Goal: Information Seeking & Learning: Learn about a topic

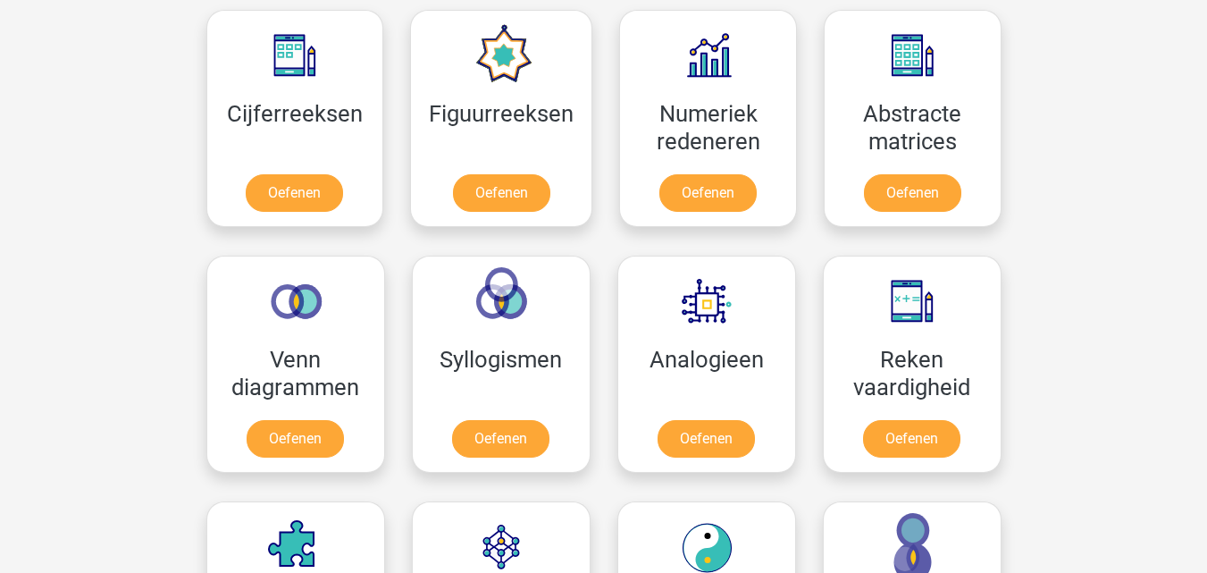
scroll to position [1709, 0]
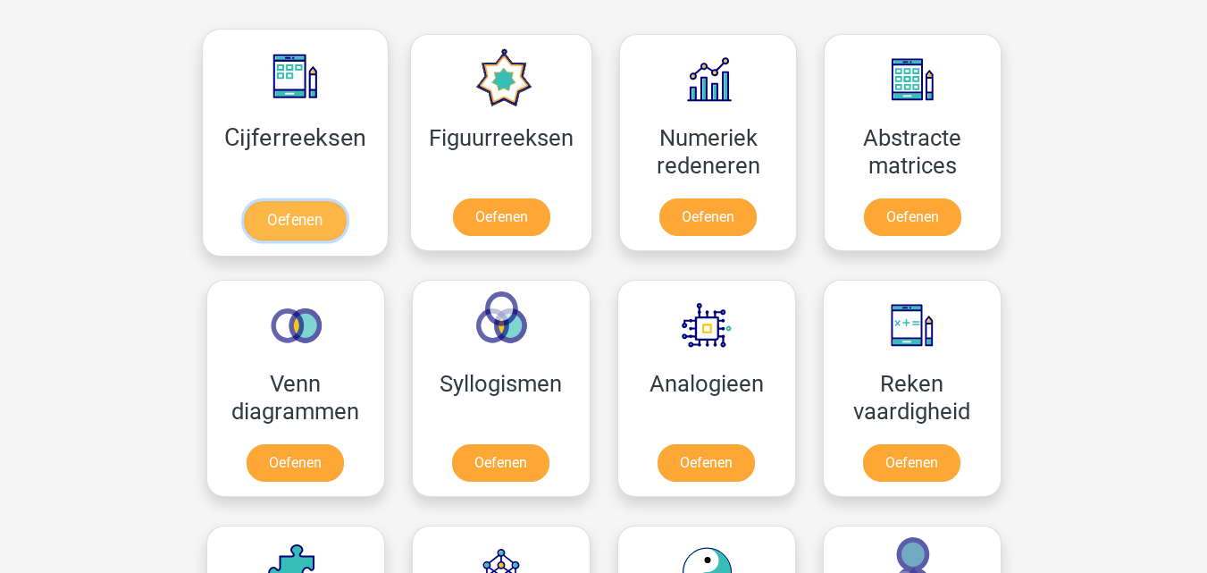
click at [289, 211] on link "Oefenen" at bounding box center [295, 220] width 102 height 39
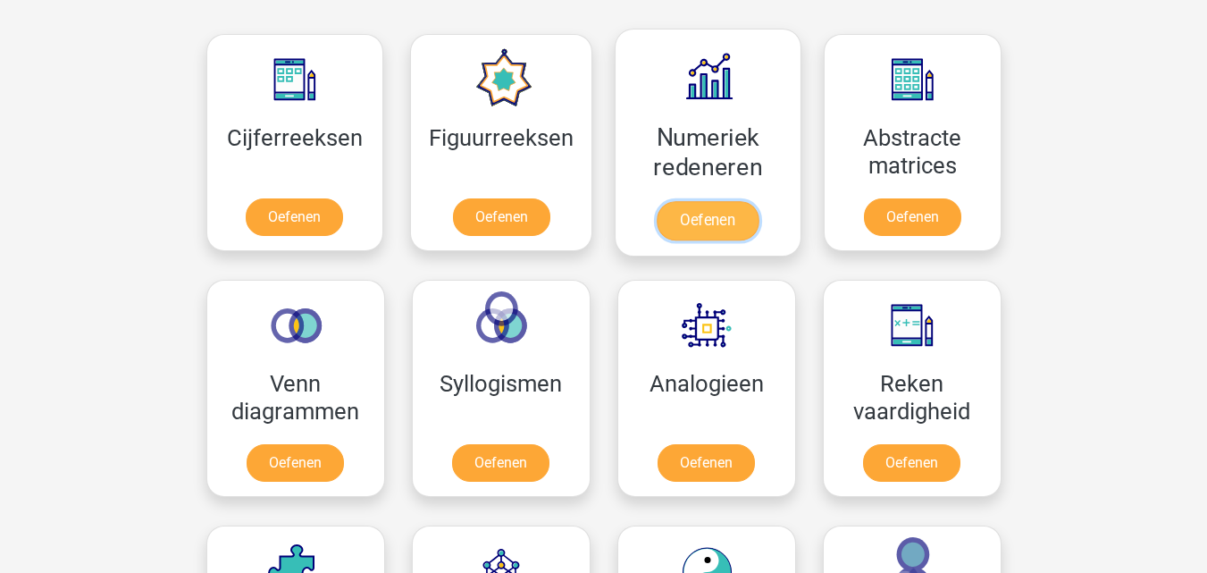
click at [692, 222] on link "Oefenen" at bounding box center [708, 220] width 102 height 39
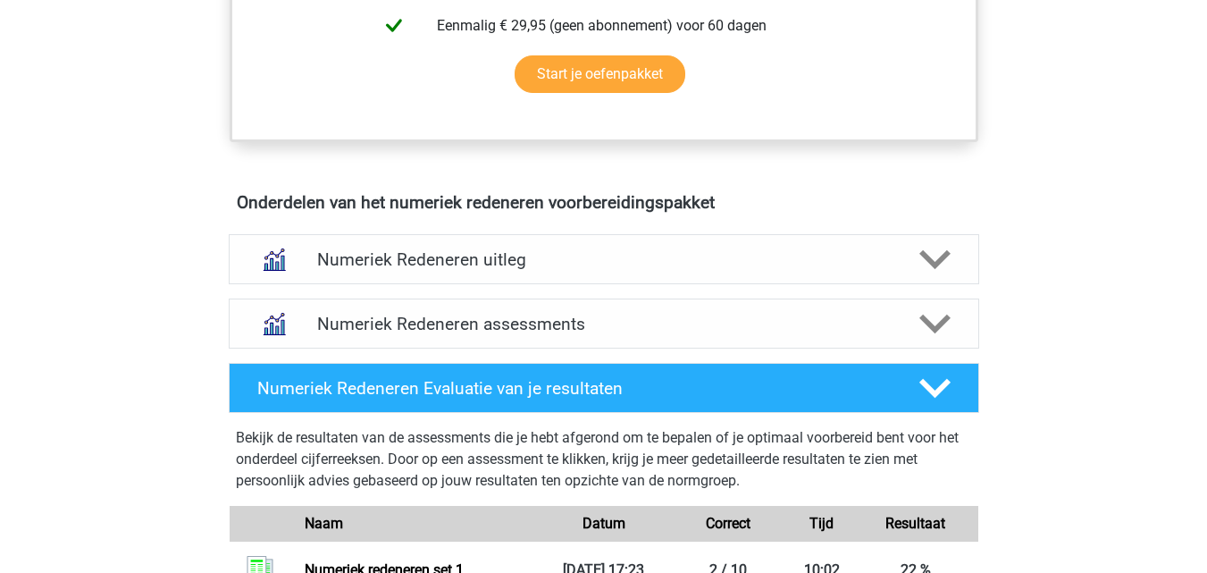
scroll to position [945, 0]
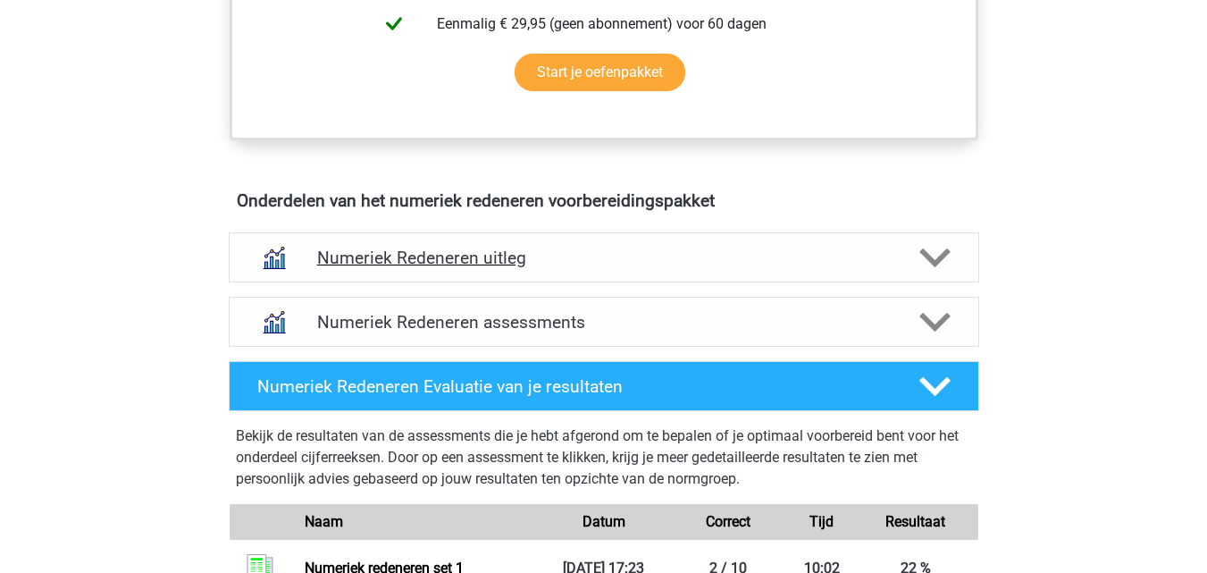
click at [610, 282] on div "Numeriek Redeneren uitleg" at bounding box center [604, 257] width 750 height 50
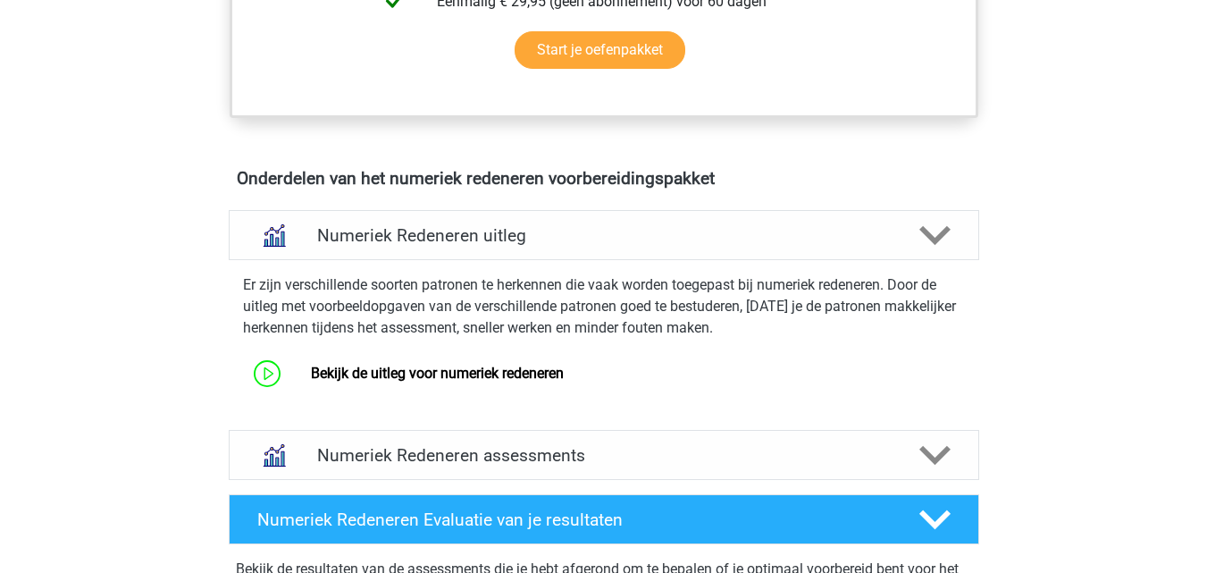
scroll to position [969, 0]
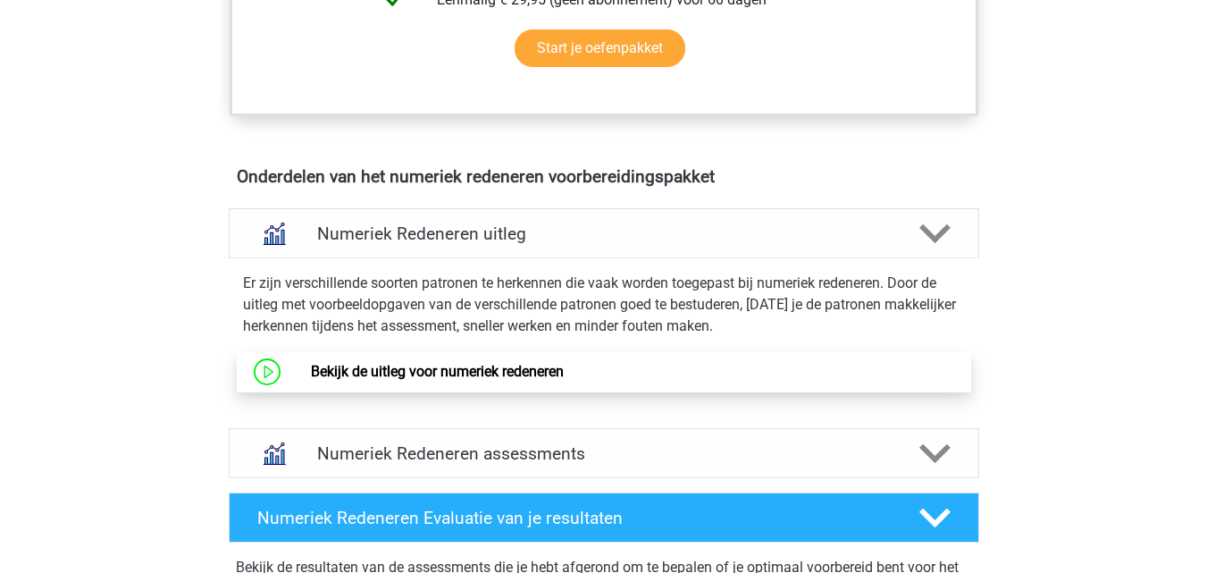
click at [564, 363] on link "Bekijk de uitleg voor numeriek redeneren" at bounding box center [437, 371] width 253 height 17
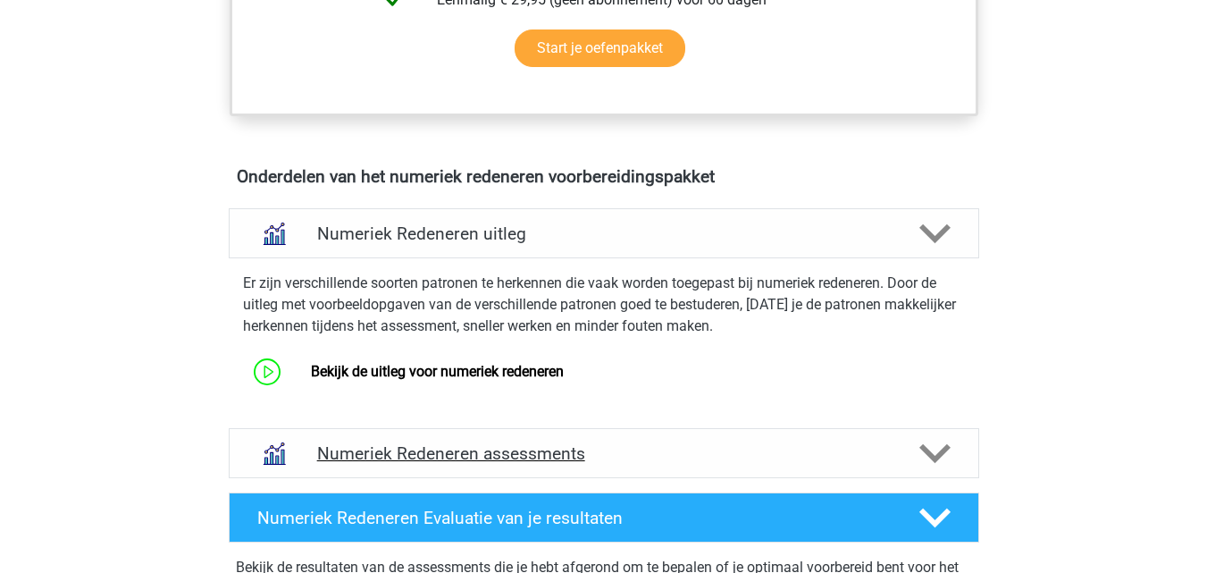
click at [541, 438] on div "Numeriek Redeneren assessments" at bounding box center [604, 453] width 750 height 50
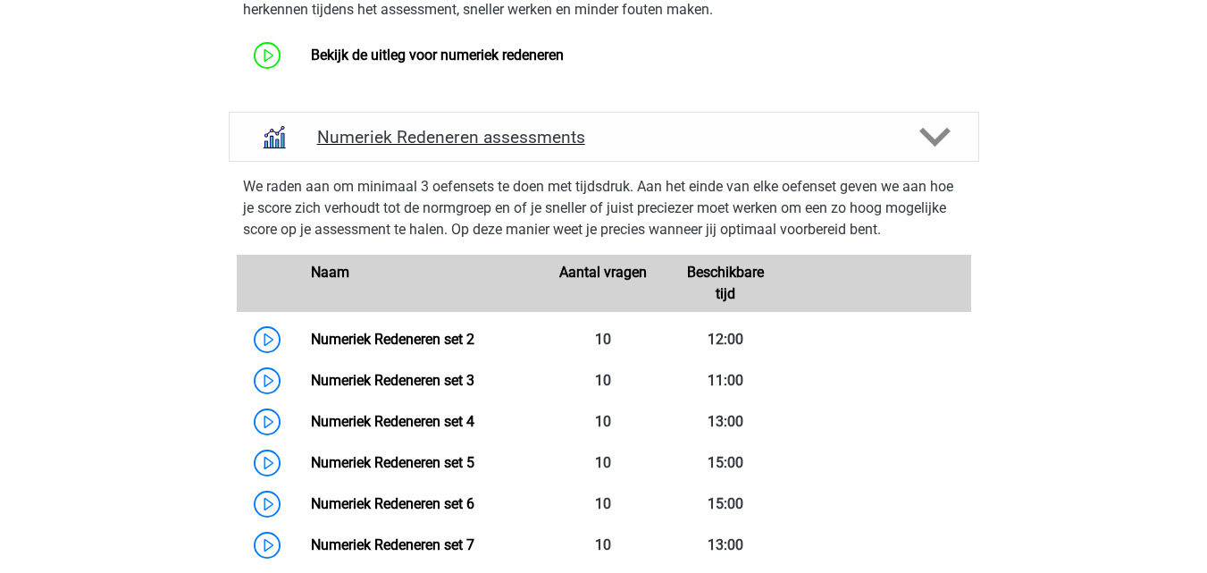
scroll to position [1293, 0]
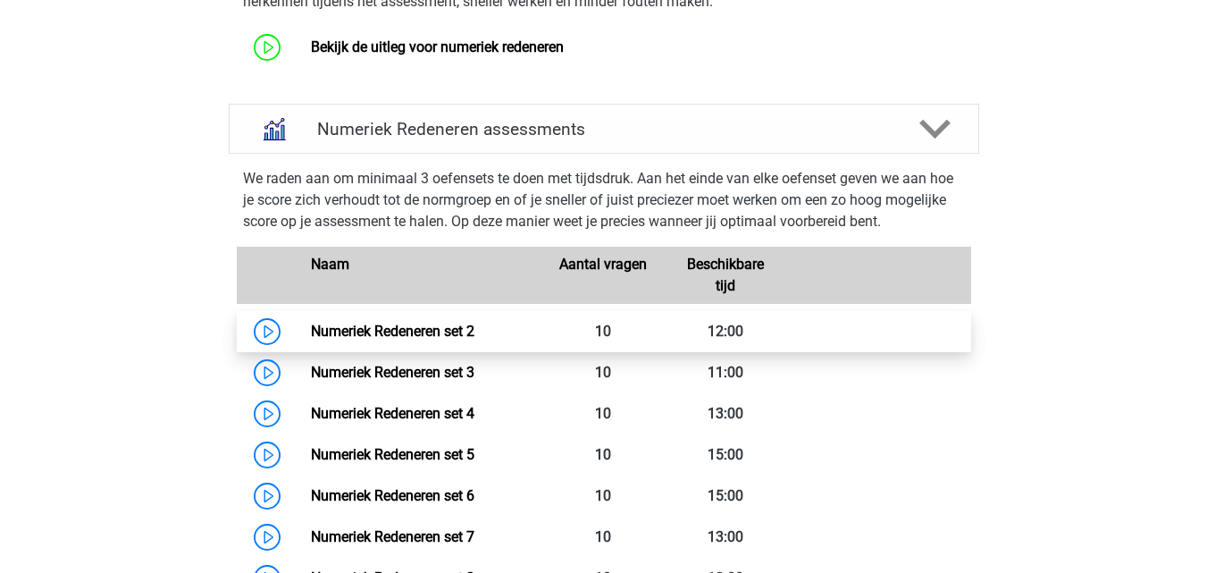
click at [474, 330] on link "Numeriek Redeneren set 2" at bounding box center [392, 330] width 163 height 17
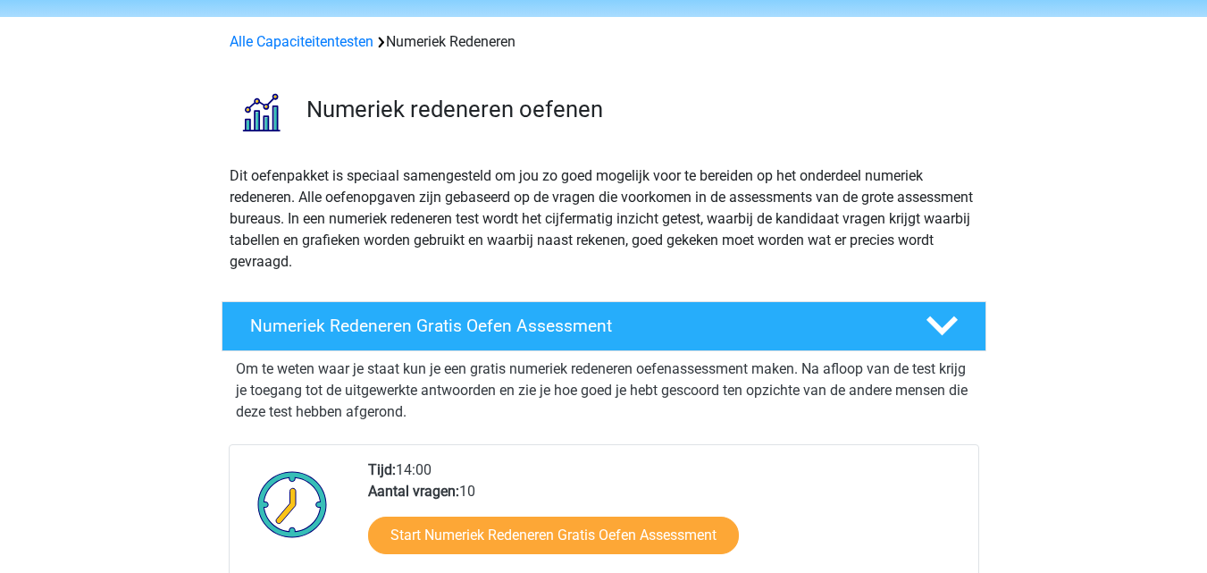
scroll to position [0, 0]
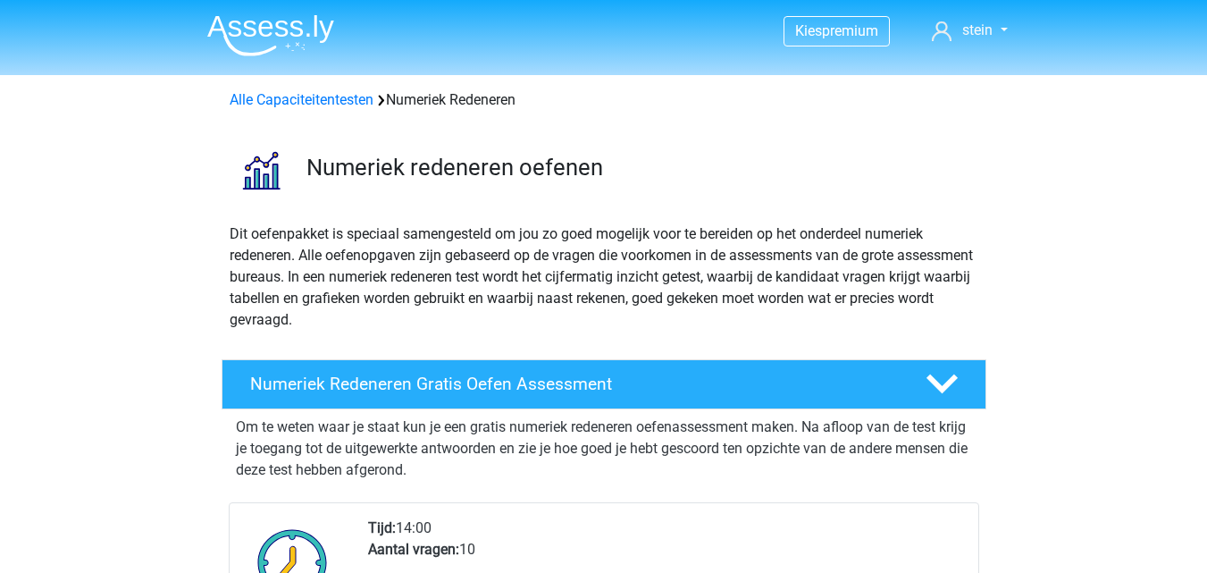
click at [777, 127] on div "Numeriek redeneren oefenen" at bounding box center [604, 166] width 849 height 83
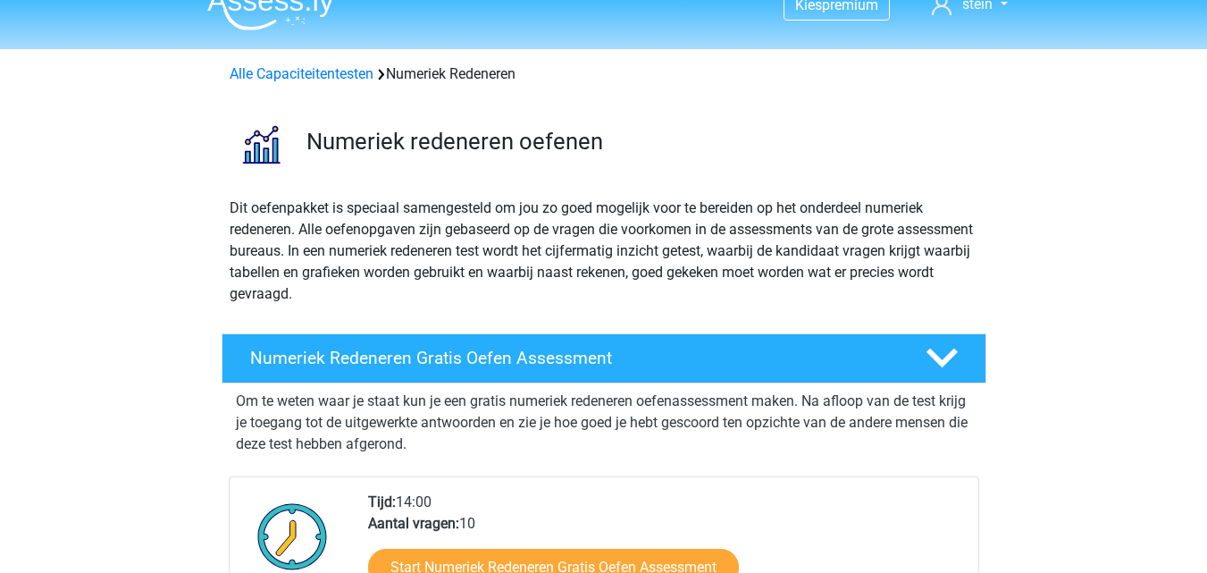
scroll to position [28, 0]
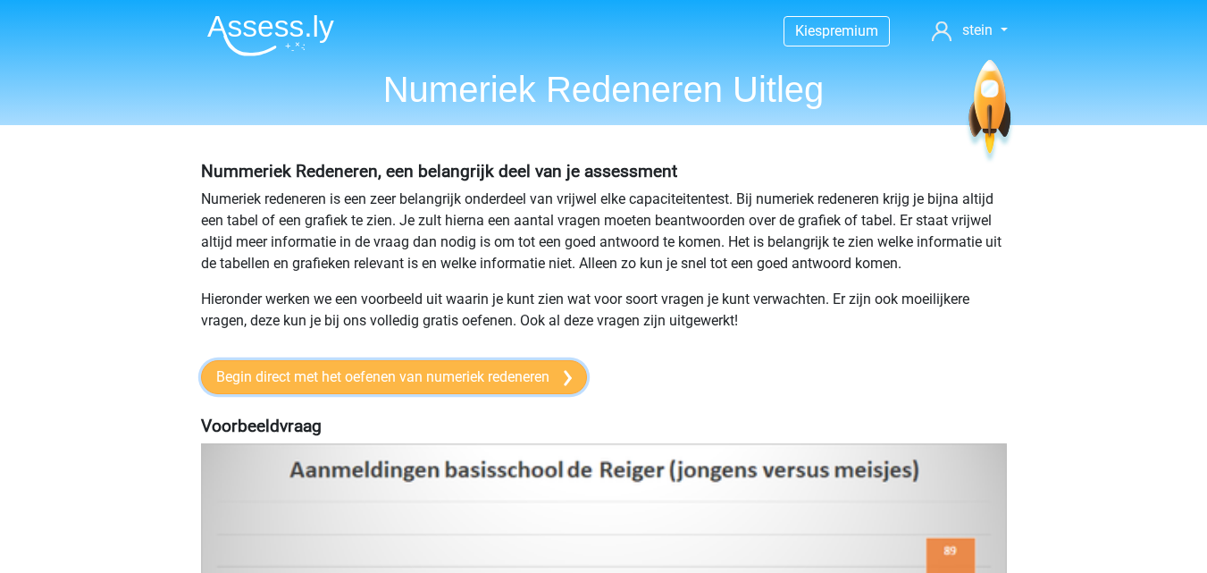
click at [519, 380] on link "Begin direct met het oefenen van numeriek redeneren" at bounding box center [394, 377] width 386 height 34
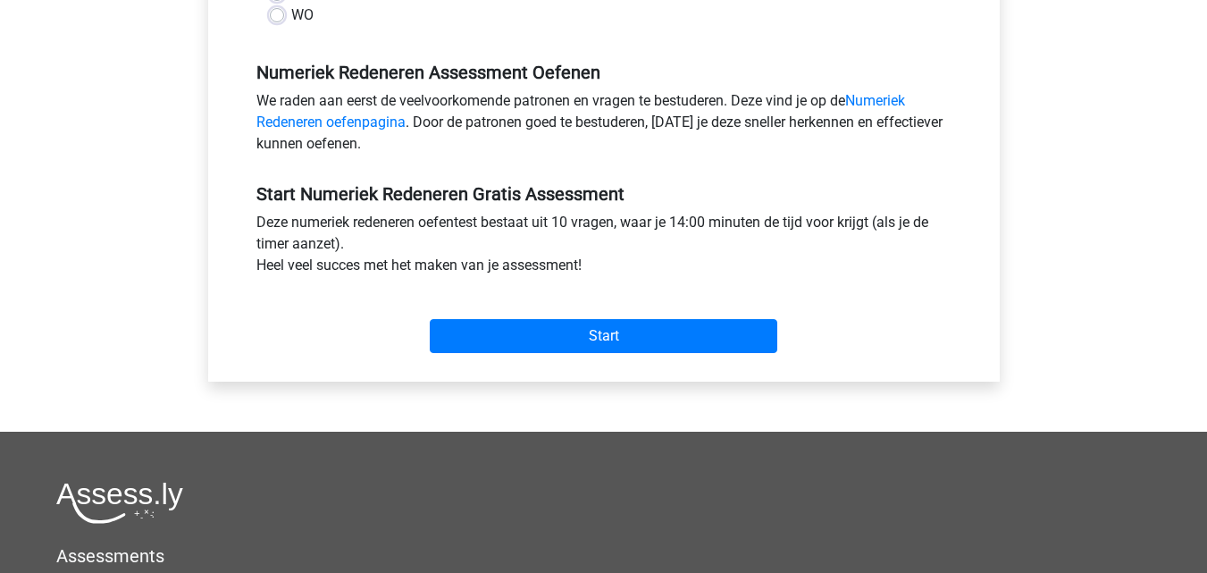
scroll to position [509, 0]
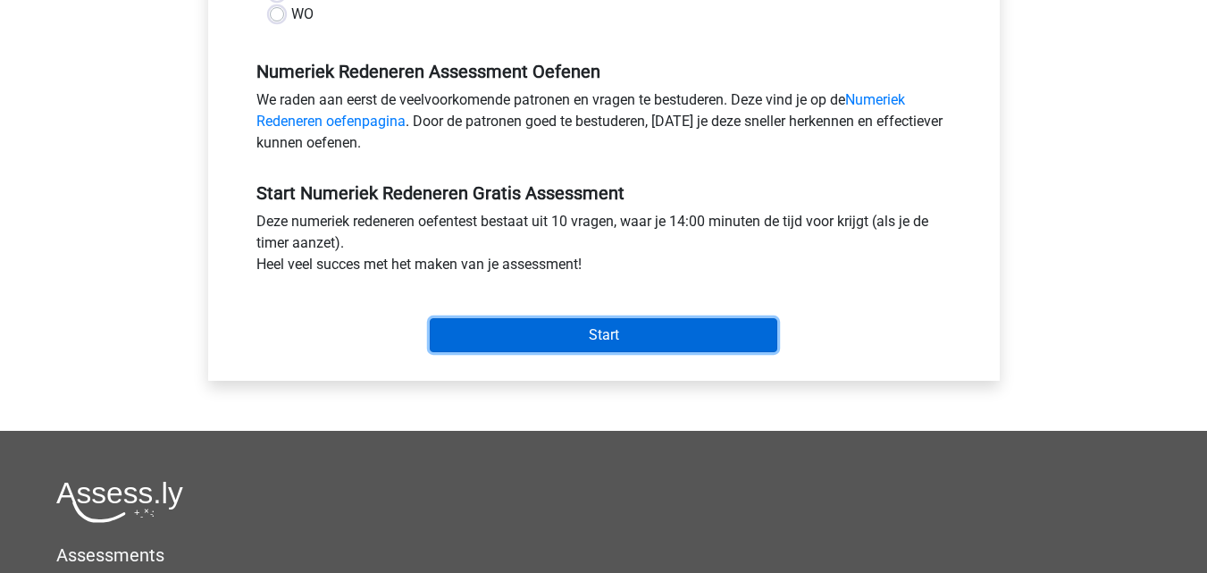
click at [572, 325] on input "Start" at bounding box center [603, 335] width 347 height 34
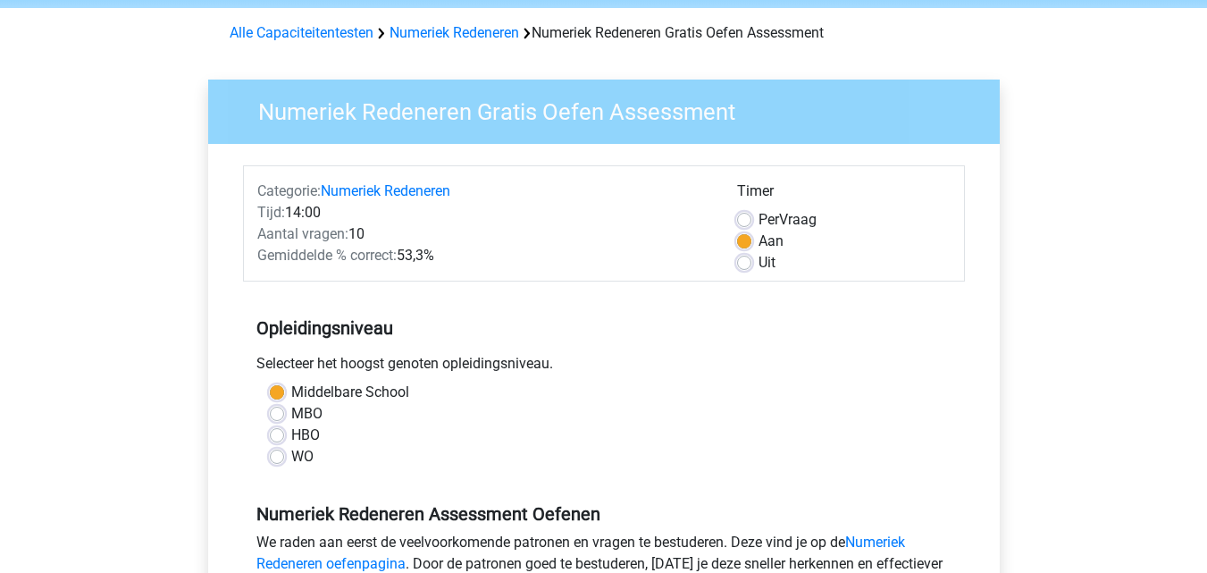
scroll to position [0, 0]
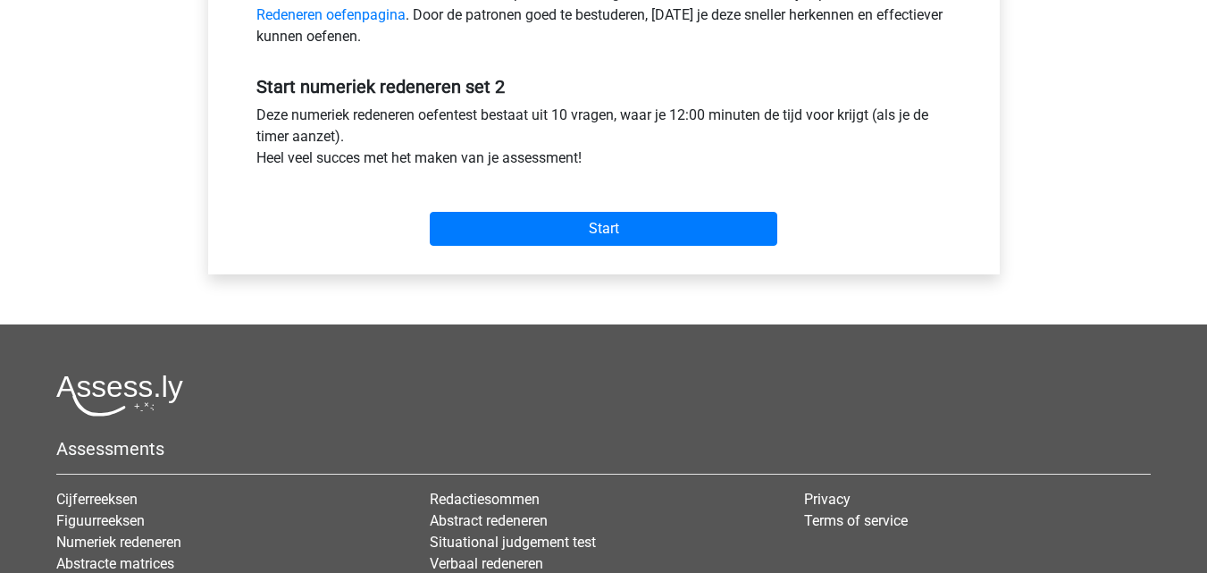
scroll to position [616, 0]
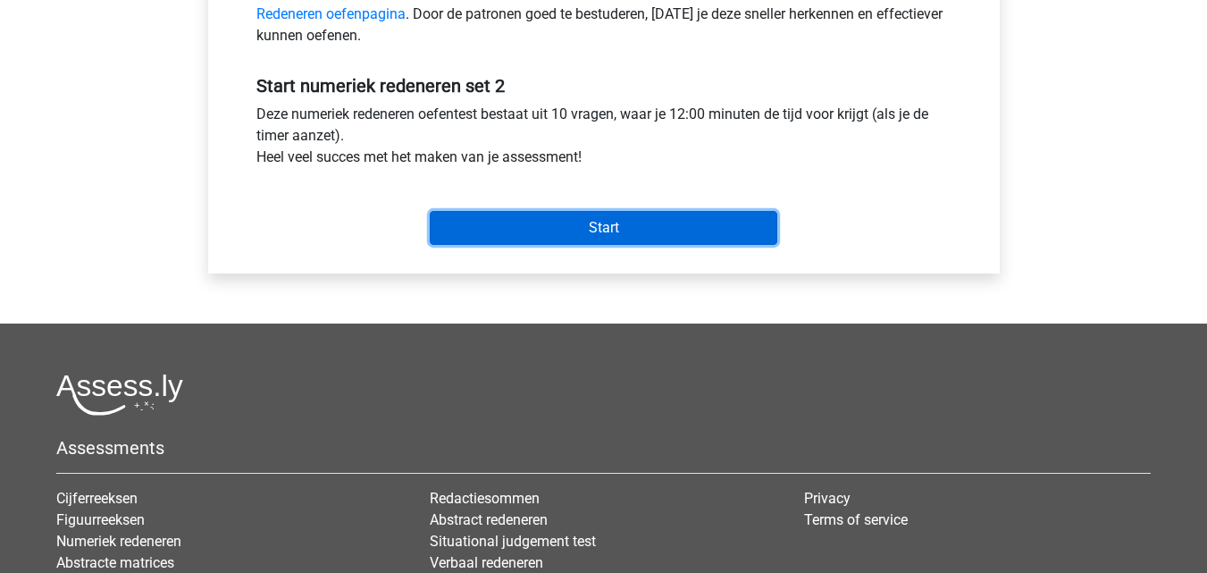
click at [558, 216] on input "Start" at bounding box center [603, 228] width 347 height 34
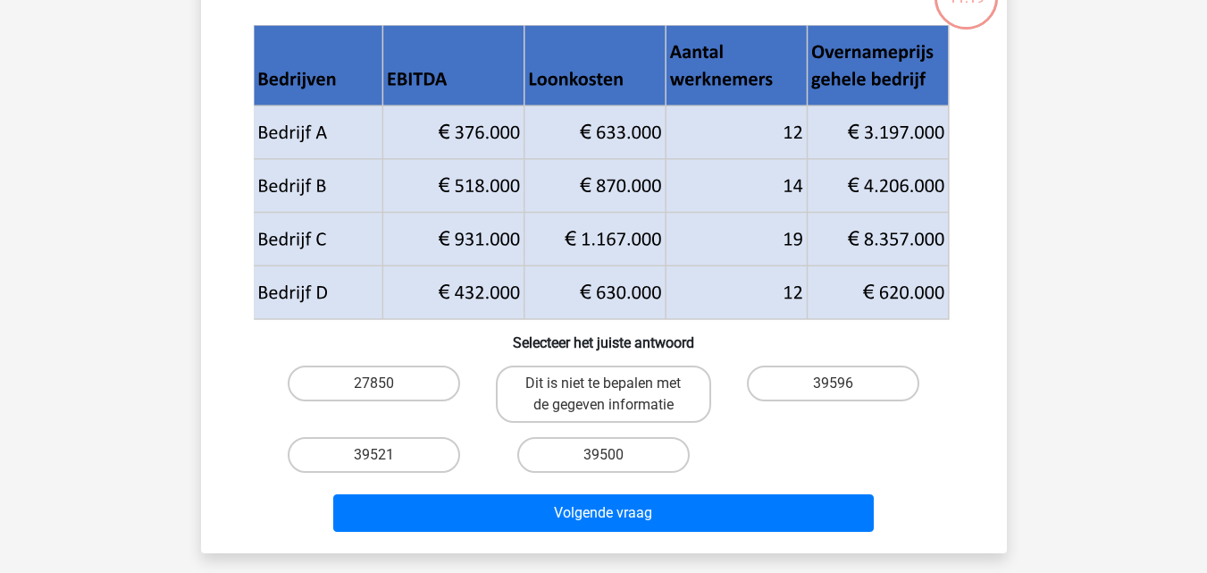
scroll to position [140, 0]
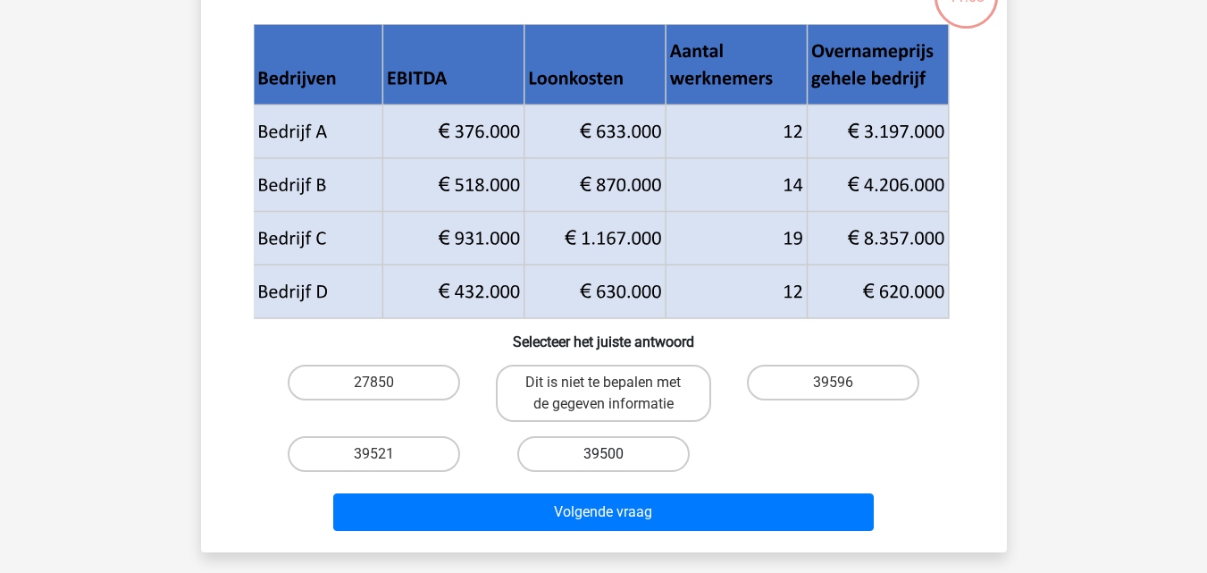
click at [622, 464] on label "39500" at bounding box center [603, 454] width 172 height 36
click at [615, 464] on input "39500" at bounding box center [609, 460] width 12 height 12
radio input "true"
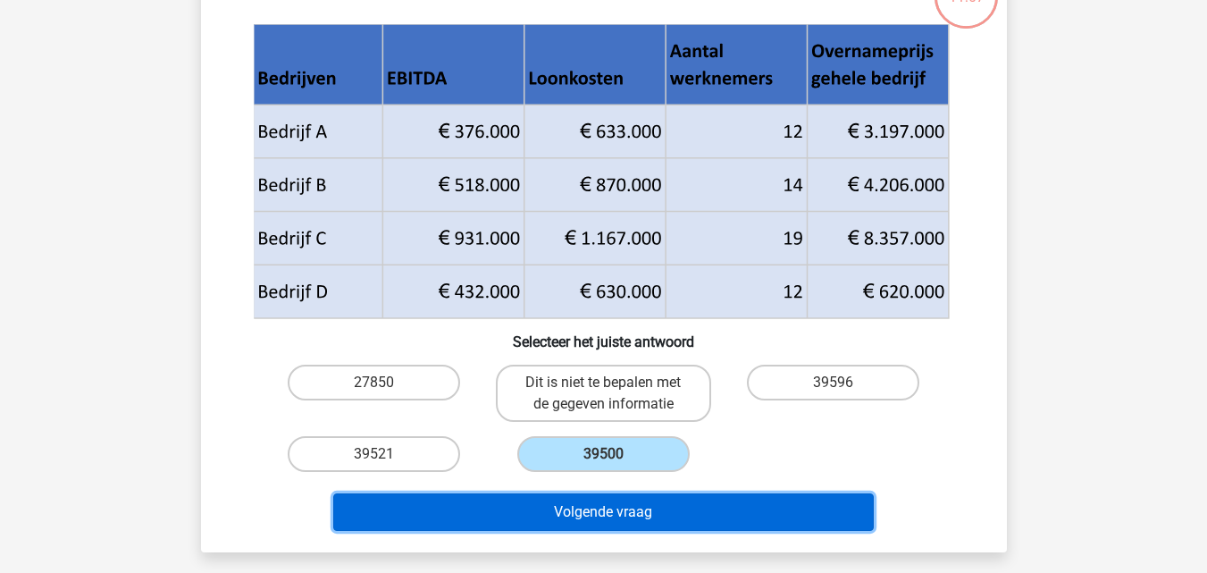
click at [630, 514] on button "Volgende vraag" at bounding box center [603, 512] width 540 height 38
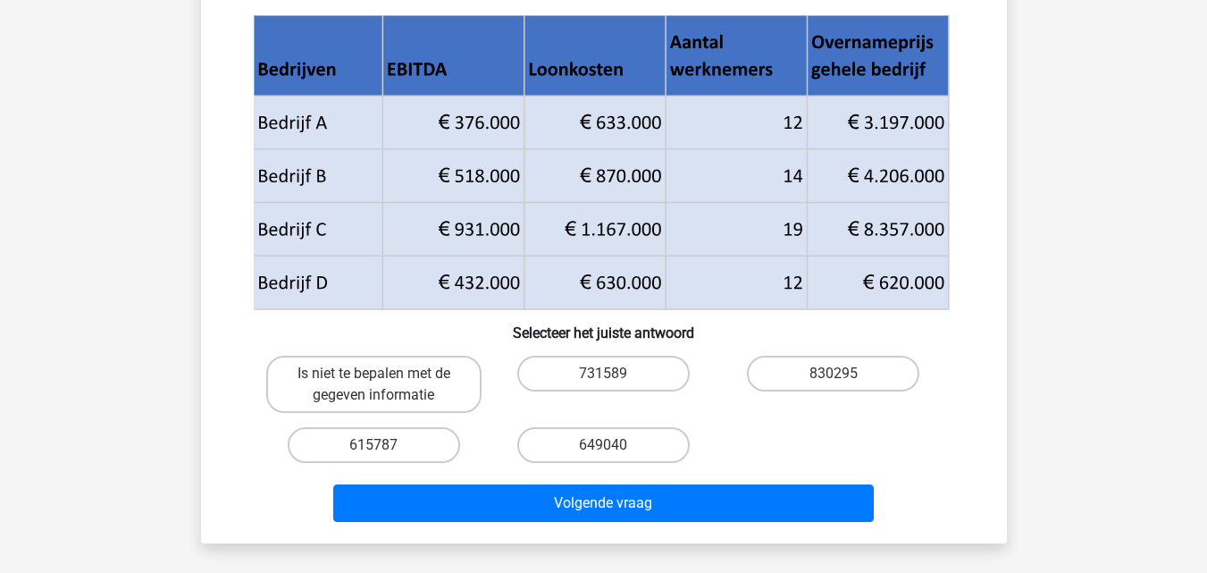
scroll to position [214, 0]
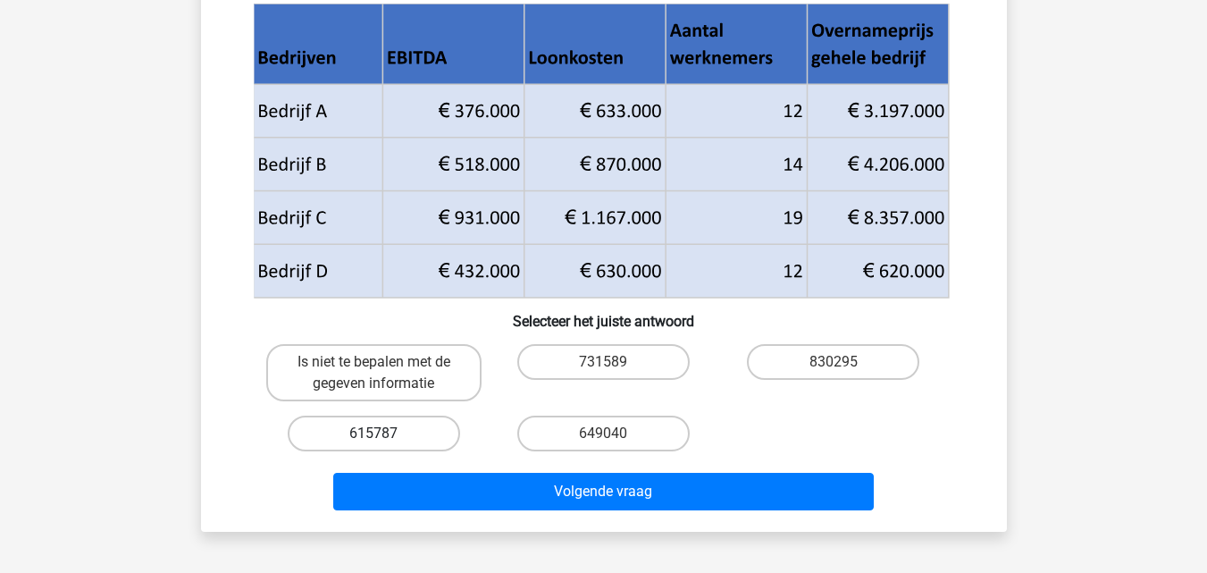
click at [416, 433] on label "615787" at bounding box center [374, 433] width 172 height 36
click at [385, 433] on input "615787" at bounding box center [379, 439] width 12 height 12
radio input "true"
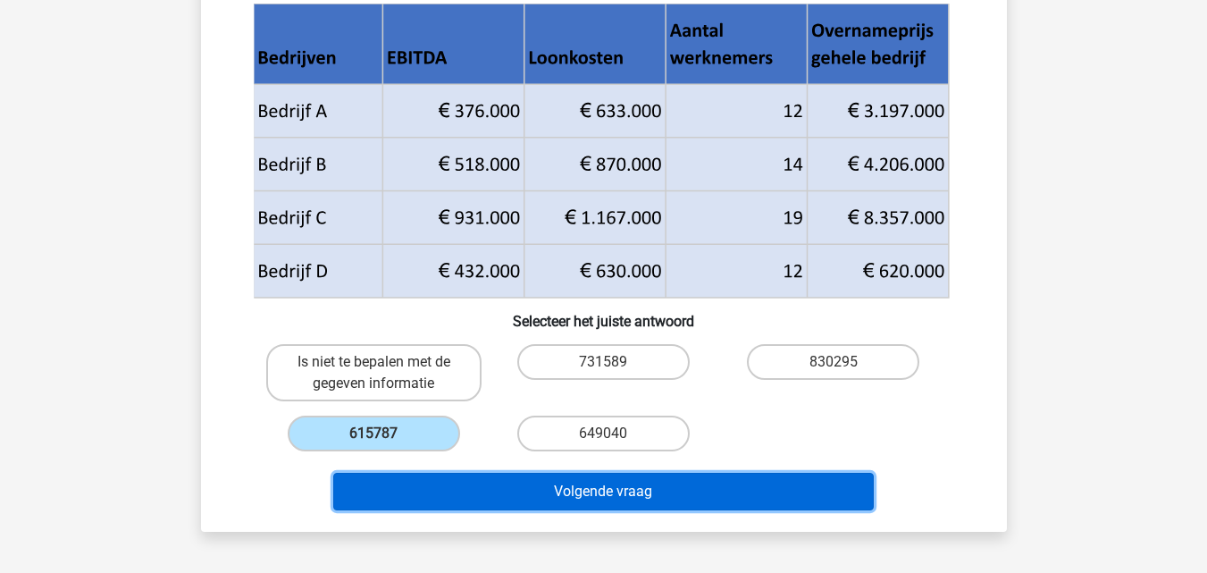
click at [507, 504] on button "Volgende vraag" at bounding box center [603, 492] width 540 height 38
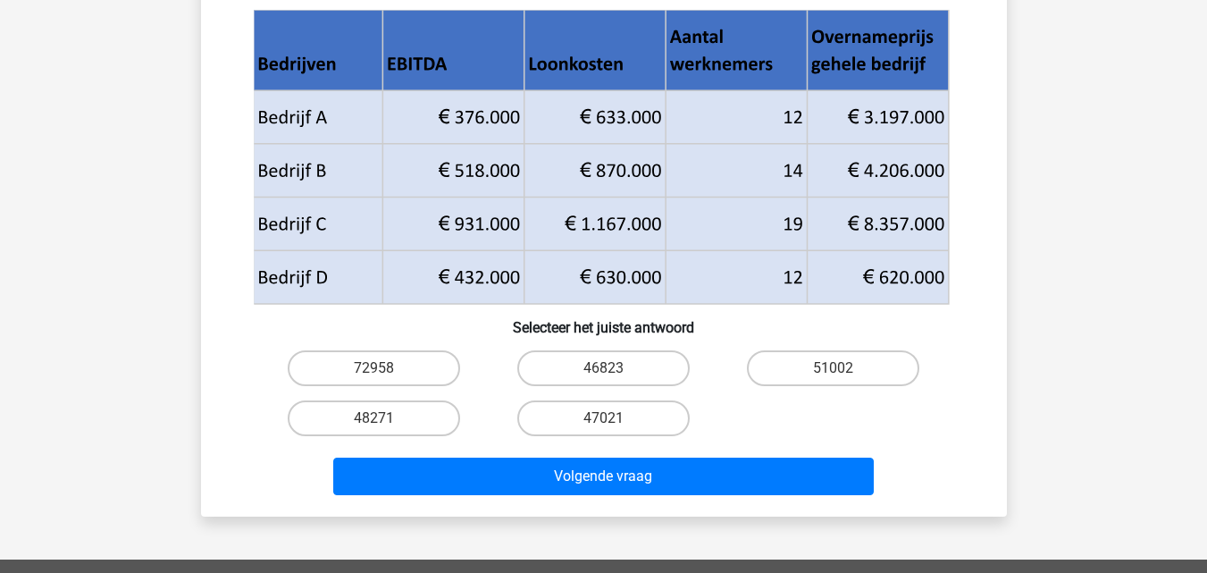
scroll to position [209, 0]
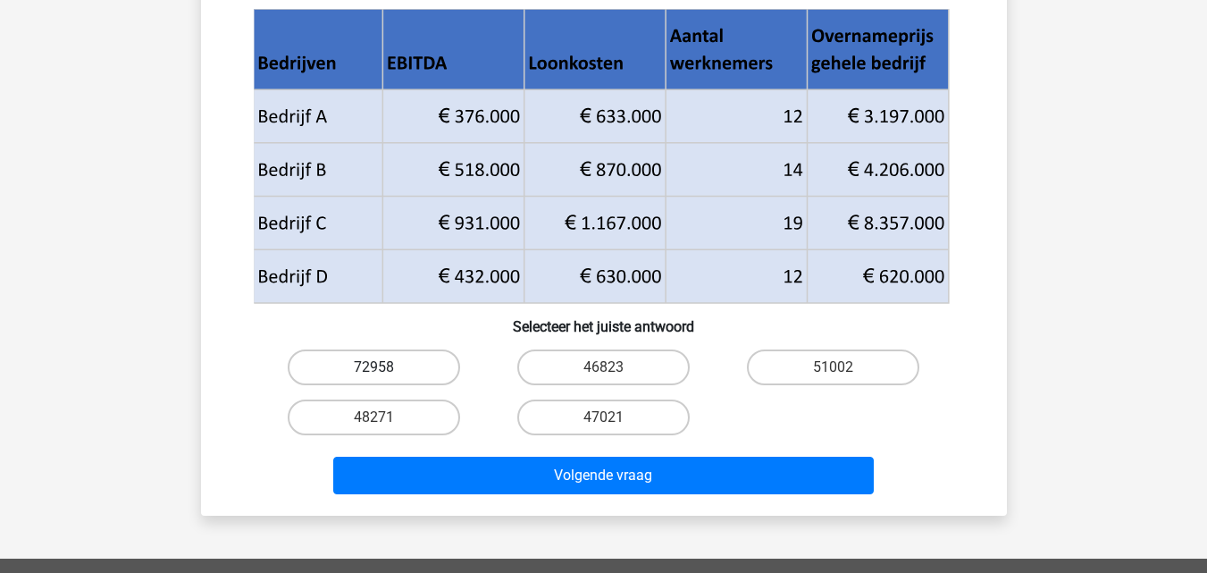
click at [439, 373] on label "72958" at bounding box center [374, 367] width 172 height 36
click at [385, 373] on input "72958" at bounding box center [379, 373] width 12 height 12
radio input "true"
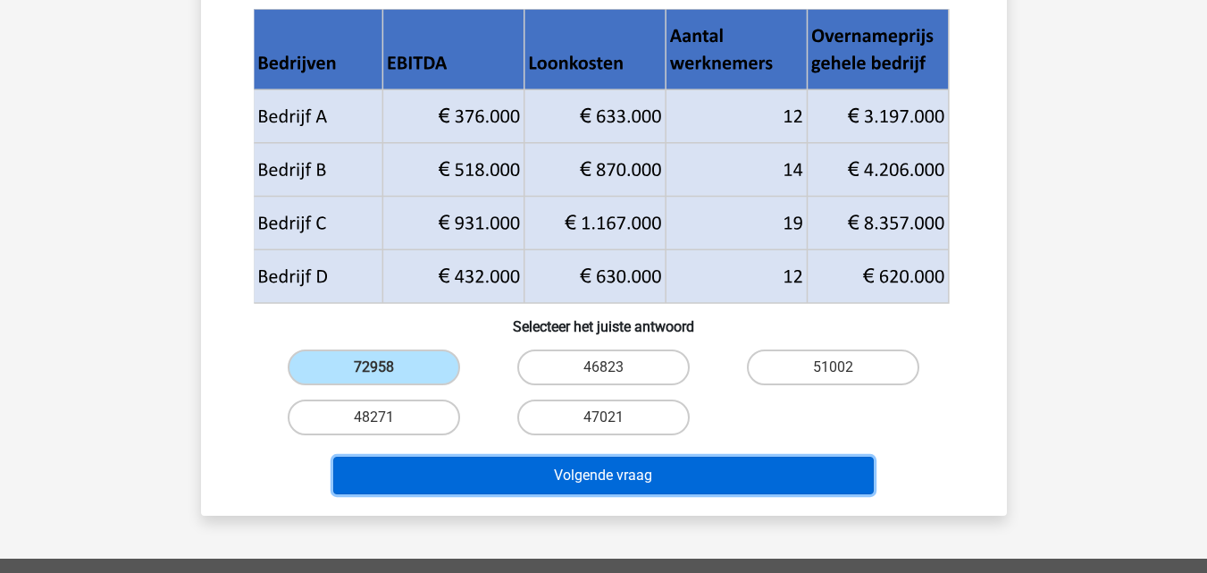
click at [532, 467] on button "Volgende vraag" at bounding box center [603, 475] width 540 height 38
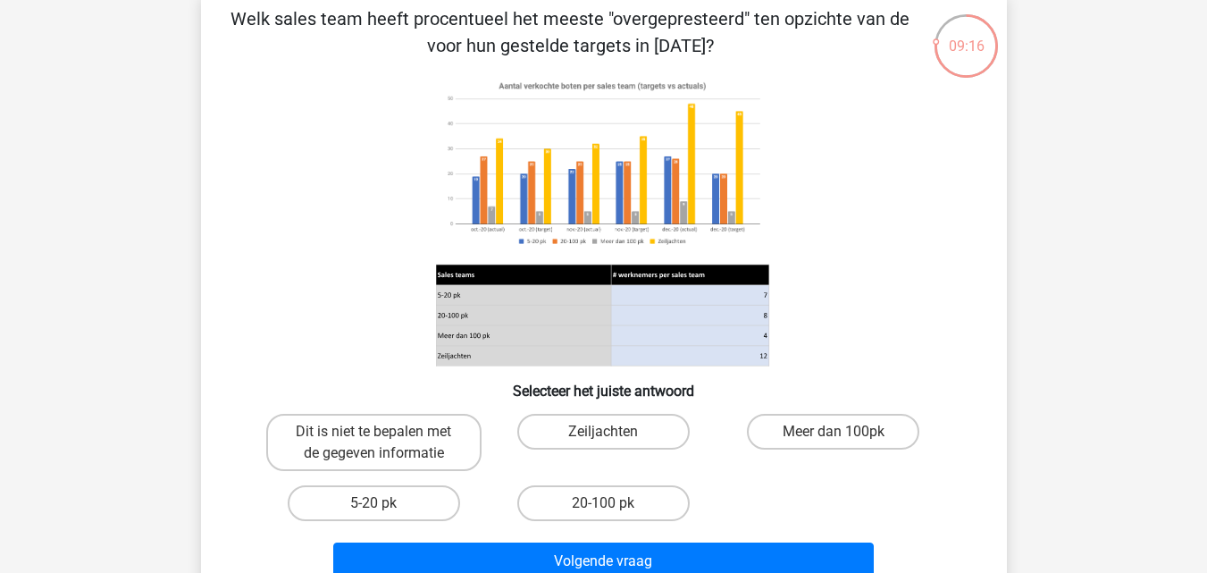
scroll to position [108, 0]
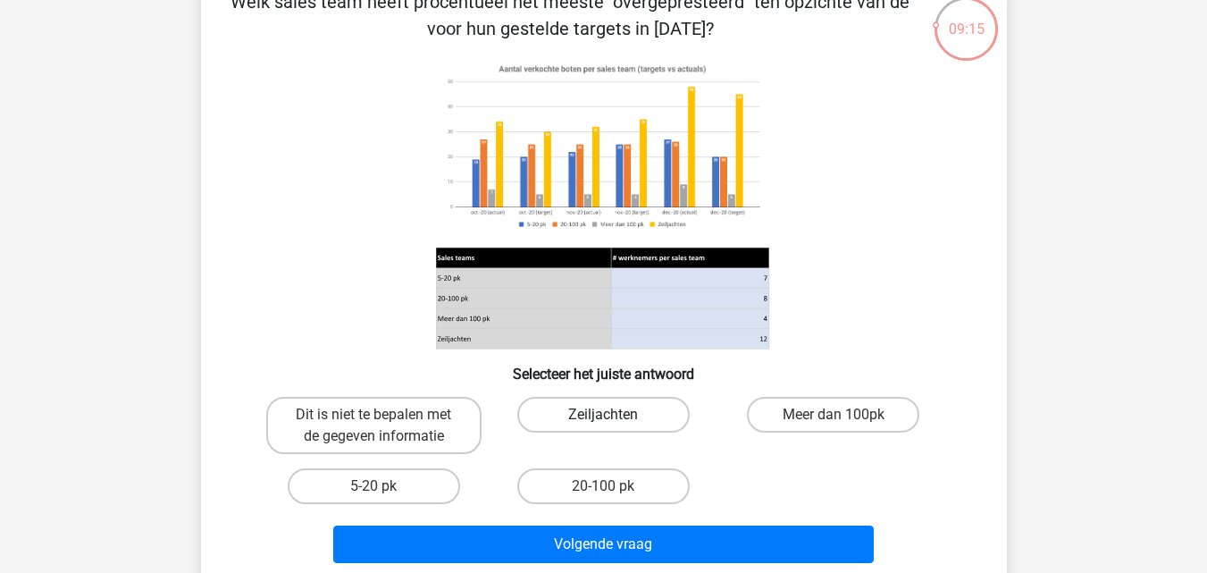
click at [619, 401] on label "Zeiljachten" at bounding box center [603, 415] width 172 height 36
click at [615, 414] on input "Zeiljachten" at bounding box center [609, 420] width 12 height 12
radio input "true"
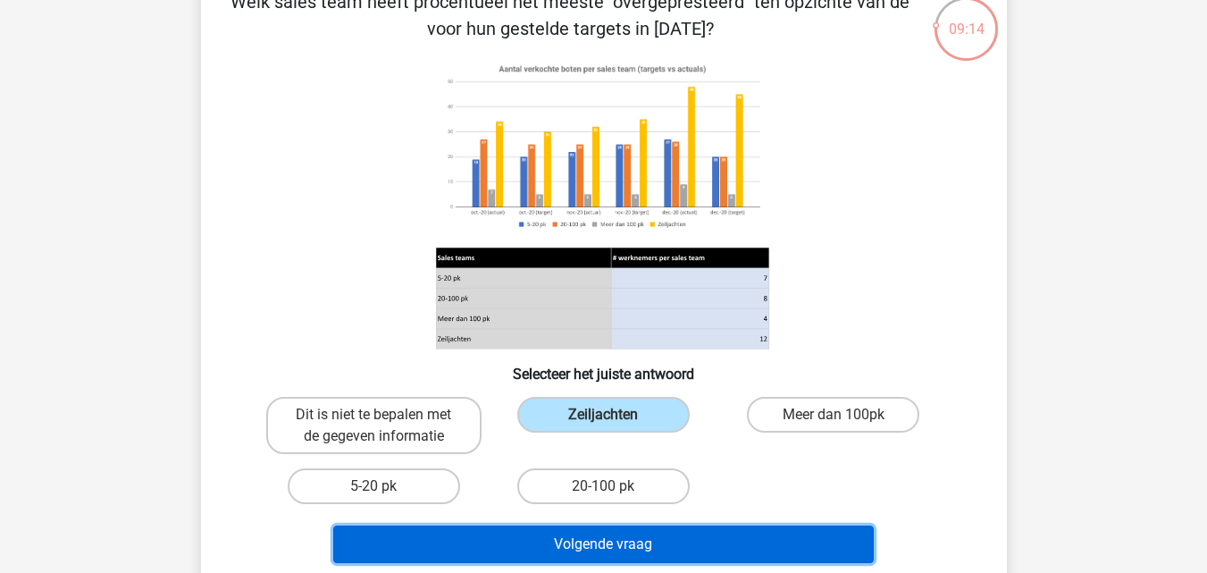
click at [623, 537] on button "Volgende vraag" at bounding box center [603, 544] width 540 height 38
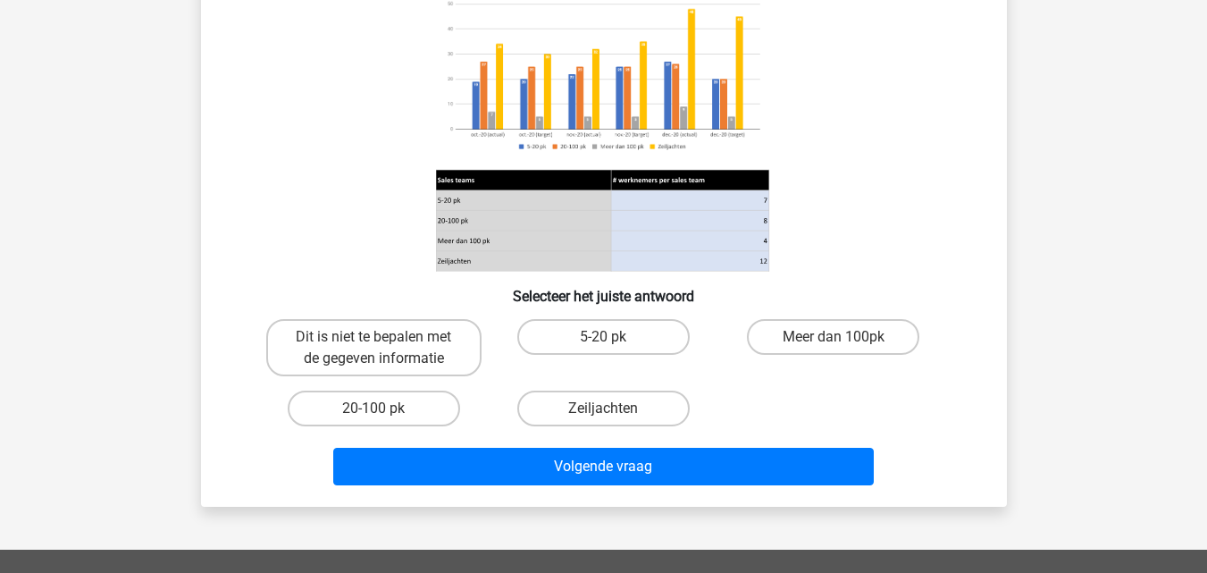
scroll to position [208, 0]
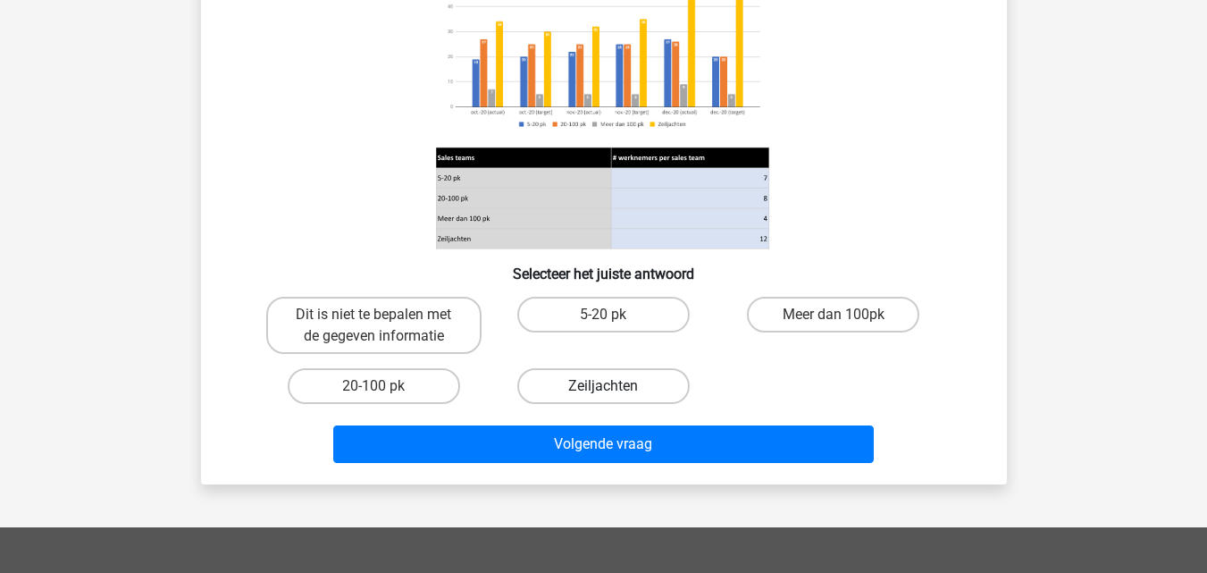
click at [601, 391] on label "Zeiljachten" at bounding box center [603, 386] width 172 height 36
click at [603, 391] on input "Zeiljachten" at bounding box center [609, 392] width 12 height 12
radio input "true"
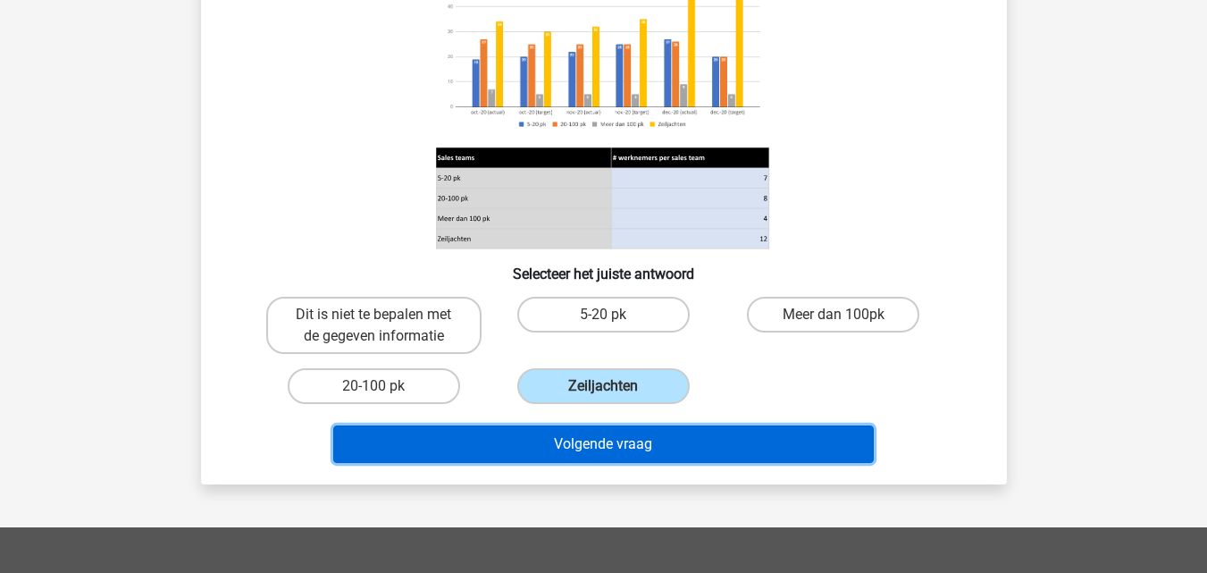
click at [587, 439] on button "Volgende vraag" at bounding box center [603, 444] width 540 height 38
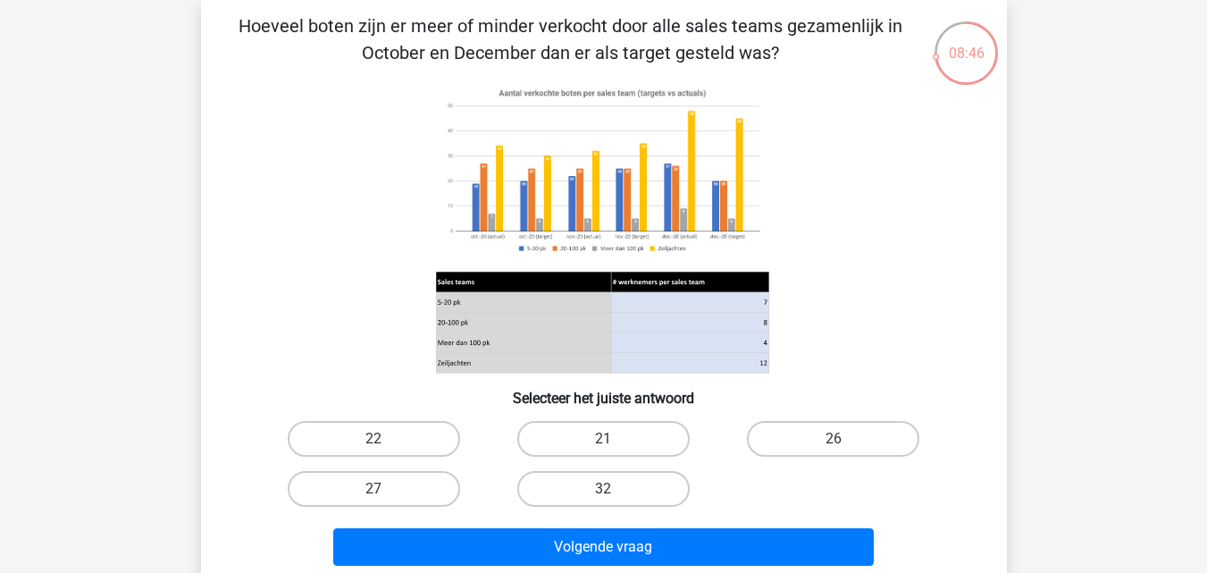
scroll to position [88, 0]
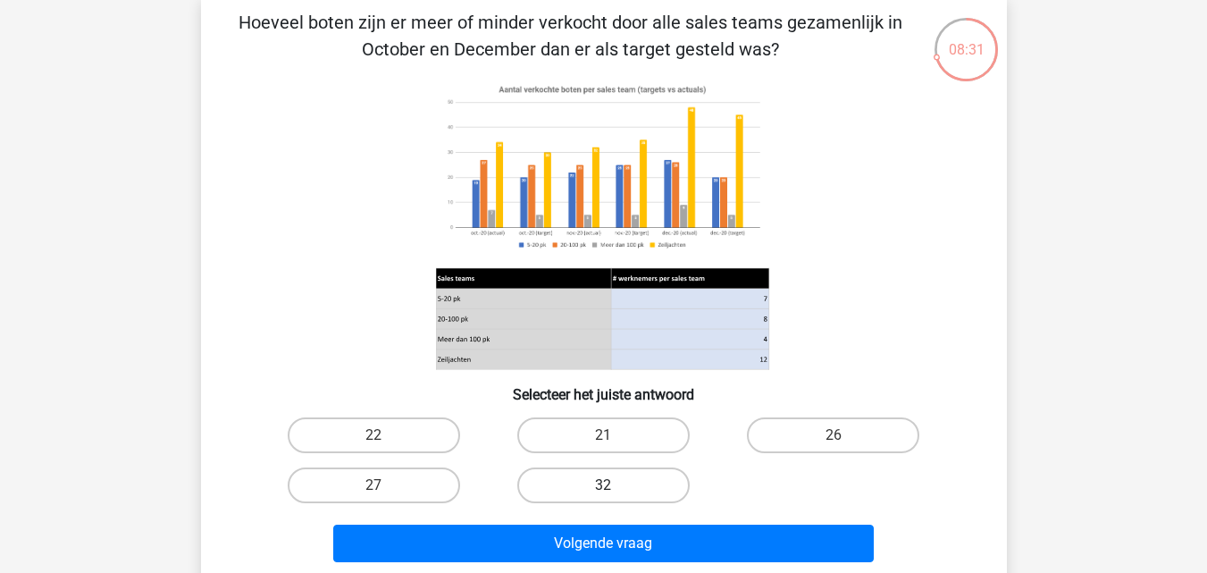
click at [631, 490] on label "32" at bounding box center [603, 485] width 172 height 36
click at [615, 490] on input "32" at bounding box center [609, 491] width 12 height 12
radio input "true"
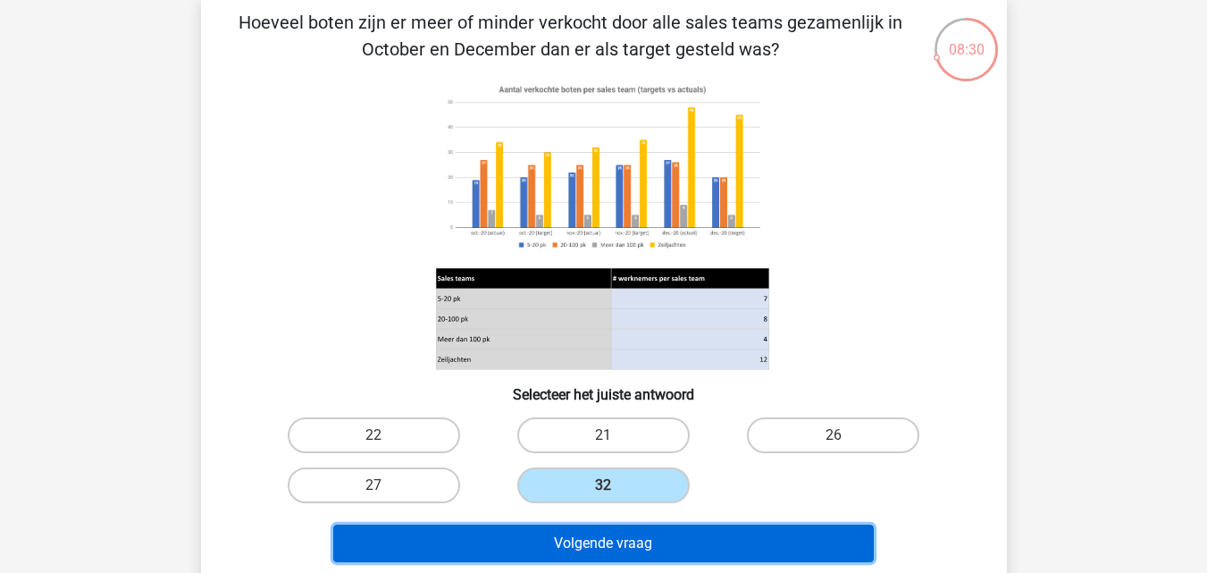
click at [617, 551] on button "Volgende vraag" at bounding box center [603, 543] width 540 height 38
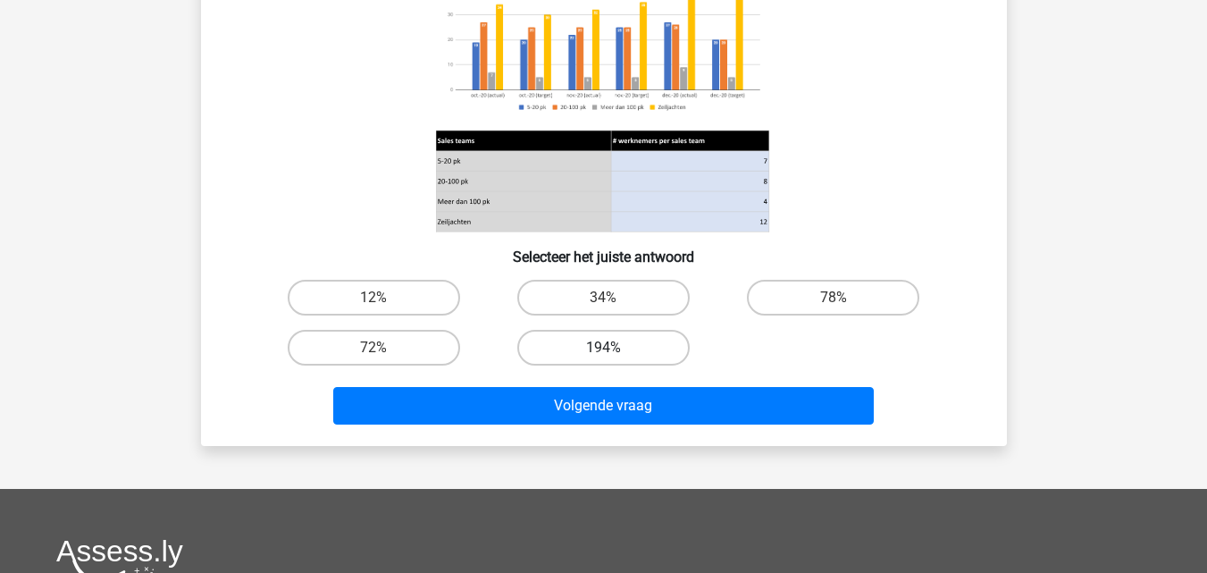
scroll to position [278, 0]
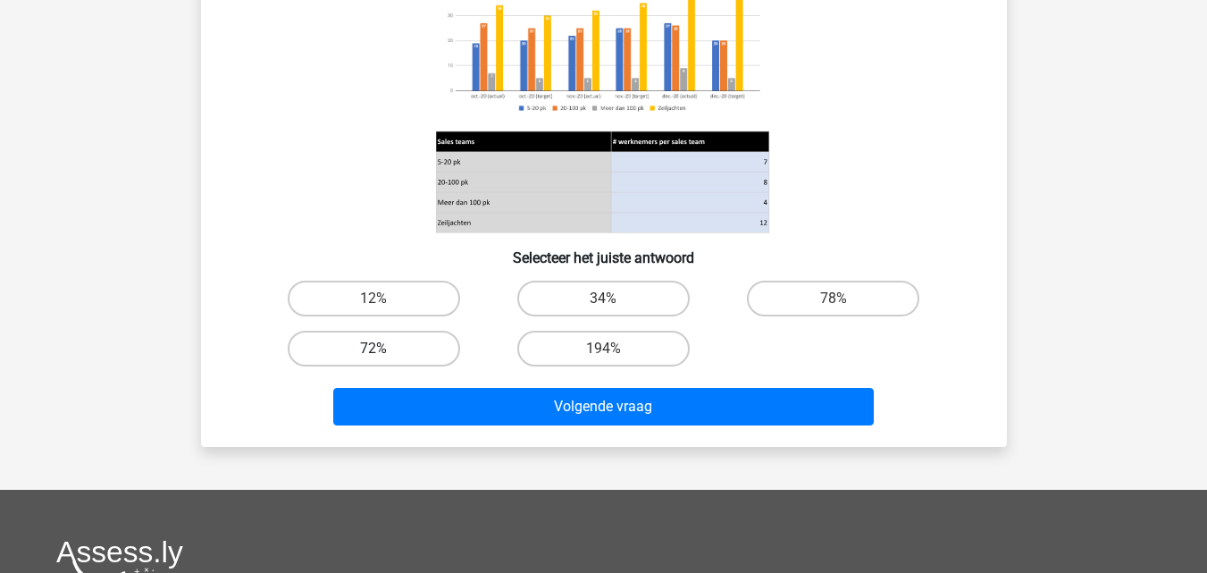
click at [432, 339] on label "72%" at bounding box center [374, 349] width 172 height 36
click at [385, 348] on input "72%" at bounding box center [379, 354] width 12 height 12
radio input "true"
click at [518, 387] on div "Volgende vraag" at bounding box center [604, 402] width 749 height 59
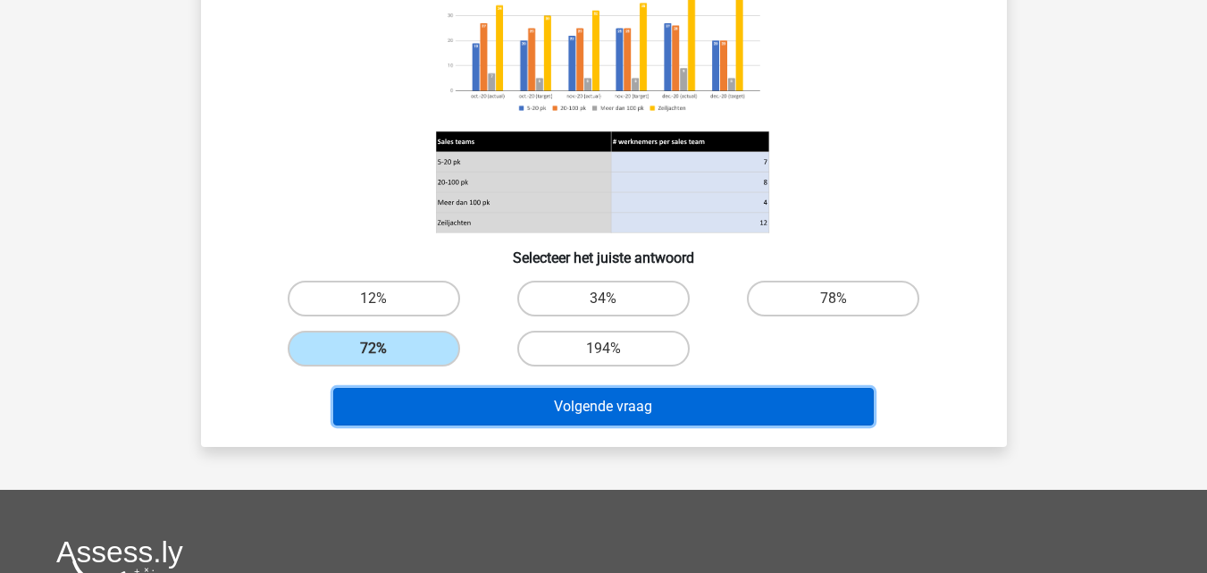
click at [530, 413] on button "Volgende vraag" at bounding box center [603, 407] width 540 height 38
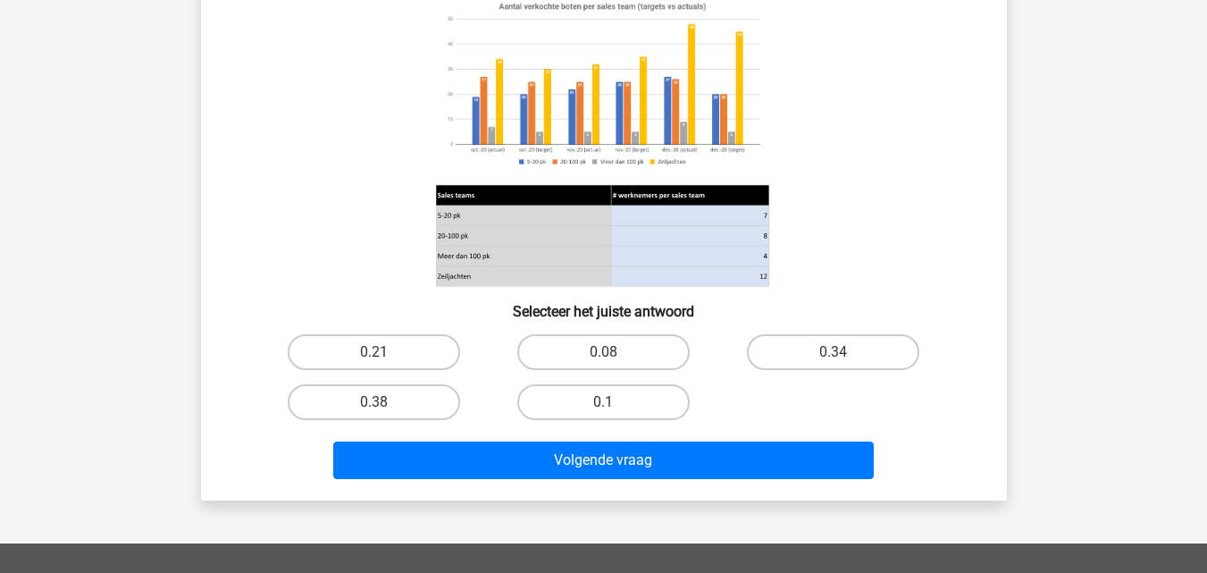
scroll to position [297, 0]
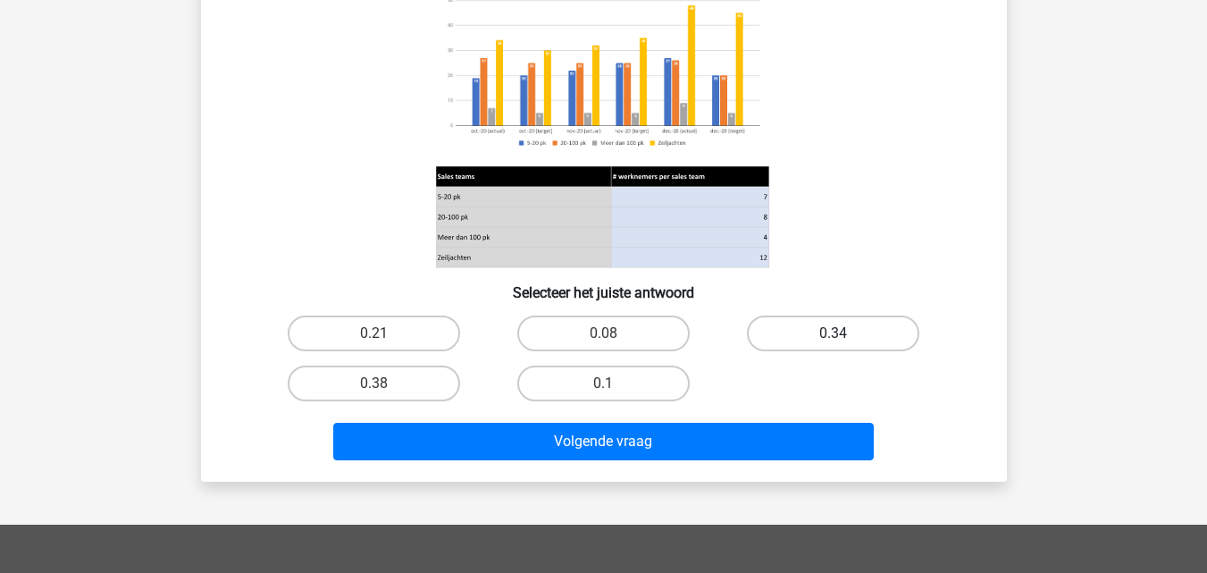
click at [793, 322] on label "0.34" at bounding box center [833, 333] width 172 height 36
click at [833, 333] on input "0.34" at bounding box center [839, 339] width 12 height 12
radio input "true"
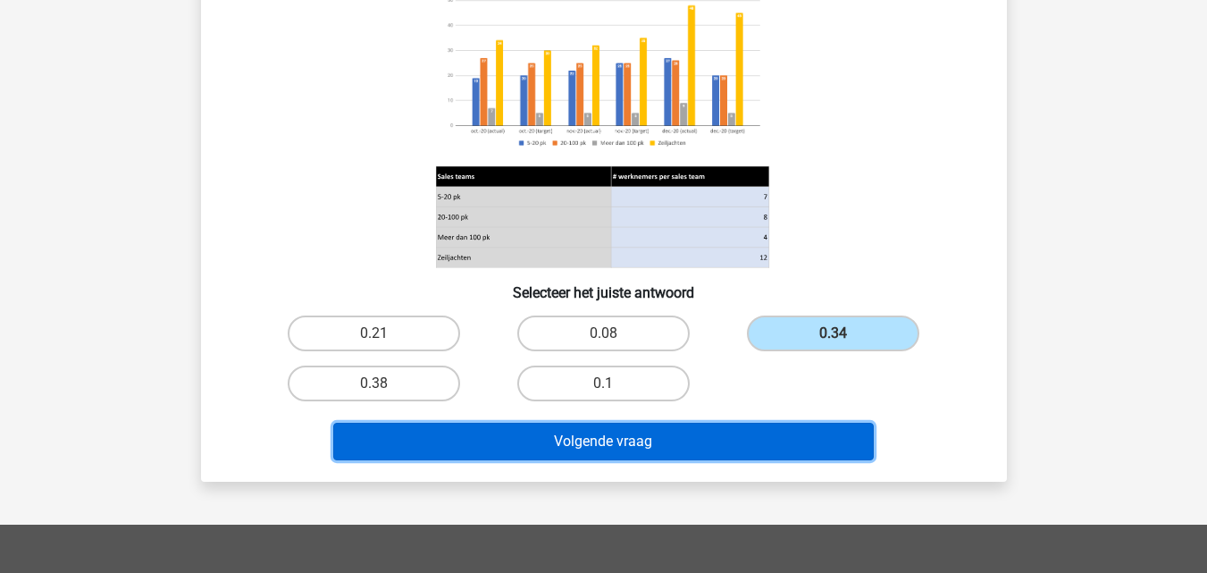
click at [623, 458] on button "Volgende vraag" at bounding box center [603, 442] width 540 height 38
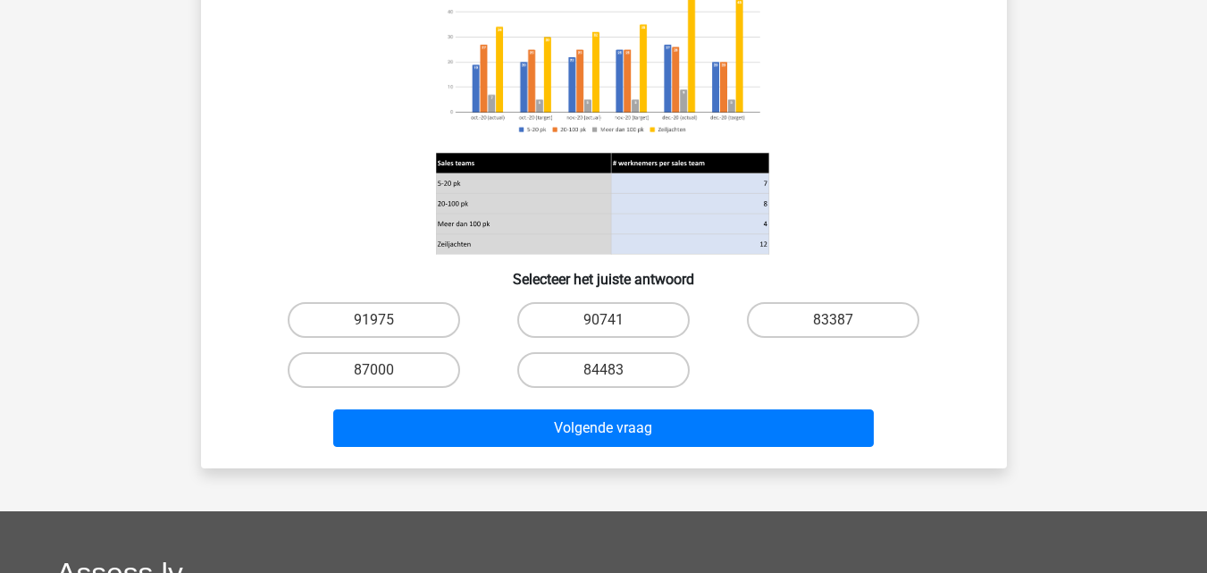
scroll to position [284, 0]
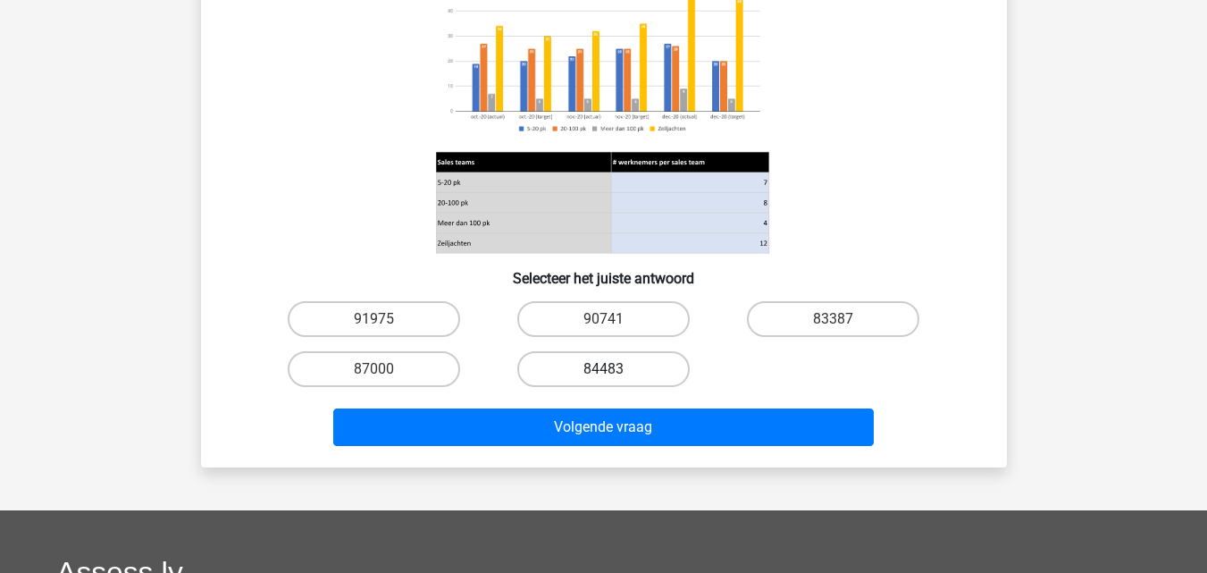
click at [565, 365] on label "84483" at bounding box center [603, 369] width 172 height 36
click at [603, 369] on input "84483" at bounding box center [609, 375] width 12 height 12
radio input "true"
click at [560, 404] on div "Volgende vraag" at bounding box center [604, 423] width 749 height 59
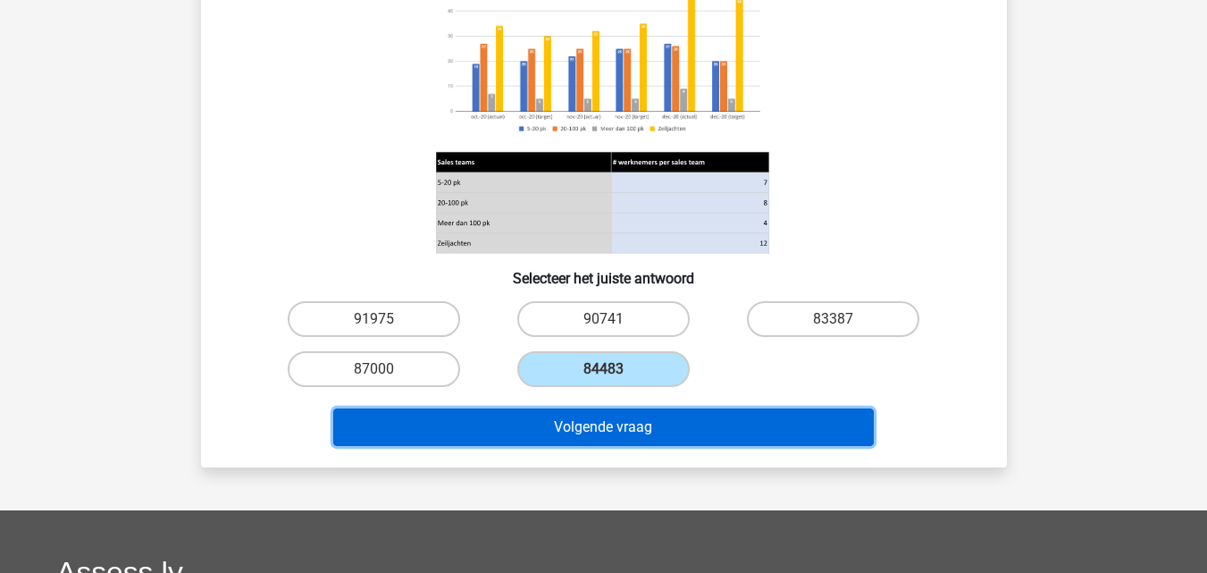
click at [563, 422] on button "Volgende vraag" at bounding box center [603, 427] width 540 height 38
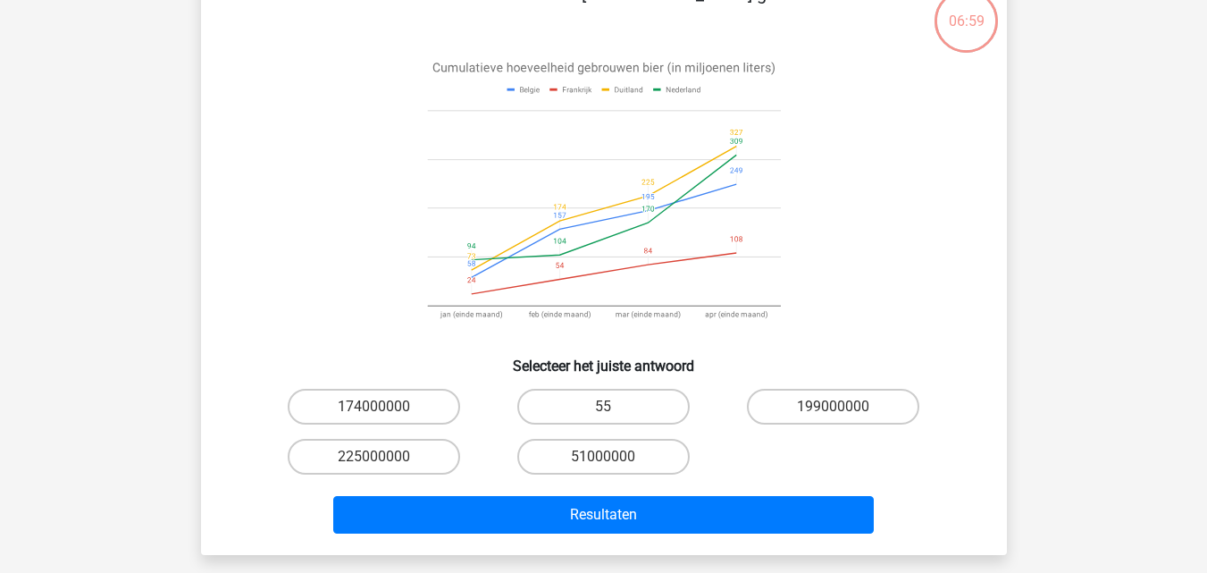
scroll to position [82, 0]
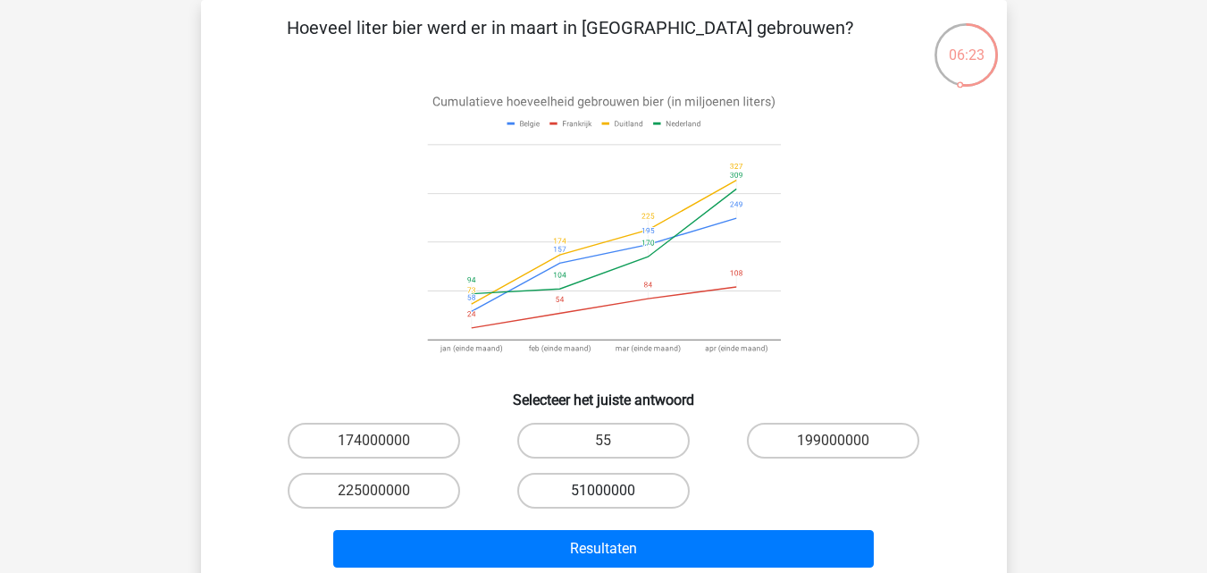
click at [620, 487] on label "51000000" at bounding box center [603, 491] width 172 height 36
click at [615, 490] on input "51000000" at bounding box center [609, 496] width 12 height 12
radio input "true"
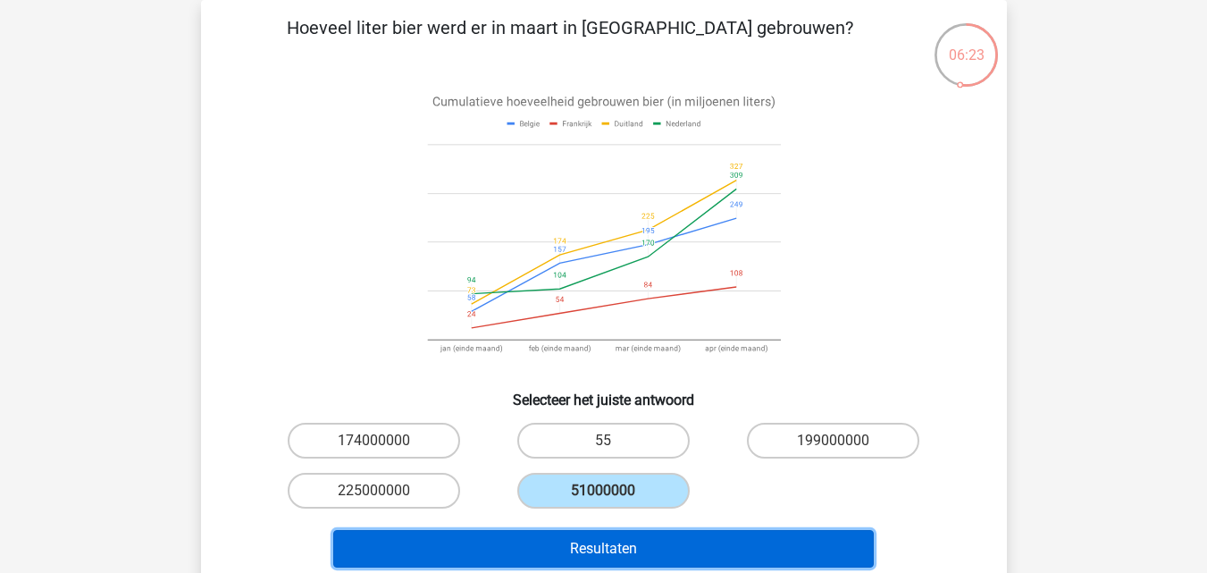
click at [632, 548] on button "Resultaten" at bounding box center [603, 549] width 540 height 38
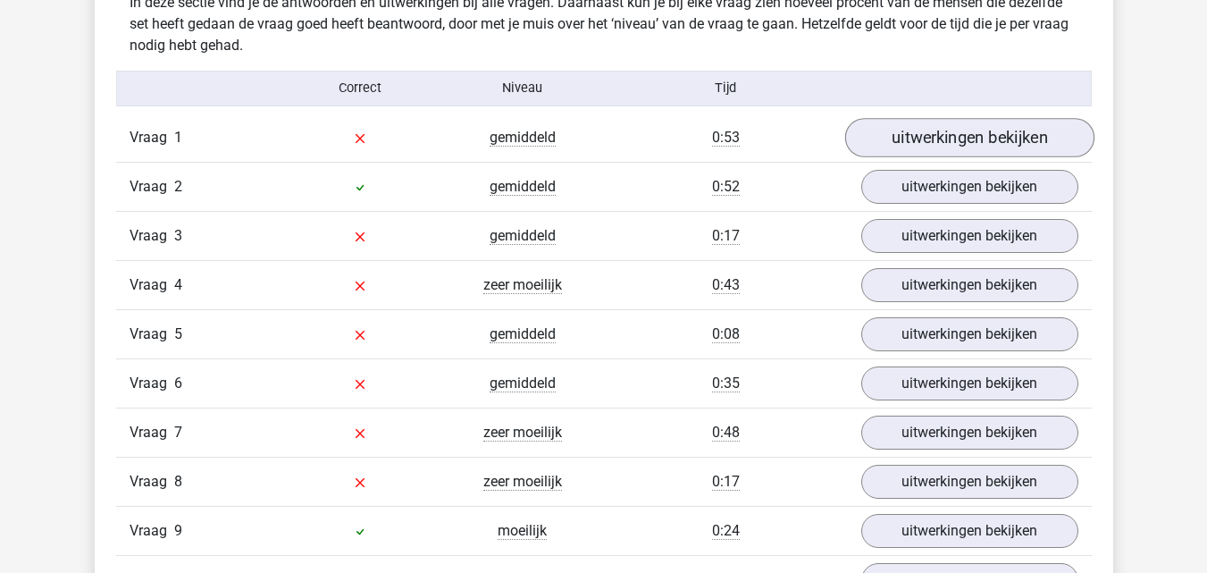
scroll to position [1427, 0]
click at [903, 145] on link "uitwerkingen bekijken" at bounding box center [968, 138] width 249 height 39
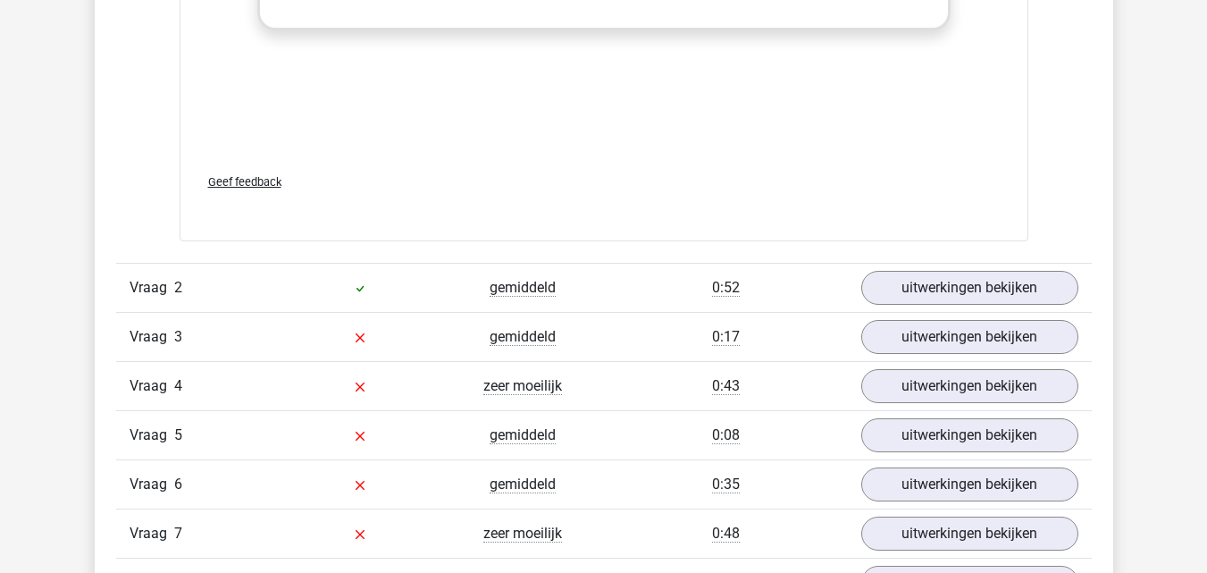
scroll to position [2507, 0]
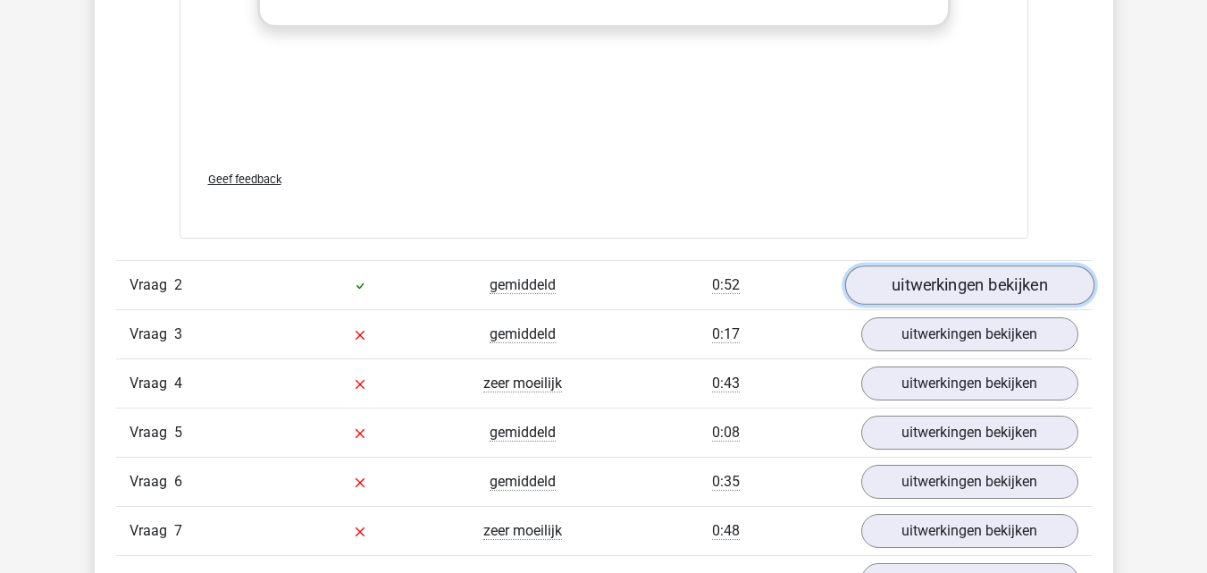
click at [920, 291] on link "uitwerkingen bekijken" at bounding box center [968, 284] width 249 height 39
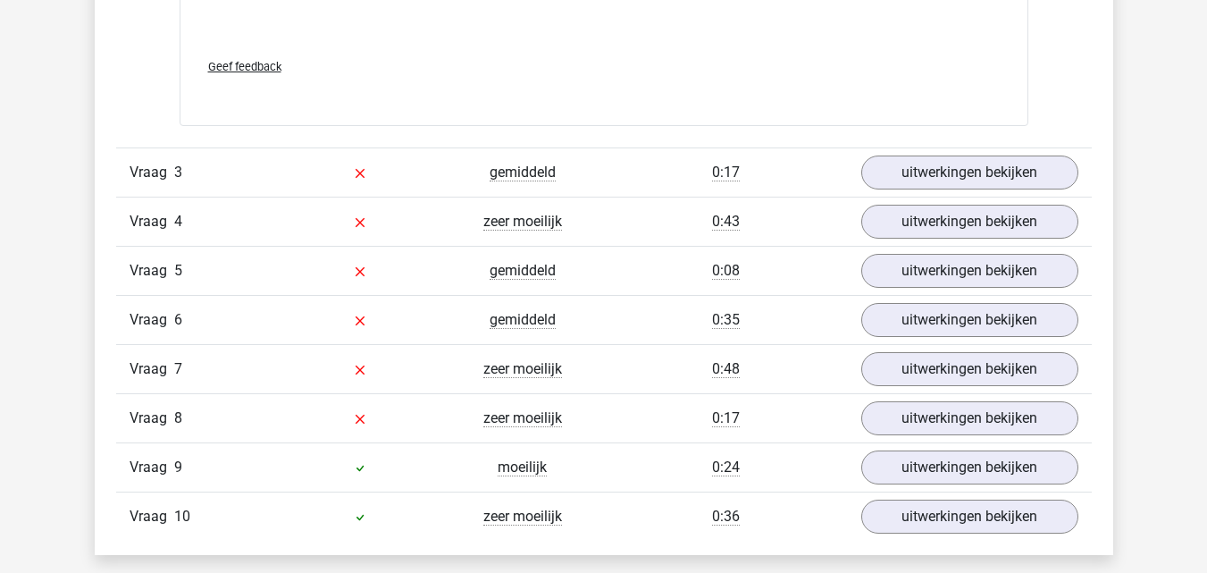
scroll to position [3889, 0]
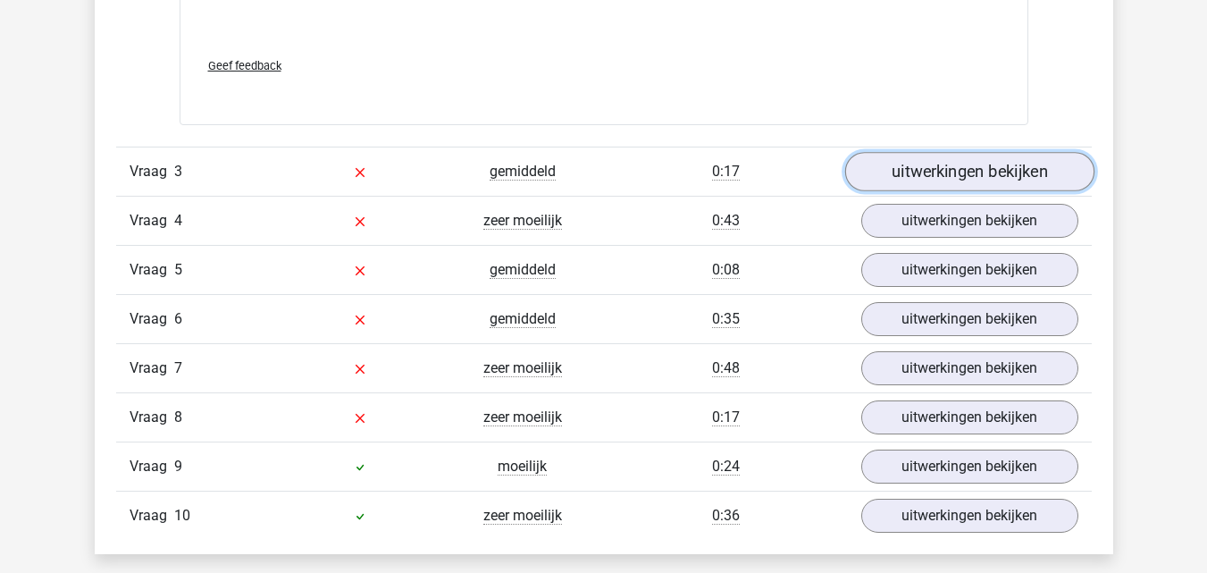
click at [900, 169] on link "uitwerkingen bekijken" at bounding box center [968, 172] width 249 height 39
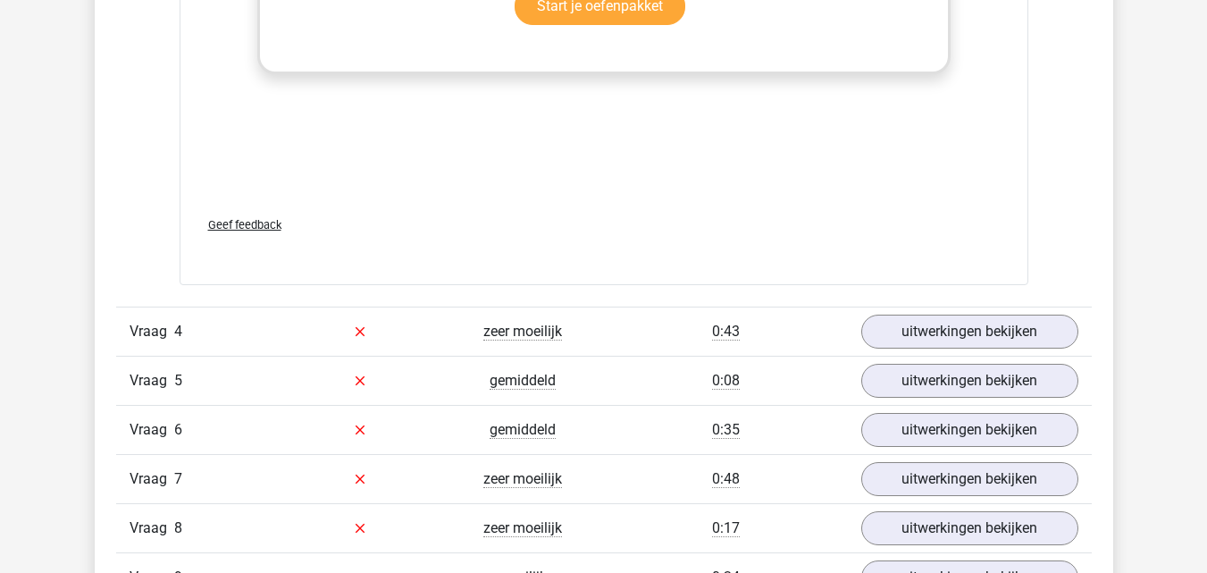
click at [859, 328] on div "uitwerkingen bekijken" at bounding box center [970, 331] width 244 height 34
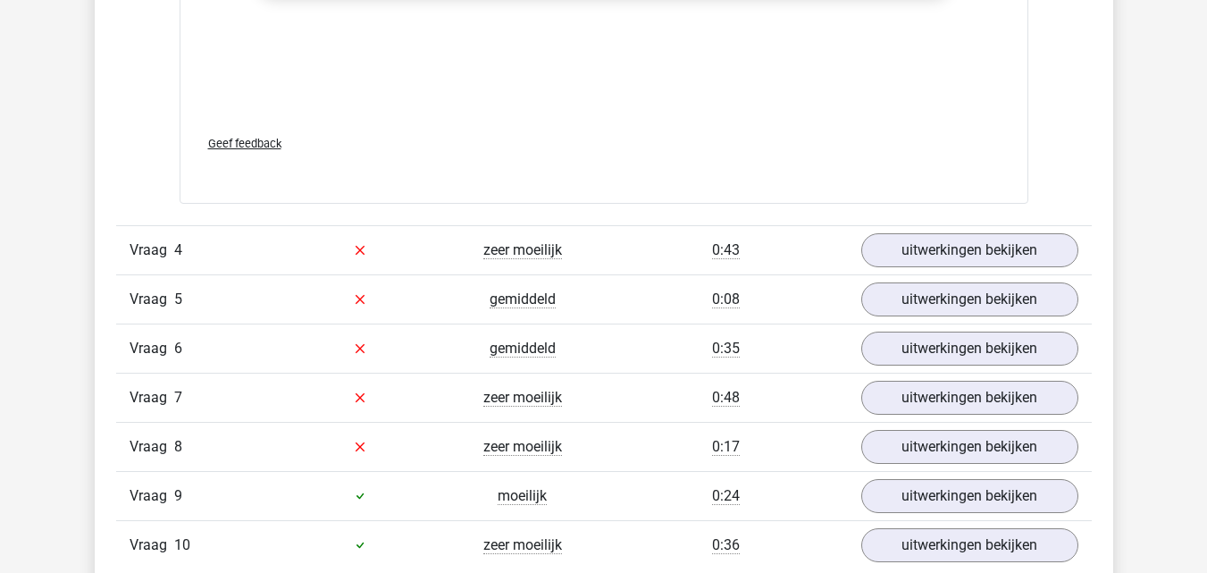
scroll to position [5085, 0]
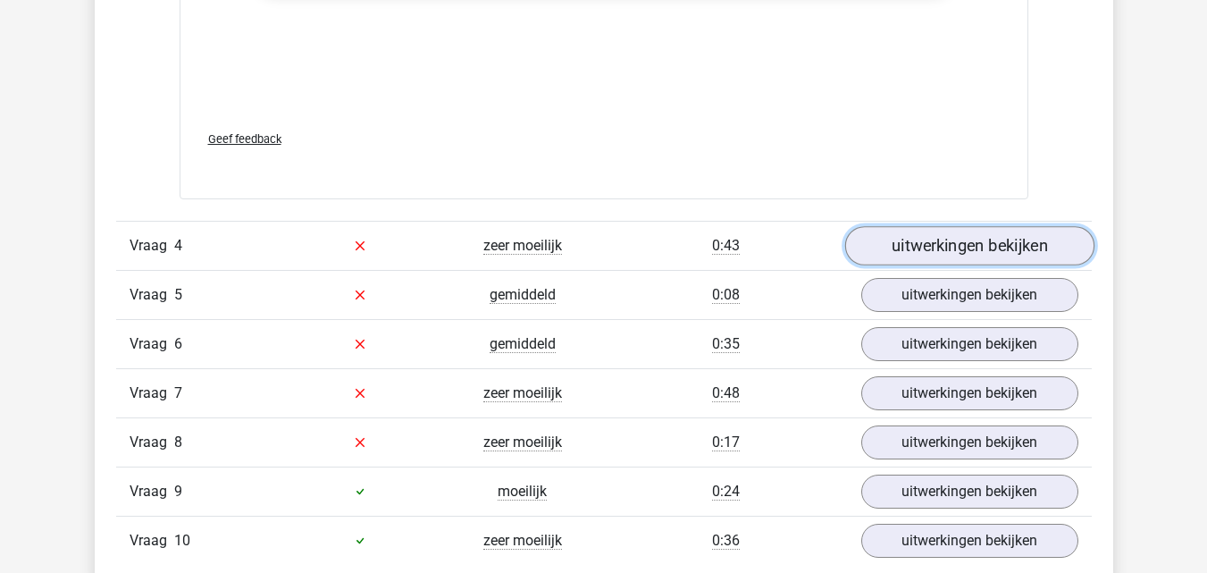
click at [927, 249] on link "uitwerkingen bekijken" at bounding box center [968, 245] width 249 height 39
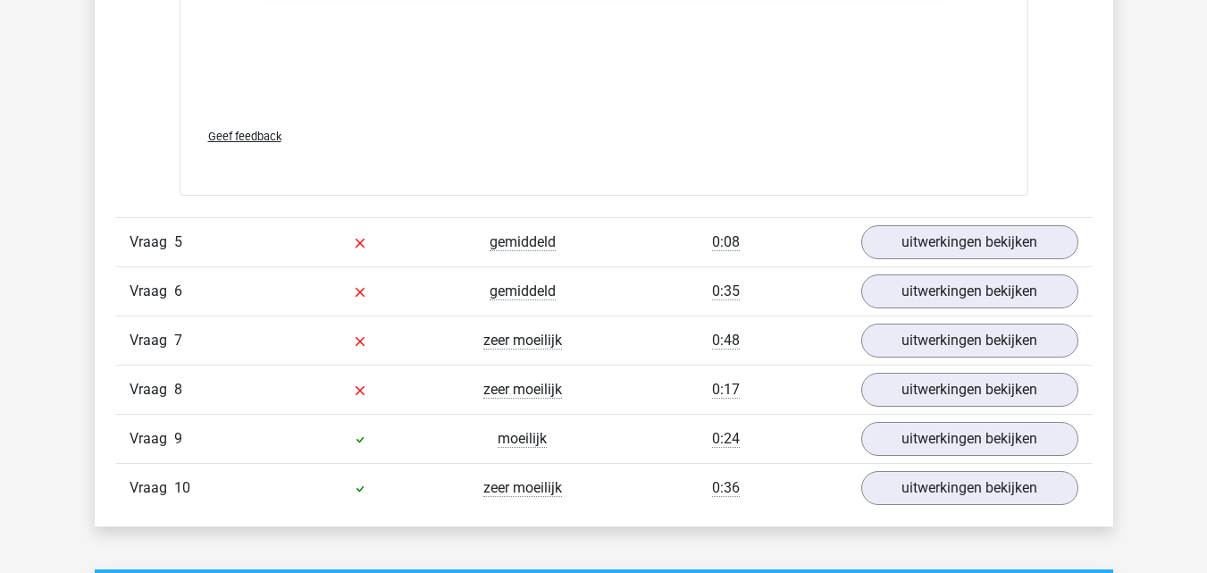
scroll to position [6316, 0]
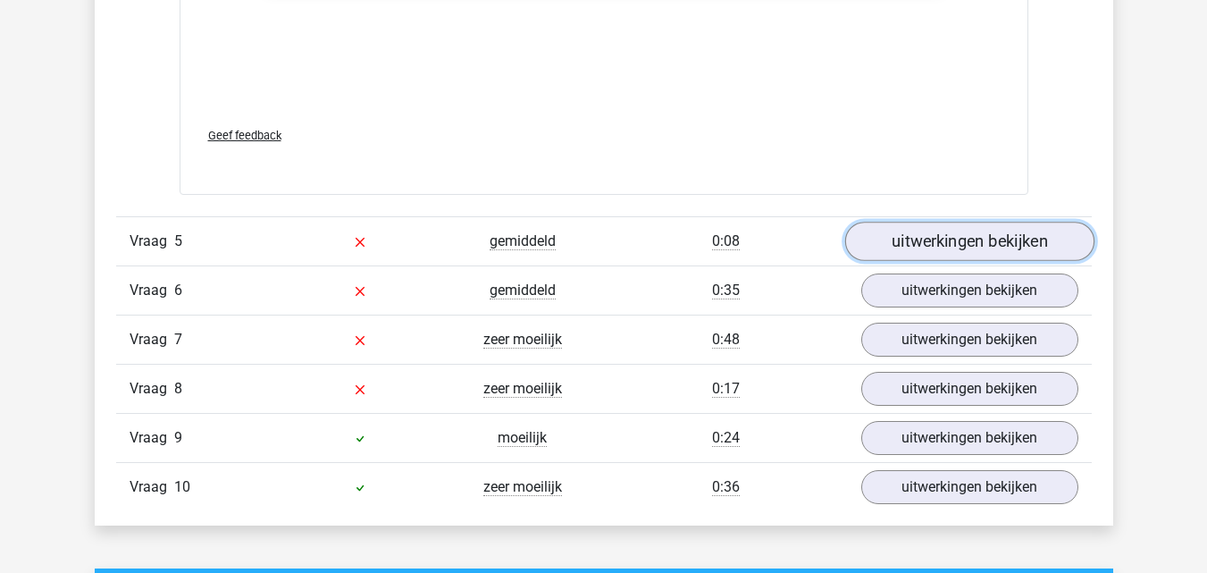
click at [917, 261] on link "uitwerkingen bekijken" at bounding box center [968, 241] width 249 height 39
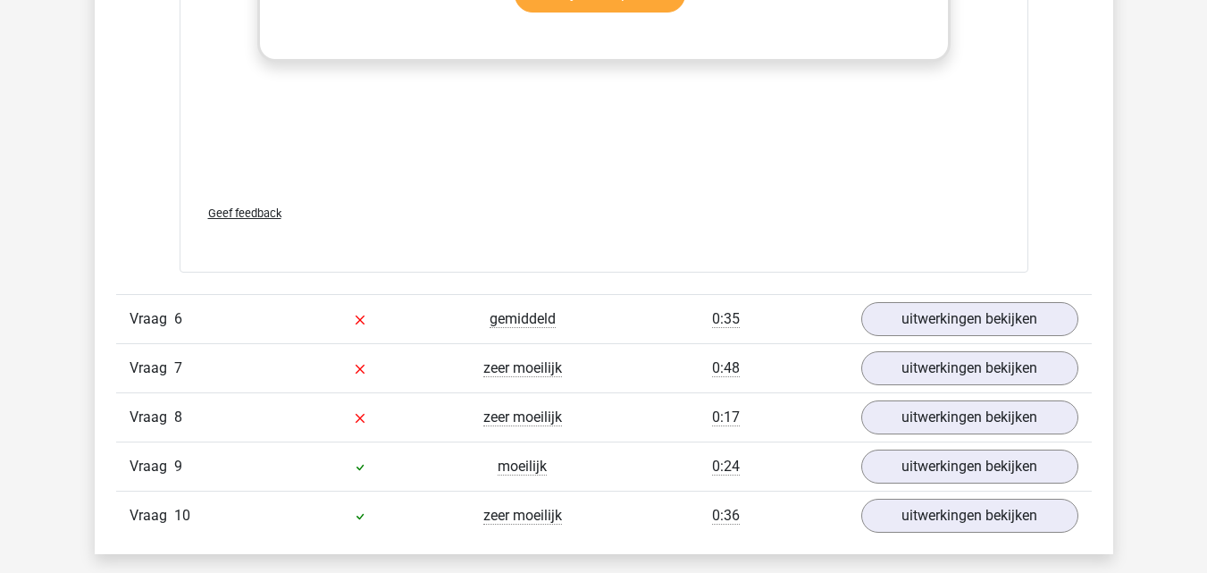
scroll to position [7469, 0]
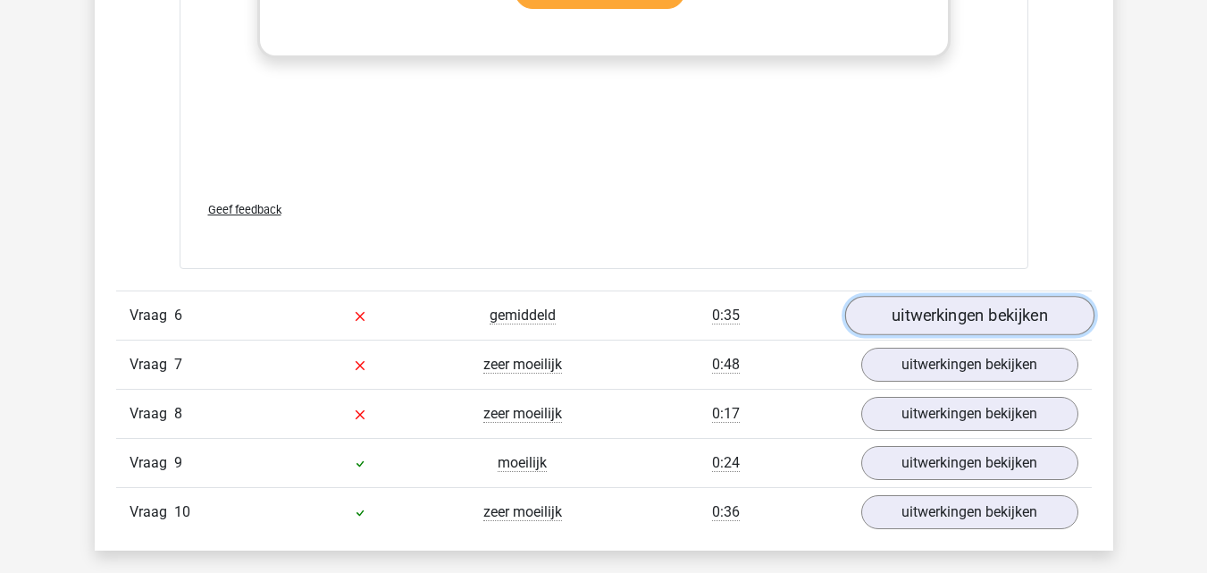
click at [890, 333] on link "uitwerkingen bekijken" at bounding box center [968, 315] width 249 height 39
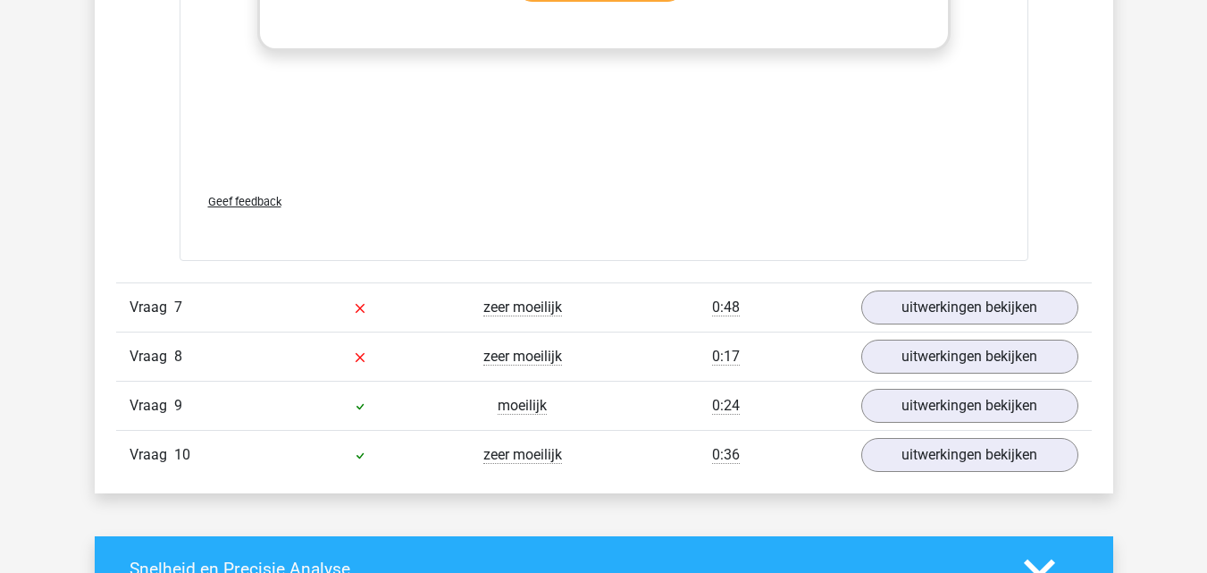
scroll to position [8724, 0]
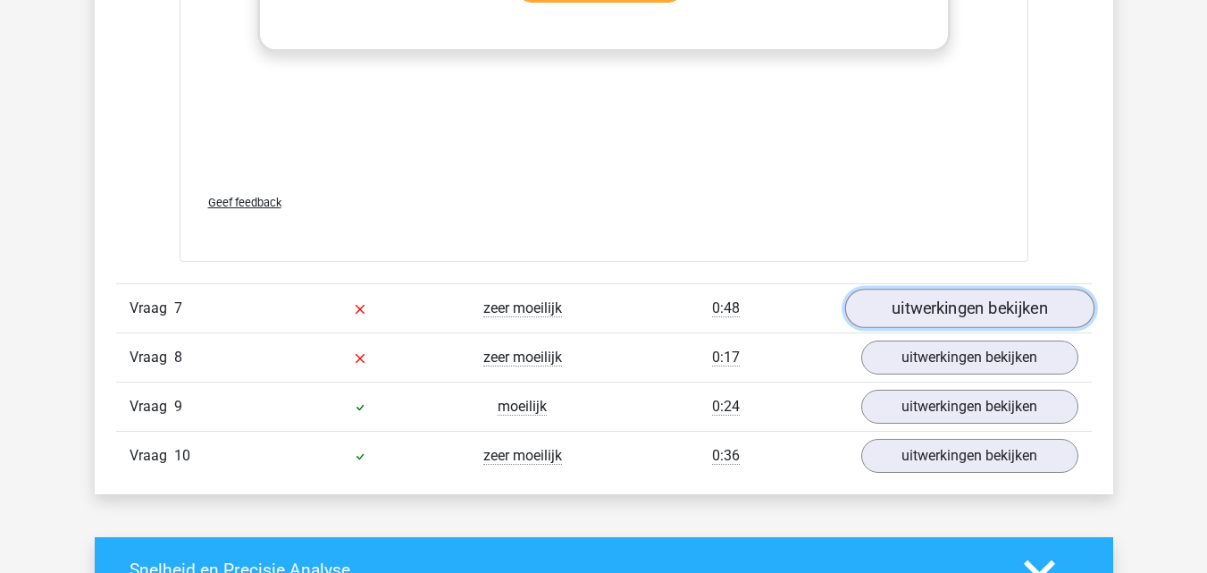
click at [888, 323] on link "uitwerkingen bekijken" at bounding box center [968, 308] width 249 height 39
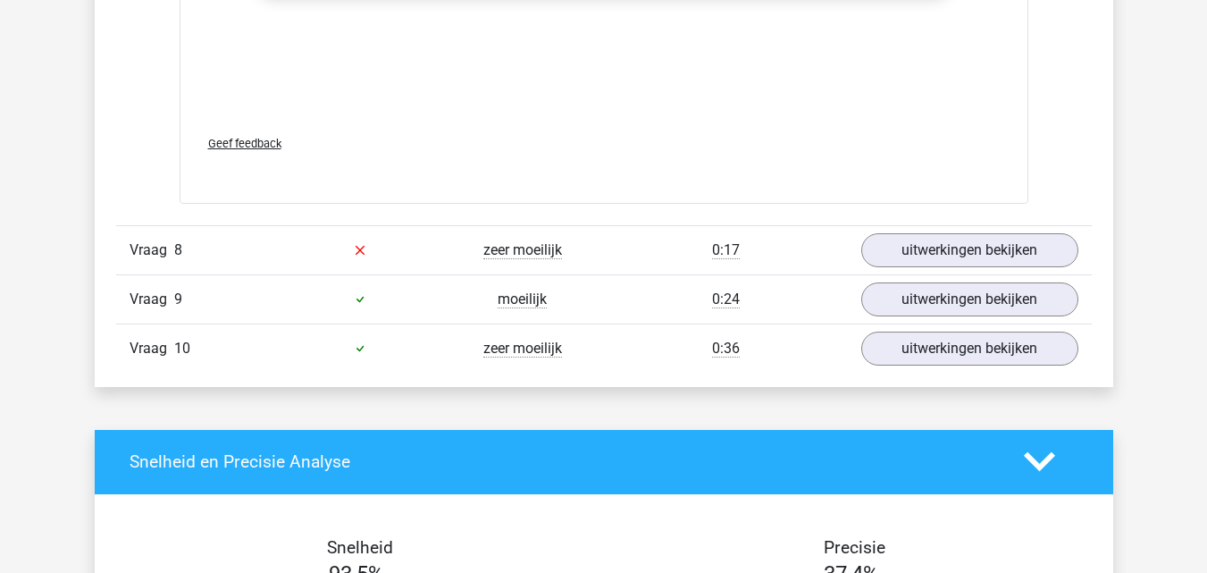
scroll to position [10064, 0]
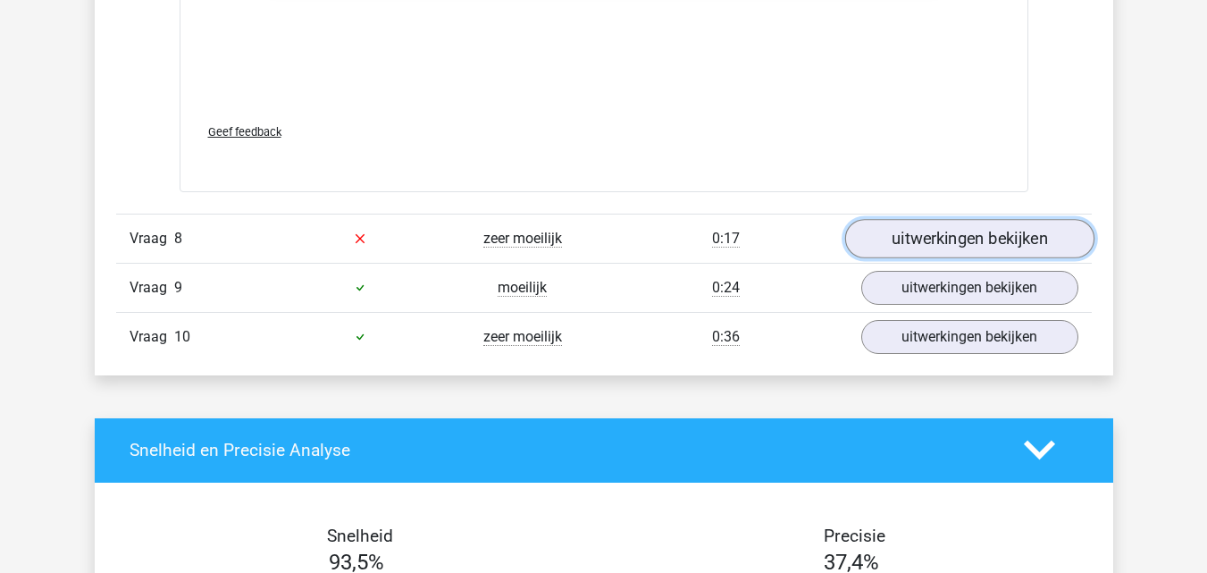
click at [871, 258] on link "uitwerkingen bekijken" at bounding box center [968, 238] width 249 height 39
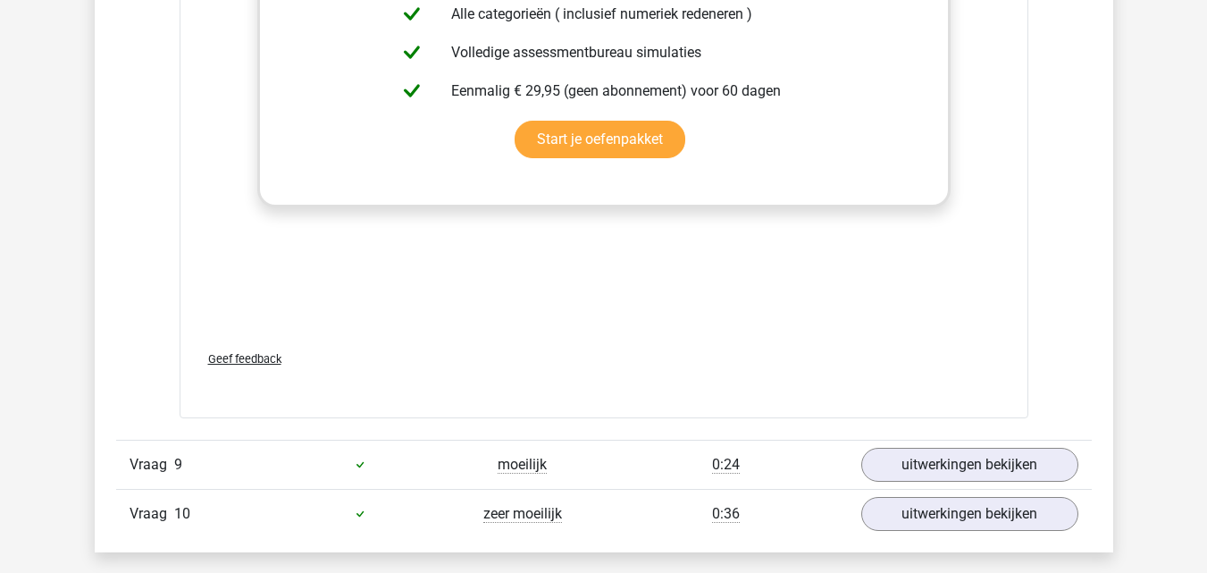
scroll to position [11224, 0]
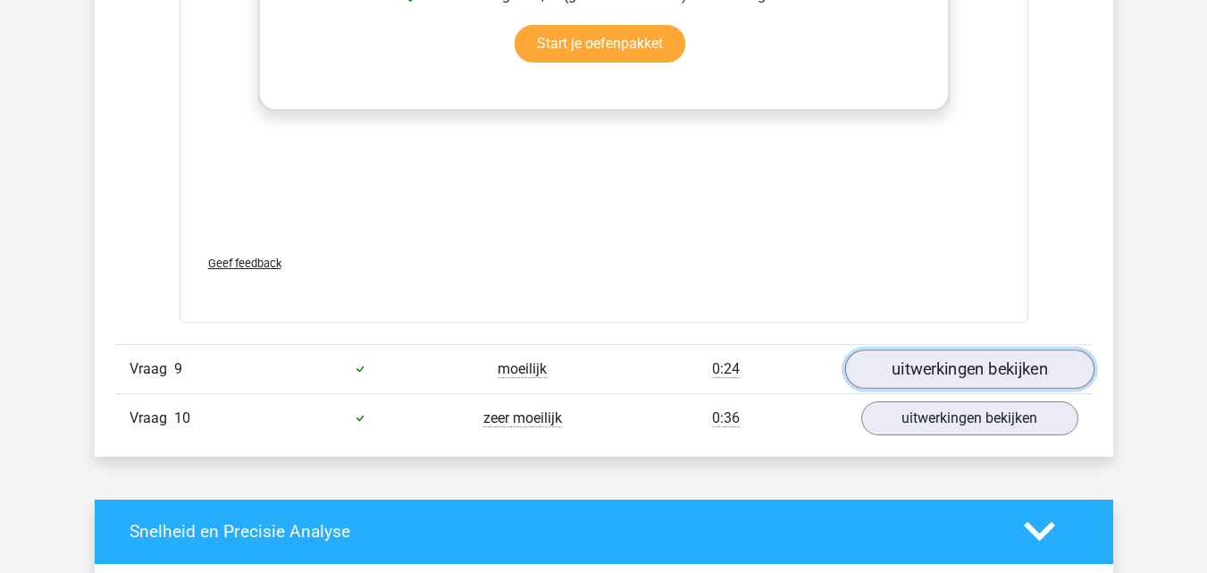
click at [932, 389] on link "uitwerkingen bekijken" at bounding box center [968, 368] width 249 height 39
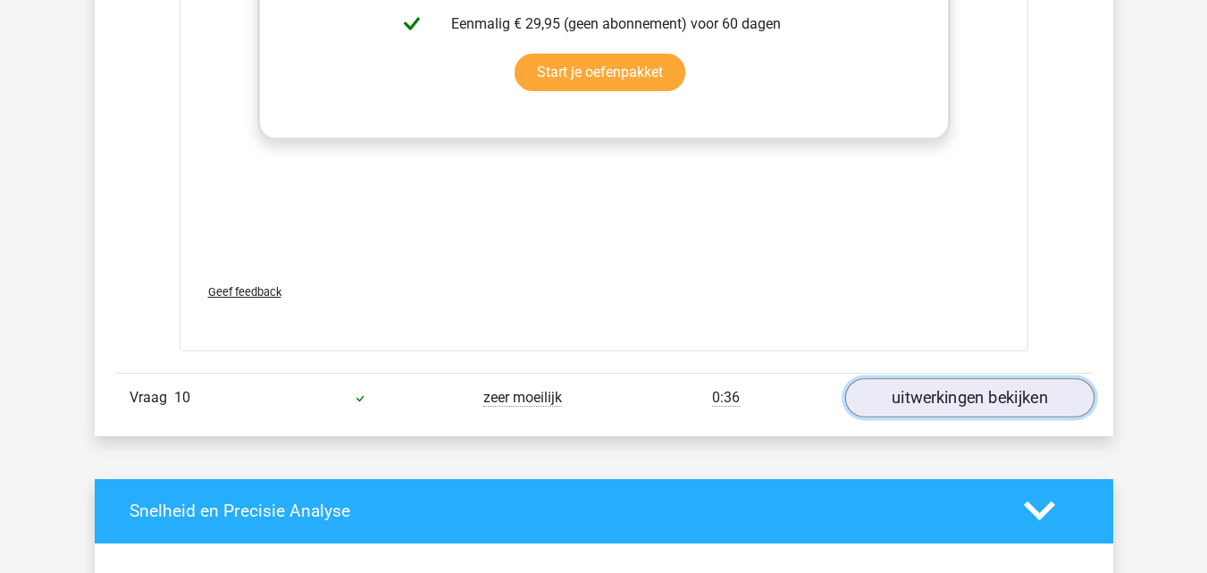
click at [893, 417] on link "uitwerkingen bekijken" at bounding box center [968, 397] width 249 height 39
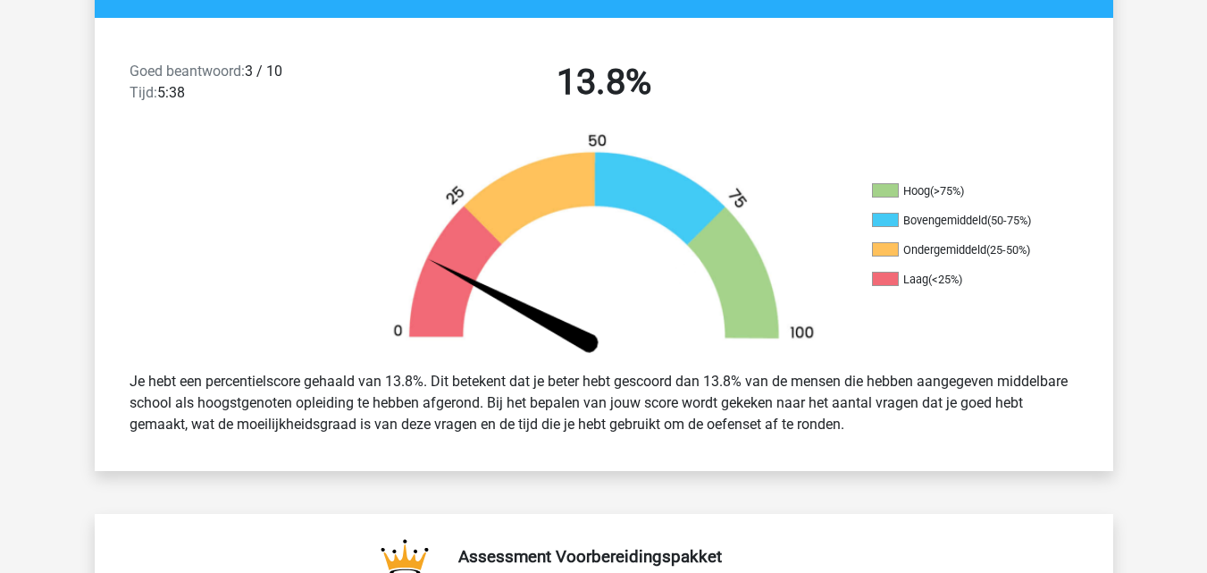
scroll to position [0, 0]
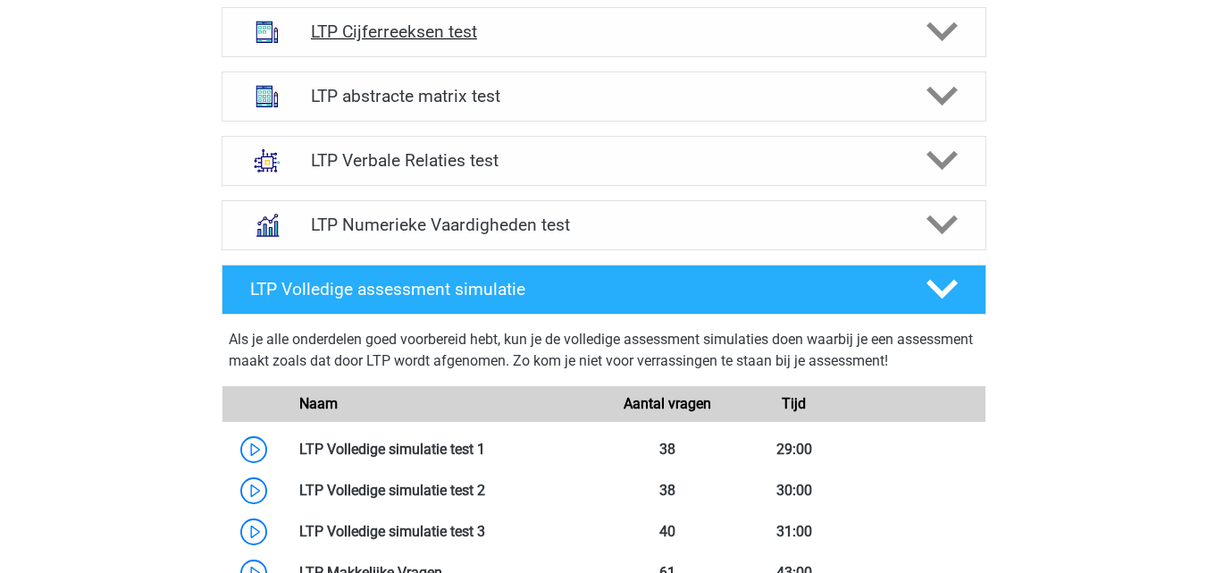
scroll to position [1352, 0]
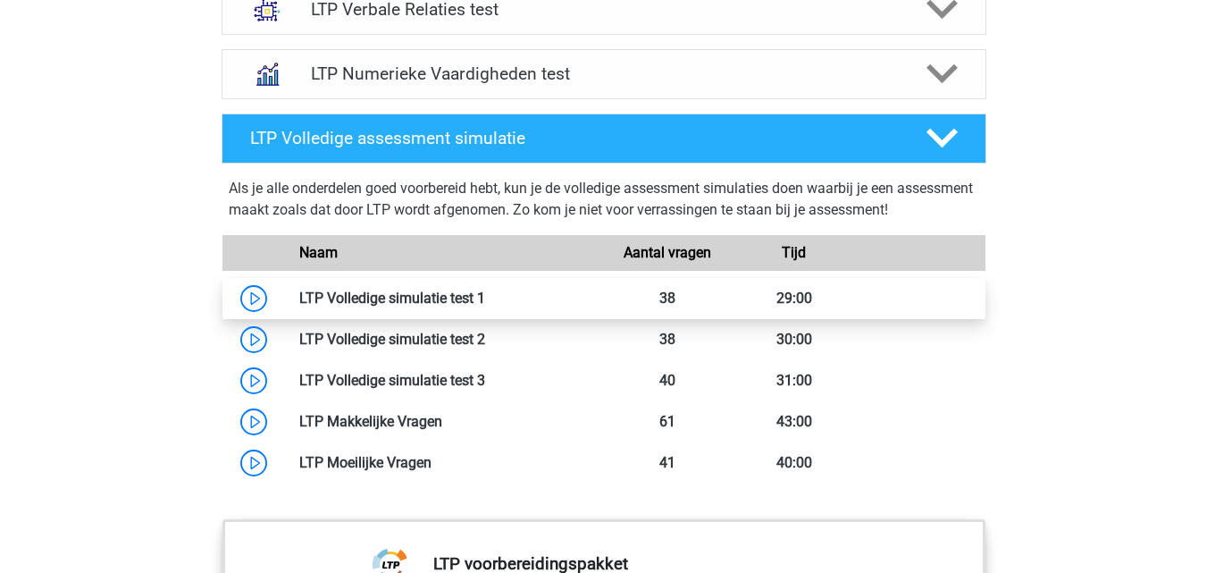
click at [485, 296] on link at bounding box center [485, 297] width 0 height 17
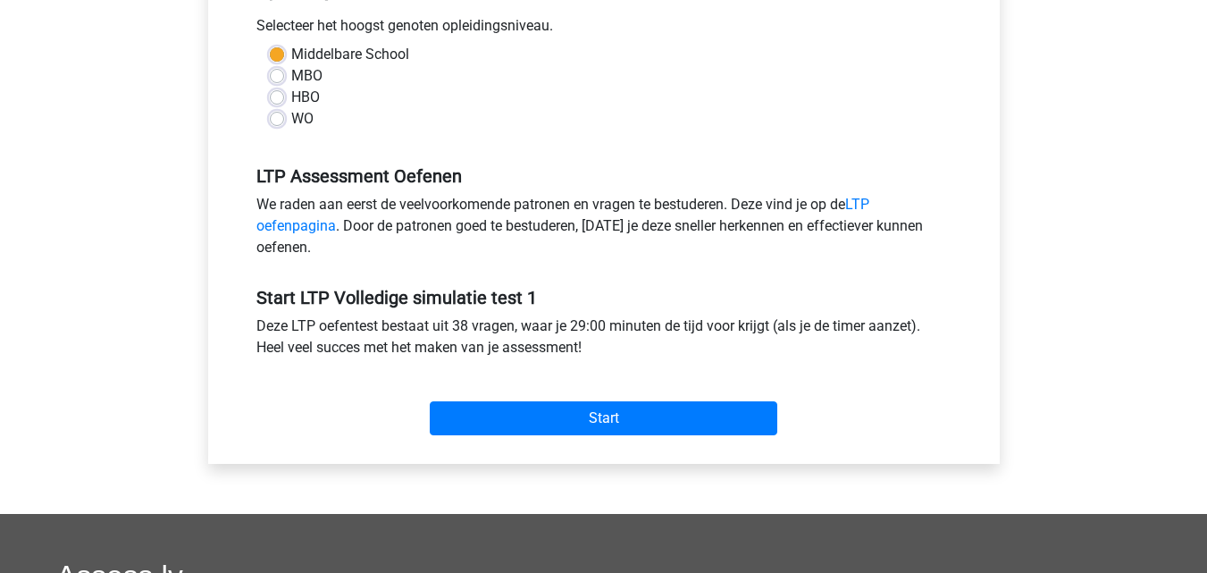
scroll to position [439, 0]
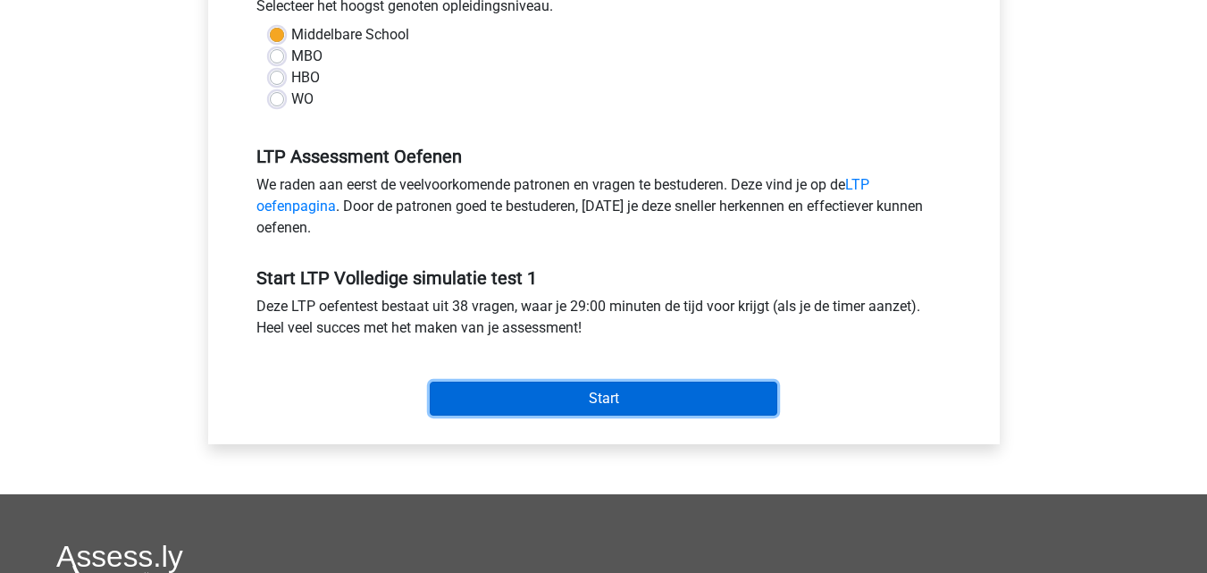
click at [568, 414] on input "Start" at bounding box center [603, 398] width 347 height 34
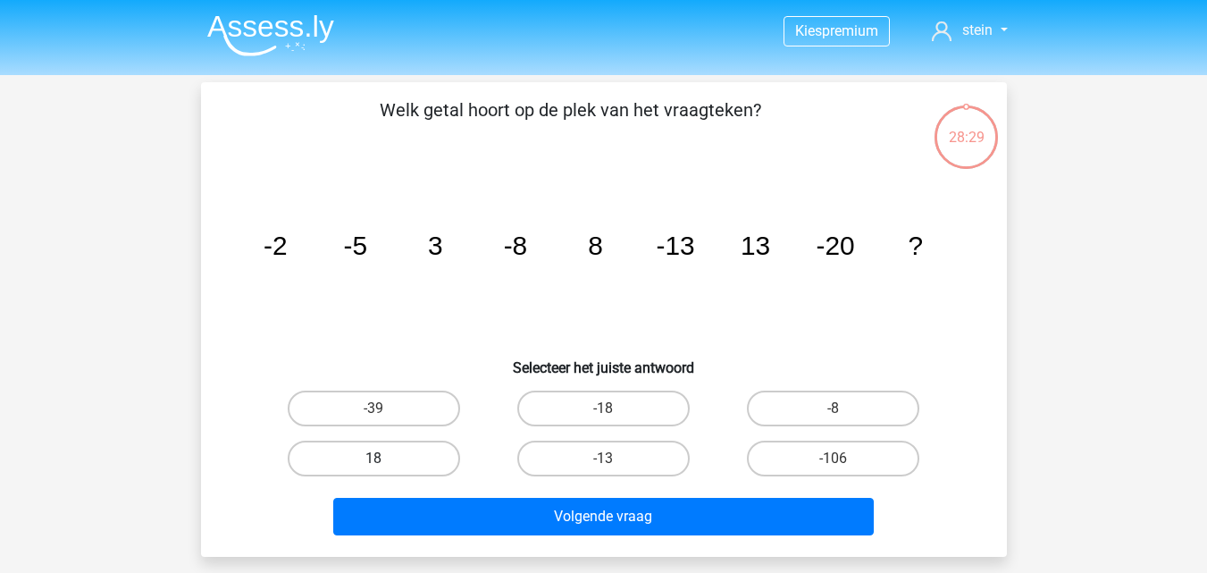
click at [413, 442] on label "18" at bounding box center [374, 458] width 172 height 36
click at [385, 458] on input "18" at bounding box center [379, 464] width 12 height 12
radio input "true"
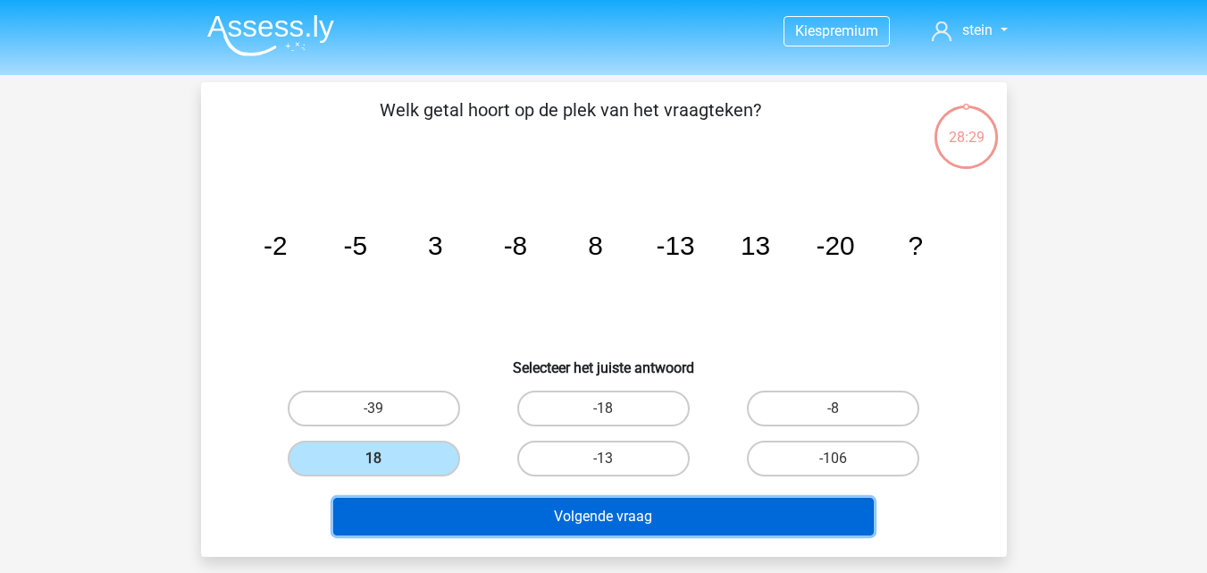
click at [461, 518] on button "Volgende vraag" at bounding box center [603, 517] width 540 height 38
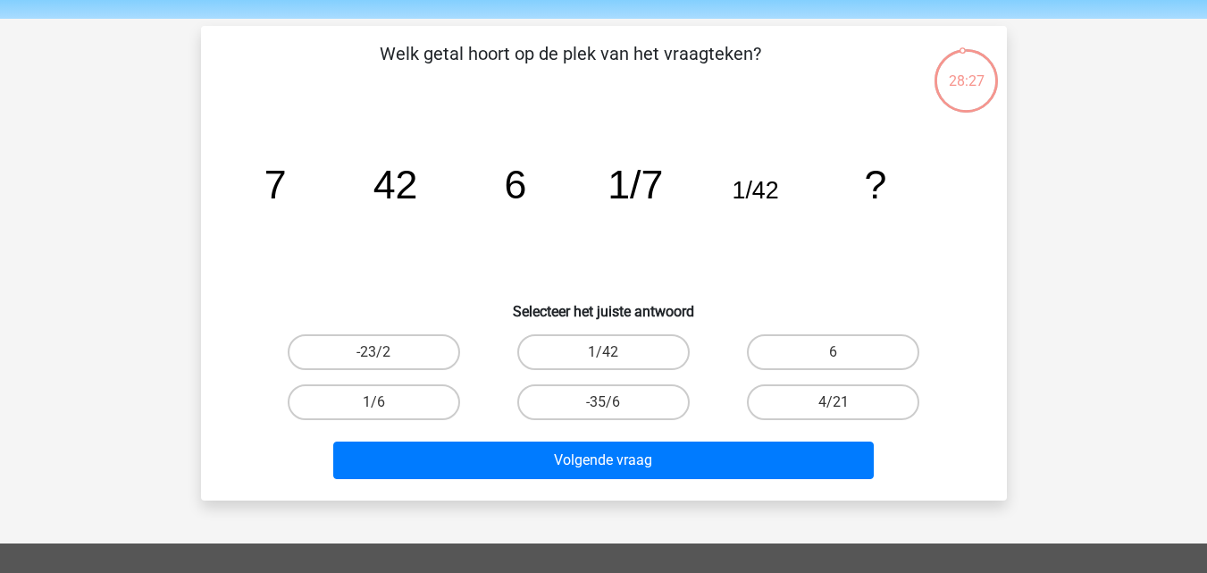
scroll to position [55, 0]
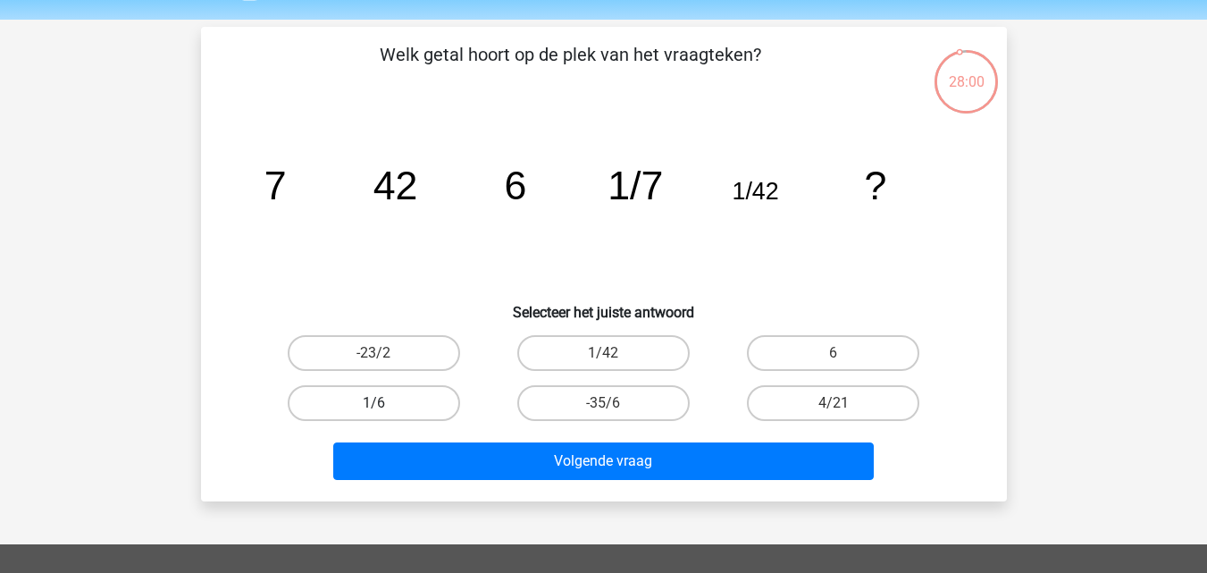
click at [387, 416] on label "1/6" at bounding box center [374, 403] width 172 height 36
click at [385, 414] on input "1/6" at bounding box center [379, 409] width 12 height 12
radio input "true"
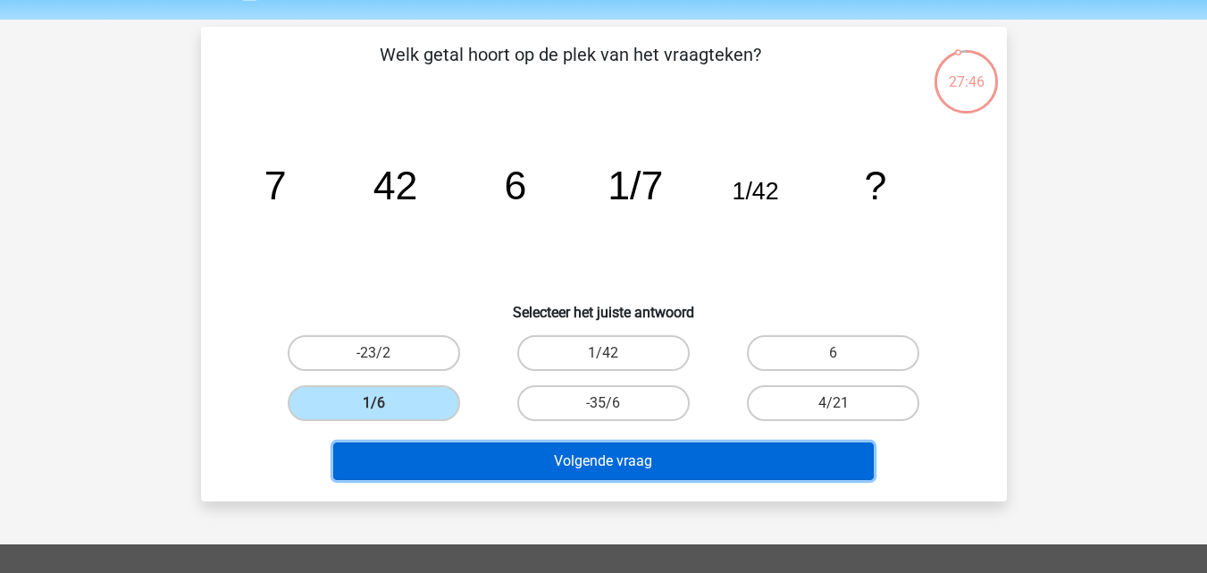
click at [510, 469] on button "Volgende vraag" at bounding box center [603, 461] width 540 height 38
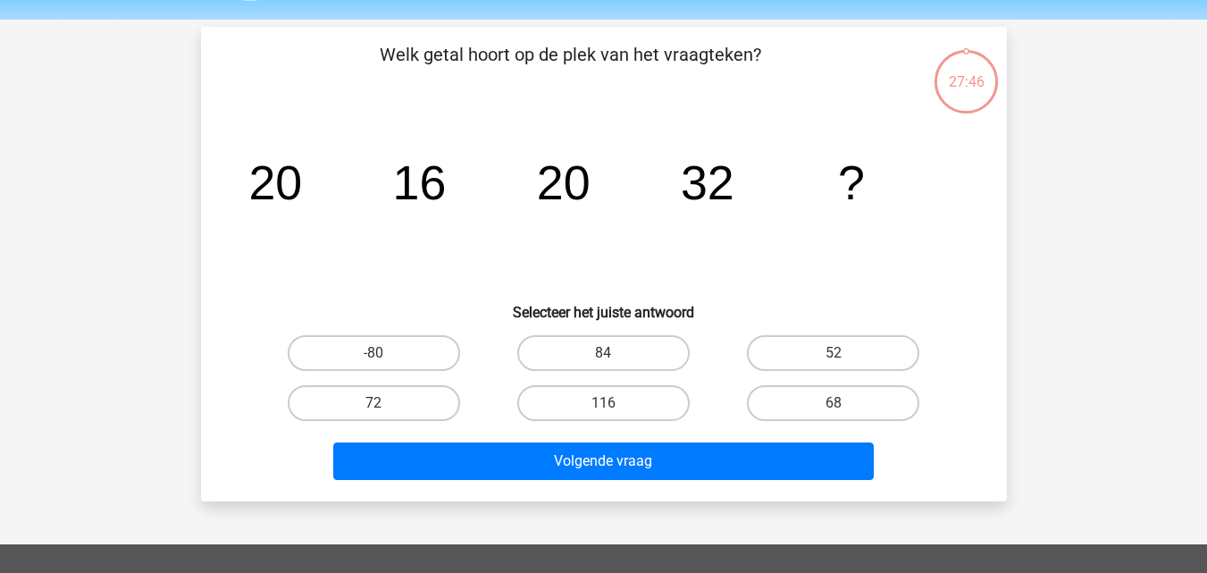
scroll to position [82, 0]
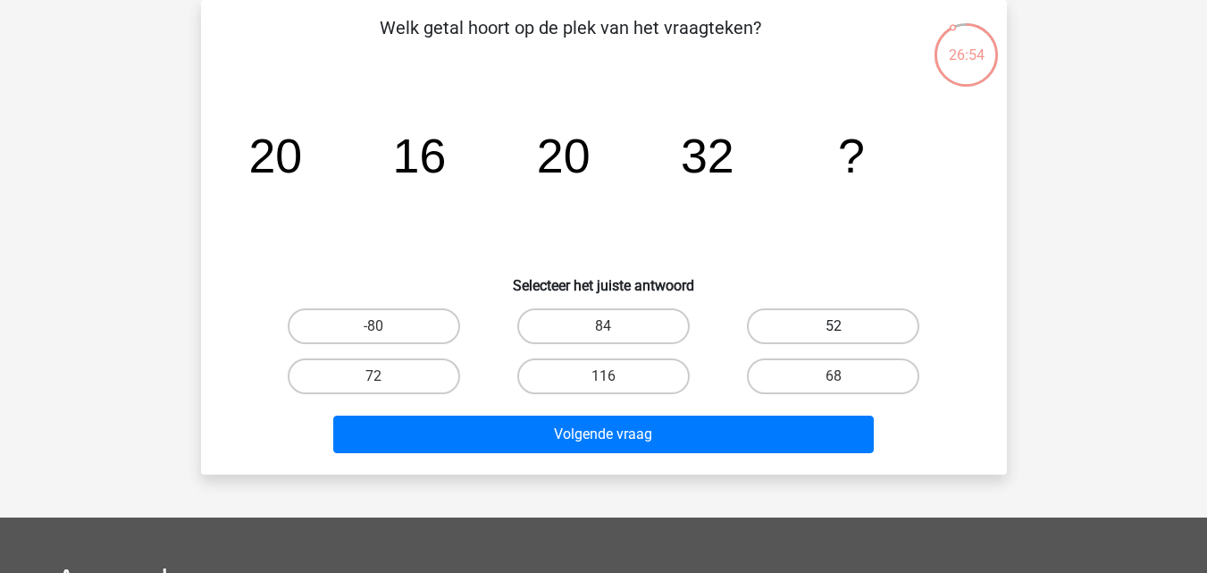
click at [792, 322] on label "52" at bounding box center [833, 326] width 172 height 36
click at [833, 326] on input "52" at bounding box center [839, 332] width 12 height 12
radio input "true"
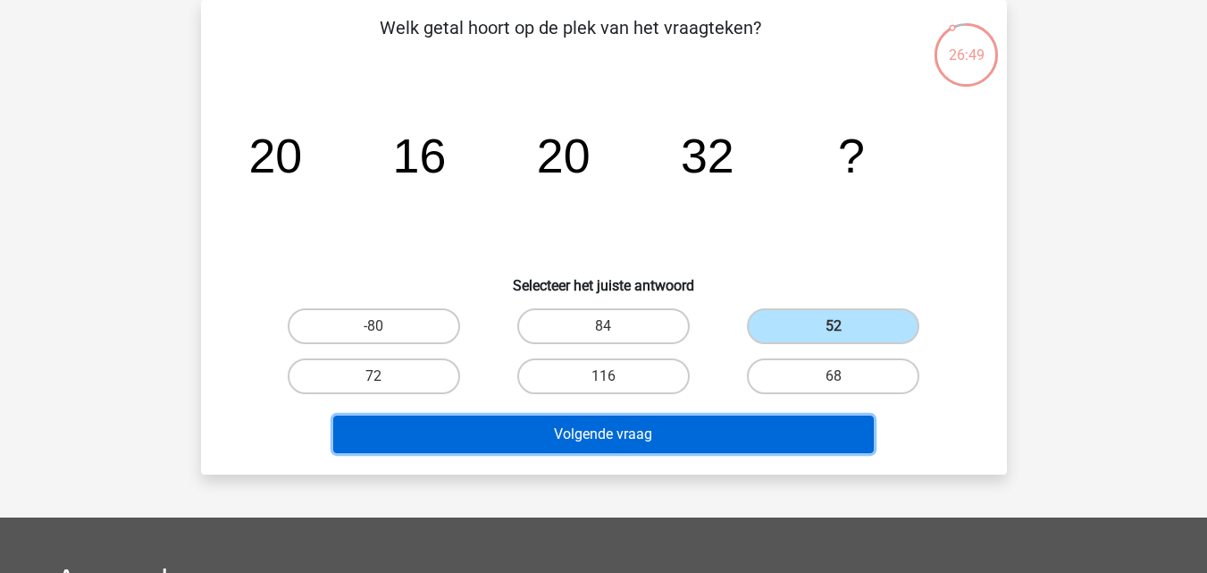
click at [664, 426] on button "Volgende vraag" at bounding box center [603, 434] width 540 height 38
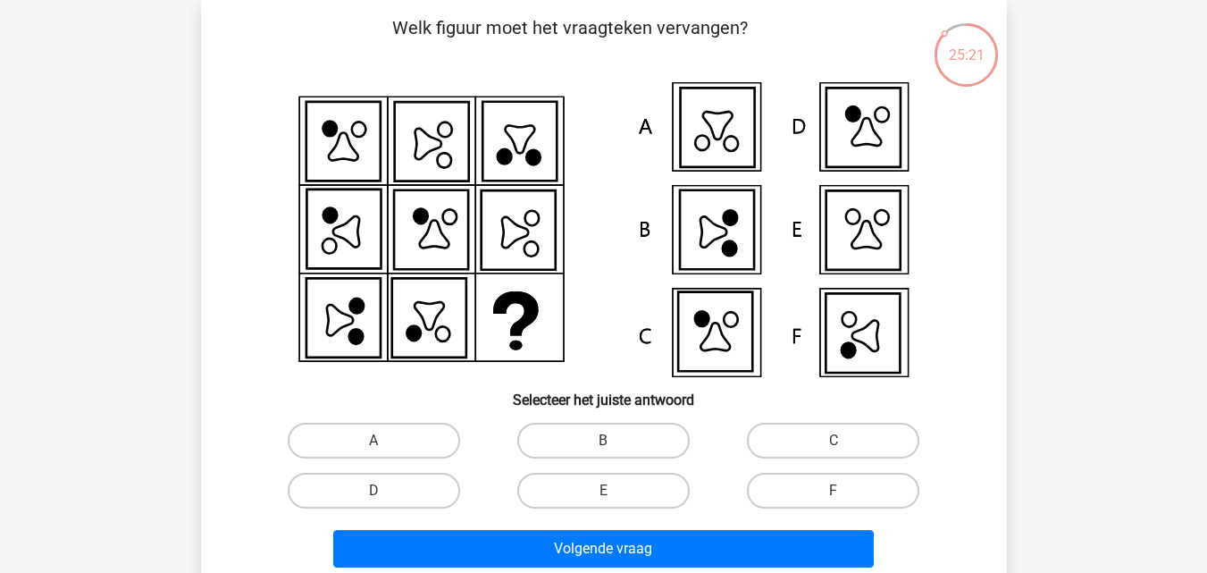
click at [841, 322] on icon at bounding box center [848, 319] width 14 height 15
click at [787, 486] on label "F" at bounding box center [833, 491] width 172 height 36
click at [833, 490] on input "F" at bounding box center [839, 496] width 12 height 12
radio input "true"
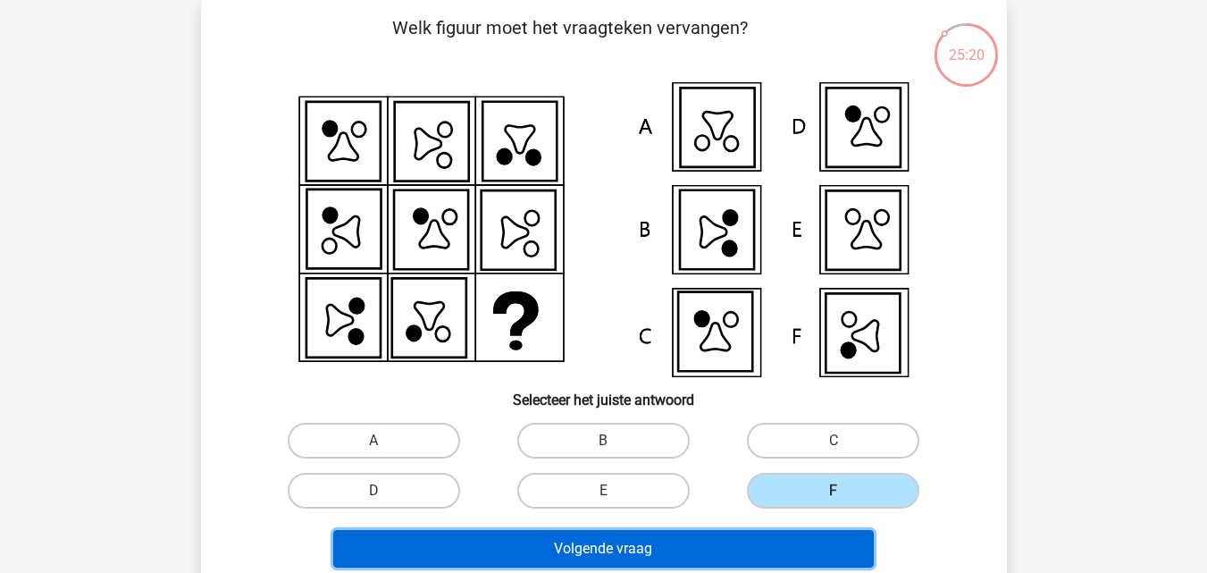
click at [683, 542] on button "Volgende vraag" at bounding box center [603, 549] width 540 height 38
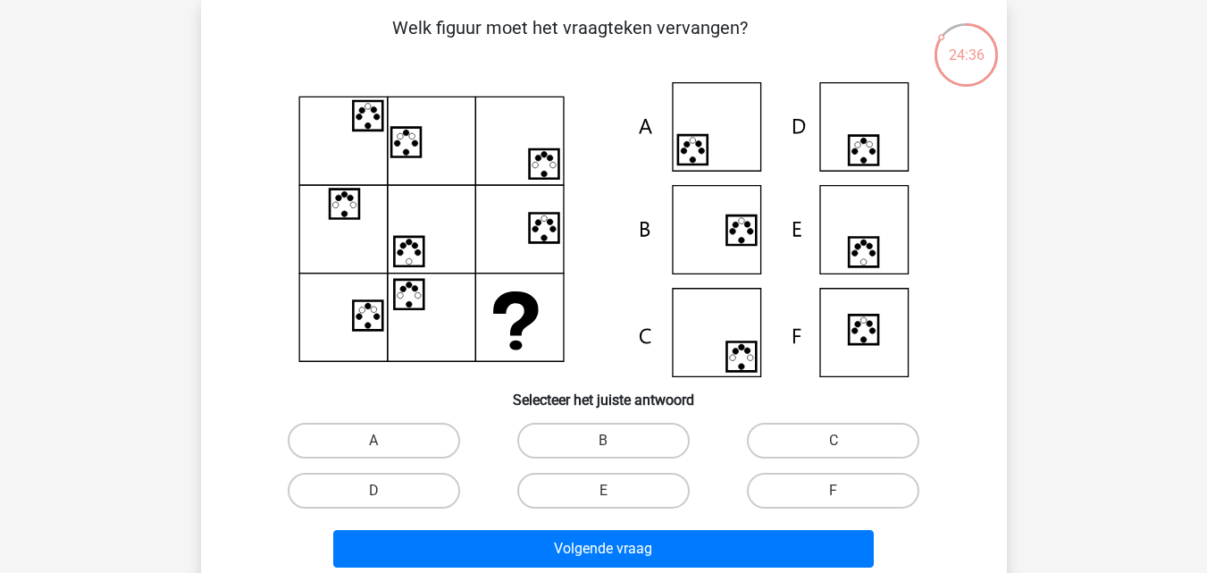
click at [808, 409] on div "Welk figuur moet het vraagteken vervangen?" at bounding box center [603, 294] width 791 height 560
click at [796, 439] on label "C" at bounding box center [833, 441] width 172 height 36
click at [833, 440] on input "C" at bounding box center [839, 446] width 12 height 12
radio input "true"
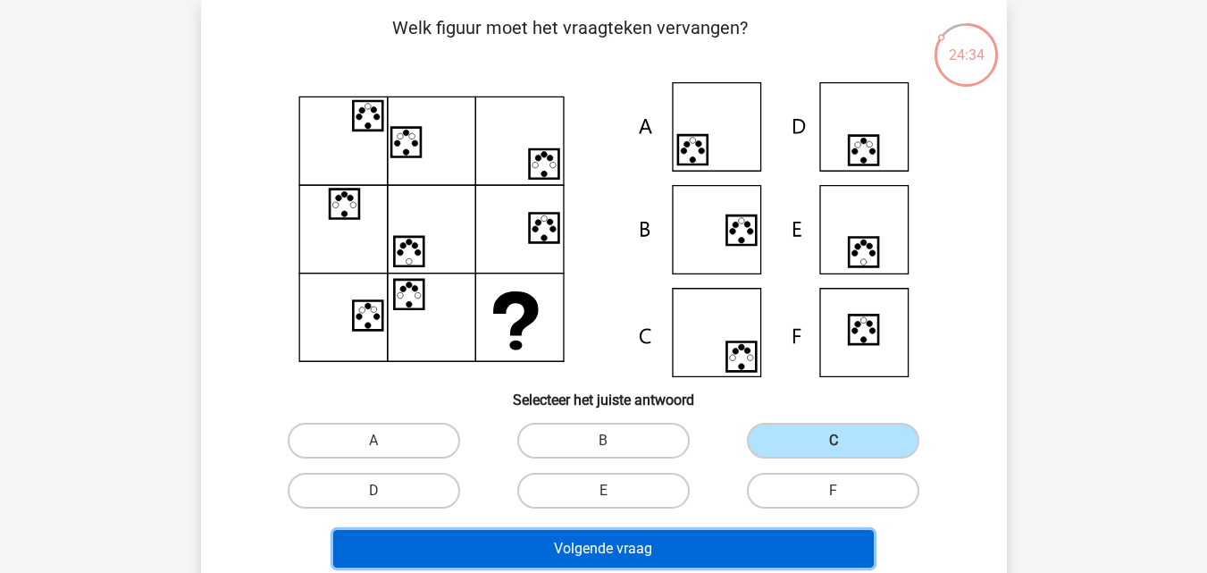
click at [651, 555] on button "Volgende vraag" at bounding box center [603, 549] width 540 height 38
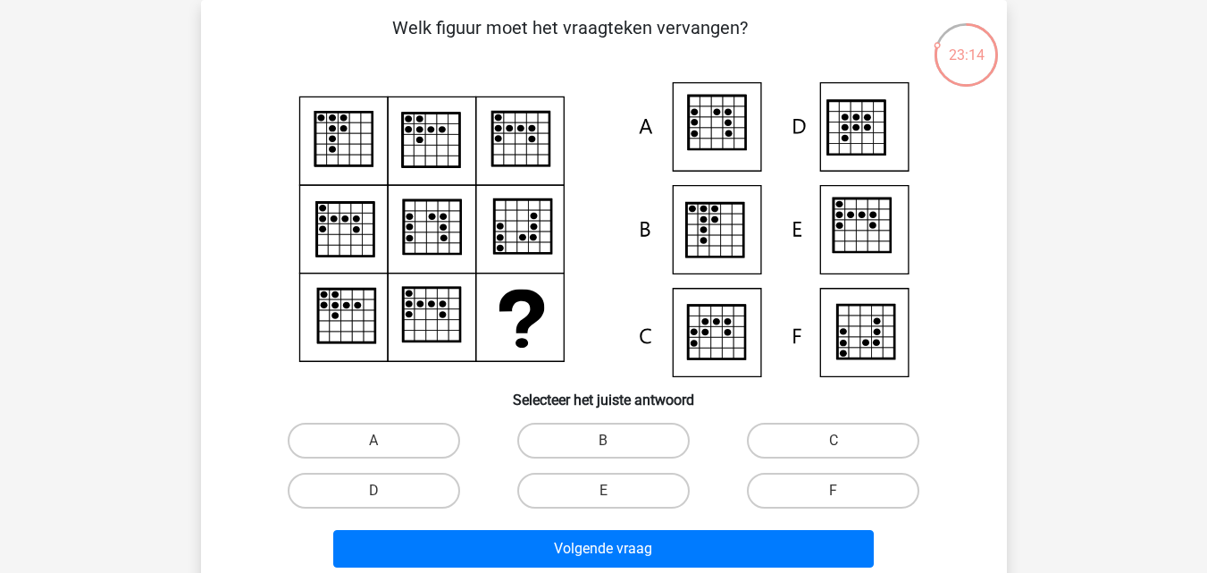
click at [766, 462] on div "C" at bounding box center [833, 440] width 230 height 50
click at [759, 449] on label "C" at bounding box center [833, 441] width 172 height 36
click at [833, 449] on input "C" at bounding box center [839, 446] width 12 height 12
radio input "true"
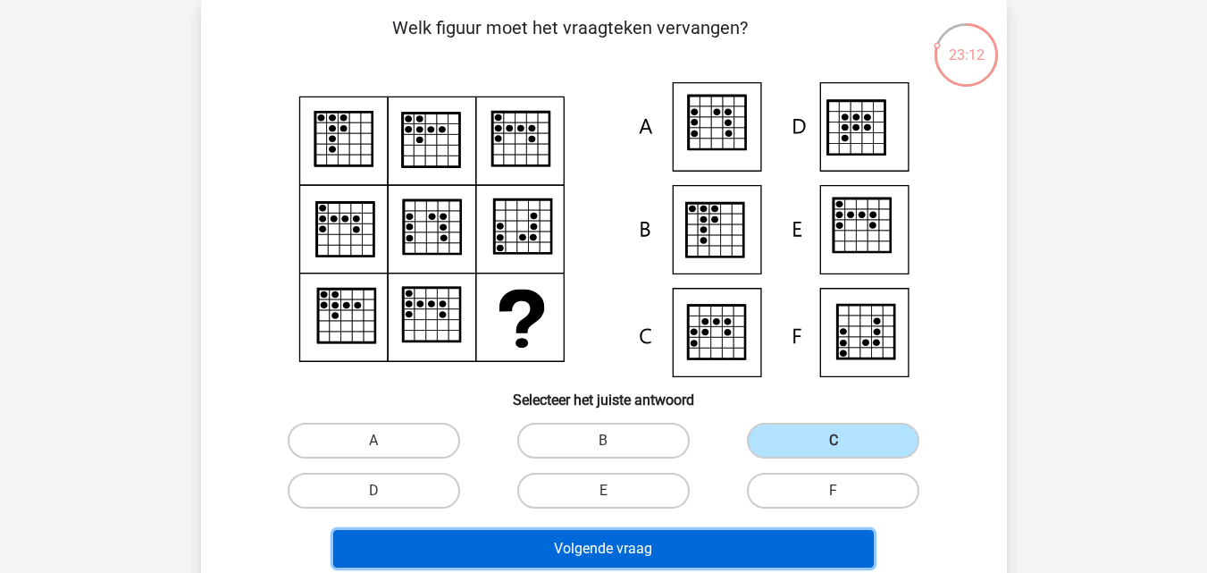
click at [682, 548] on button "Volgende vraag" at bounding box center [603, 549] width 540 height 38
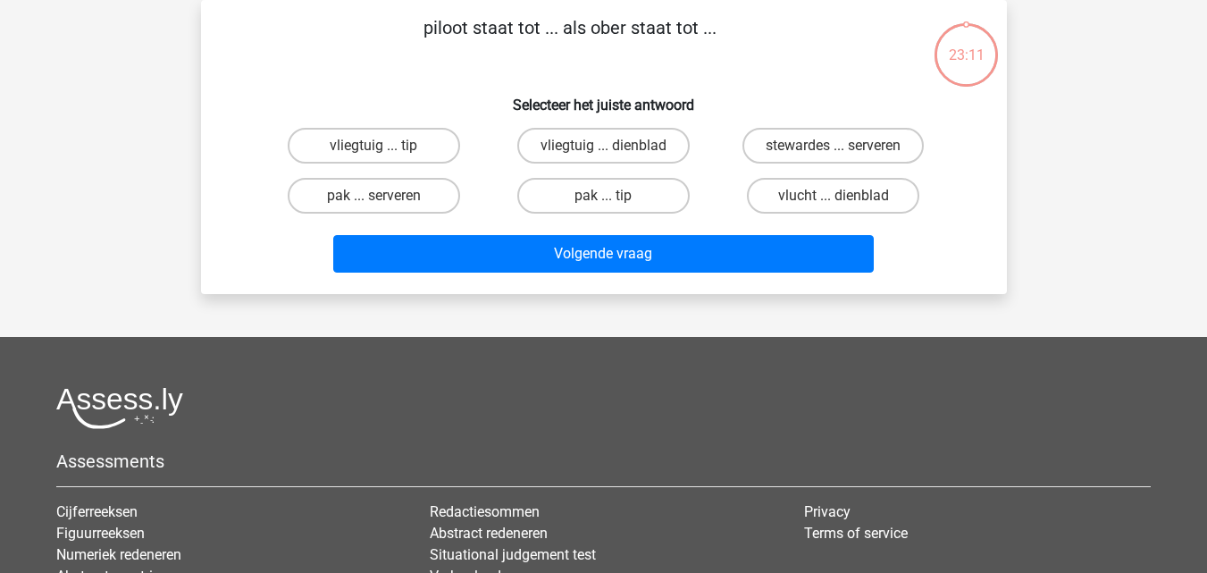
scroll to position [0, 0]
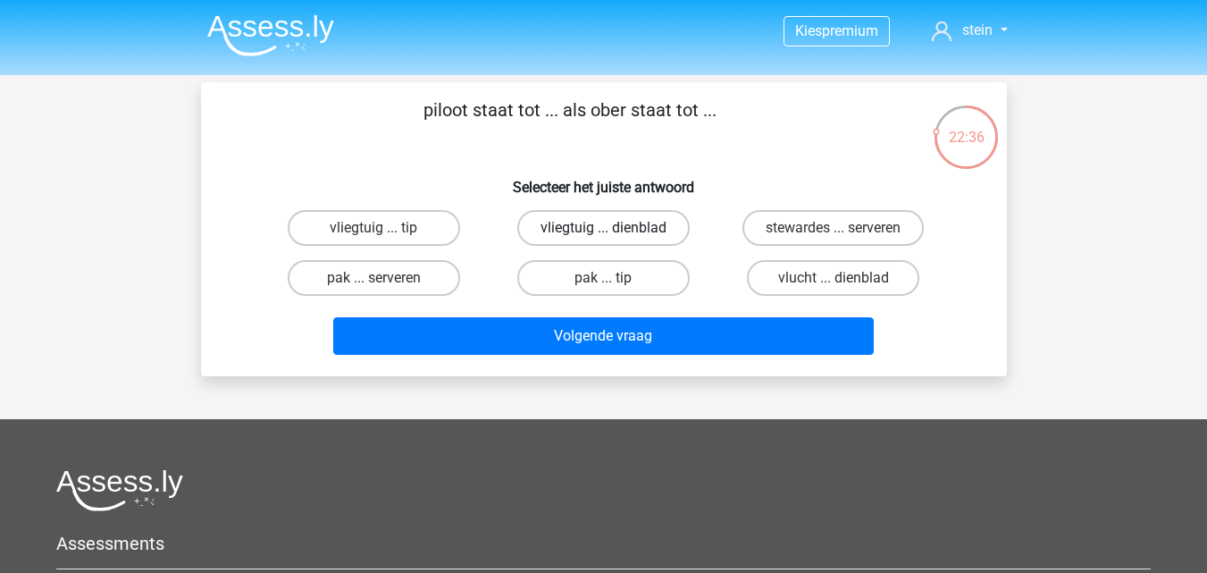
click at [652, 224] on label "vliegtuig ... dienblad" at bounding box center [603, 228] width 172 height 36
click at [615, 228] on input "vliegtuig ... dienblad" at bounding box center [609, 234] width 12 height 12
radio input "true"
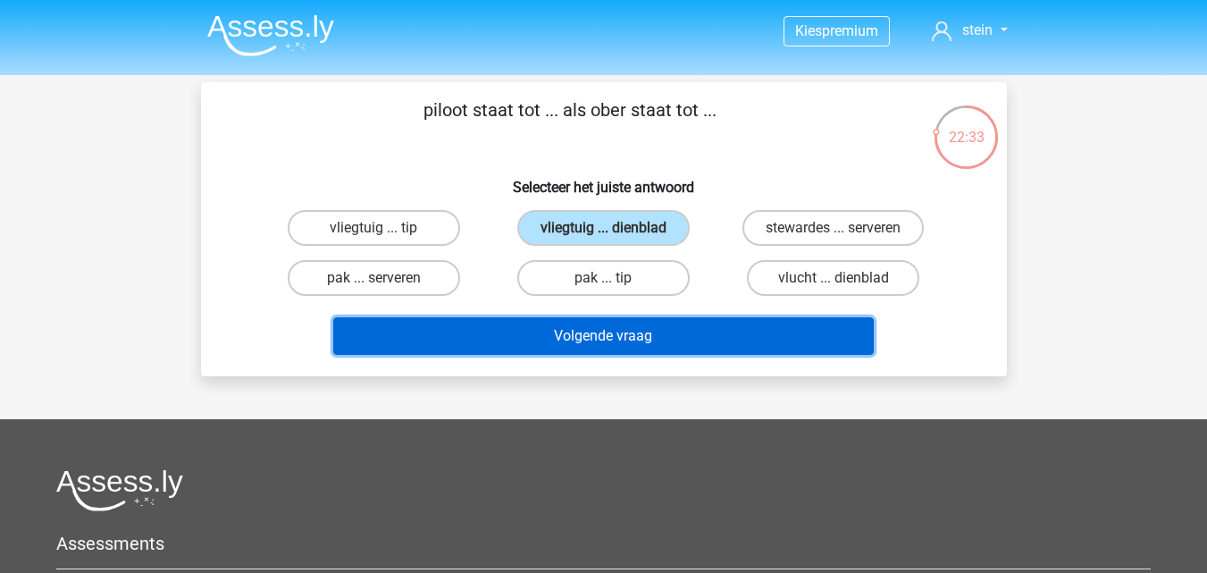
click at [637, 329] on button "Volgende vraag" at bounding box center [603, 336] width 540 height 38
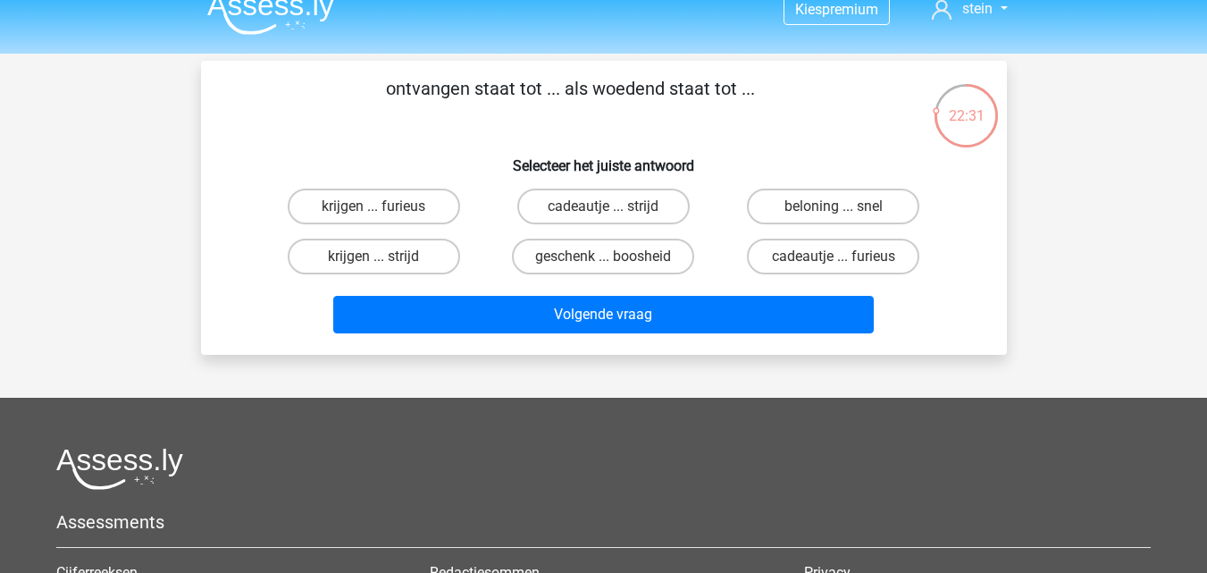
scroll to position [21, 0]
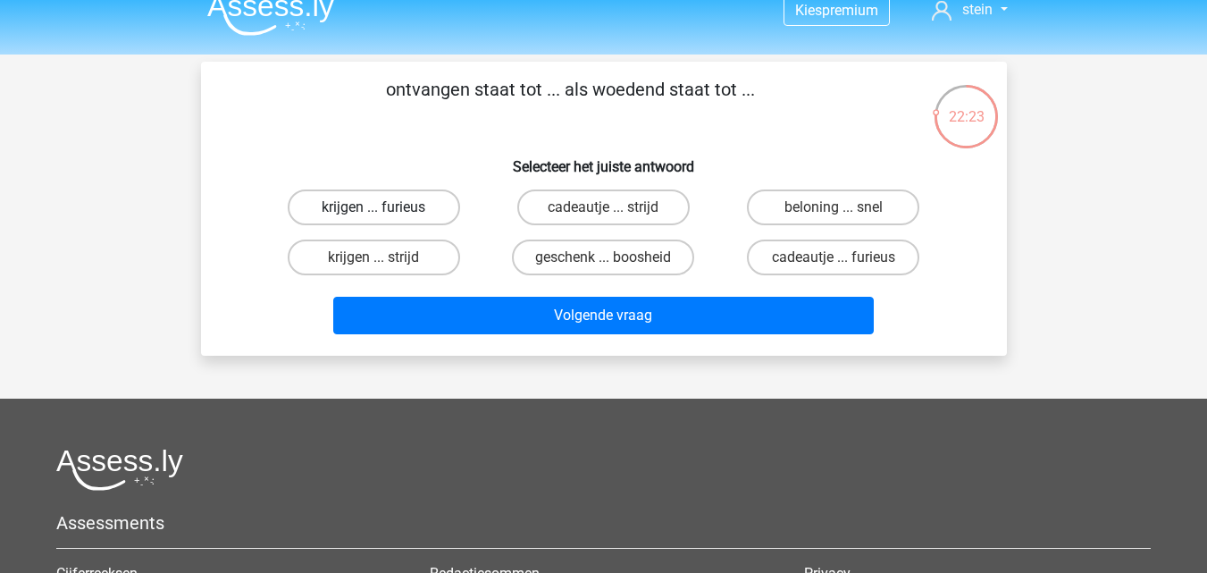
click at [404, 208] on label "krijgen ... furieus" at bounding box center [374, 207] width 172 height 36
click at [385, 208] on input "krijgen ... furieus" at bounding box center [379, 213] width 12 height 12
radio input "true"
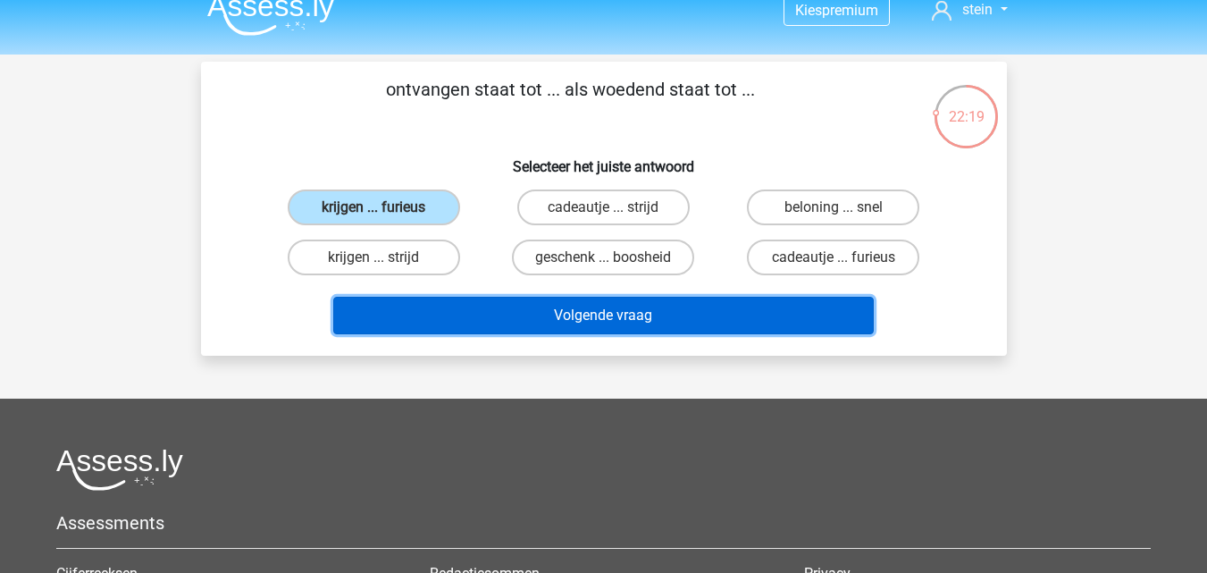
click at [533, 311] on button "Volgende vraag" at bounding box center [603, 316] width 540 height 38
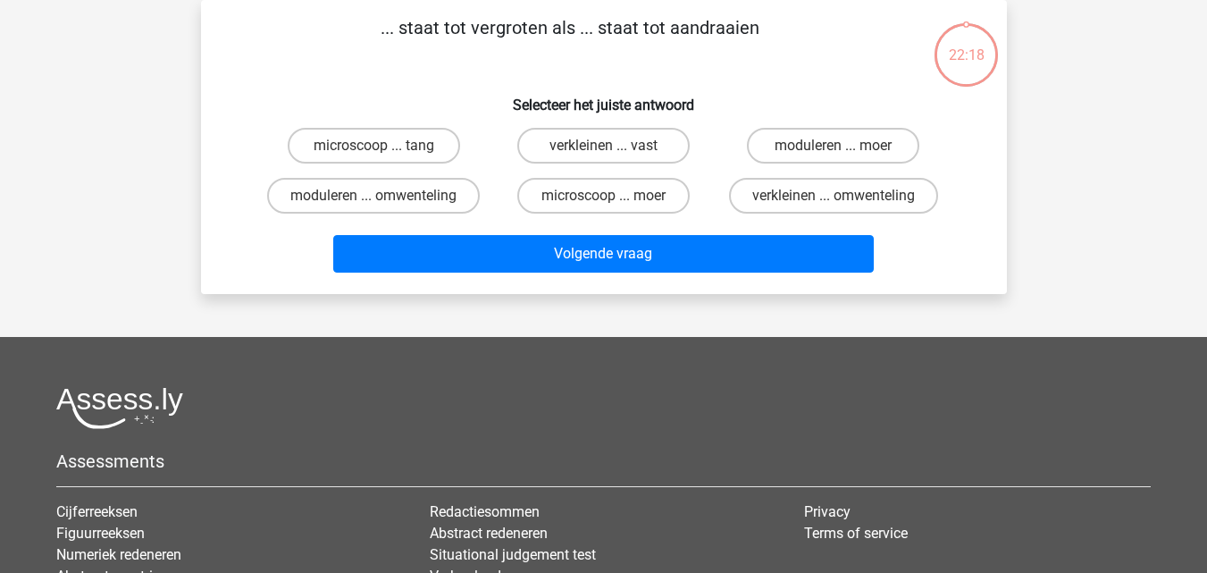
scroll to position [46, 0]
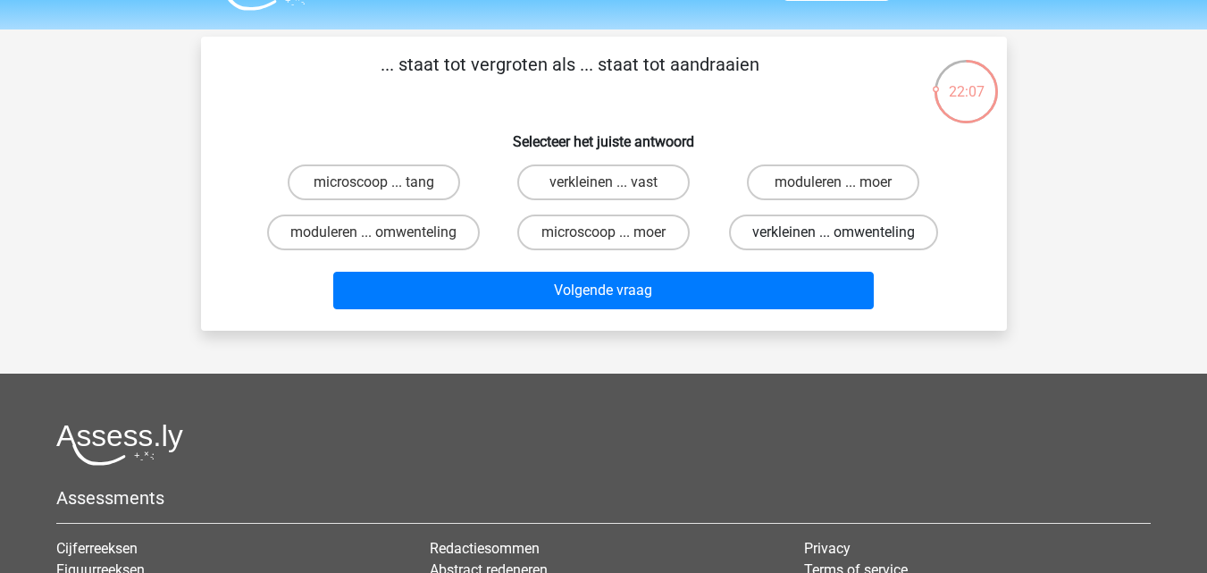
click at [821, 237] on label "verkleinen ... omwenteling" at bounding box center [833, 232] width 209 height 36
click at [833, 237] on input "verkleinen ... omwenteling" at bounding box center [839, 238] width 12 height 12
radio input "true"
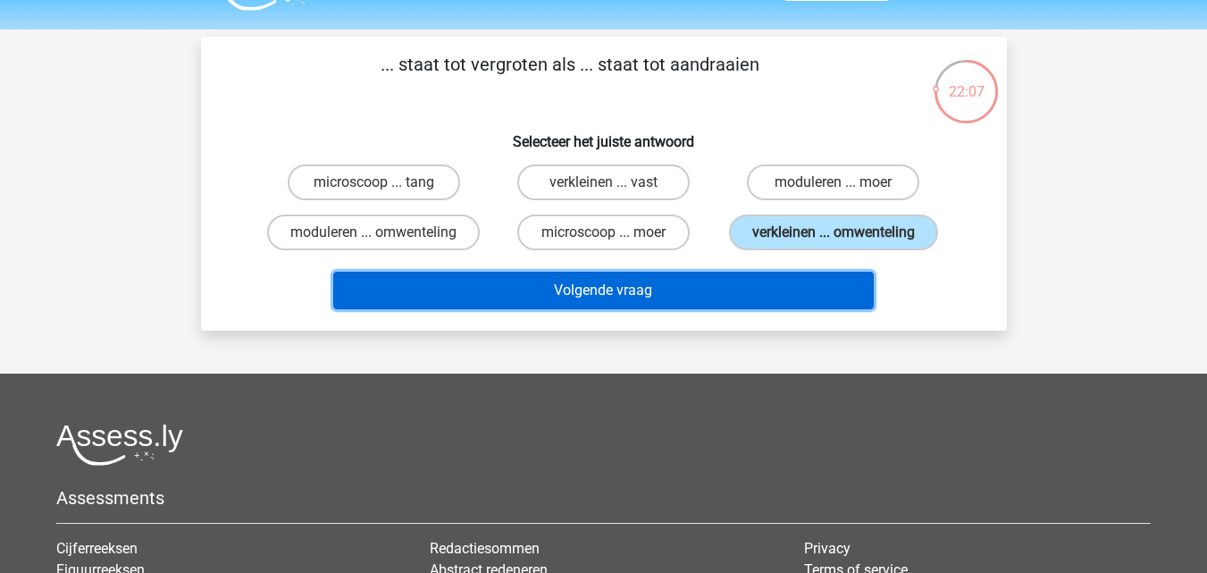
click at [674, 281] on button "Volgende vraag" at bounding box center [603, 291] width 540 height 38
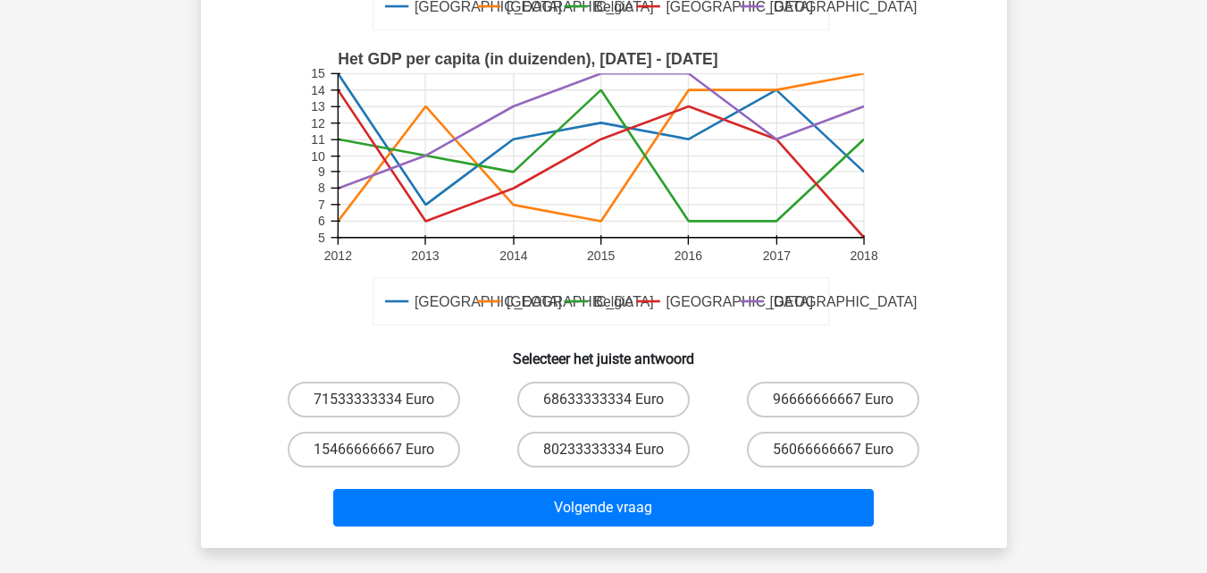
scroll to position [428, 0]
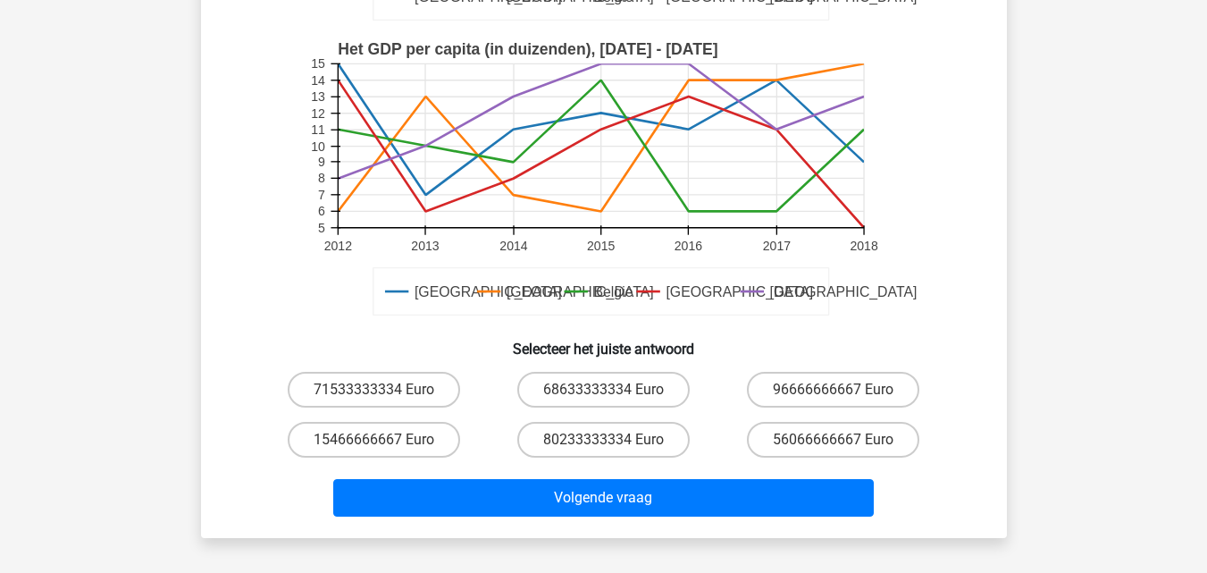
click at [607, 449] on input "80233333334 Euro" at bounding box center [609, 445] width 12 height 12
radio input "true"
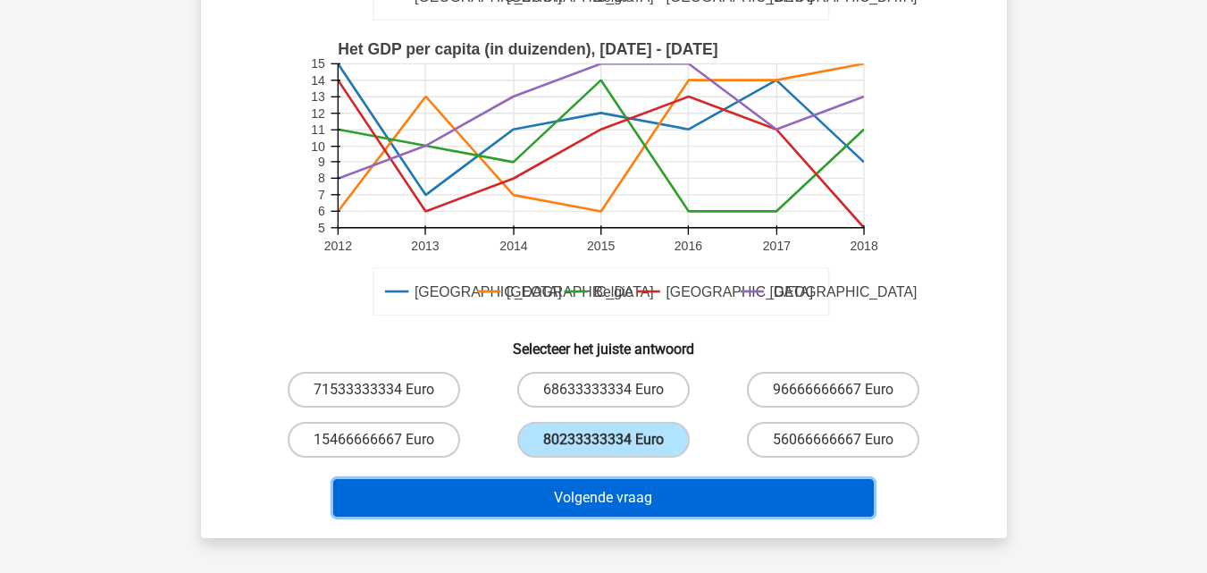
click at [594, 488] on button "Volgende vraag" at bounding box center [603, 498] width 540 height 38
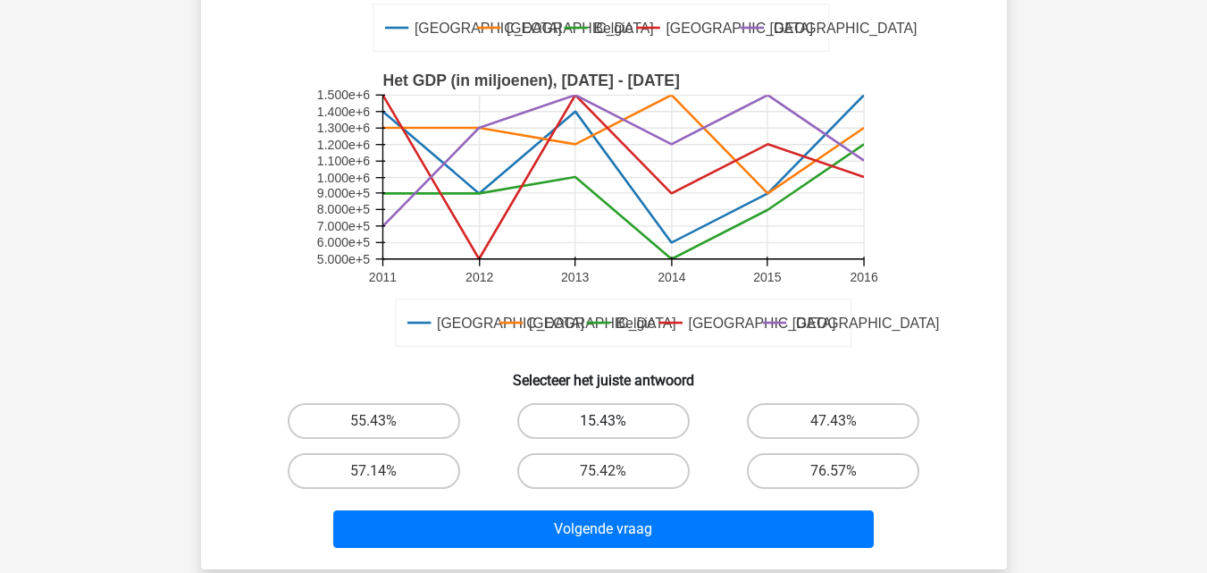
scroll to position [422, 0]
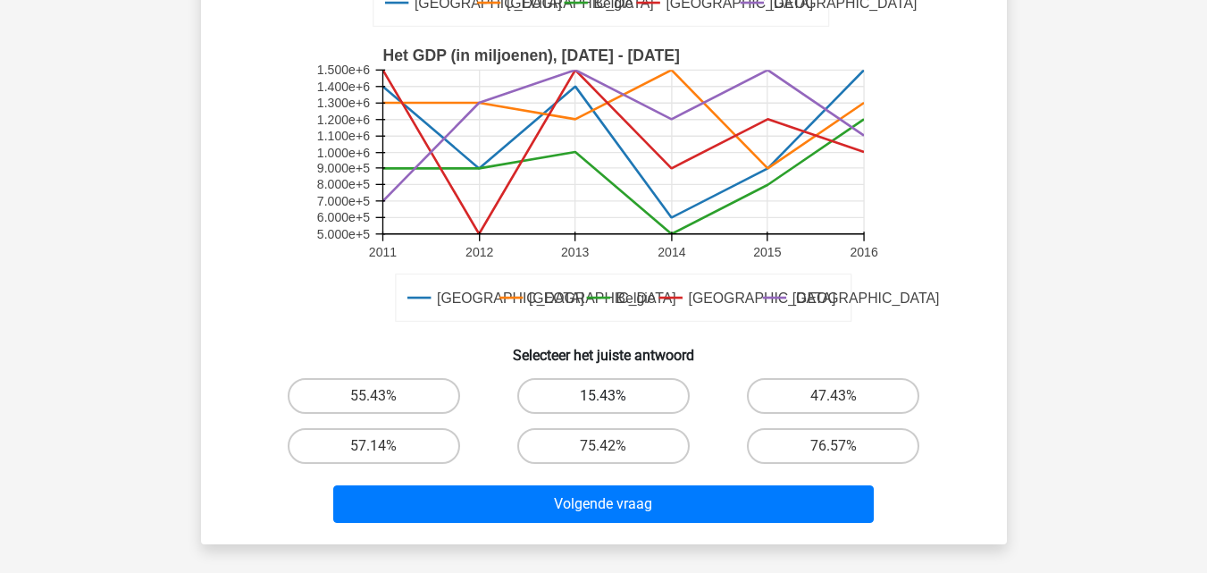
click at [605, 408] on label "15.43%" at bounding box center [603, 396] width 172 height 36
click at [605, 407] on input "15.43%" at bounding box center [609, 402] width 12 height 12
radio input "true"
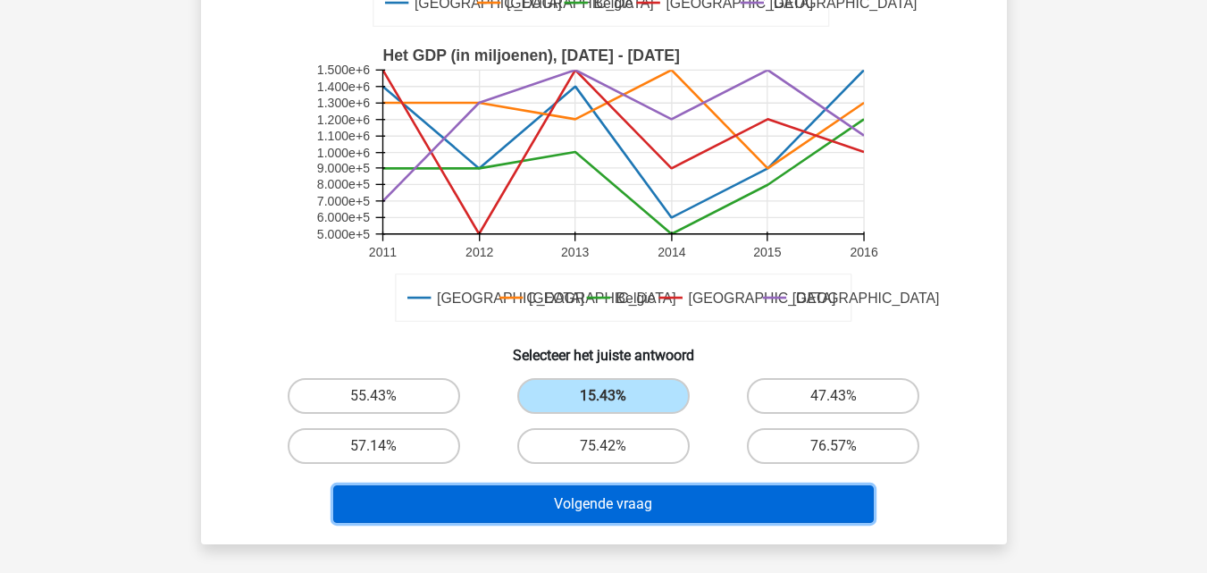
click at [622, 496] on button "Volgende vraag" at bounding box center [603, 504] width 540 height 38
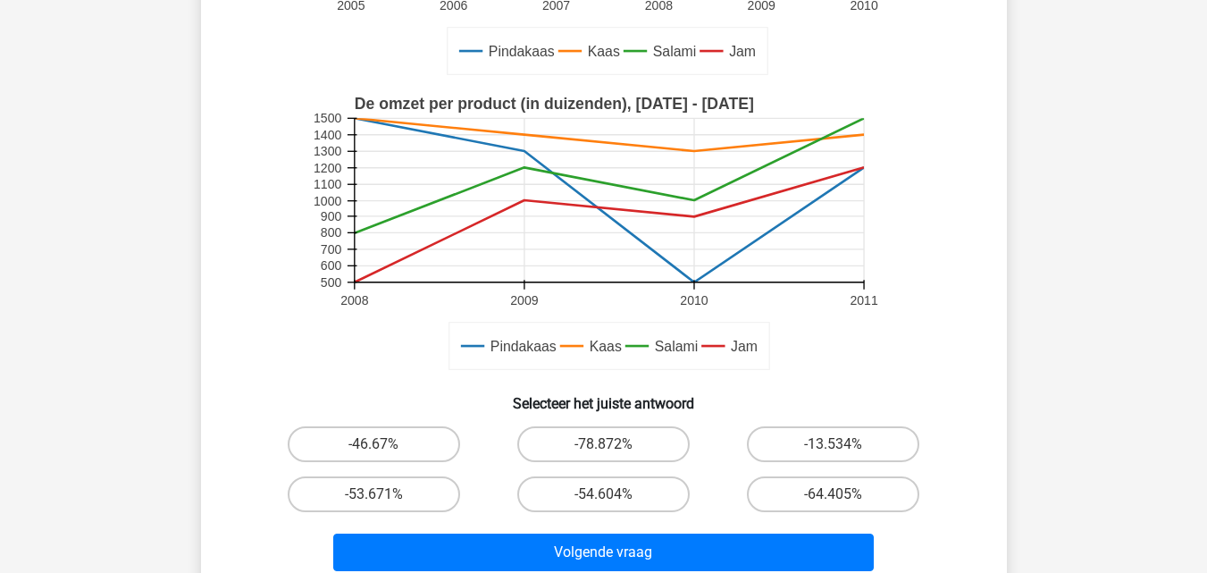
scroll to position [527, 0]
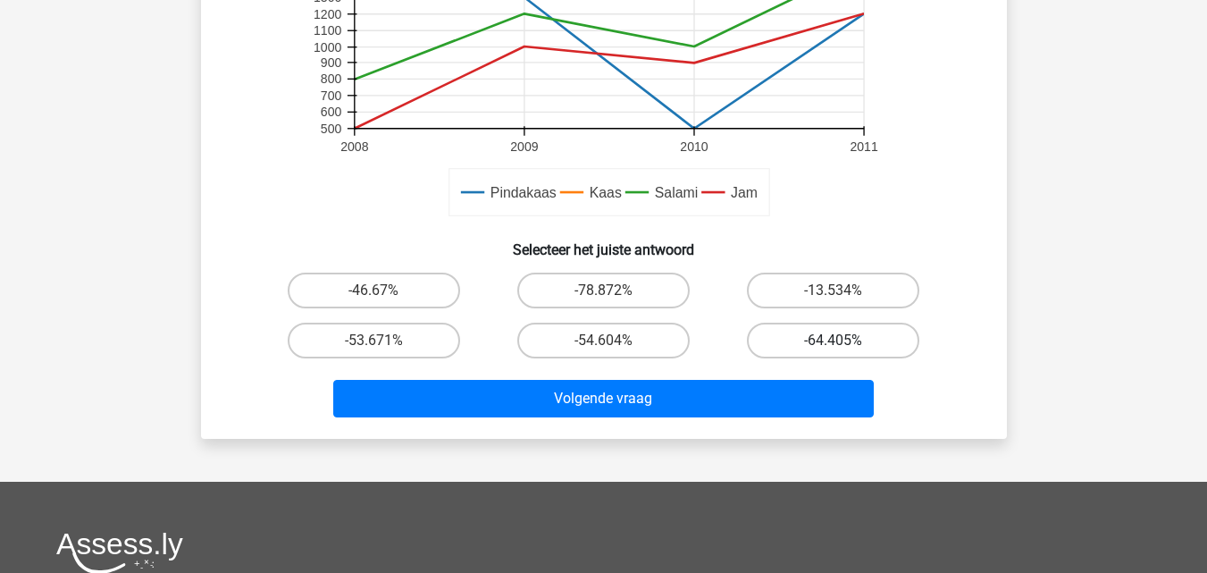
click at [783, 345] on label "-64.405%" at bounding box center [833, 340] width 172 height 36
click at [833, 345] on input "-64.405%" at bounding box center [839, 346] width 12 height 12
radio input "true"
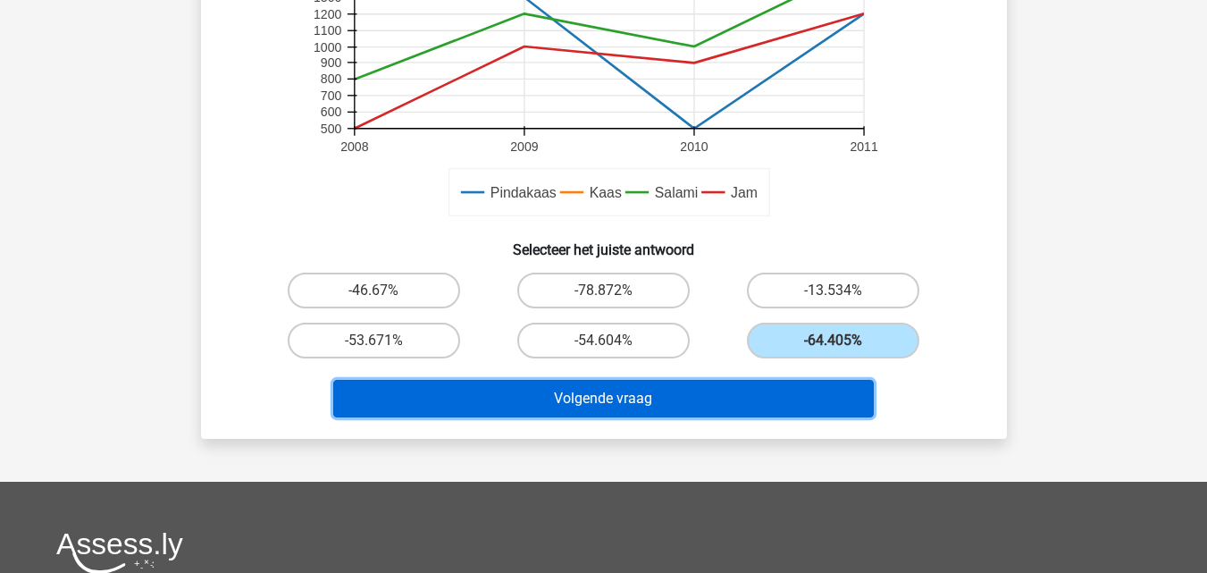
click at [678, 399] on button "Volgende vraag" at bounding box center [603, 399] width 540 height 38
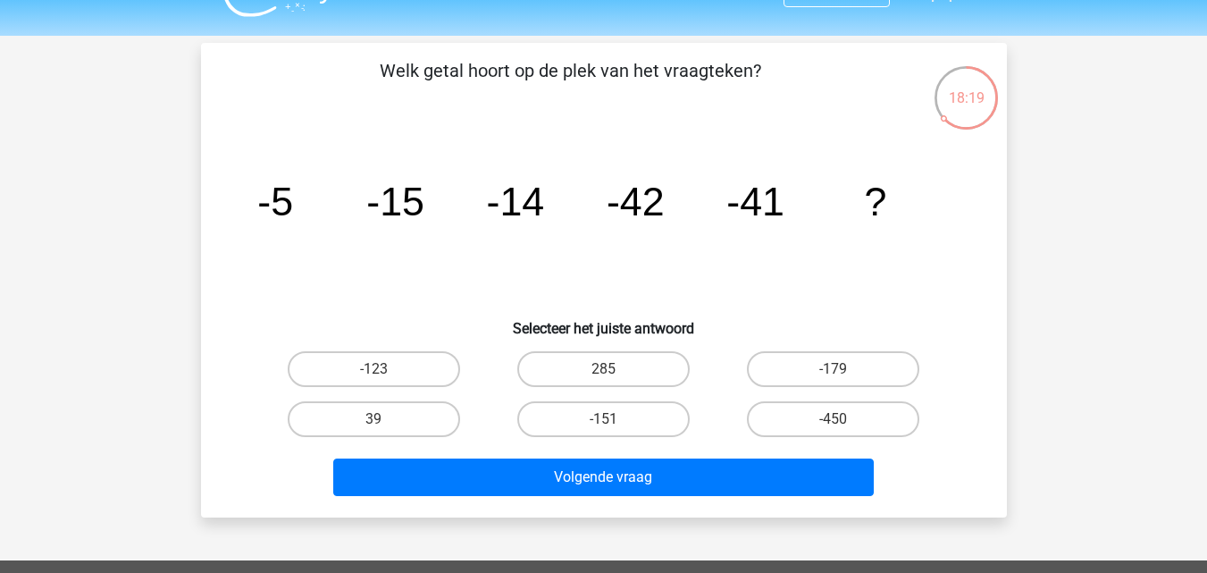
scroll to position [76, 0]
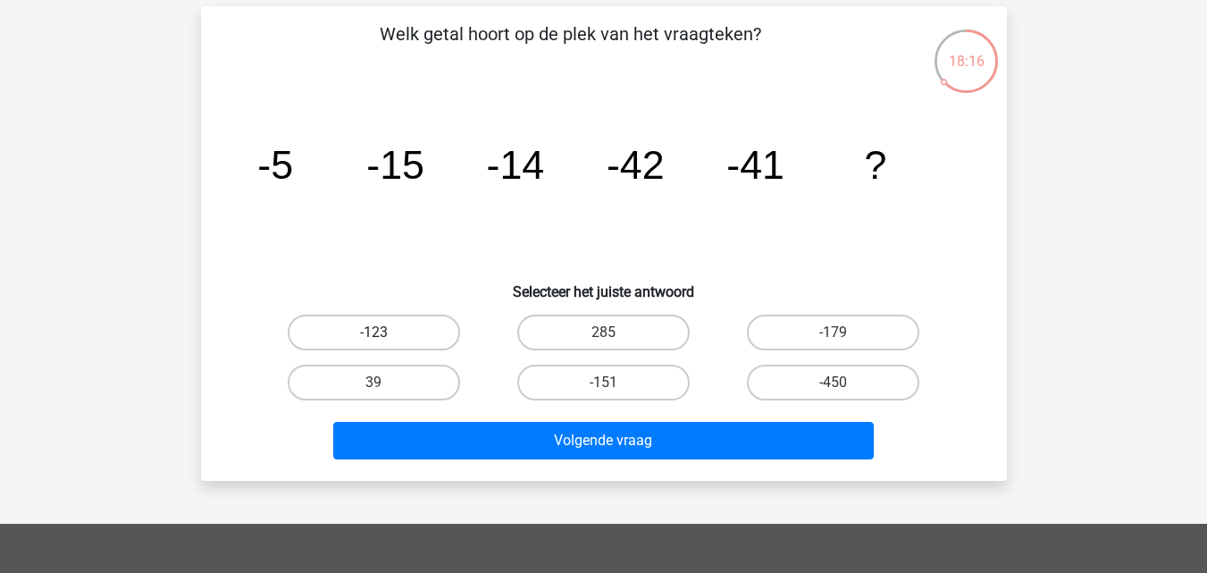
click at [413, 337] on label "-123" at bounding box center [374, 332] width 172 height 36
click at [385, 337] on input "-123" at bounding box center [379, 338] width 12 height 12
radio input "true"
click at [507, 475] on div "Welk getal hoort op de plek van het vraagteken? image/svg+xml -5 -15 -14 -42 -4…" at bounding box center [604, 243] width 806 height 474
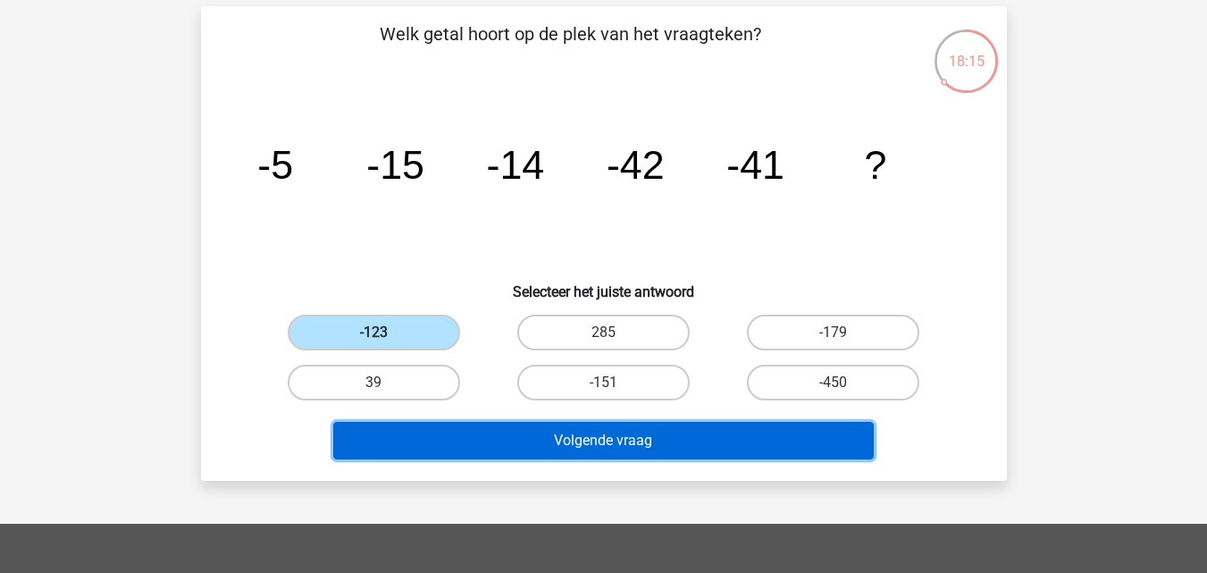
click at [498, 440] on button "Volgende vraag" at bounding box center [603, 441] width 540 height 38
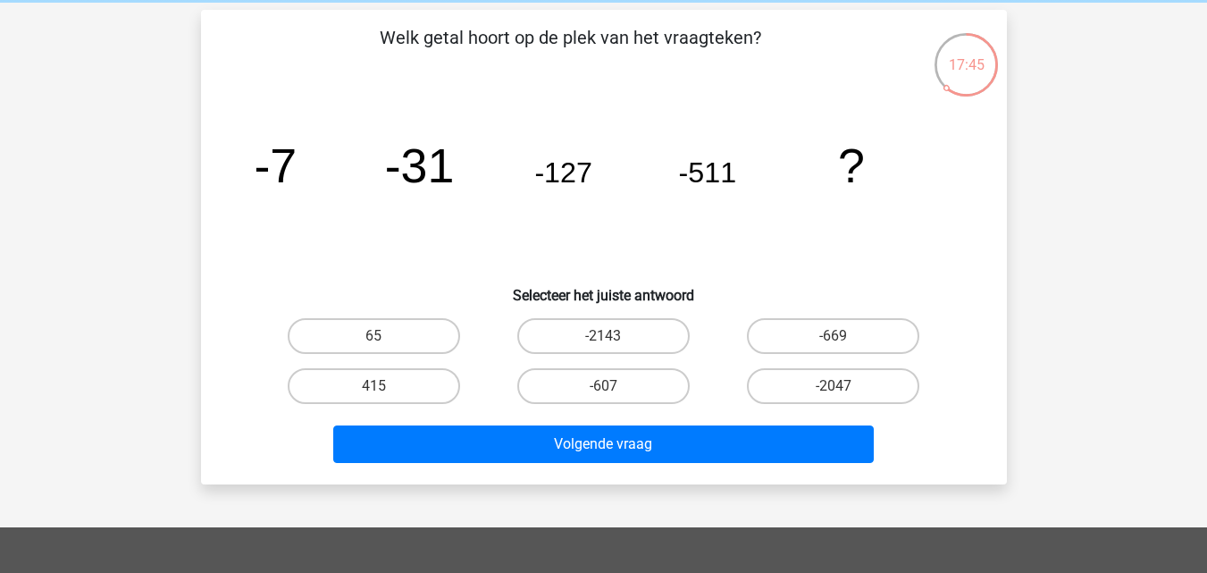
scroll to position [75, 0]
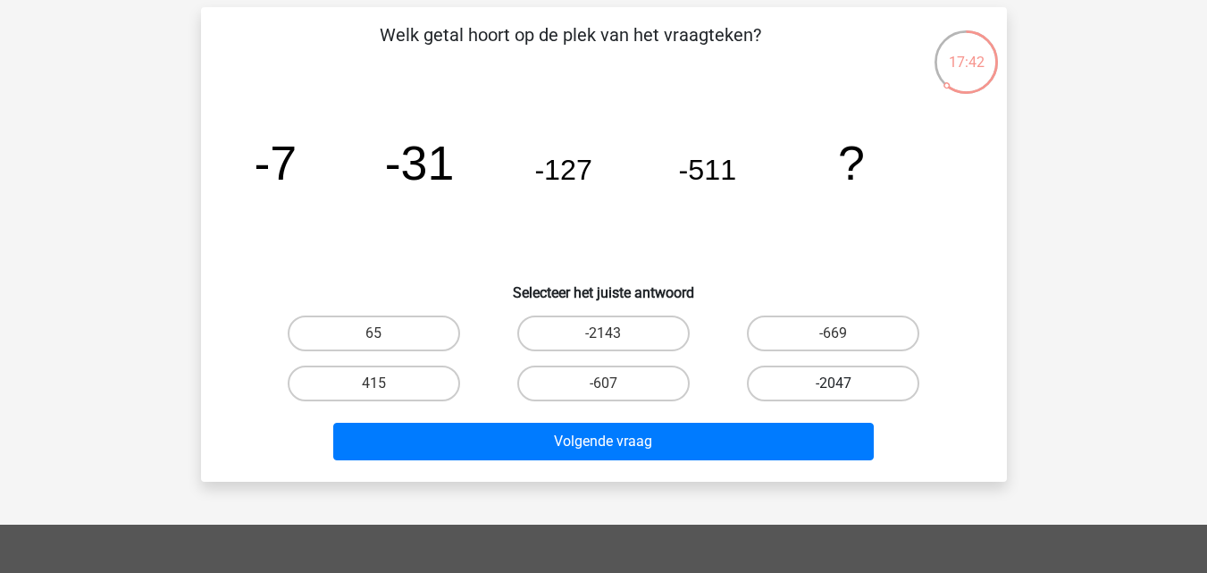
click at [760, 380] on label "-2047" at bounding box center [833, 383] width 172 height 36
click at [833, 383] on input "-2047" at bounding box center [839, 389] width 12 height 12
radio input "true"
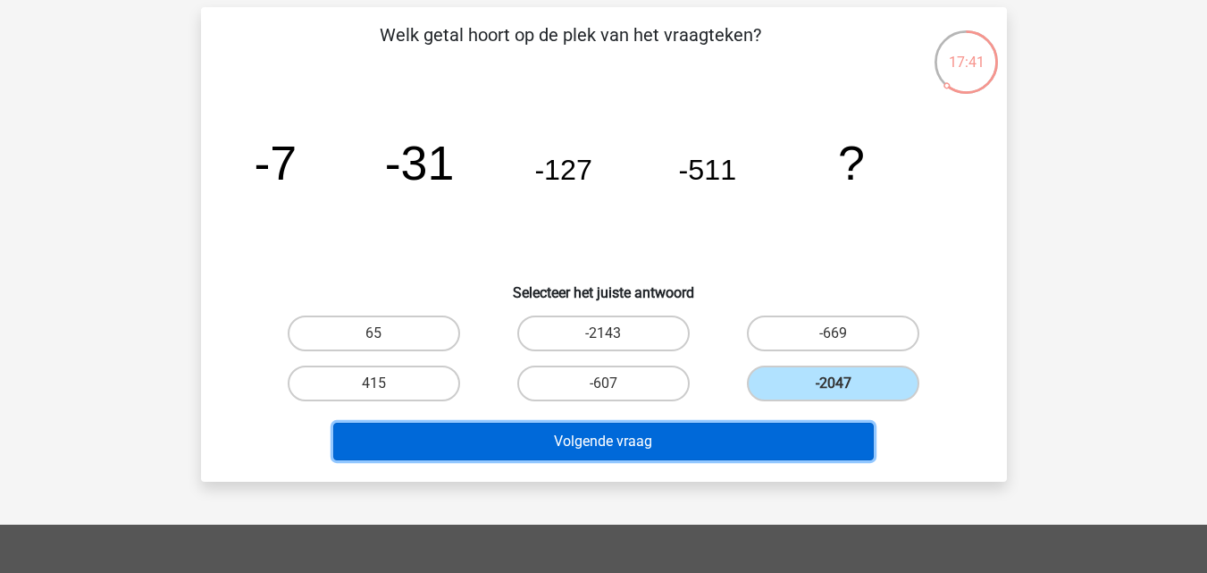
click at [676, 441] on button "Volgende vraag" at bounding box center [603, 442] width 540 height 38
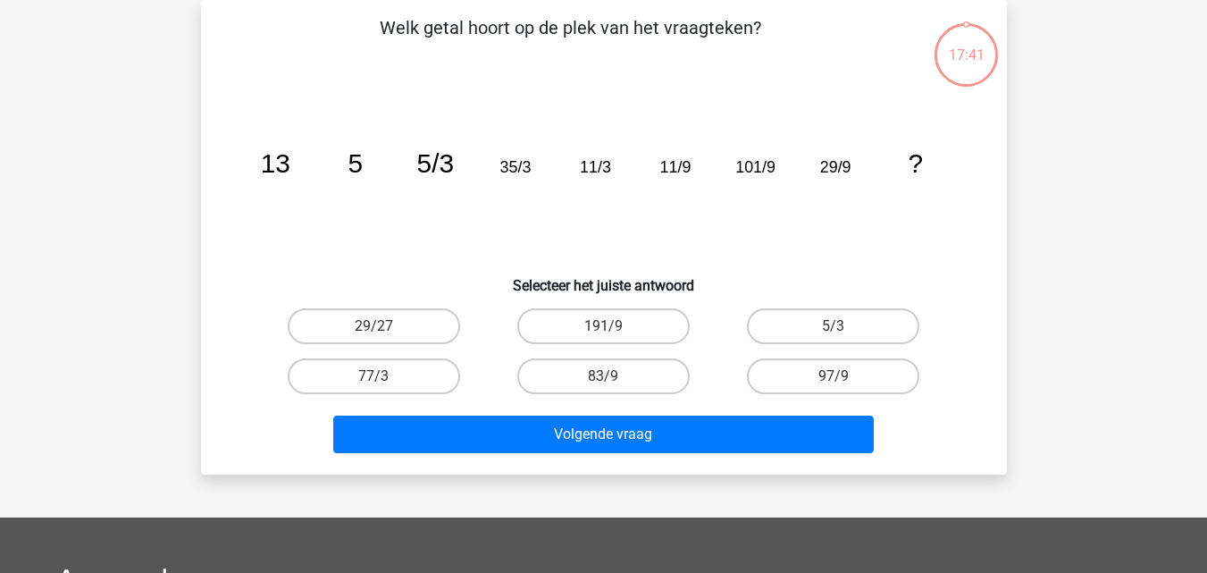
scroll to position [46, 0]
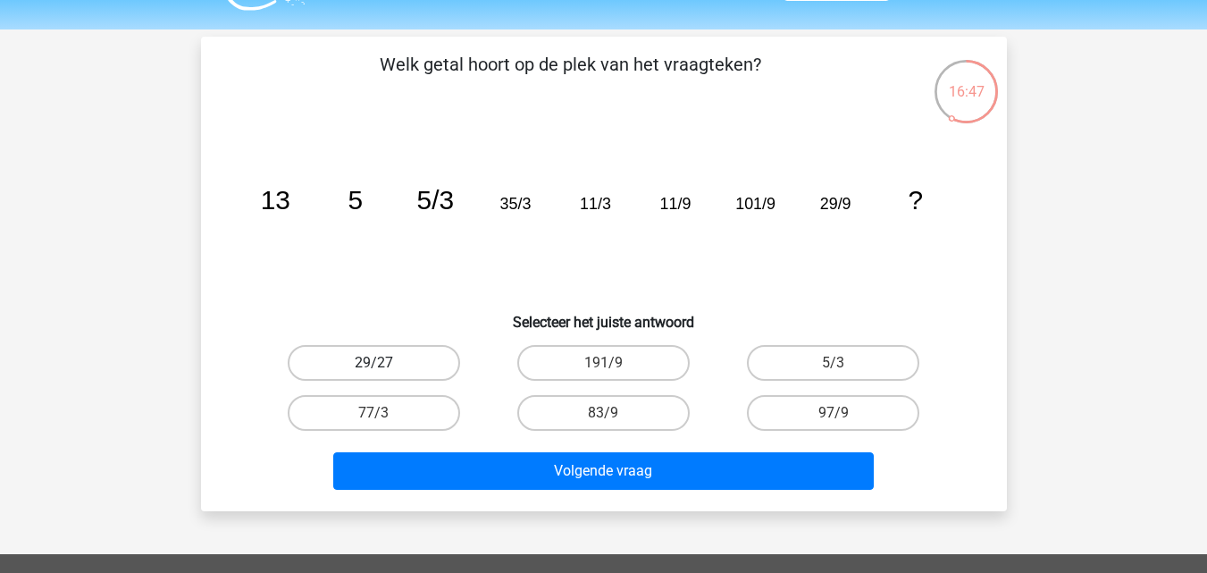
click at [424, 363] on label "29/27" at bounding box center [374, 363] width 172 height 36
click at [385, 363] on input "29/27" at bounding box center [379, 369] width 12 height 12
radio input "true"
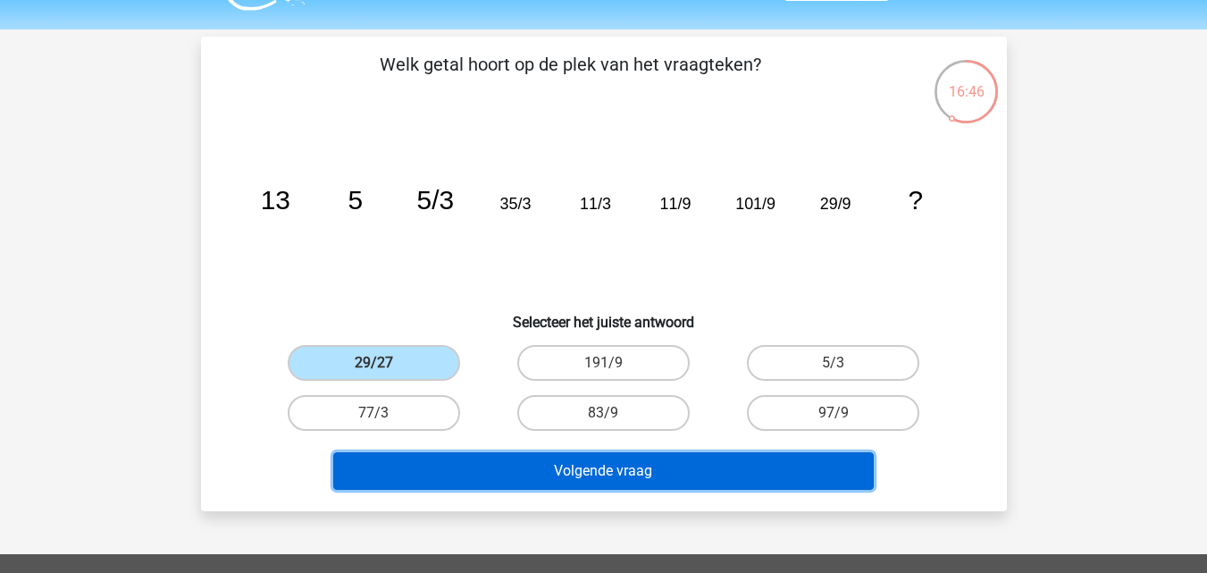
click at [537, 460] on button "Volgende vraag" at bounding box center [603, 471] width 540 height 38
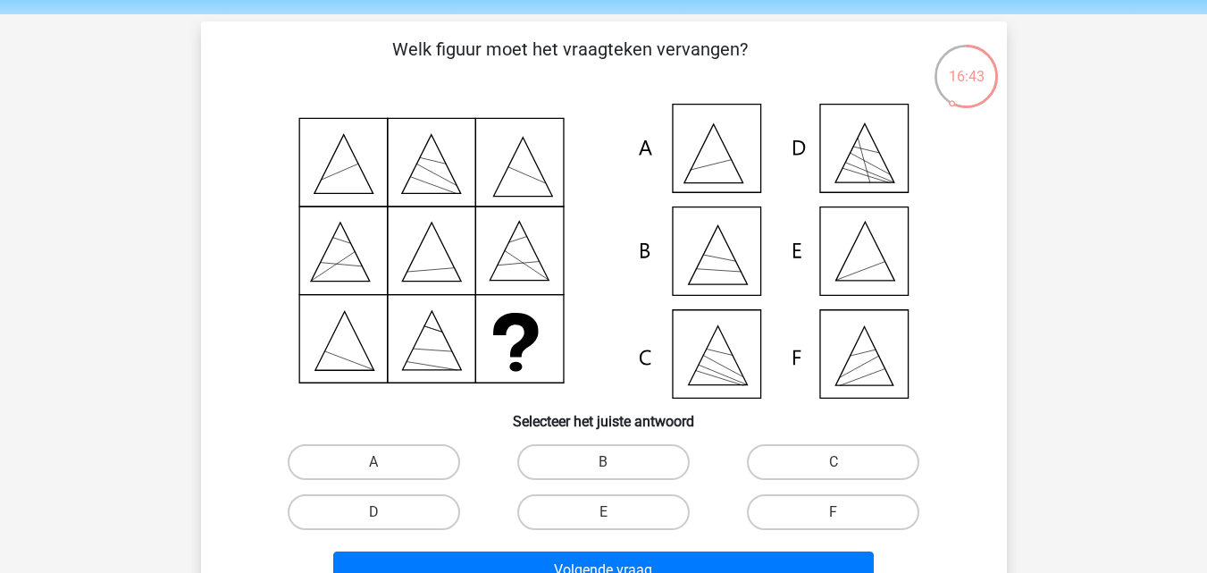
scroll to position [62, 0]
click at [880, 255] on icon at bounding box center [604, 250] width 720 height 295
click at [639, 506] on label "E" at bounding box center [603, 511] width 172 height 36
click at [615, 511] on input "E" at bounding box center [609, 517] width 12 height 12
radio input "true"
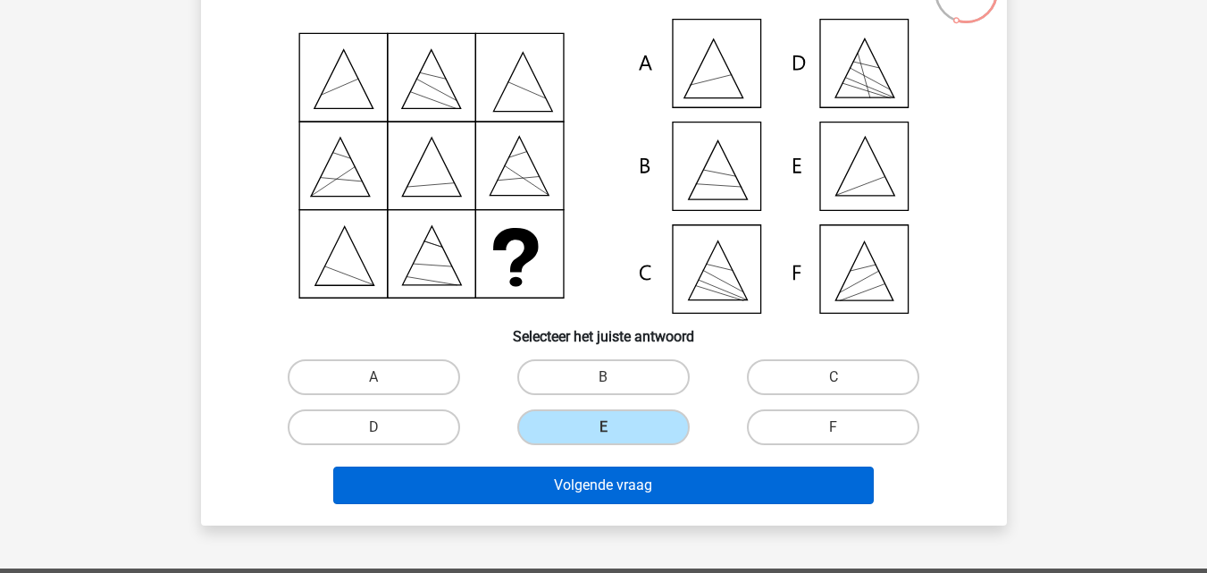
scroll to position [146, 0]
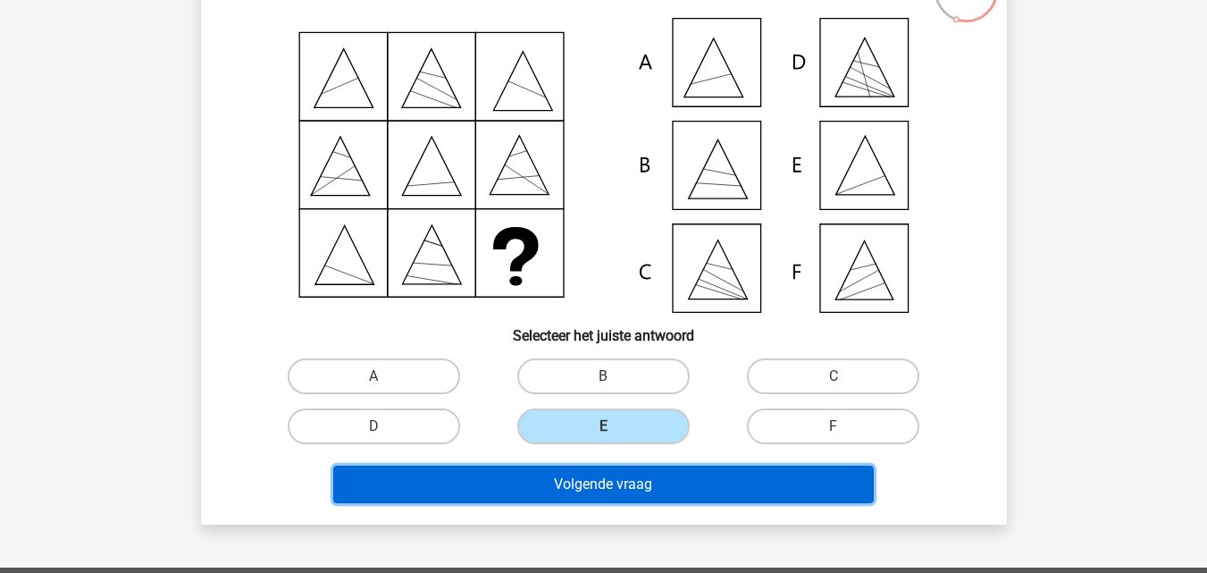
click at [654, 490] on button "Volgende vraag" at bounding box center [603, 484] width 540 height 38
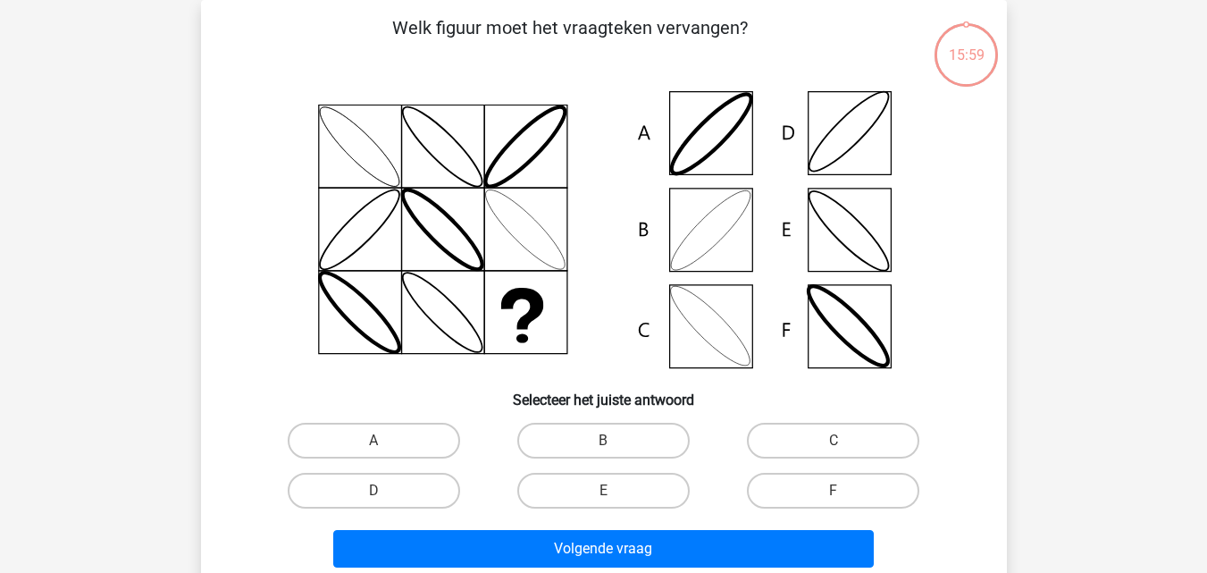
scroll to position [54, 0]
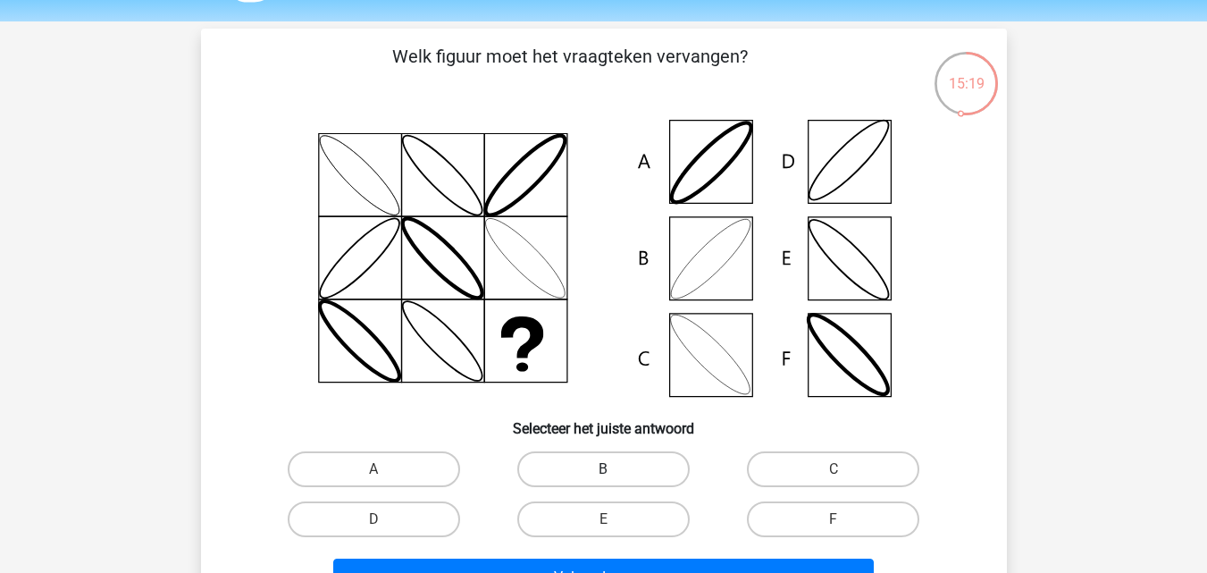
click at [640, 471] on label "B" at bounding box center [603, 469] width 172 height 36
click at [615, 471] on input "B" at bounding box center [609, 475] width 12 height 12
radio input "true"
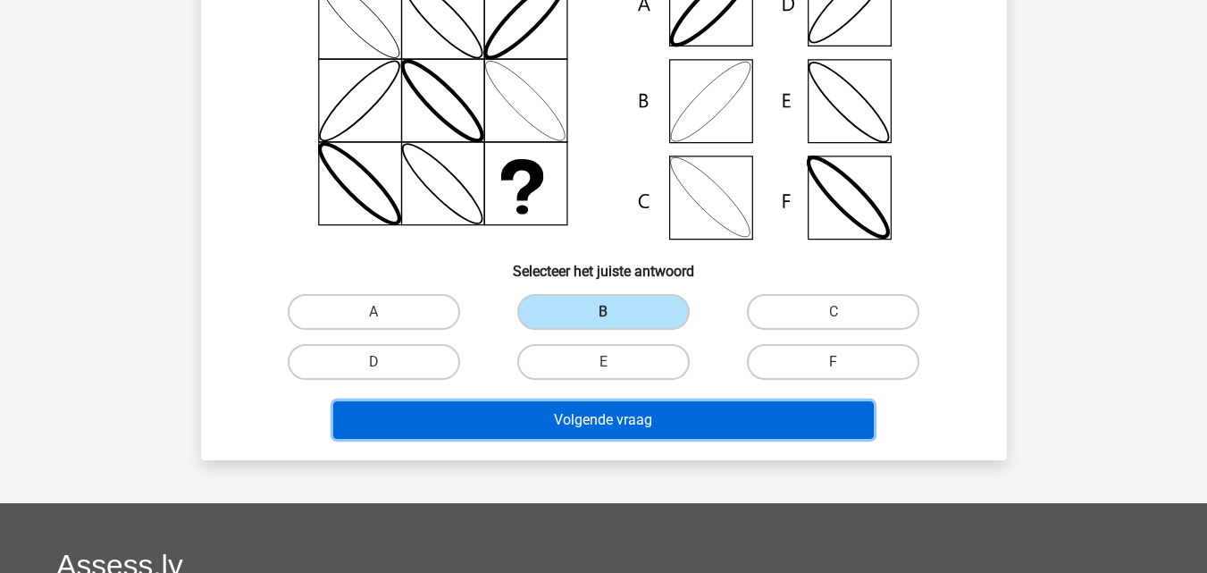
click at [597, 431] on button "Volgende vraag" at bounding box center [603, 420] width 540 height 38
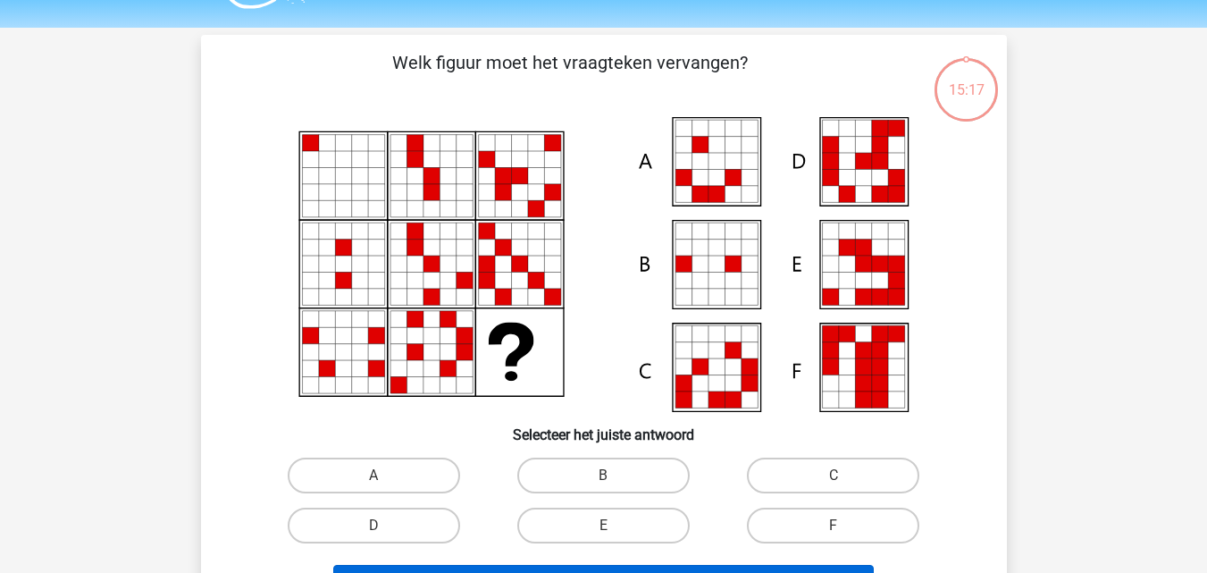
scroll to position [46, 0]
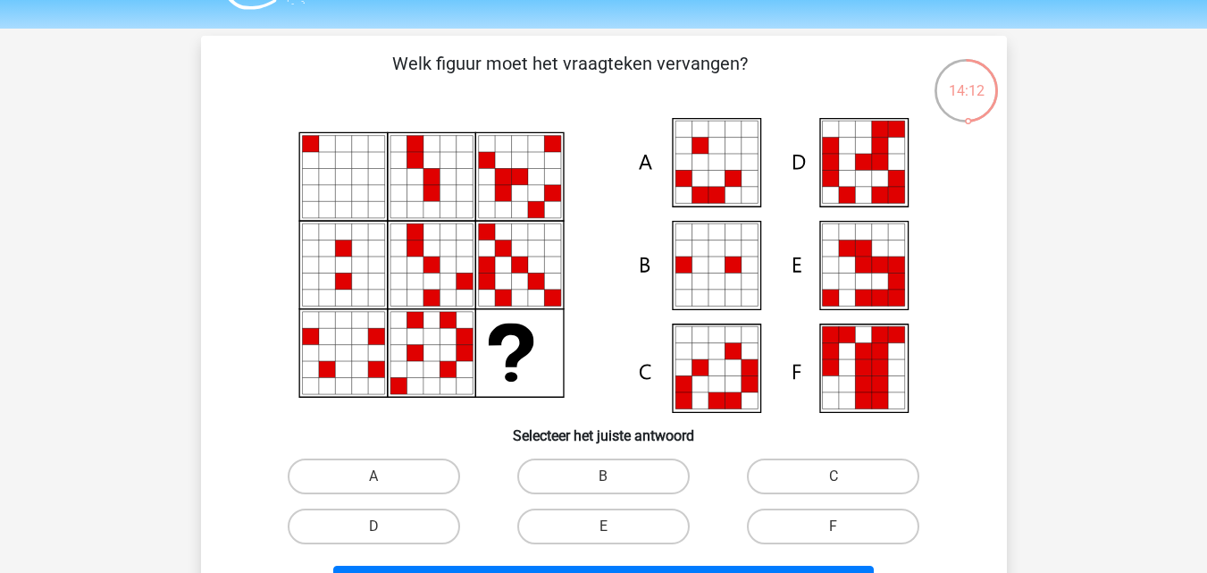
click at [835, 482] on input "C" at bounding box center [839, 482] width 12 height 12
radio input "true"
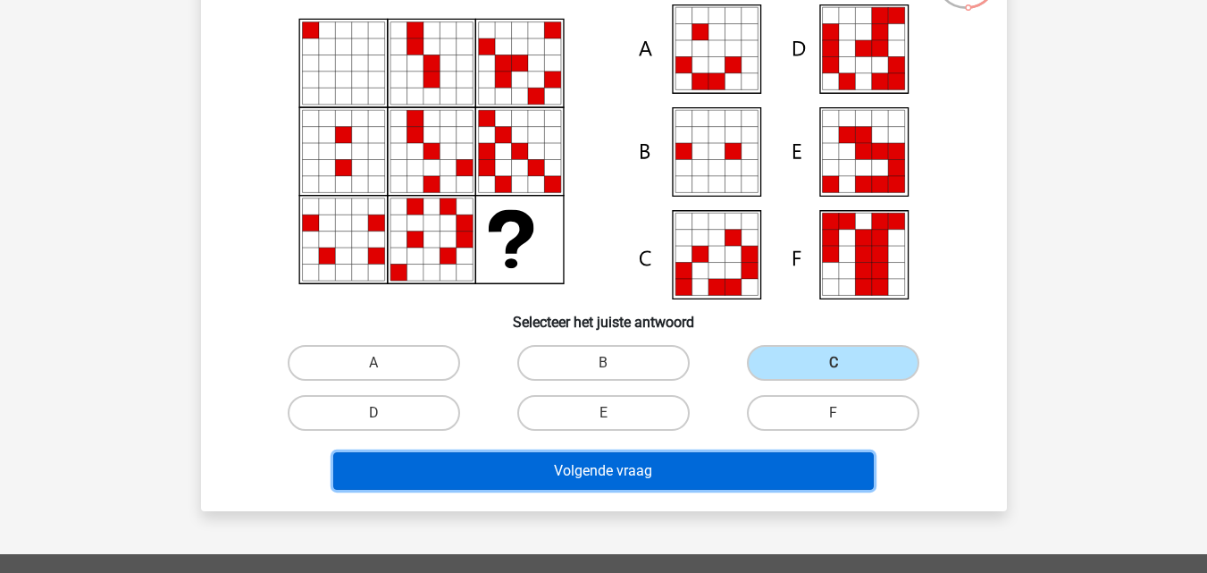
click at [685, 478] on button "Volgende vraag" at bounding box center [603, 471] width 540 height 38
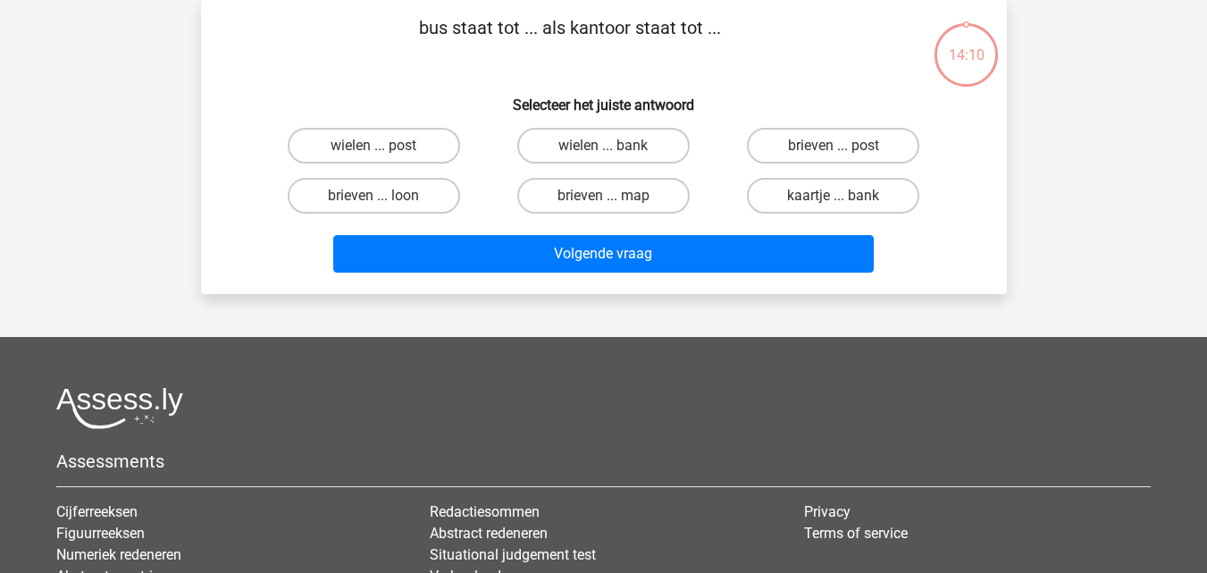
scroll to position [0, 0]
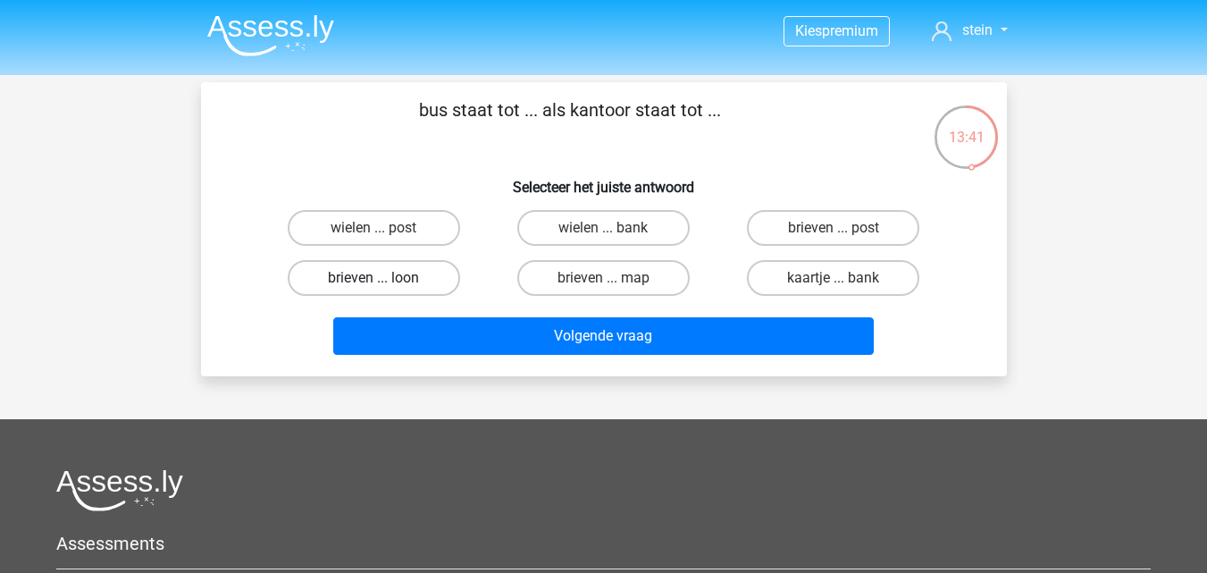
click at [434, 275] on label "brieven ... loon" at bounding box center [374, 278] width 172 height 36
click at [385, 278] on input "brieven ... loon" at bounding box center [379, 284] width 12 height 12
radio input "true"
click at [780, 226] on label "brieven ... post" at bounding box center [833, 228] width 172 height 36
click at [833, 228] on input "brieven ... post" at bounding box center [839, 234] width 12 height 12
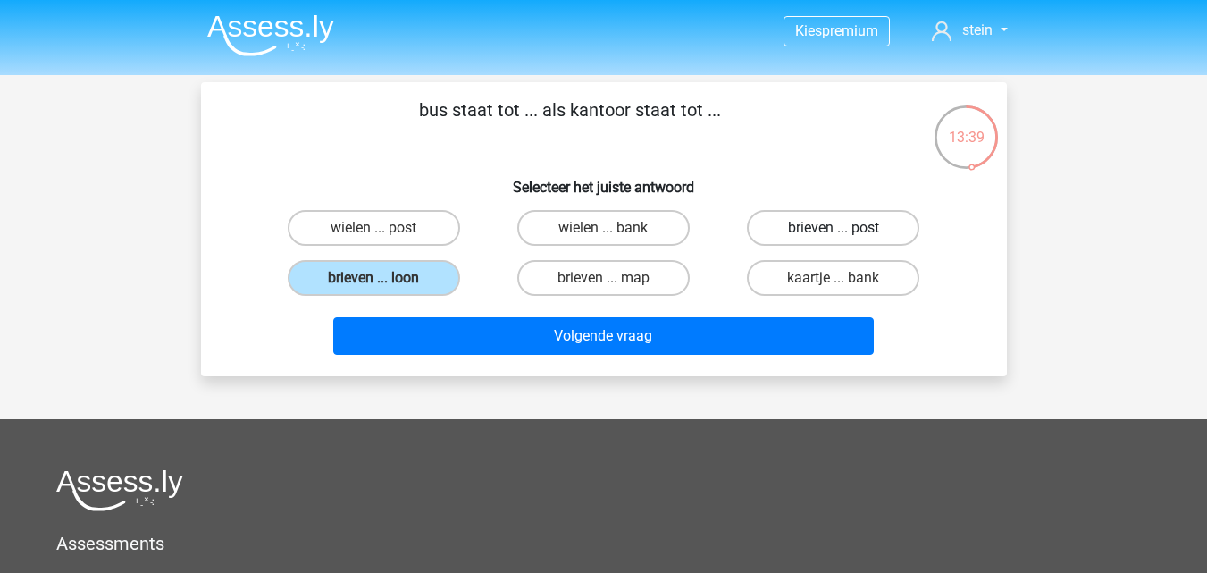
radio input "true"
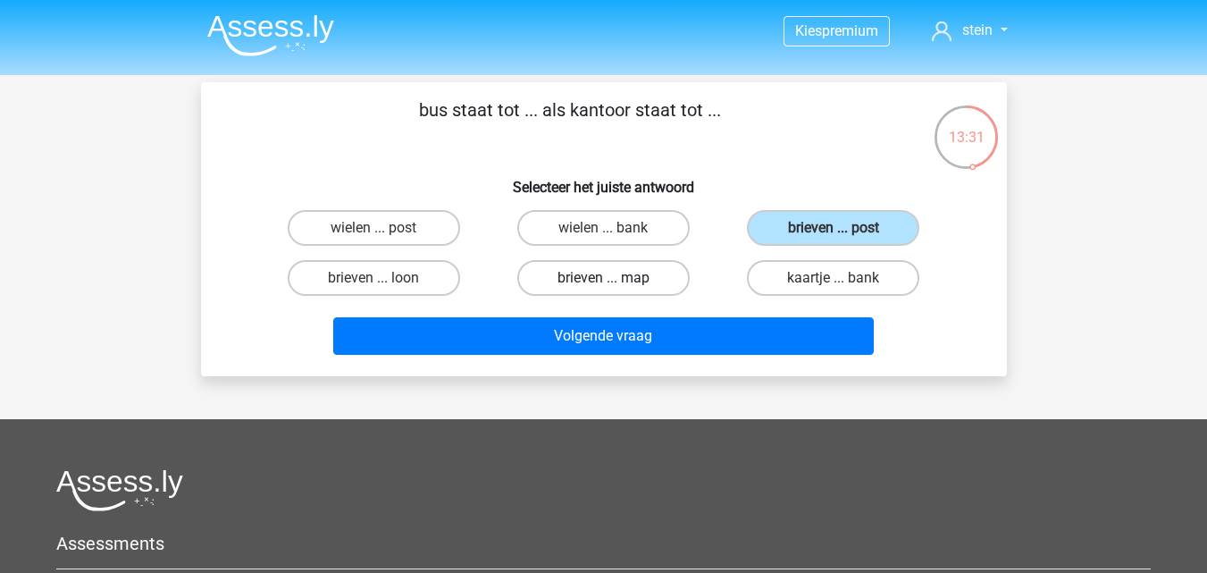
click at [643, 281] on label "brieven ... map" at bounding box center [603, 278] width 172 height 36
click at [615, 281] on input "brieven ... map" at bounding box center [609, 284] width 12 height 12
radio input "true"
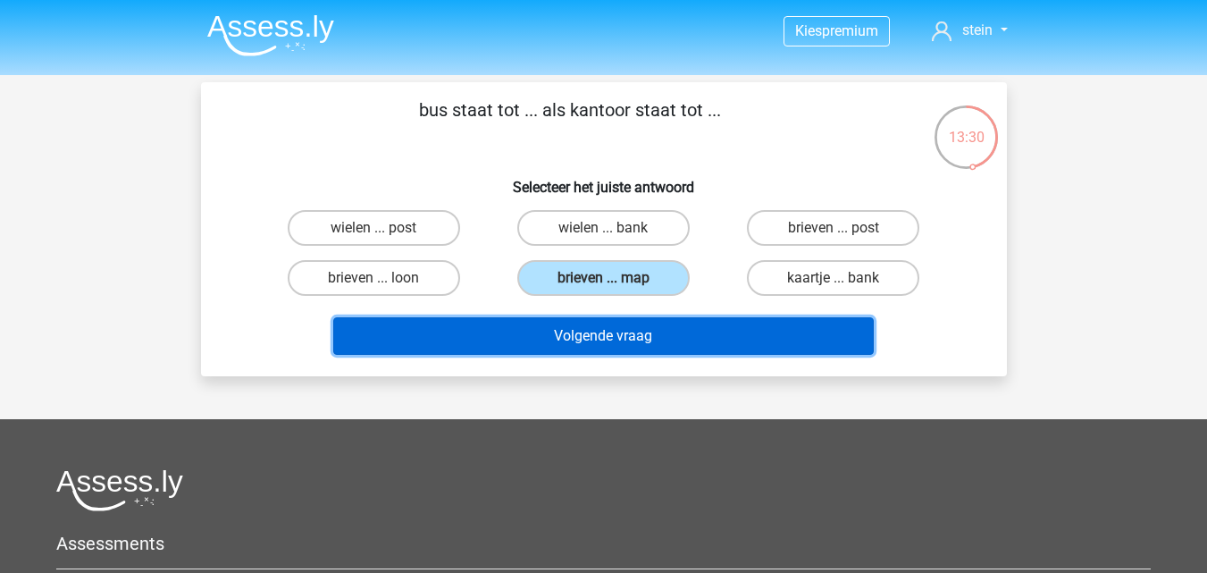
click at [622, 322] on button "Volgende vraag" at bounding box center [603, 336] width 540 height 38
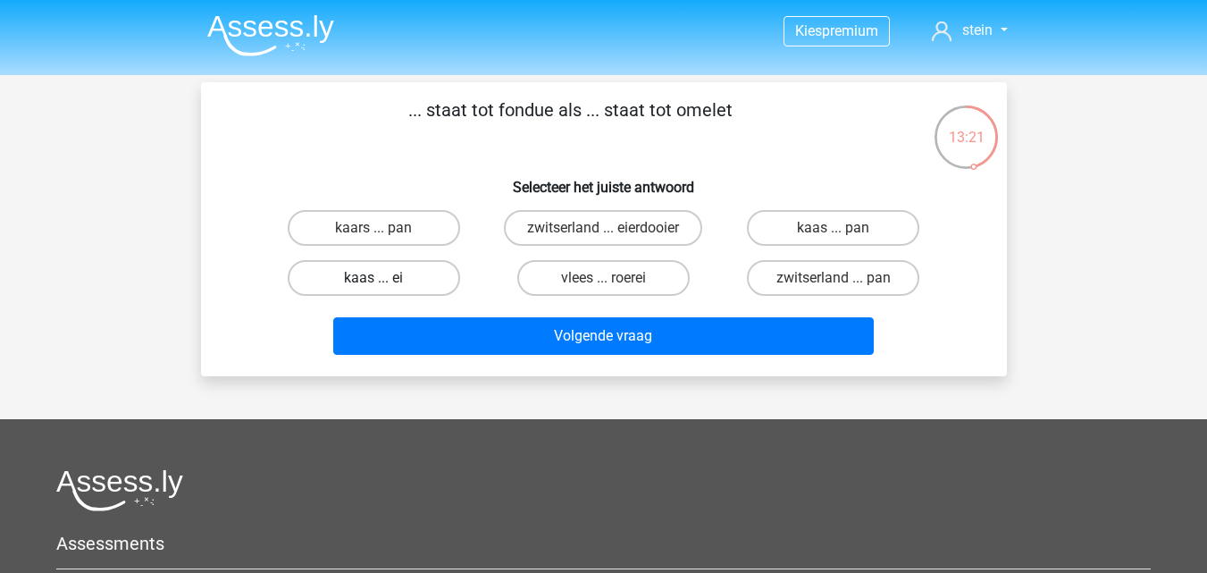
click at [424, 276] on label "kaas ... ei" at bounding box center [374, 278] width 172 height 36
click at [385, 278] on input "kaas ... ei" at bounding box center [379, 284] width 12 height 12
radio input "true"
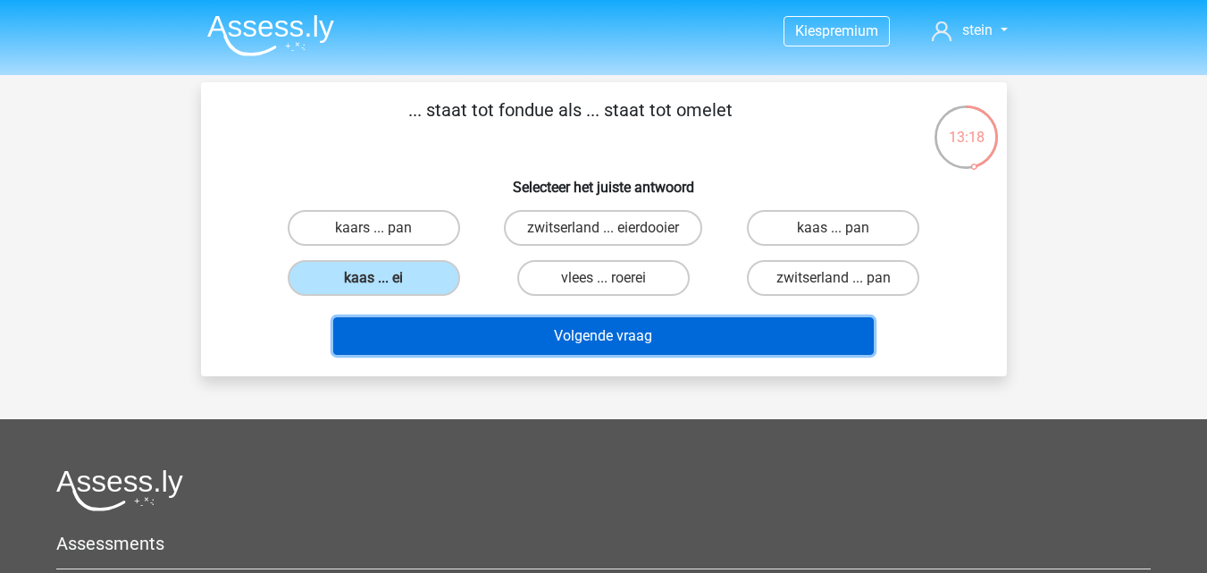
click at [547, 320] on button "Volgende vraag" at bounding box center [603, 336] width 540 height 38
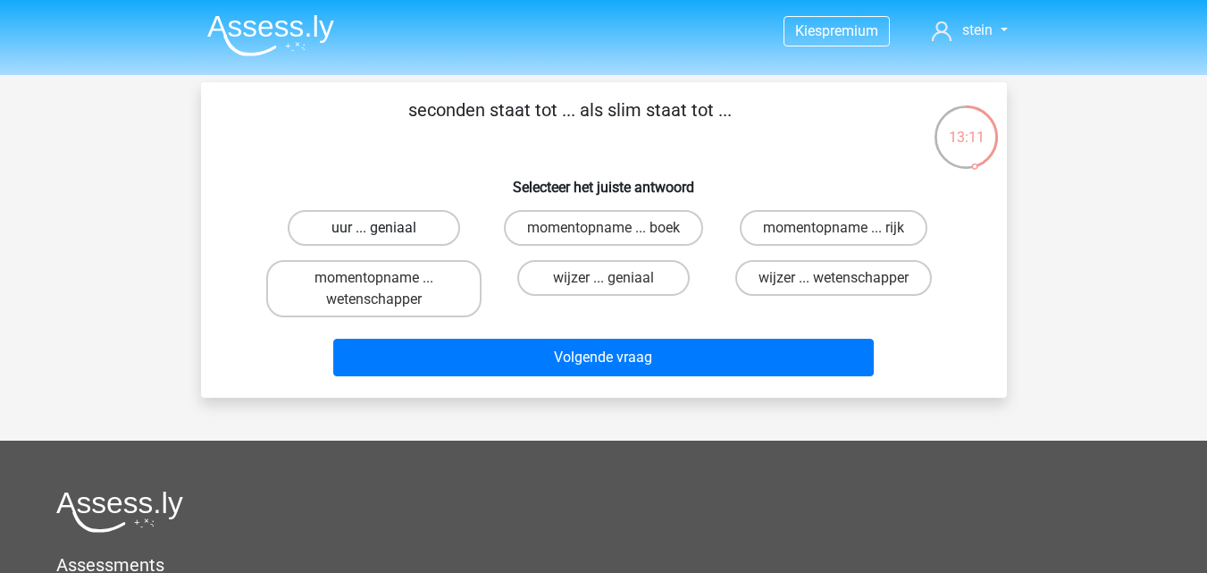
click at [385, 227] on label "uur ... geniaal" at bounding box center [374, 228] width 172 height 36
click at [385, 228] on input "uur ... geniaal" at bounding box center [379, 234] width 12 height 12
radio input "true"
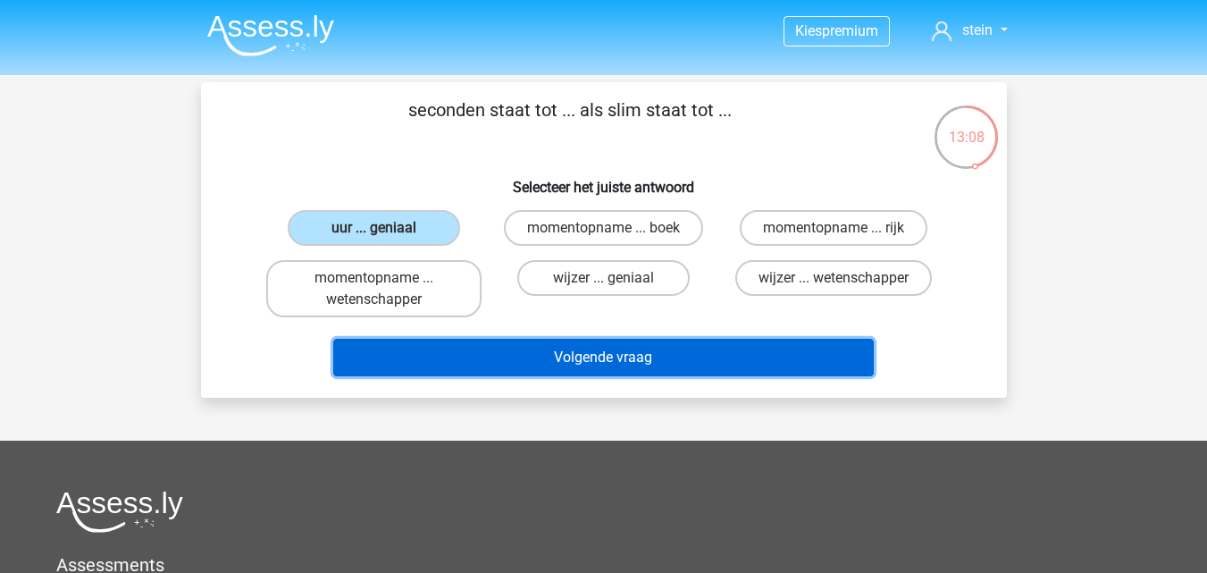
click at [453, 341] on button "Volgende vraag" at bounding box center [603, 358] width 540 height 38
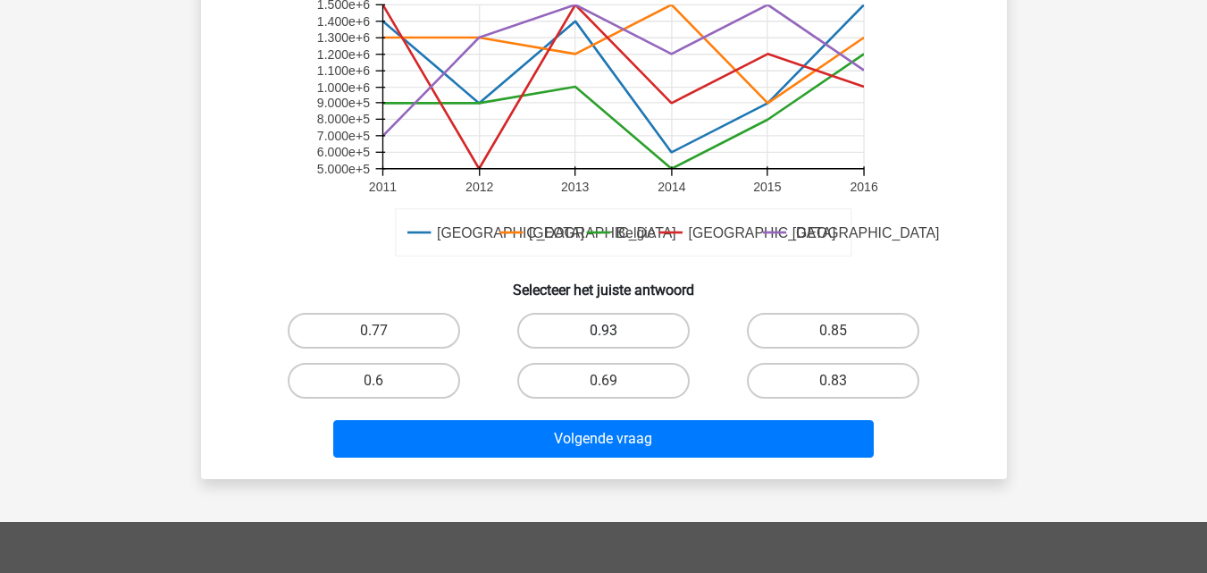
scroll to position [488, 0]
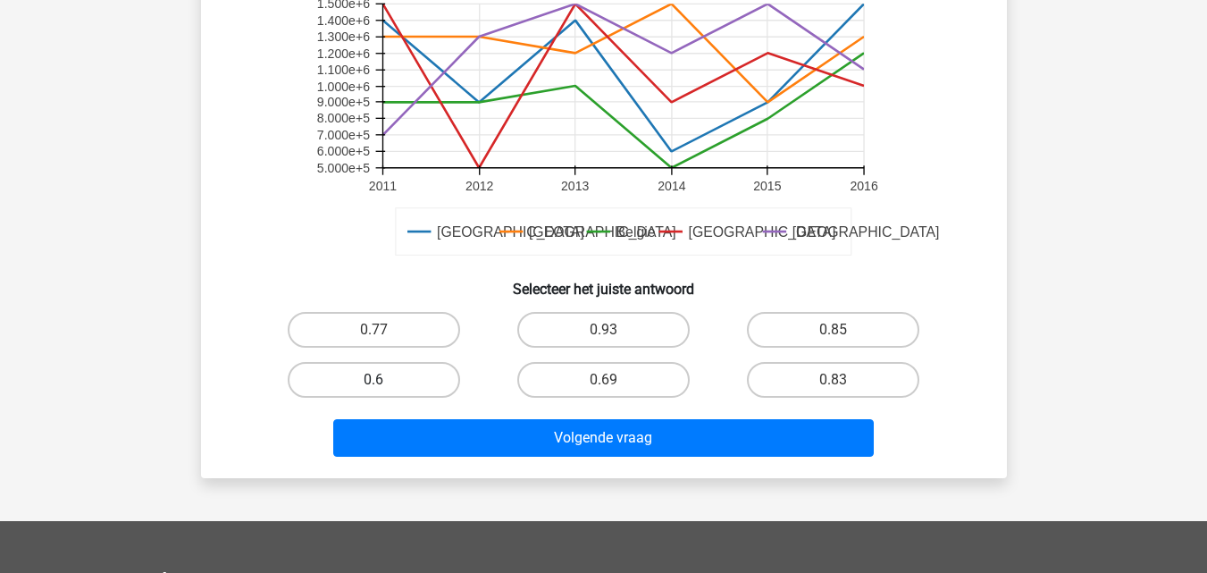
click at [452, 381] on label "0.6" at bounding box center [374, 380] width 172 height 36
click at [385, 381] on input "0.6" at bounding box center [379, 386] width 12 height 12
radio input "true"
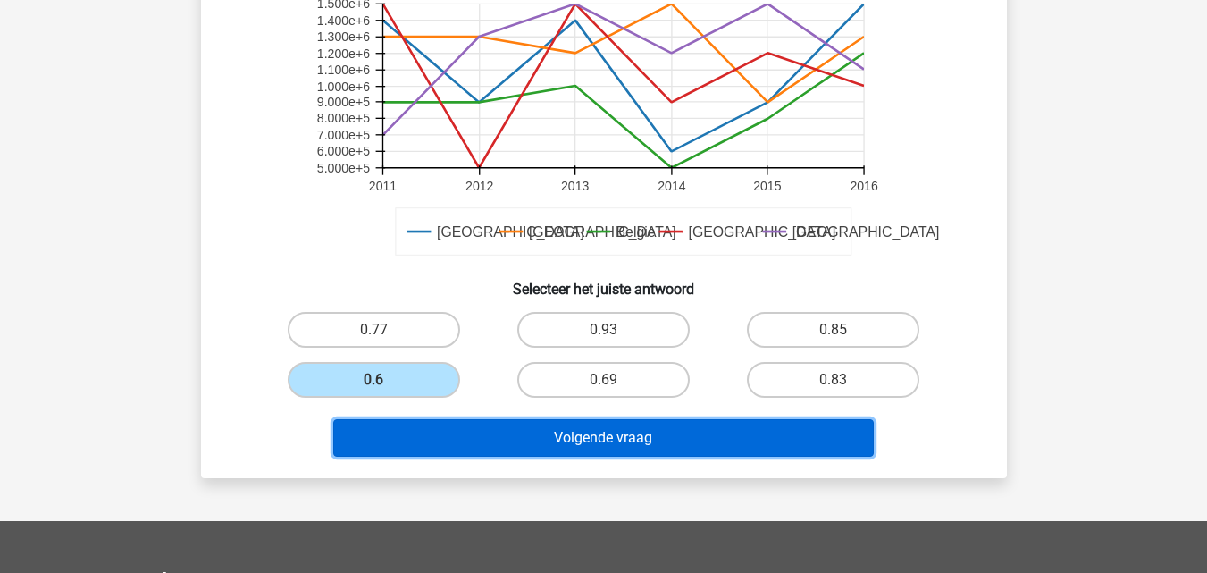
click at [531, 430] on button "Volgende vraag" at bounding box center [603, 438] width 540 height 38
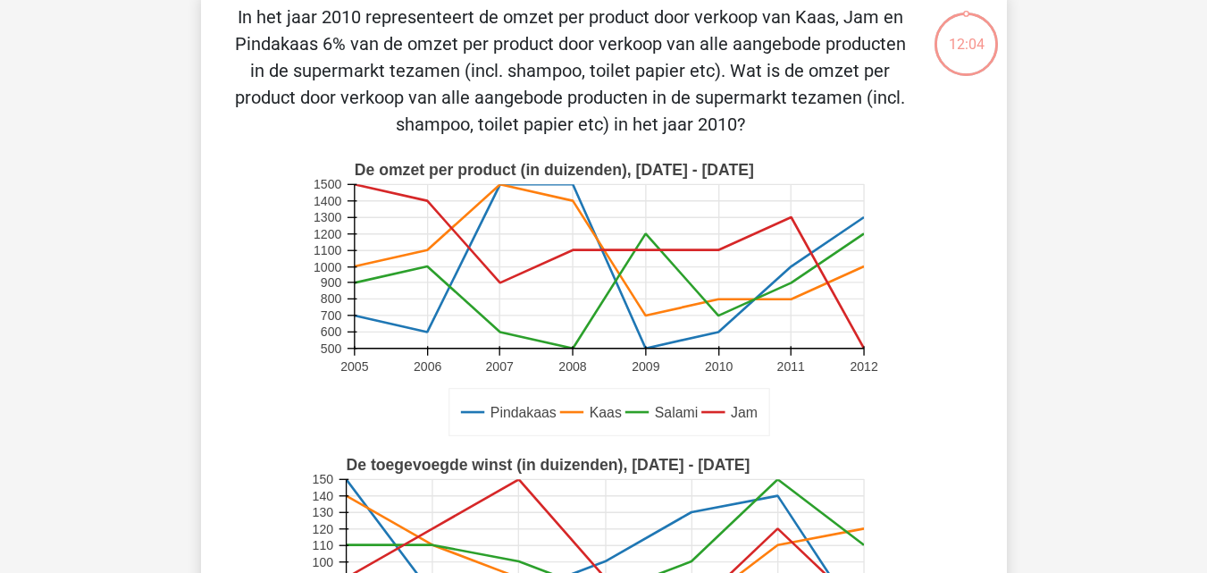
scroll to position [82, 0]
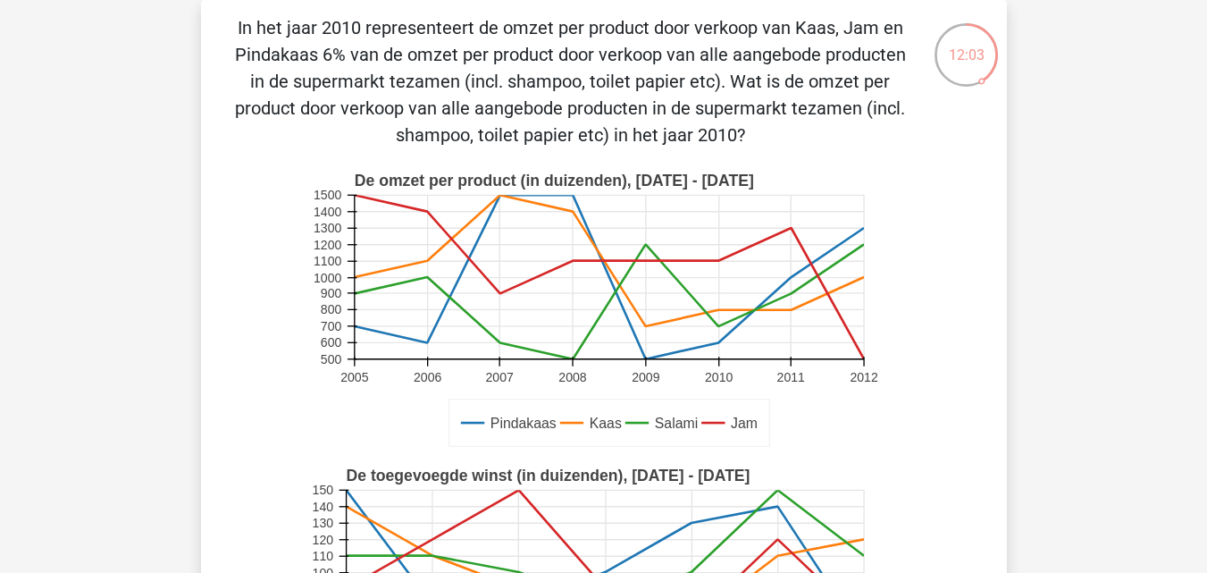
click at [682, 374] on rect at bounding box center [604, 310] width 590 height 295
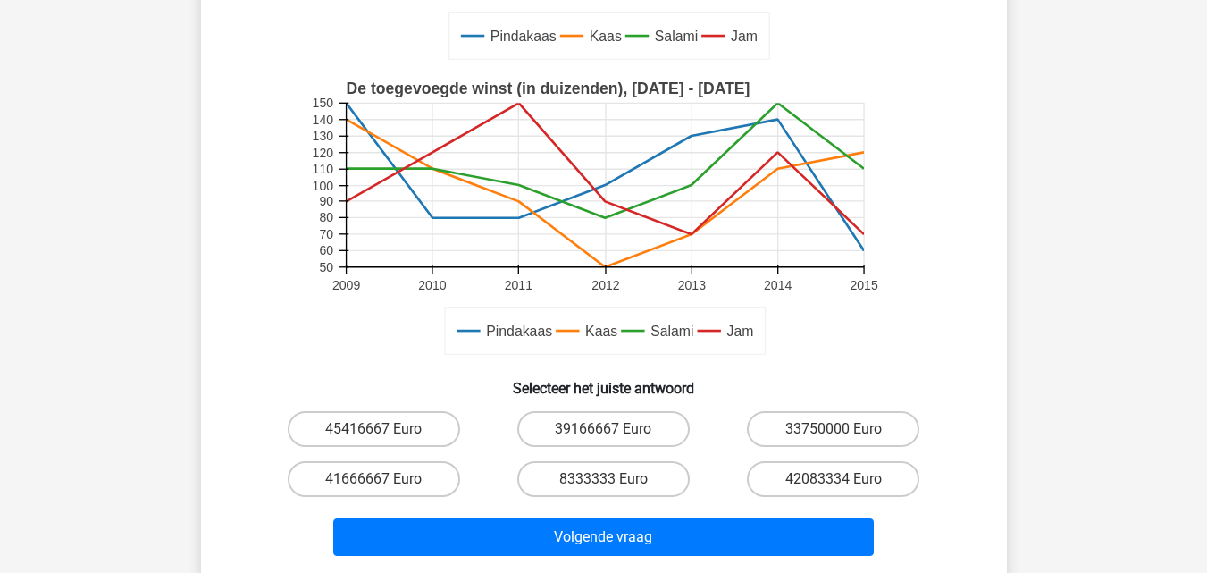
scroll to position [474, 0]
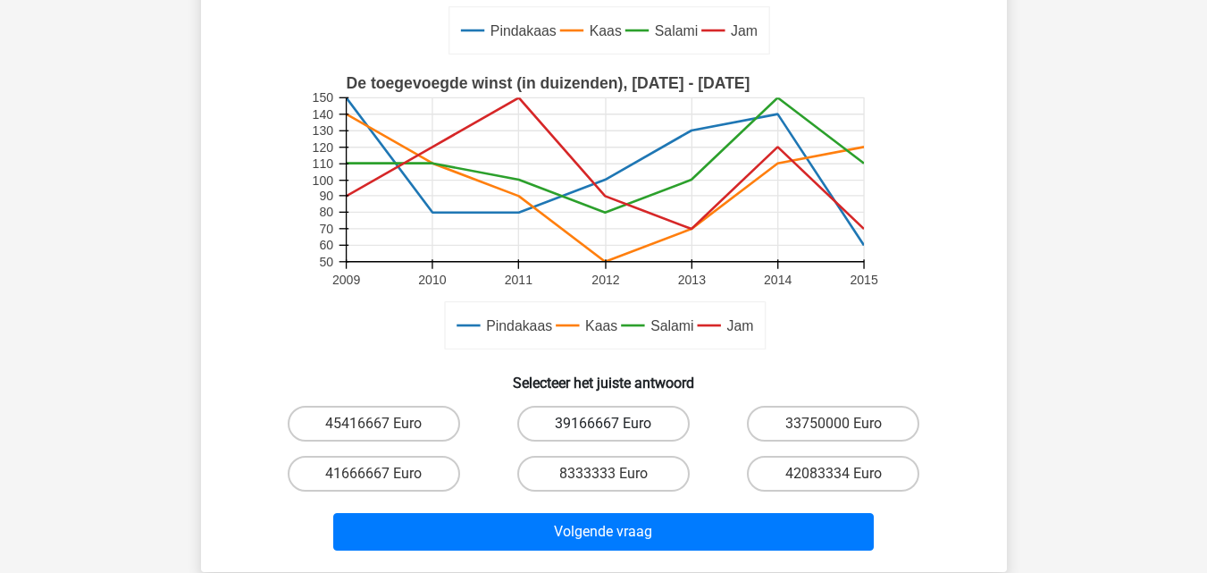
click at [629, 429] on label "39166667 Euro" at bounding box center [603, 424] width 172 height 36
click at [615, 429] on input "39166667 Euro" at bounding box center [609, 429] width 12 height 12
radio input "true"
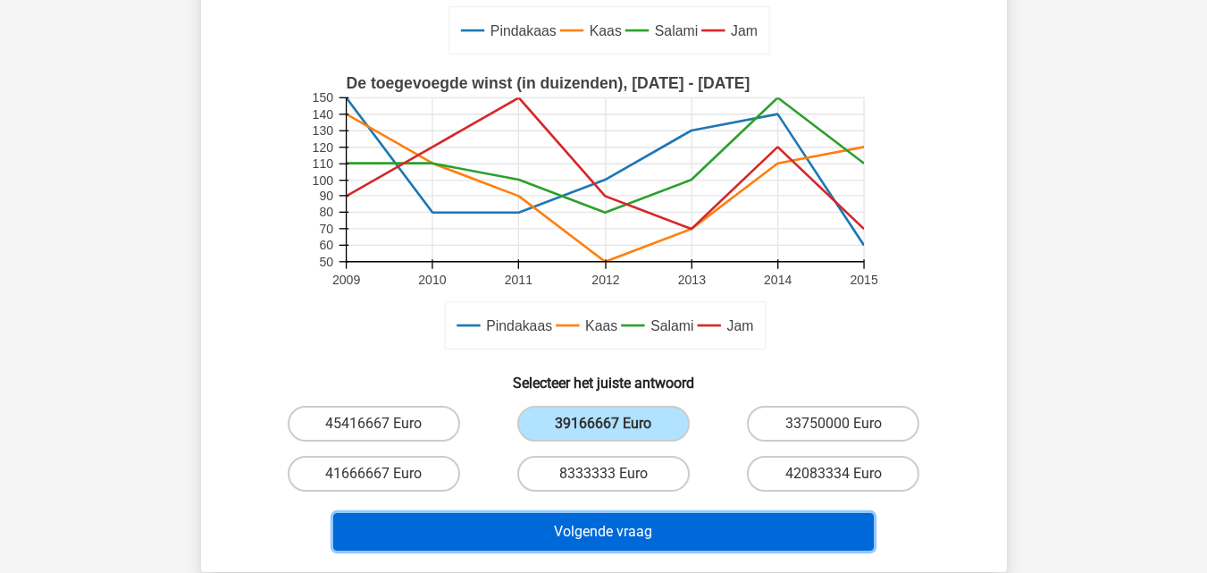
click at [620, 519] on button "Volgende vraag" at bounding box center [603, 532] width 540 height 38
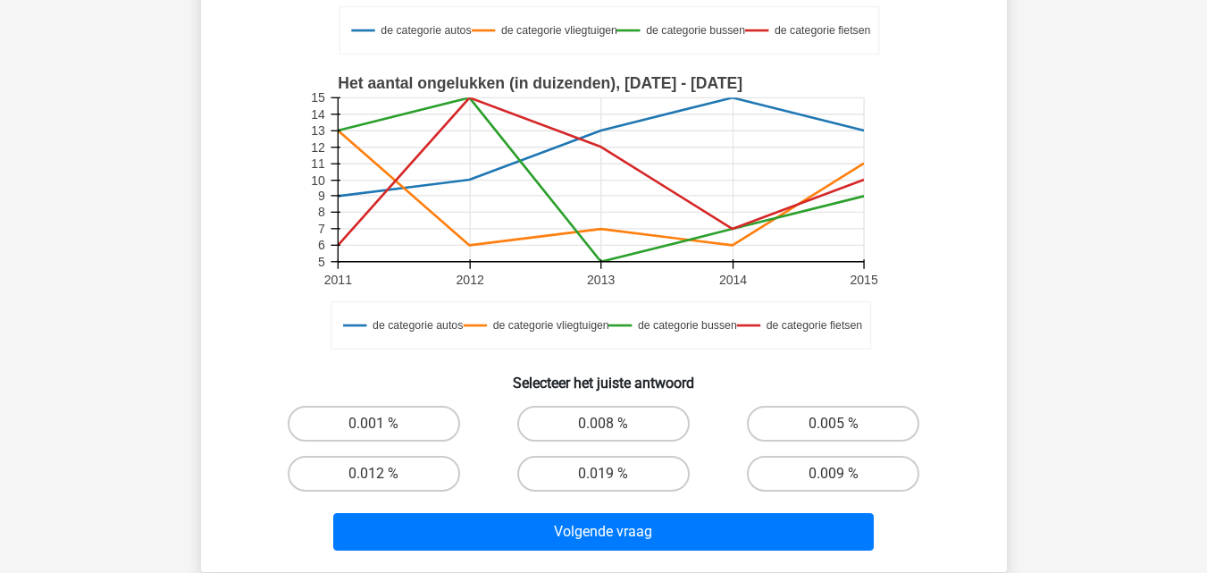
scroll to position [427, 0]
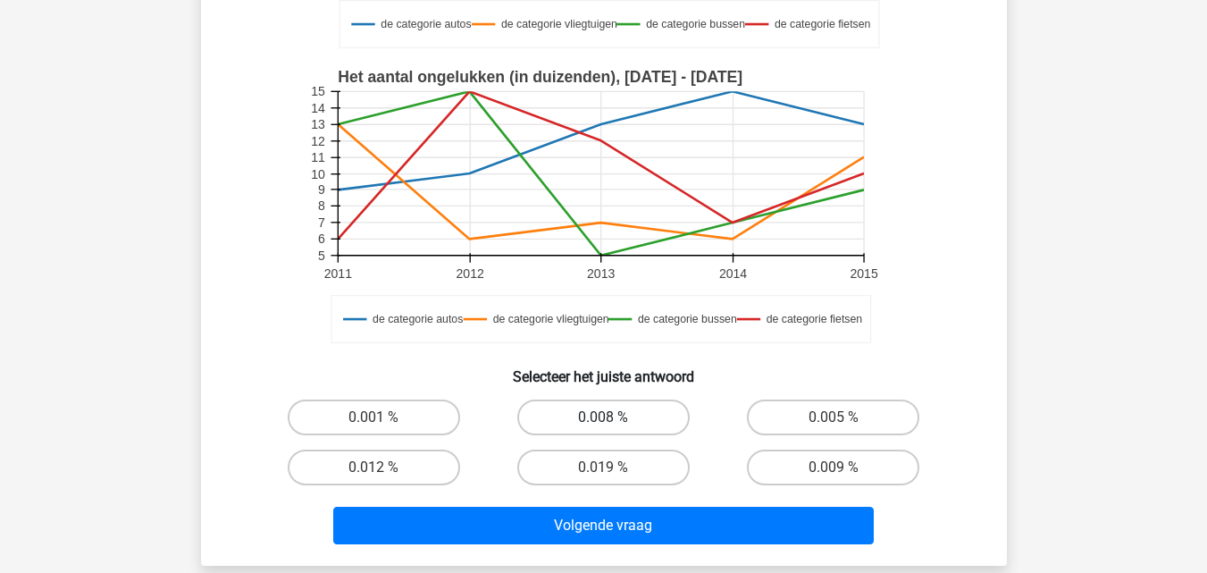
click at [559, 420] on label "0.008 %" at bounding box center [603, 417] width 172 height 36
click at [603, 420] on input "0.008 %" at bounding box center [609, 423] width 12 height 12
radio input "true"
click at [570, 498] on div "Volgende vraag" at bounding box center [604, 521] width 749 height 59
click at [568, 502] on div "Volgende vraag" at bounding box center [604, 521] width 749 height 59
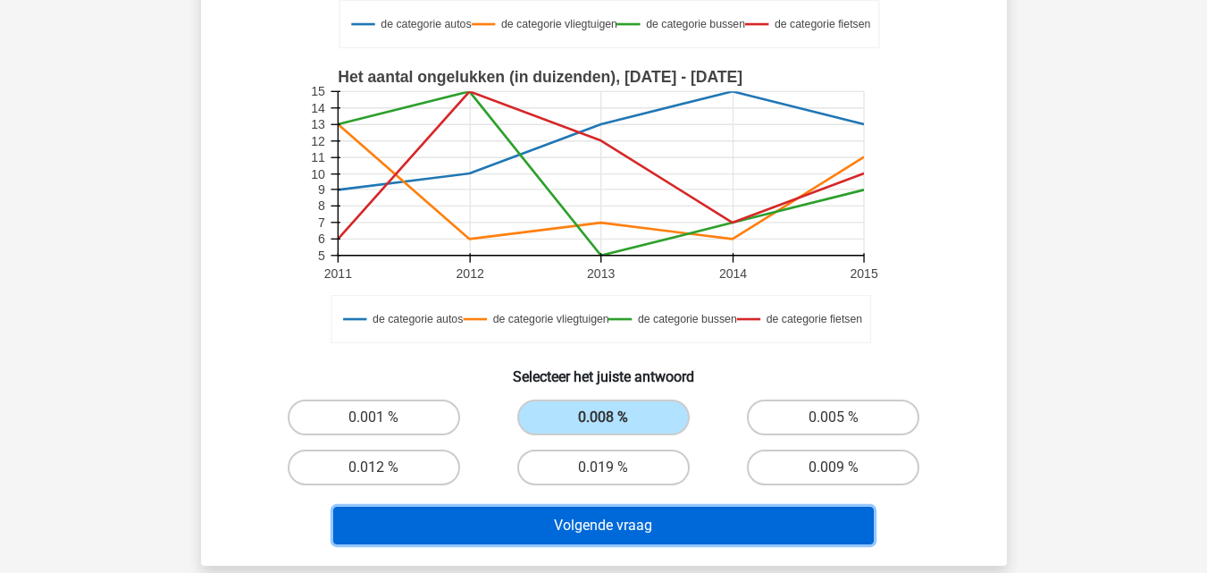
click at [566, 528] on button "Volgende vraag" at bounding box center [603, 525] width 540 height 38
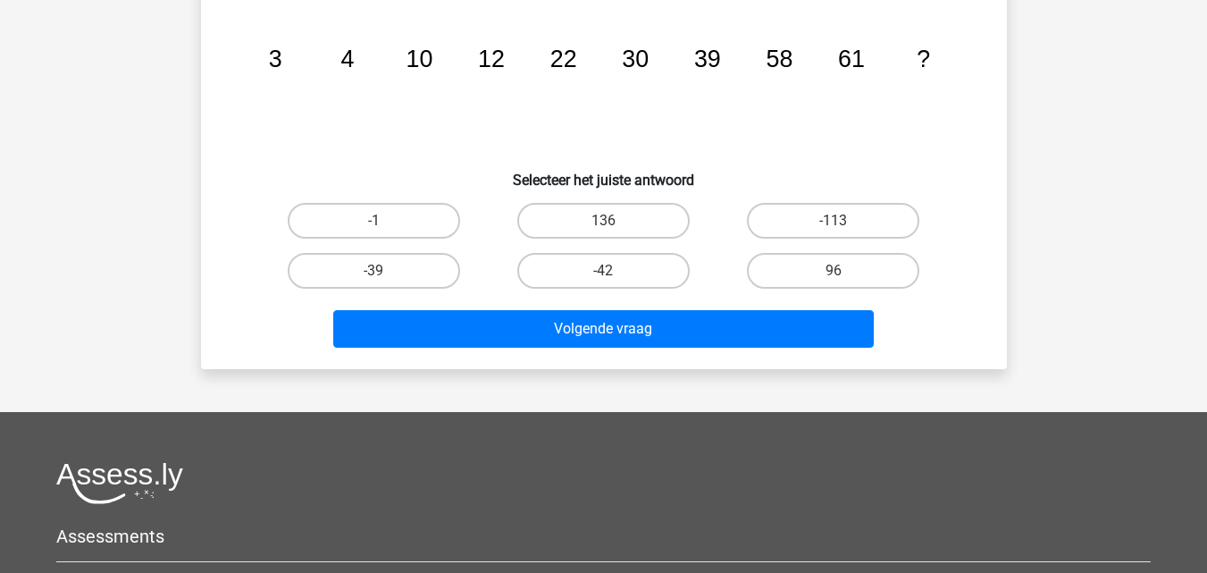
scroll to position [82, 0]
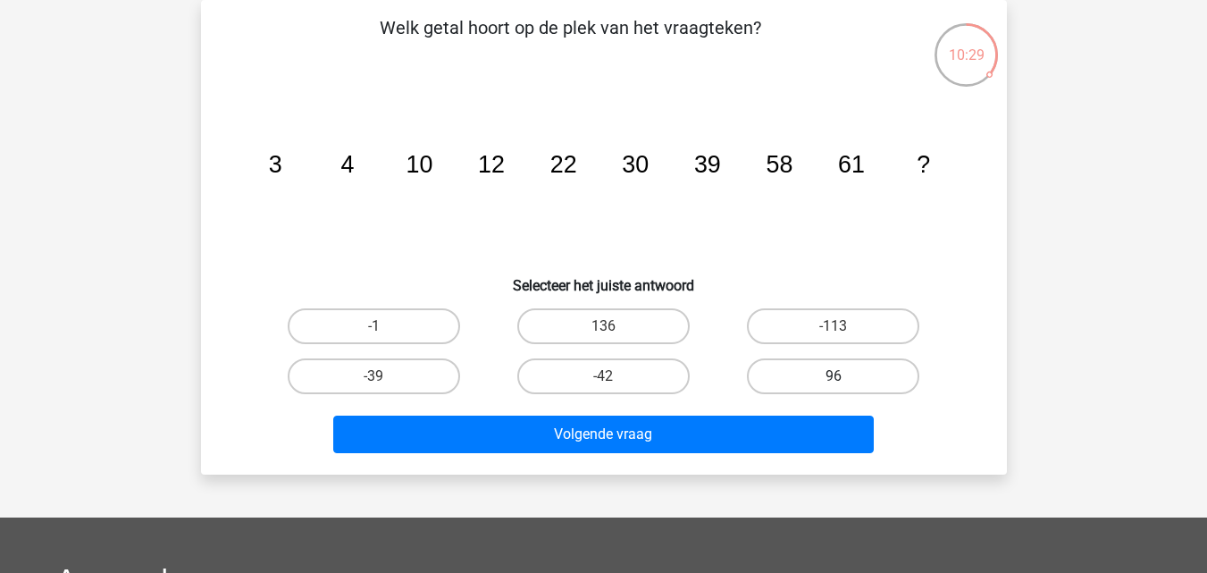
click at [760, 370] on label "96" at bounding box center [833, 376] width 172 height 36
click at [833, 376] on input "96" at bounding box center [839, 382] width 12 height 12
radio input "true"
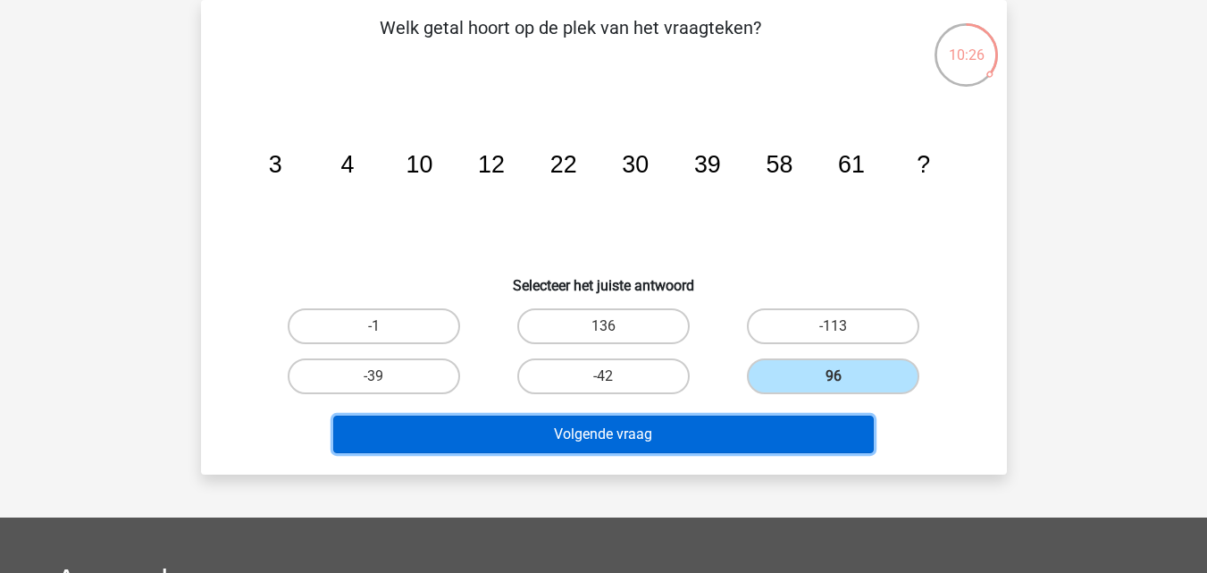
click at [644, 429] on button "Volgende vraag" at bounding box center [603, 434] width 540 height 38
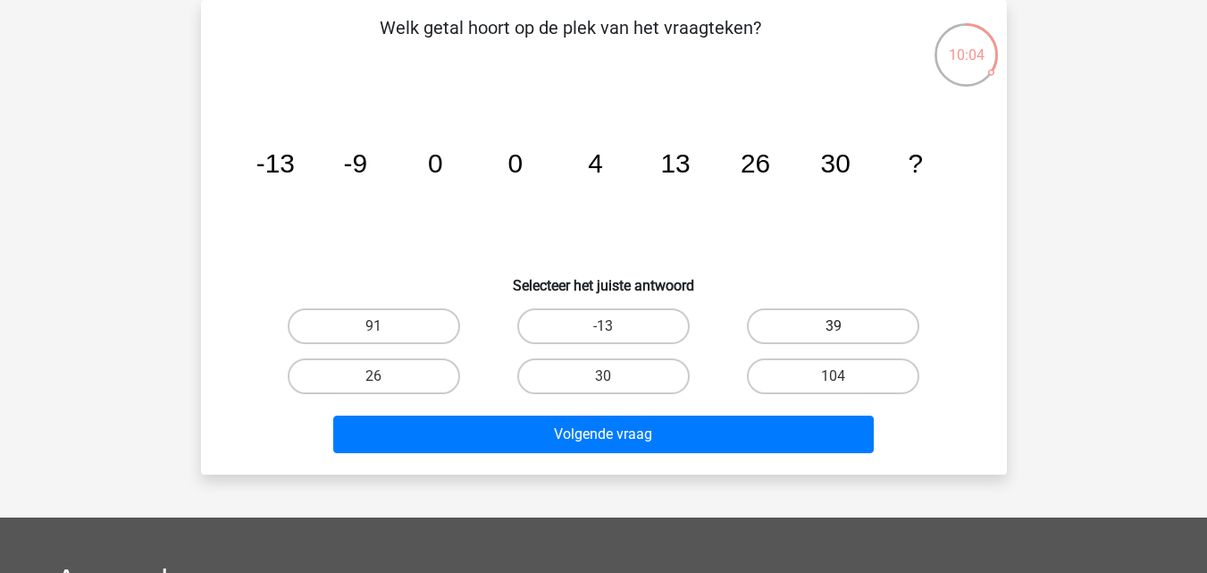
click at [804, 332] on label "39" at bounding box center [833, 326] width 172 height 36
click at [833, 332] on input "39" at bounding box center [839, 332] width 12 height 12
radio input "true"
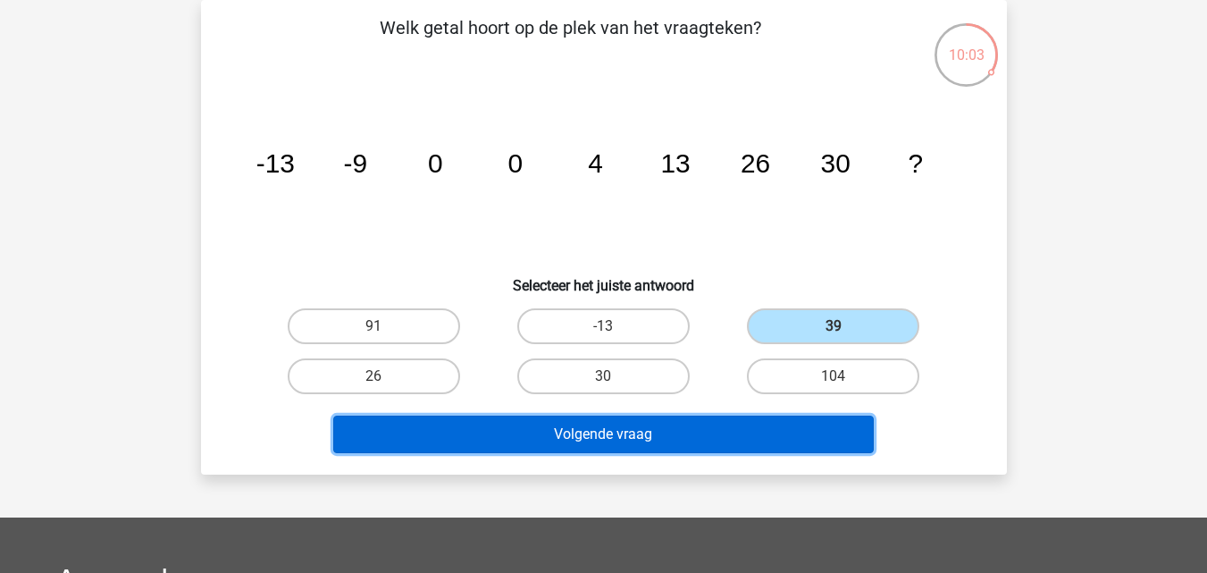
click at [691, 431] on button "Volgende vraag" at bounding box center [603, 434] width 540 height 38
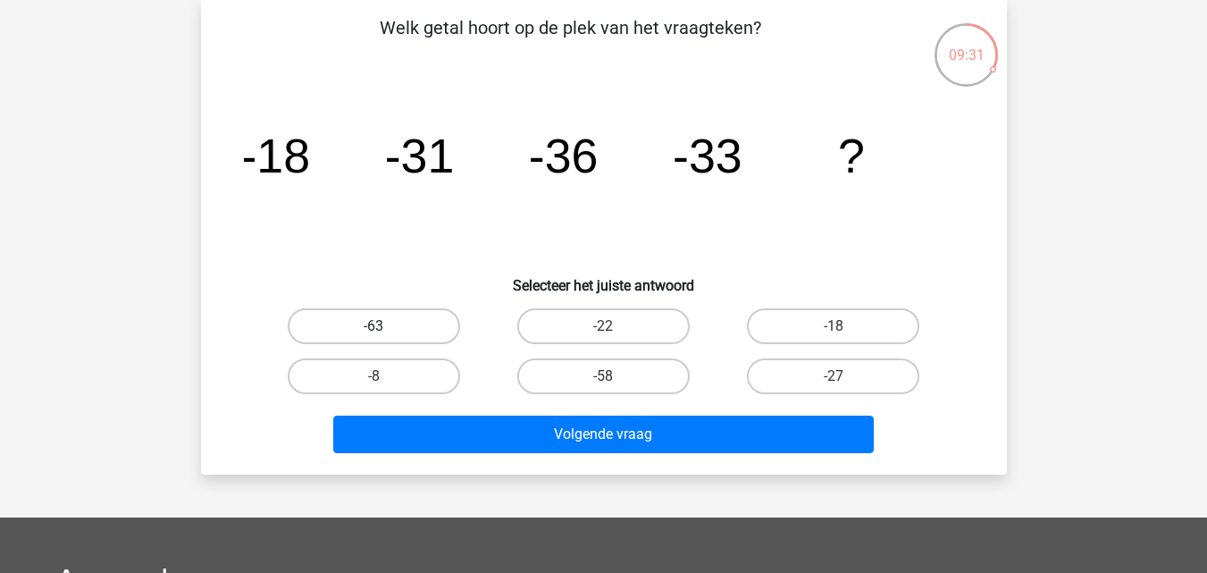
click at [432, 328] on label "-63" at bounding box center [374, 326] width 172 height 36
click at [385, 328] on input "-63" at bounding box center [379, 332] width 12 height 12
radio input "true"
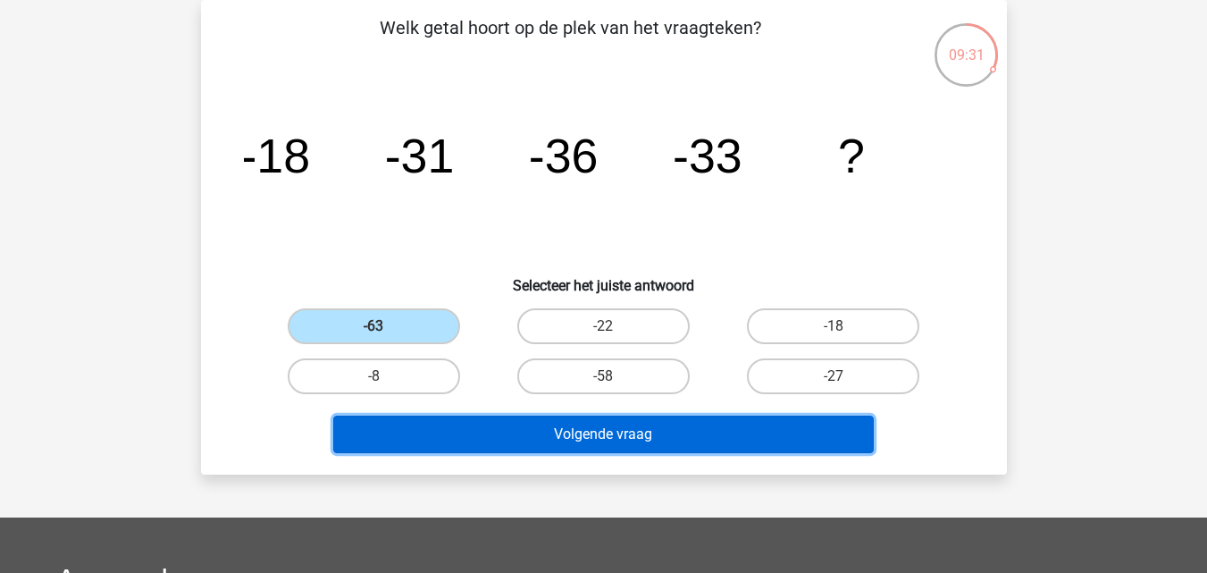
click at [505, 433] on button "Volgende vraag" at bounding box center [603, 434] width 540 height 38
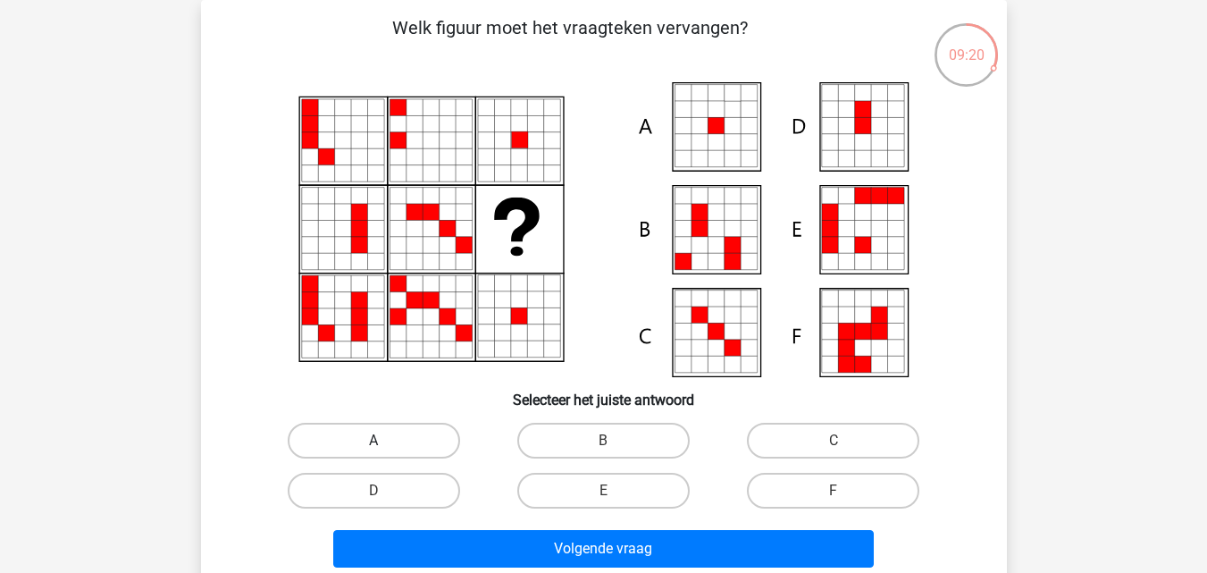
click at [448, 439] on label "A" at bounding box center [374, 441] width 172 height 36
click at [385, 440] on input "A" at bounding box center [379, 446] width 12 height 12
radio input "true"
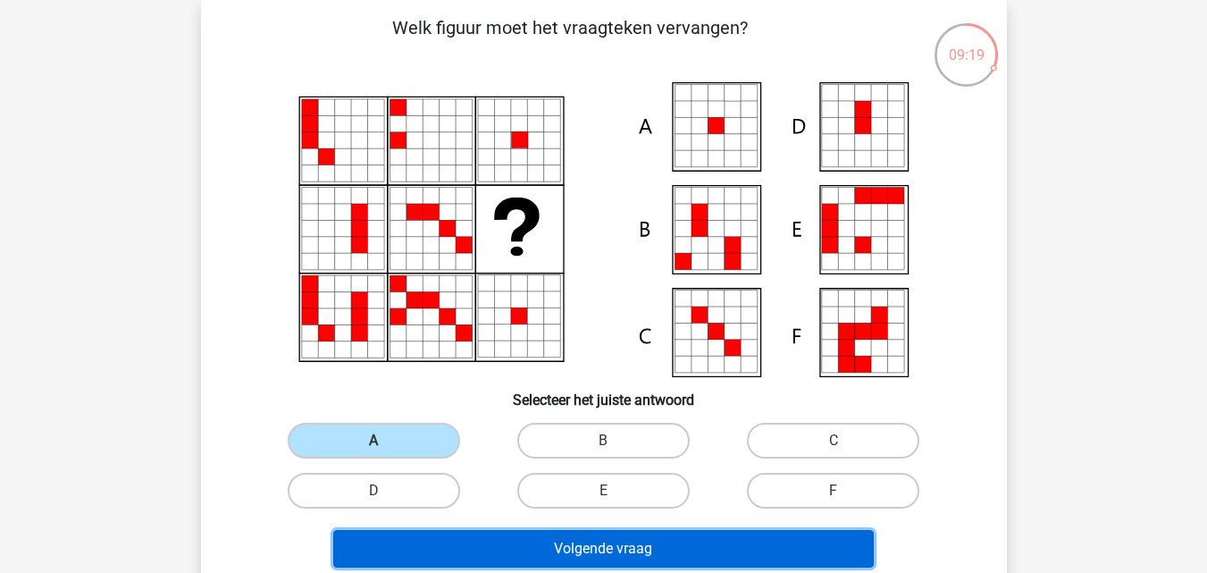
click at [524, 545] on button "Volgende vraag" at bounding box center [603, 549] width 540 height 38
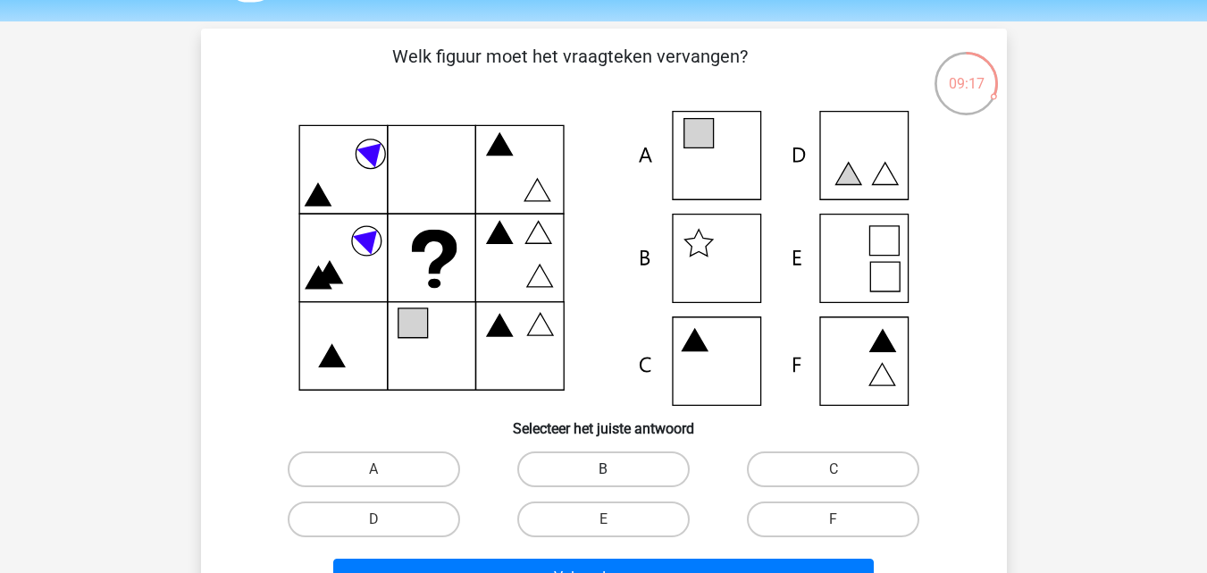
scroll to position [53, 0]
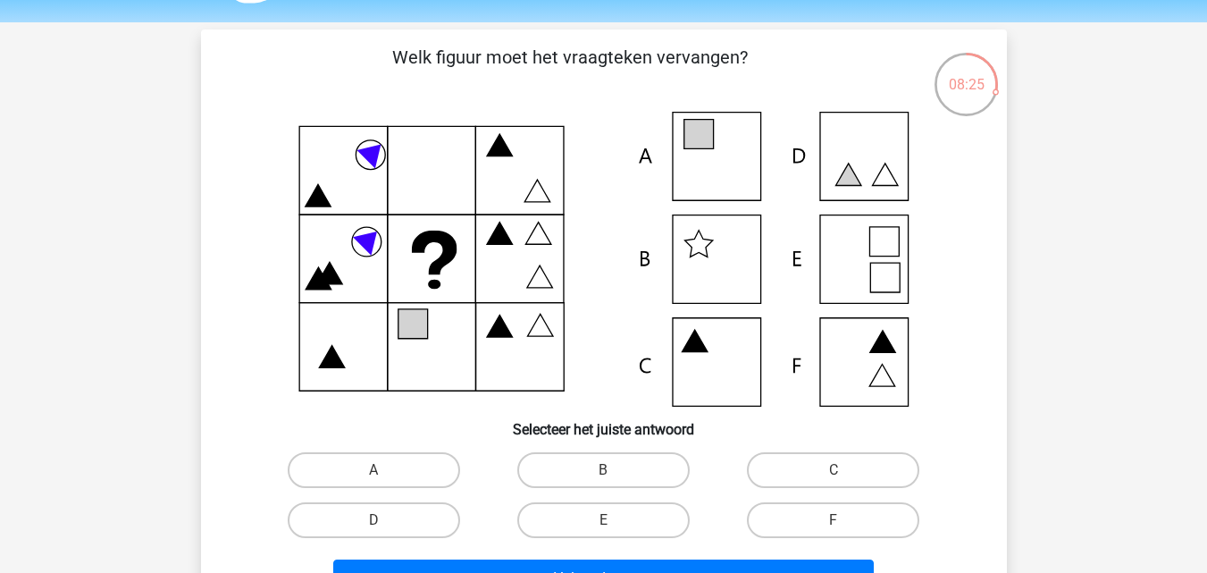
click at [721, 183] on icon at bounding box center [604, 259] width 720 height 295
click at [389, 477] on label "A" at bounding box center [374, 470] width 172 height 36
click at [385, 477] on input "A" at bounding box center [379, 476] width 12 height 12
radio input "true"
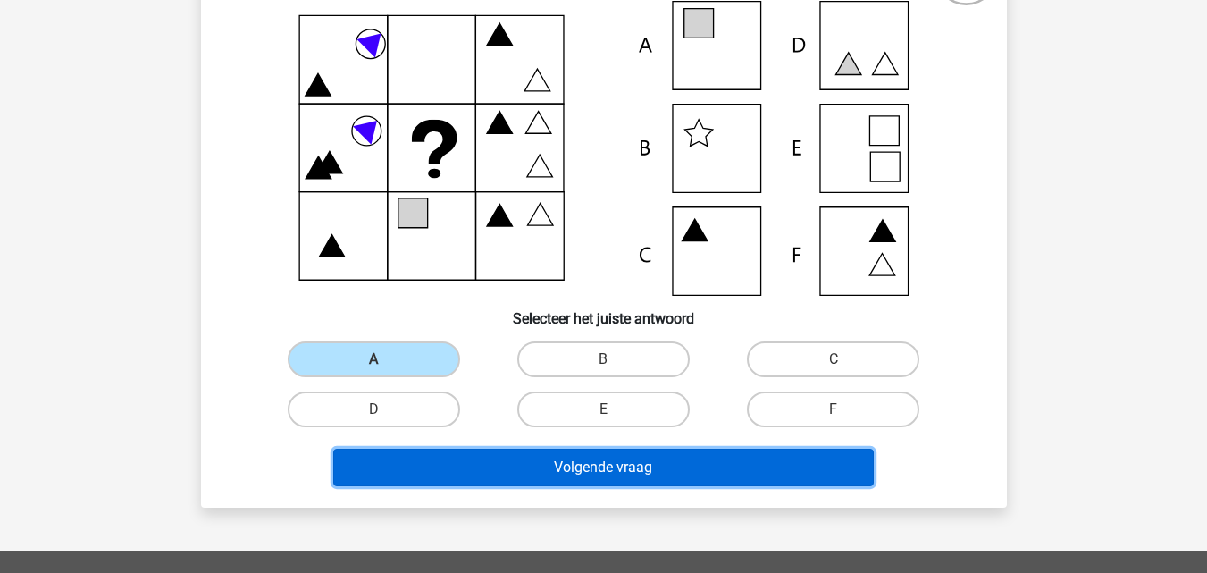
click at [531, 469] on button "Volgende vraag" at bounding box center [603, 467] width 540 height 38
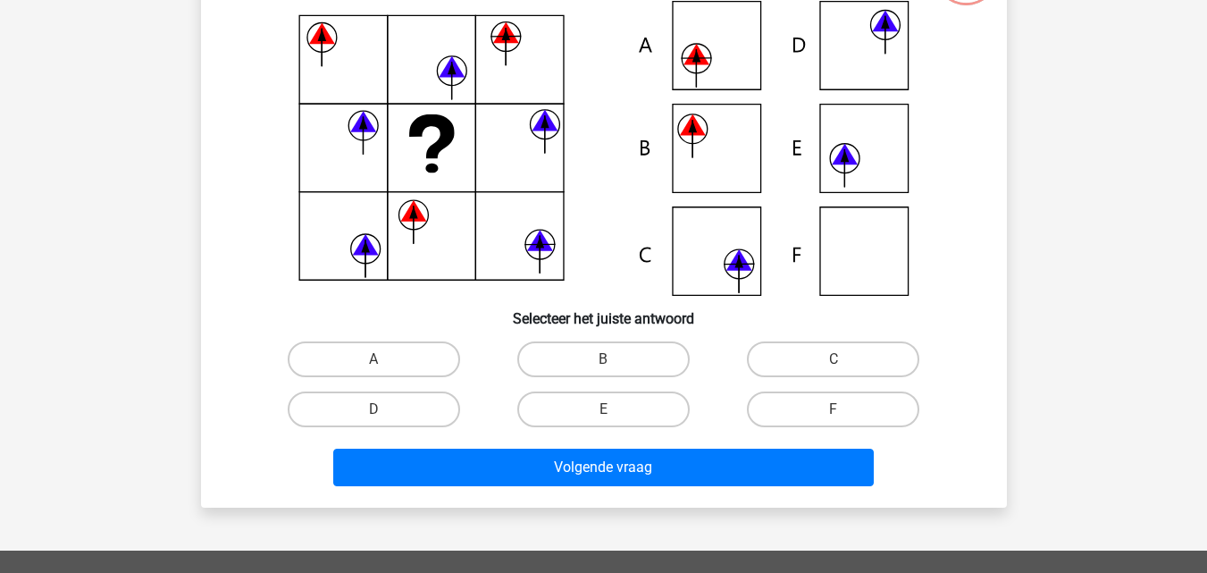
scroll to position [82, 0]
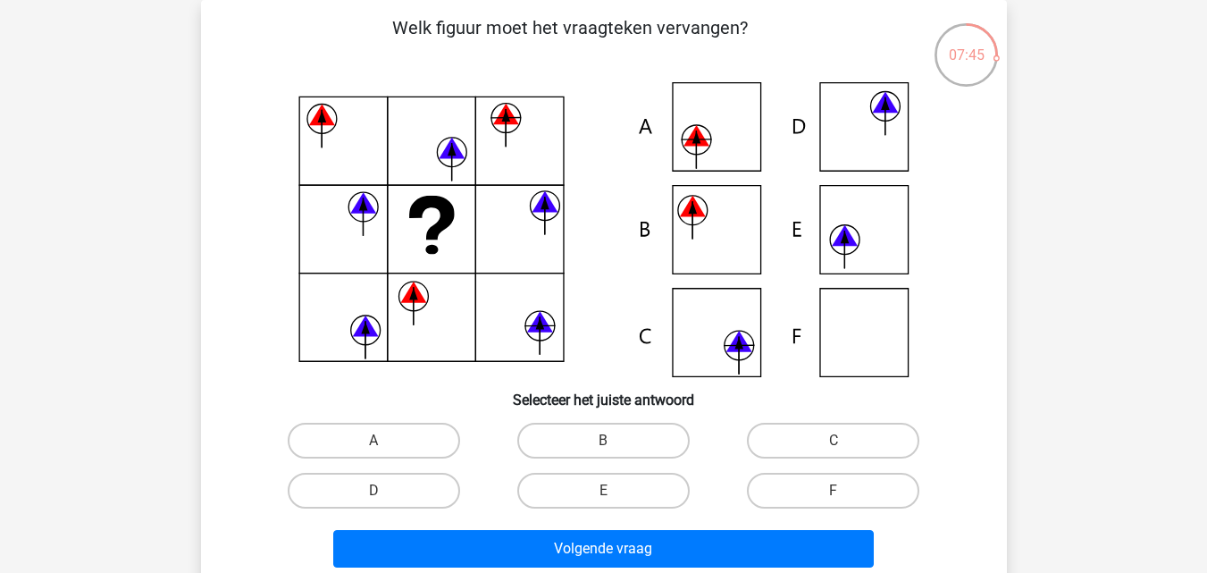
click at [643, 467] on div "E" at bounding box center [604, 490] width 230 height 50
click at [628, 449] on label "B" at bounding box center [603, 441] width 172 height 36
click at [615, 449] on input "B" at bounding box center [609, 446] width 12 height 12
radio input "true"
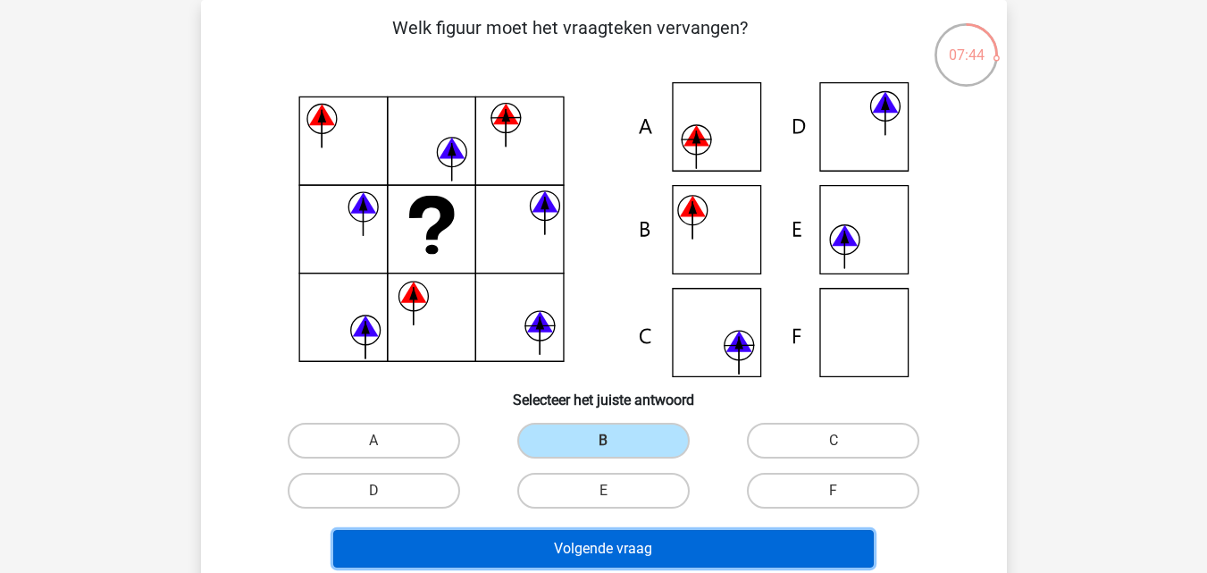
click at [607, 558] on button "Volgende vraag" at bounding box center [603, 549] width 540 height 38
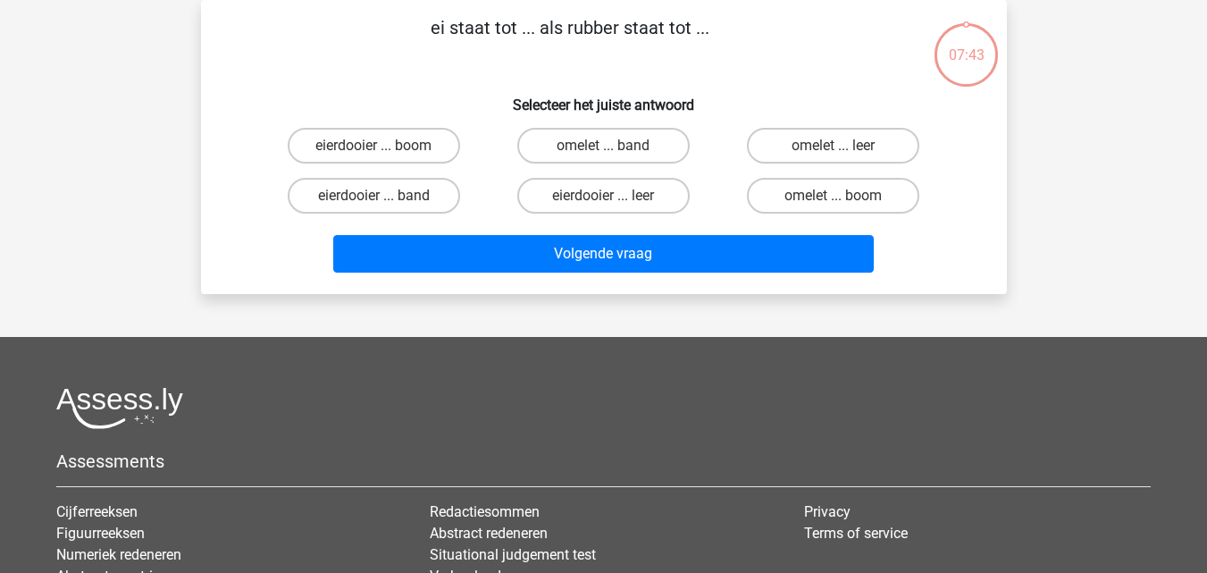
scroll to position [0, 0]
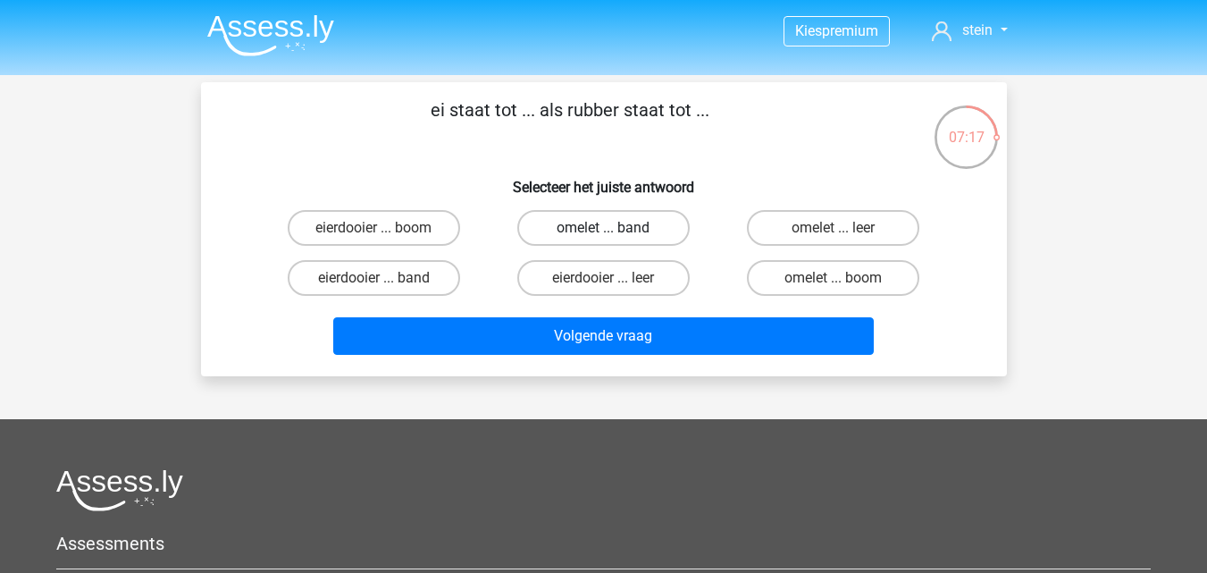
click at [622, 236] on label "omelet ... band" at bounding box center [603, 228] width 172 height 36
click at [615, 236] on input "omelet ... band" at bounding box center [609, 234] width 12 height 12
radio input "true"
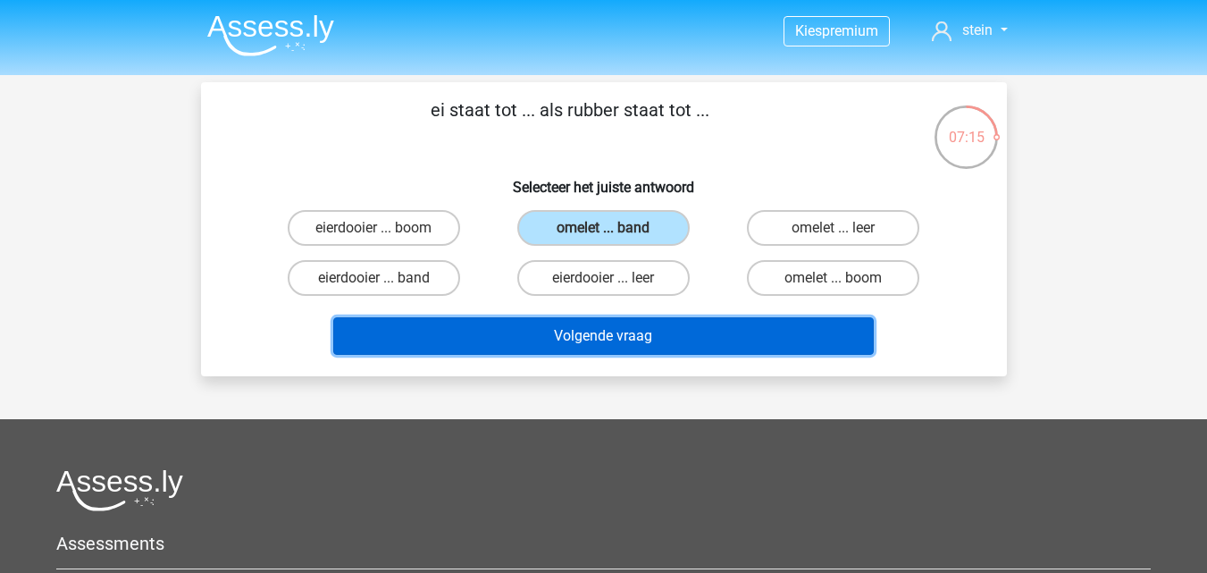
click at [615, 337] on button "Volgende vraag" at bounding box center [603, 336] width 540 height 38
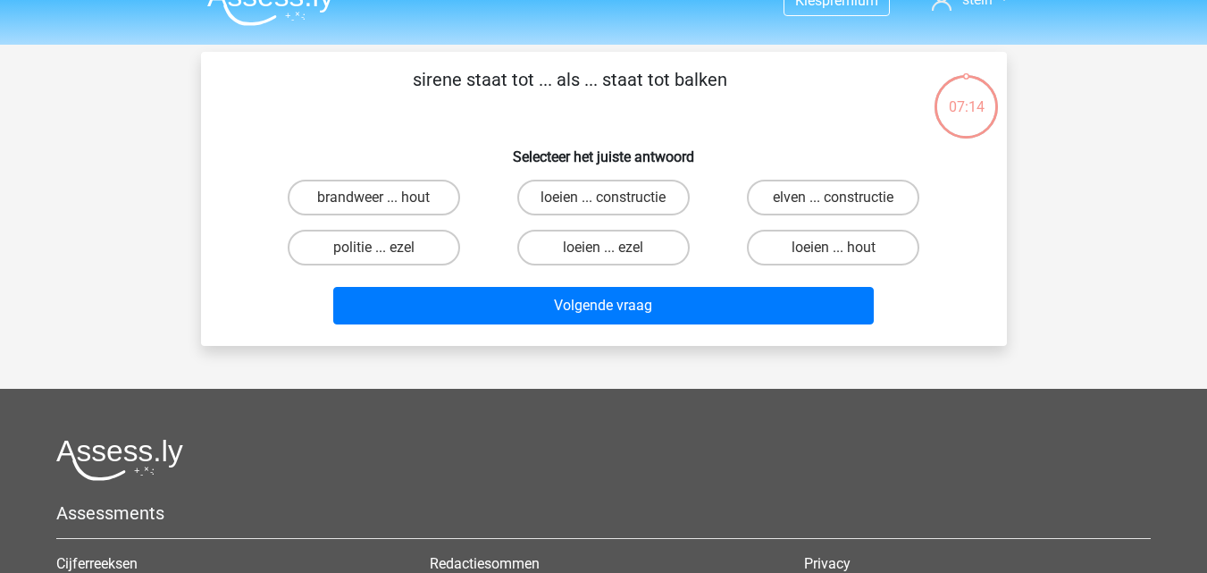
scroll to position [29, 0]
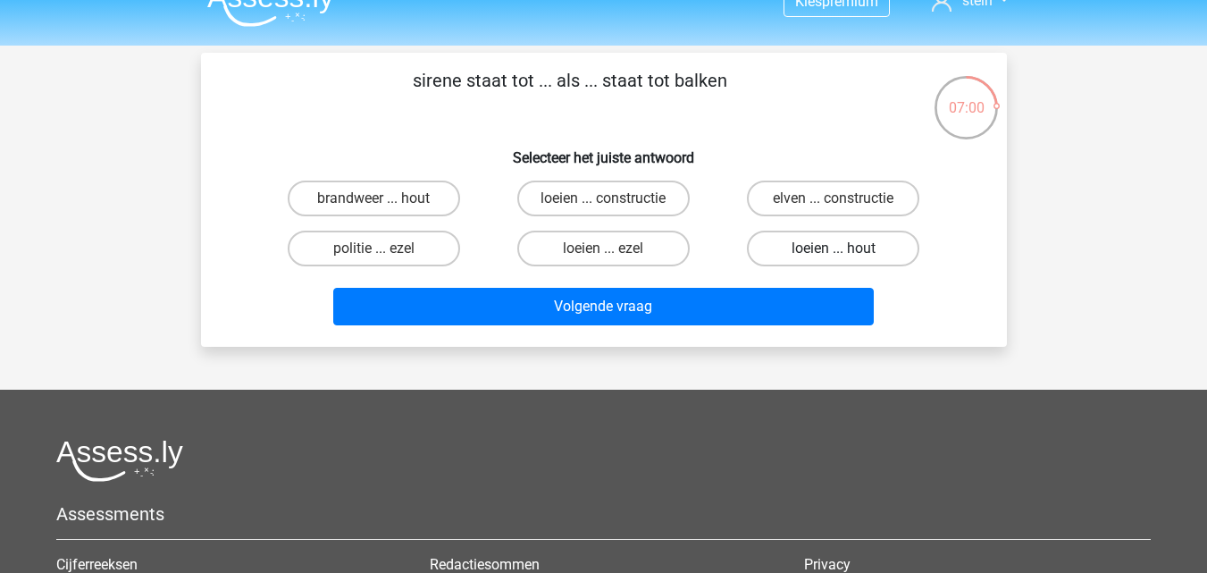
click at [778, 246] on label "loeien ... hout" at bounding box center [833, 248] width 172 height 36
click at [833, 248] on input "loeien ... hout" at bounding box center [839, 254] width 12 height 12
radio input "true"
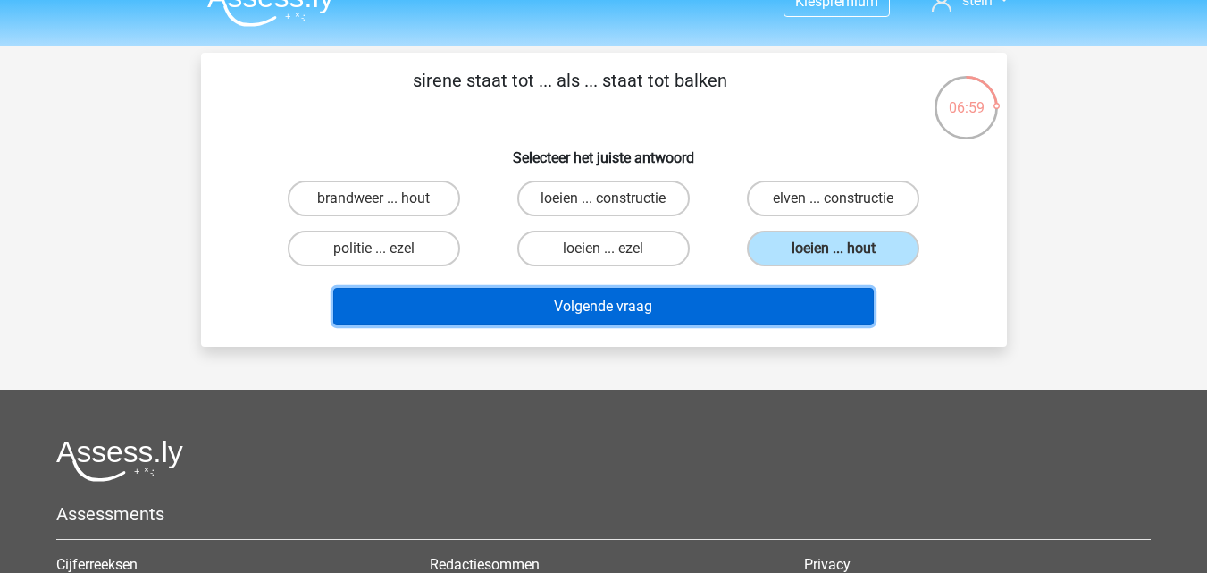
click at [686, 297] on button "Volgende vraag" at bounding box center [603, 307] width 540 height 38
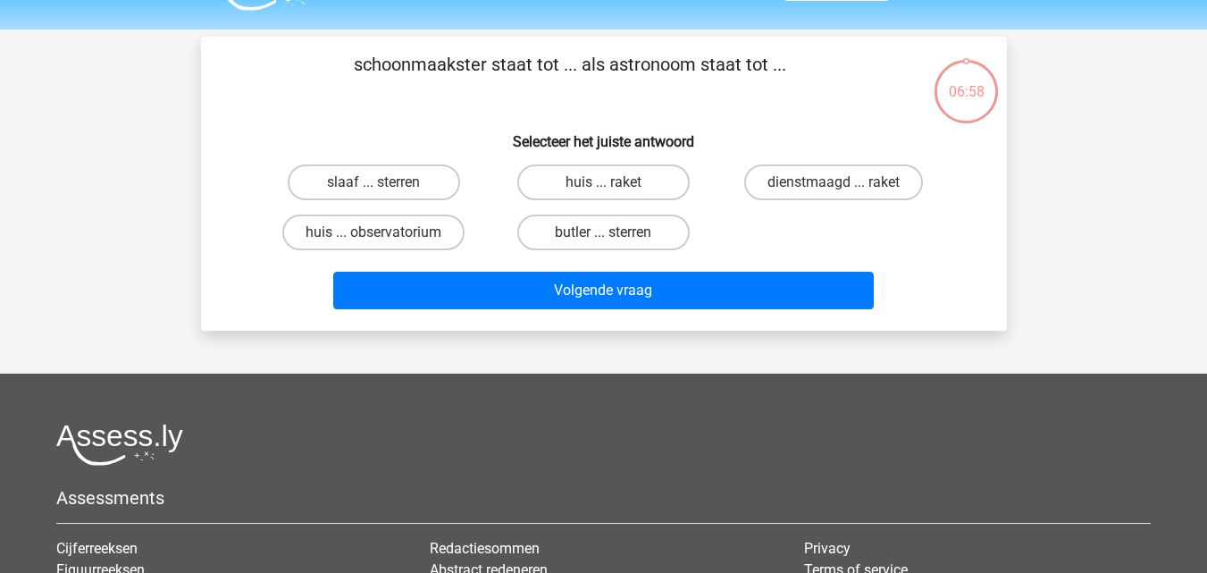
scroll to position [45, 0]
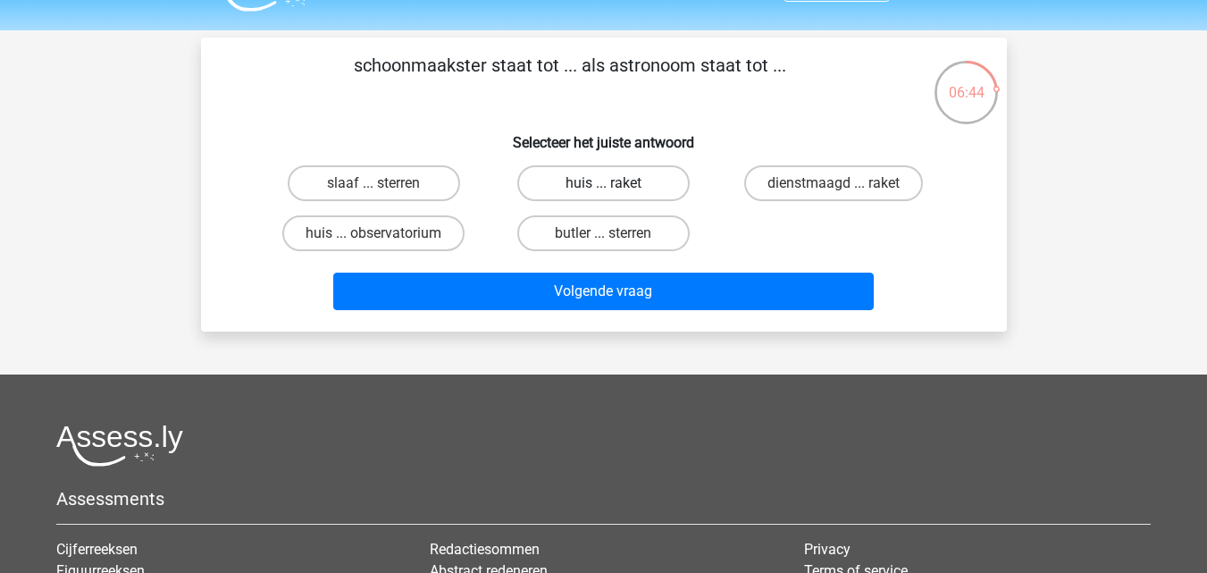
click at [628, 180] on label "huis ... raket" at bounding box center [603, 183] width 172 height 36
click at [615, 183] on input "huis ... raket" at bounding box center [609, 189] width 12 height 12
radio input "true"
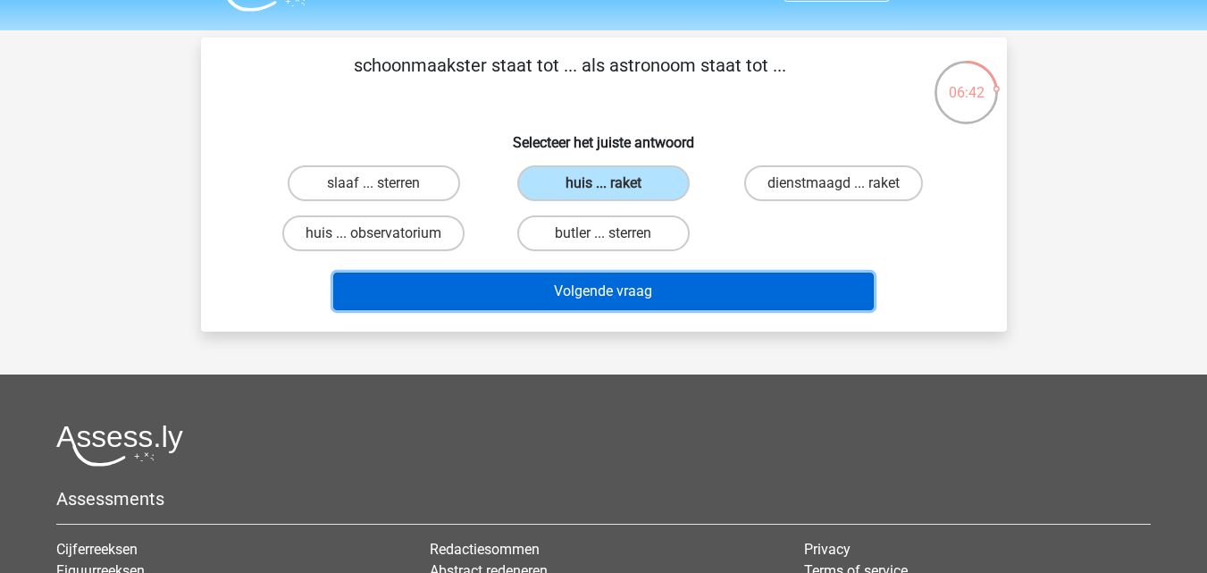
click at [605, 290] on button "Volgende vraag" at bounding box center [603, 291] width 540 height 38
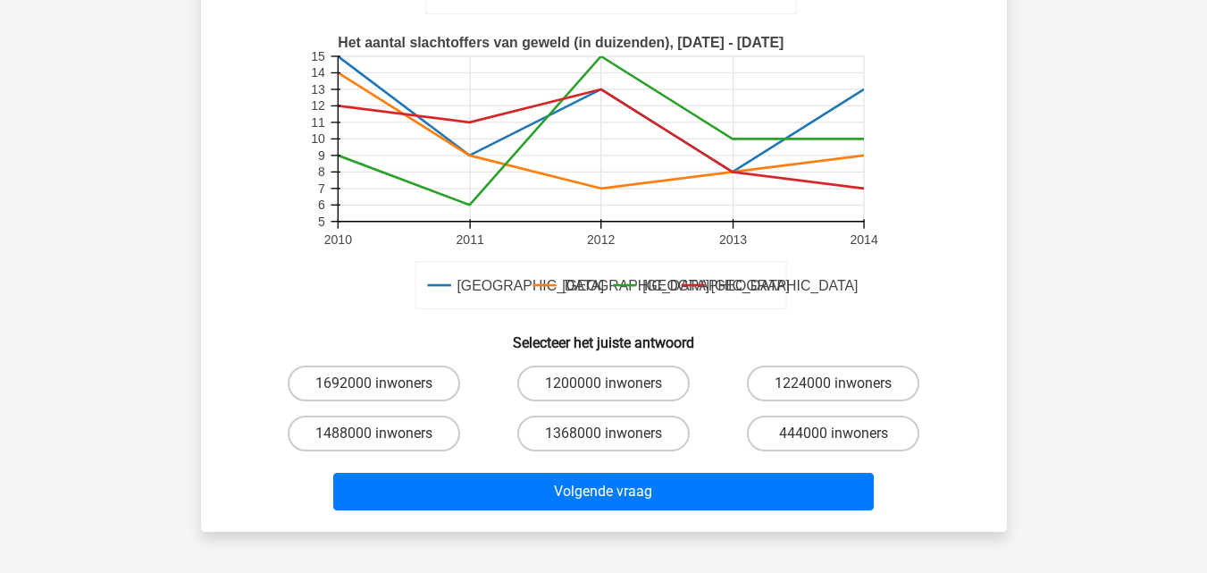
scroll to position [435, 0]
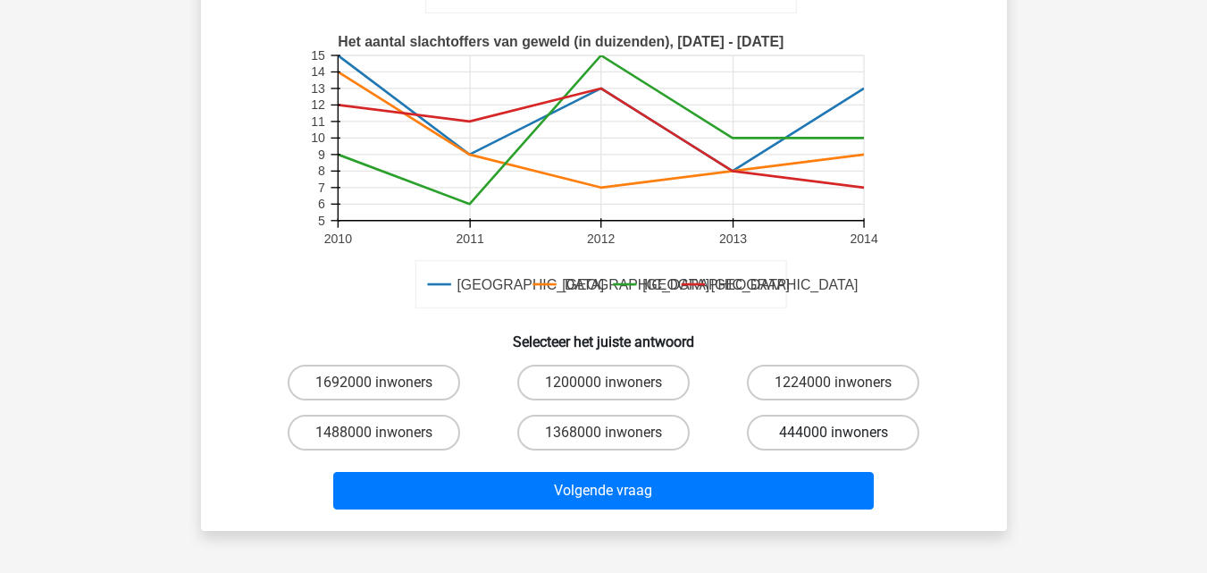
click at [858, 432] on label "444000 inwoners" at bounding box center [833, 432] width 172 height 36
click at [845, 432] on input "444000 inwoners" at bounding box center [839, 438] width 12 height 12
radio input "true"
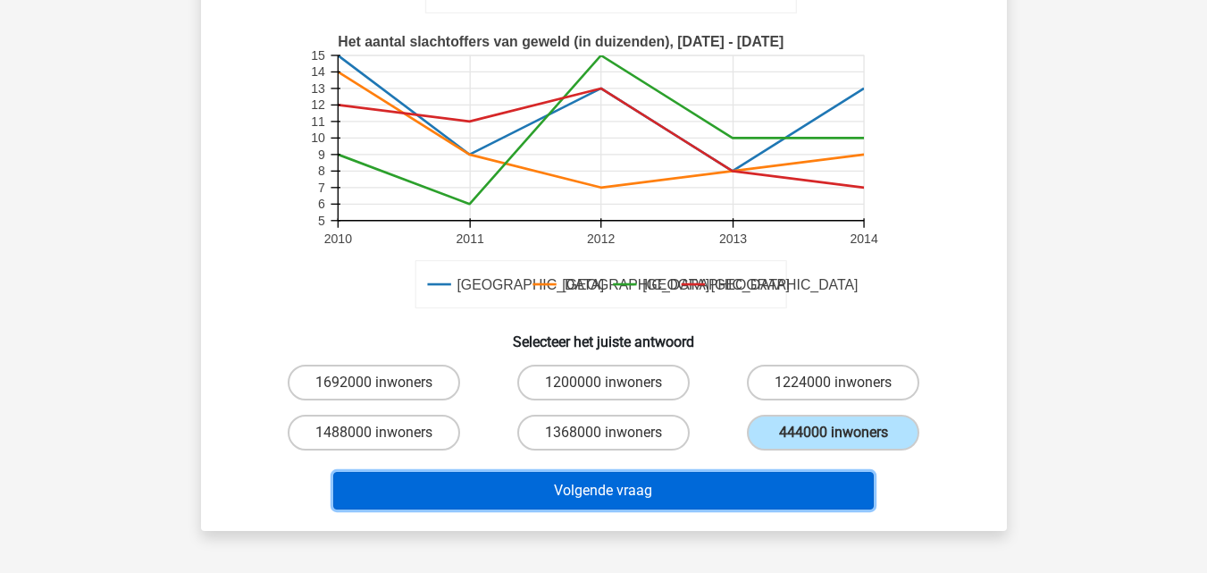
click at [710, 499] on button "Volgende vraag" at bounding box center [603, 491] width 540 height 38
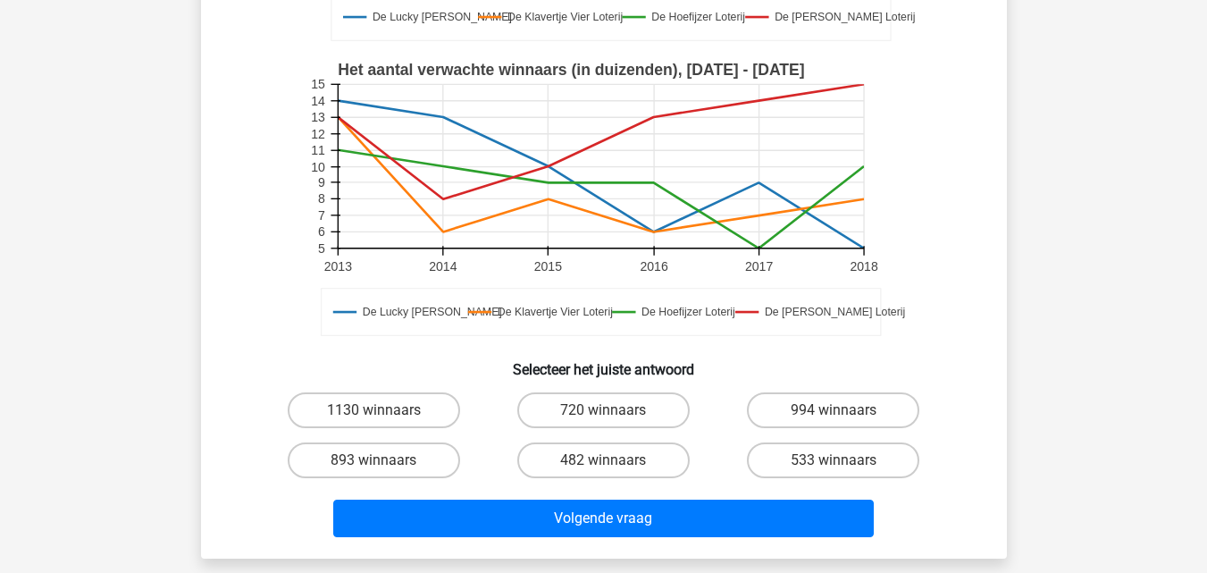
scroll to position [465, 0]
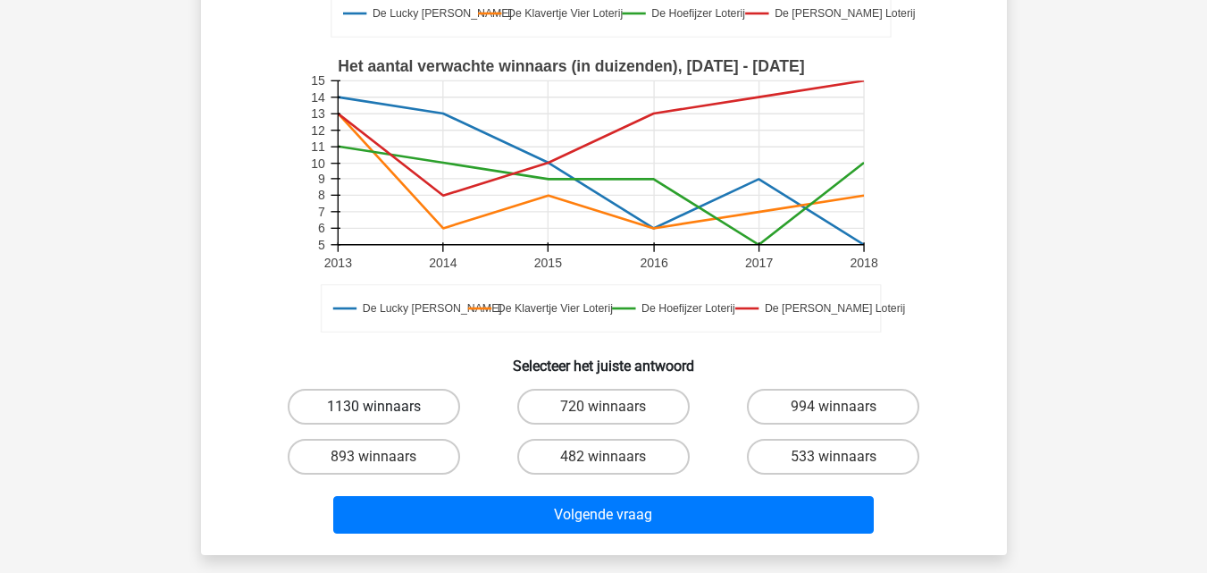
click at [389, 423] on label "1130 winnaars" at bounding box center [374, 407] width 172 height 36
click at [385, 418] on input "1130 winnaars" at bounding box center [379, 412] width 12 height 12
radio input "true"
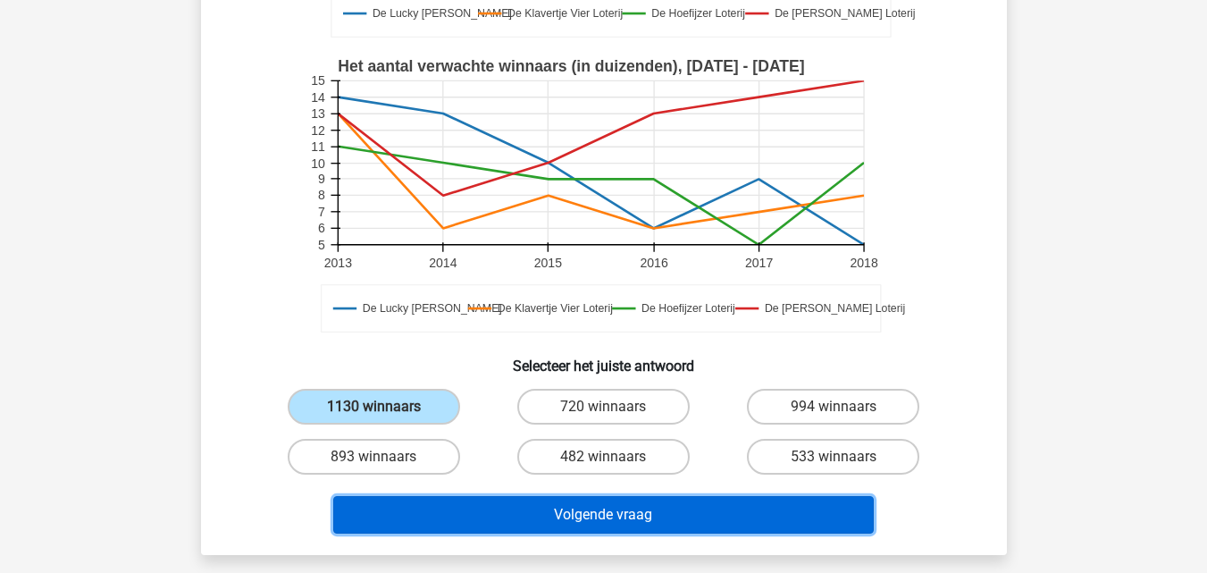
click at [547, 510] on button "Volgende vraag" at bounding box center [603, 515] width 540 height 38
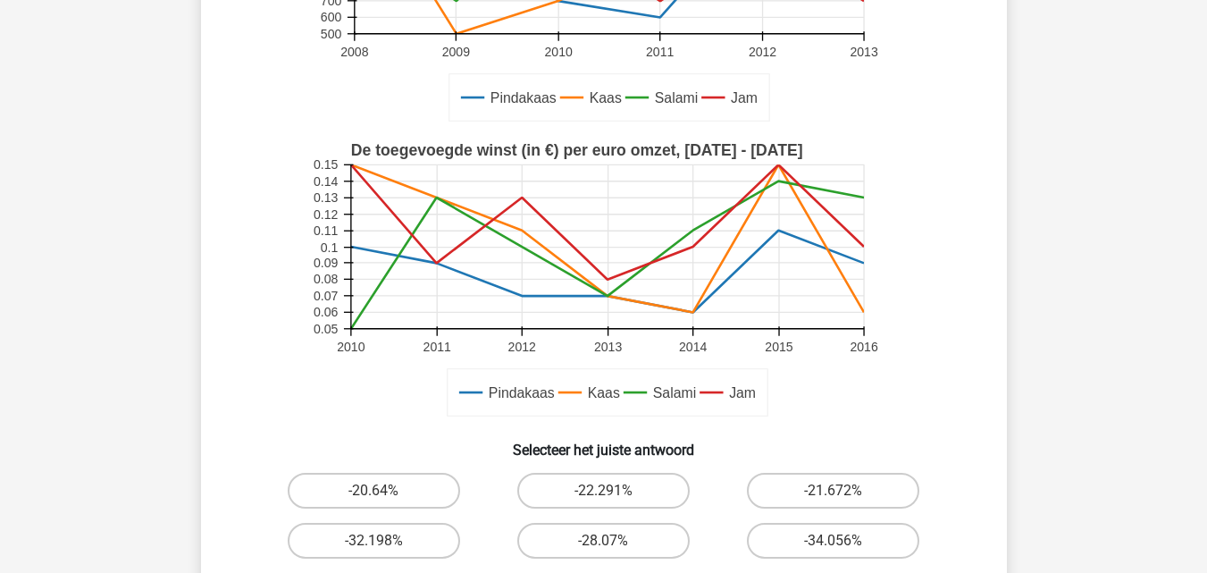
scroll to position [355, 0]
click at [396, 499] on label "-20.64%" at bounding box center [374, 490] width 172 height 36
click at [385, 499] on input "-20.64%" at bounding box center [379, 496] width 12 height 12
radio input "true"
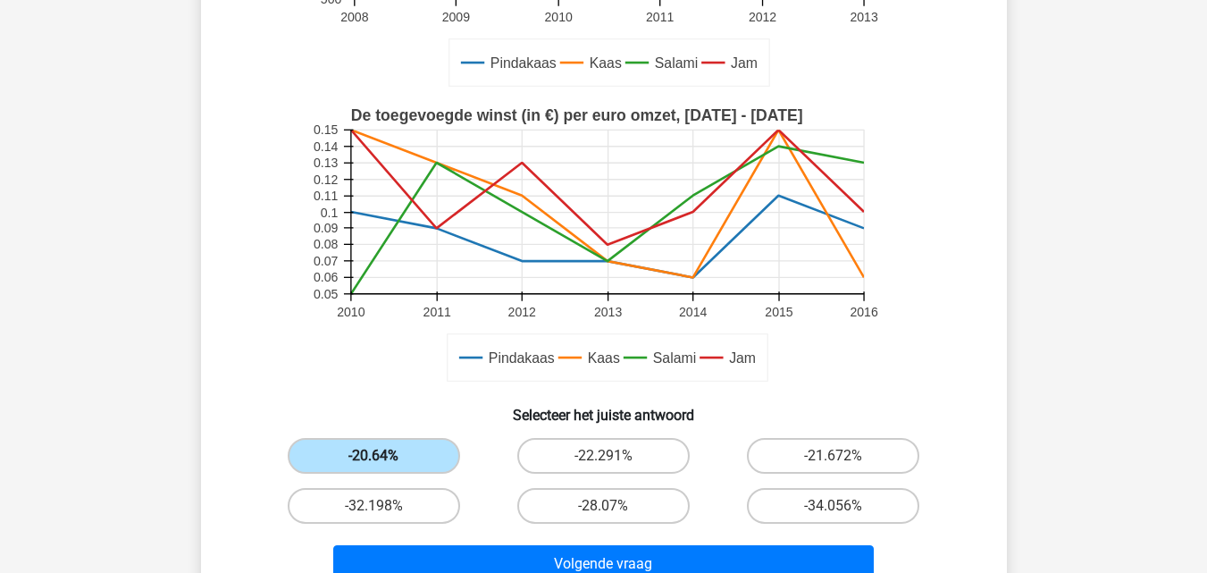
scroll to position [389, 0]
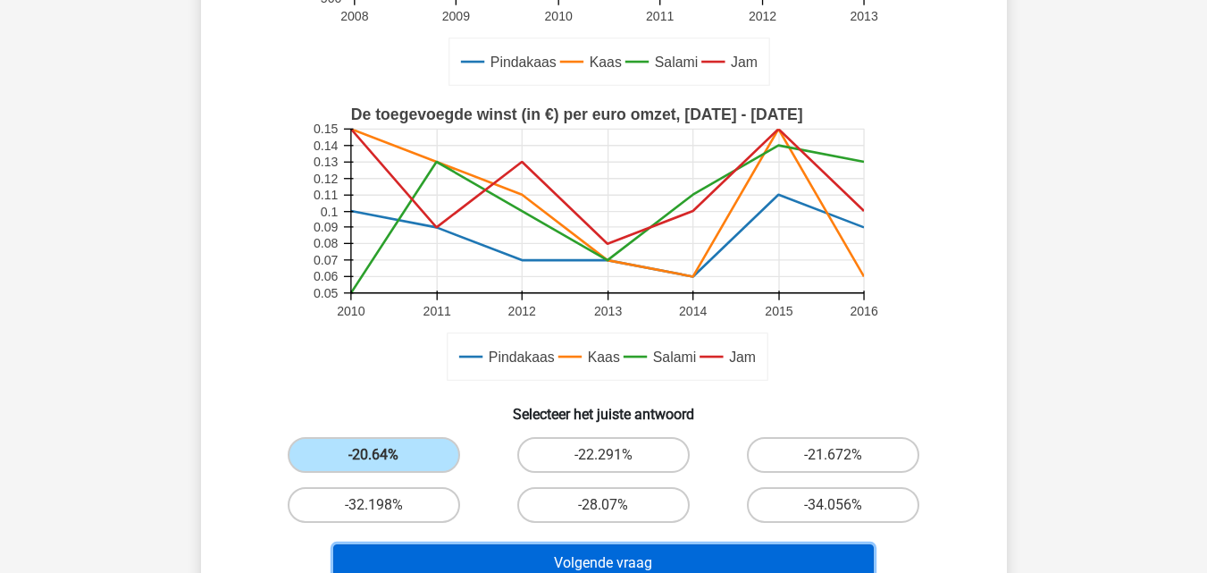
click at [523, 553] on button "Volgende vraag" at bounding box center [603, 563] width 540 height 38
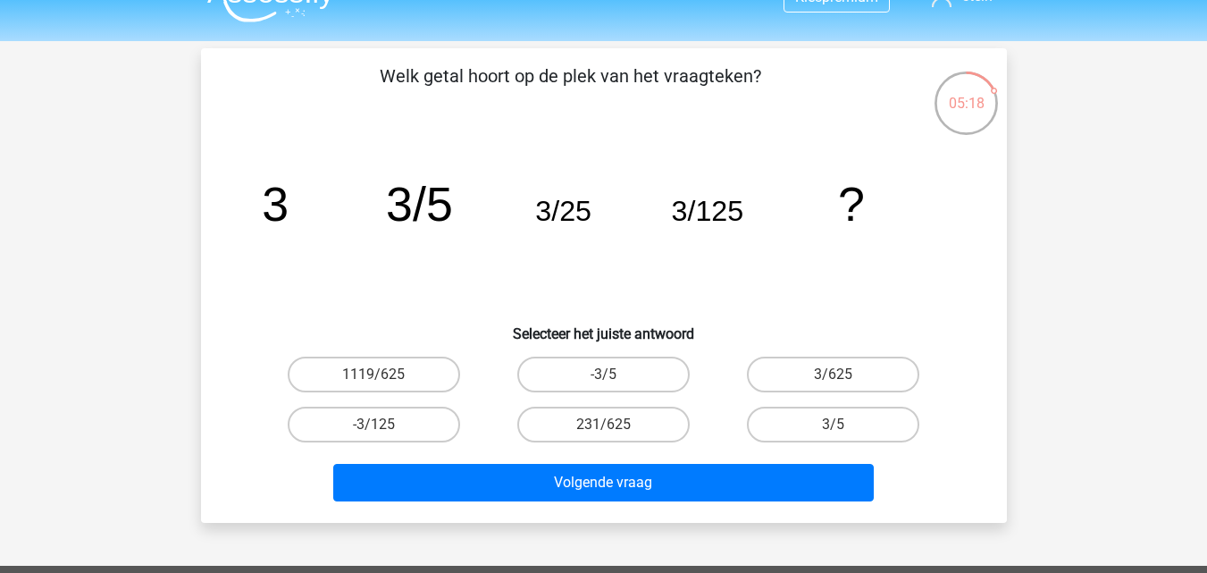
scroll to position [30, 0]
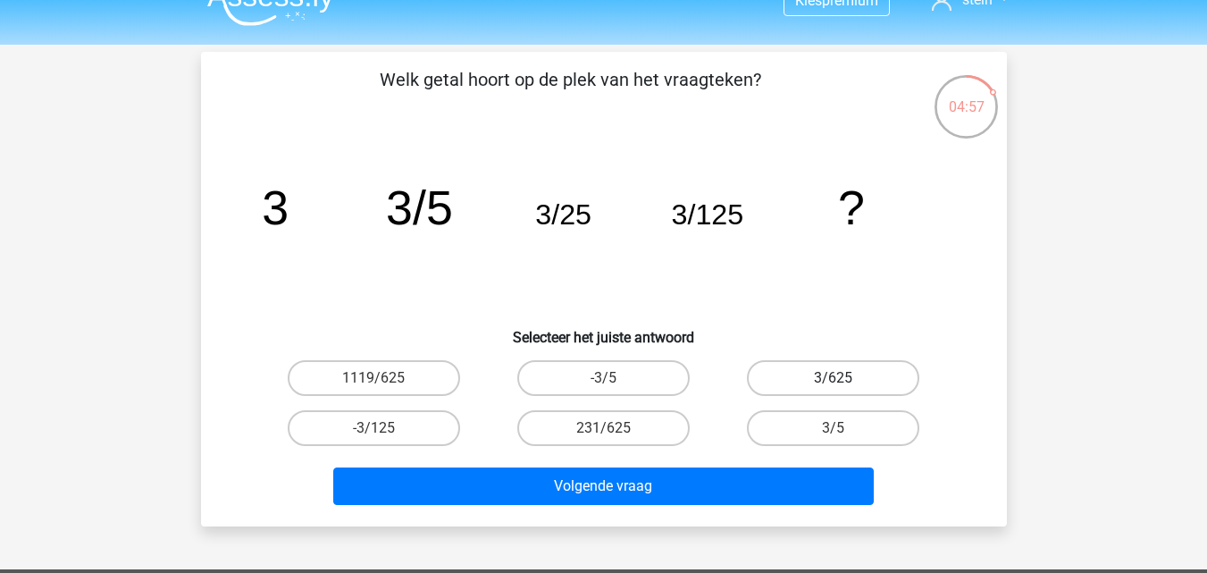
click at [799, 384] on label "3/625" at bounding box center [833, 378] width 172 height 36
click at [833, 384] on input "3/625" at bounding box center [839, 384] width 12 height 12
radio input "true"
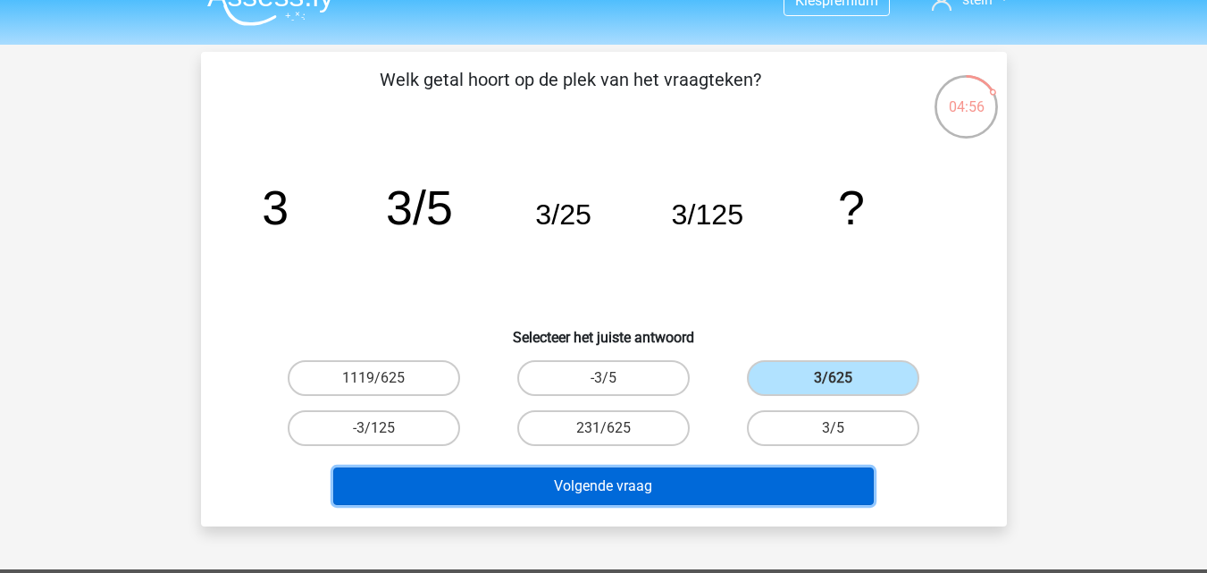
click at [631, 483] on button "Volgende vraag" at bounding box center [603, 486] width 540 height 38
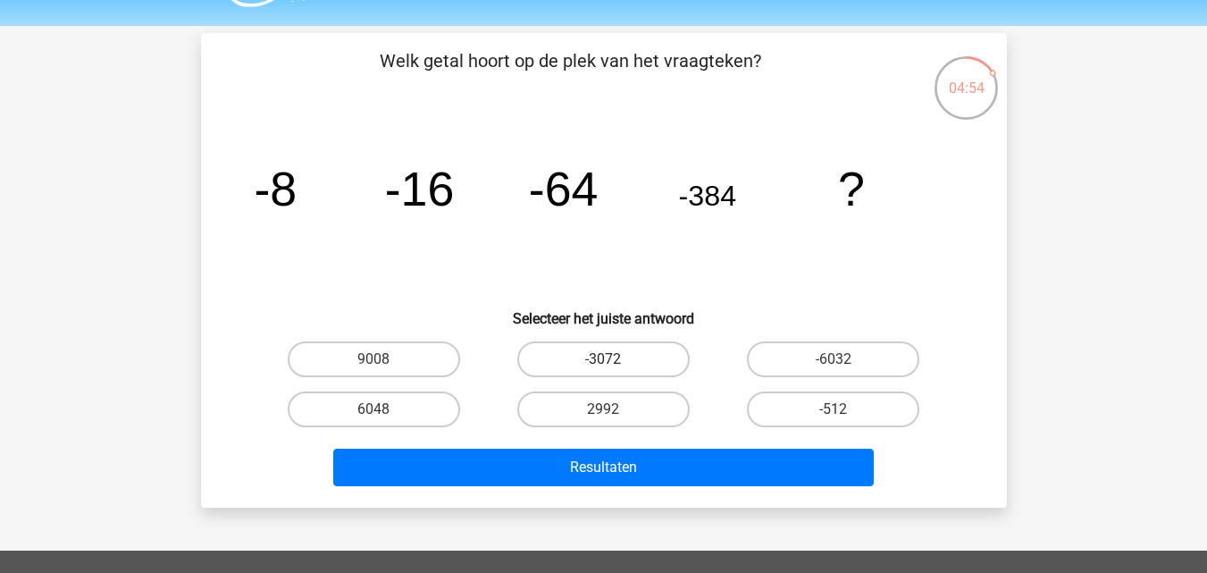
scroll to position [48, 0]
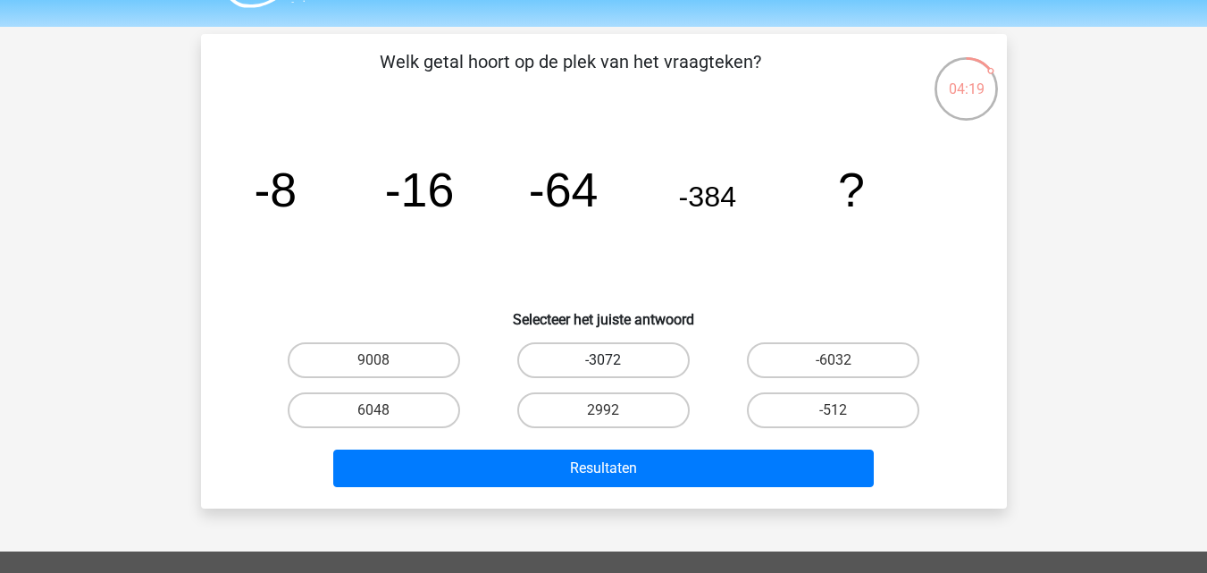
click at [644, 358] on label "-3072" at bounding box center [603, 360] width 172 height 36
click at [615, 360] on input "-3072" at bounding box center [609, 366] width 12 height 12
radio input "true"
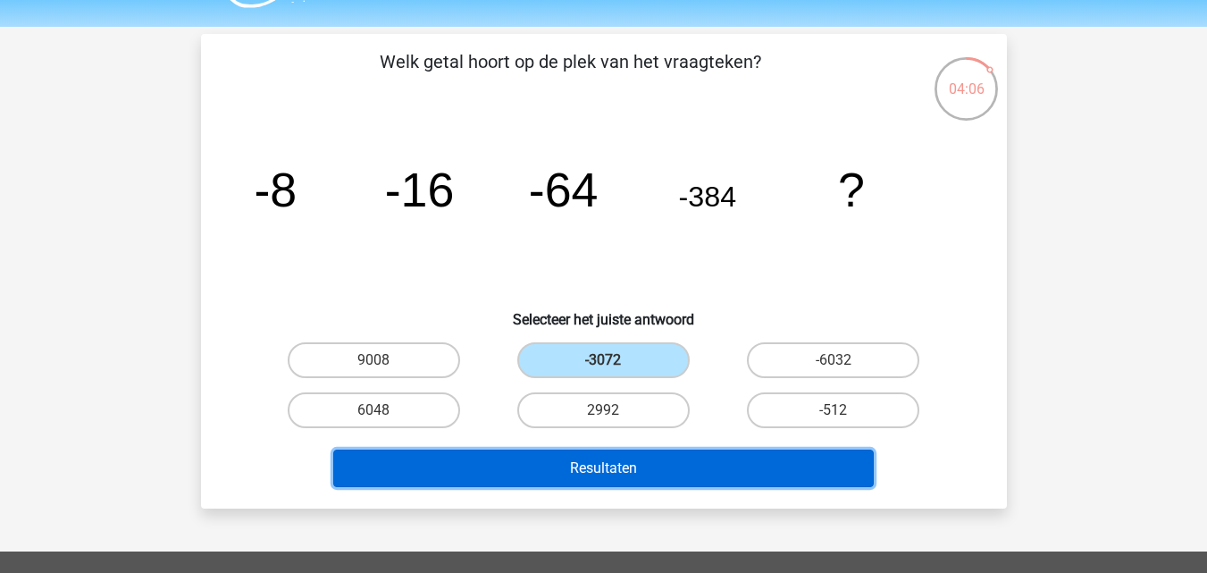
click at [665, 469] on button "Resultaten" at bounding box center [603, 468] width 540 height 38
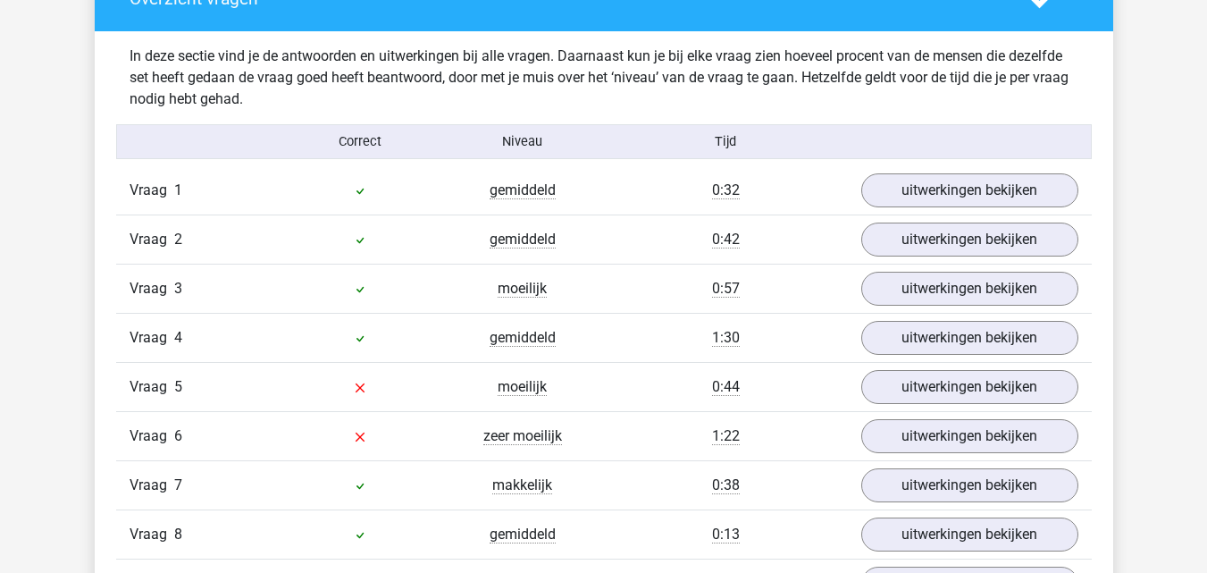
scroll to position [1885, 0]
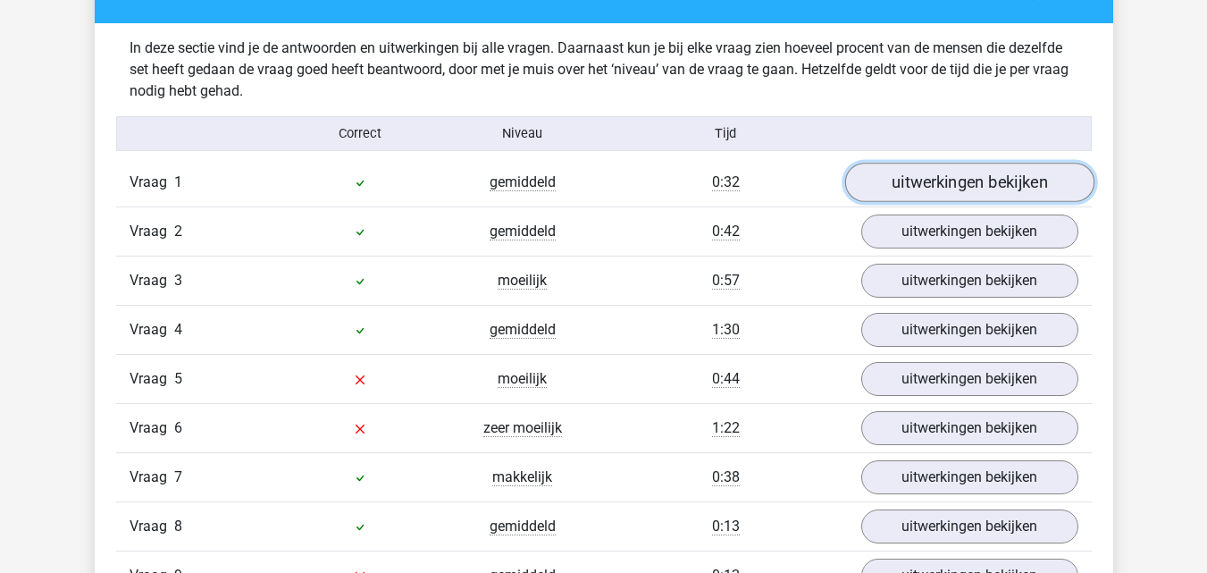
click at [906, 192] on link "uitwerkingen bekijken" at bounding box center [968, 182] width 249 height 39
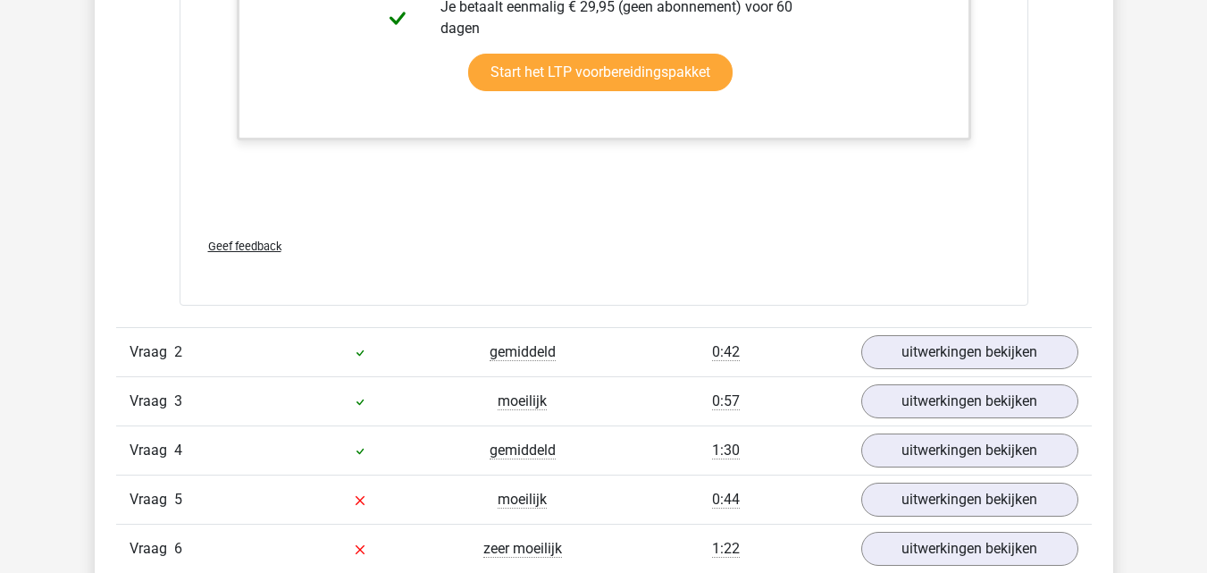
scroll to position [2853, 0]
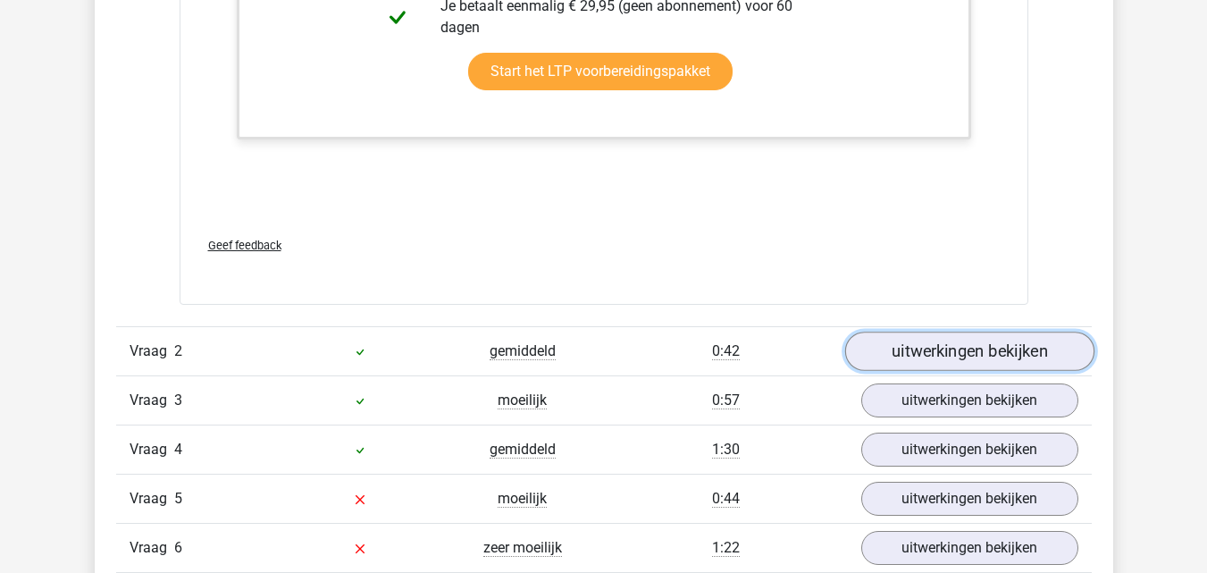
click at [911, 350] on link "uitwerkingen bekijken" at bounding box center [968, 350] width 249 height 39
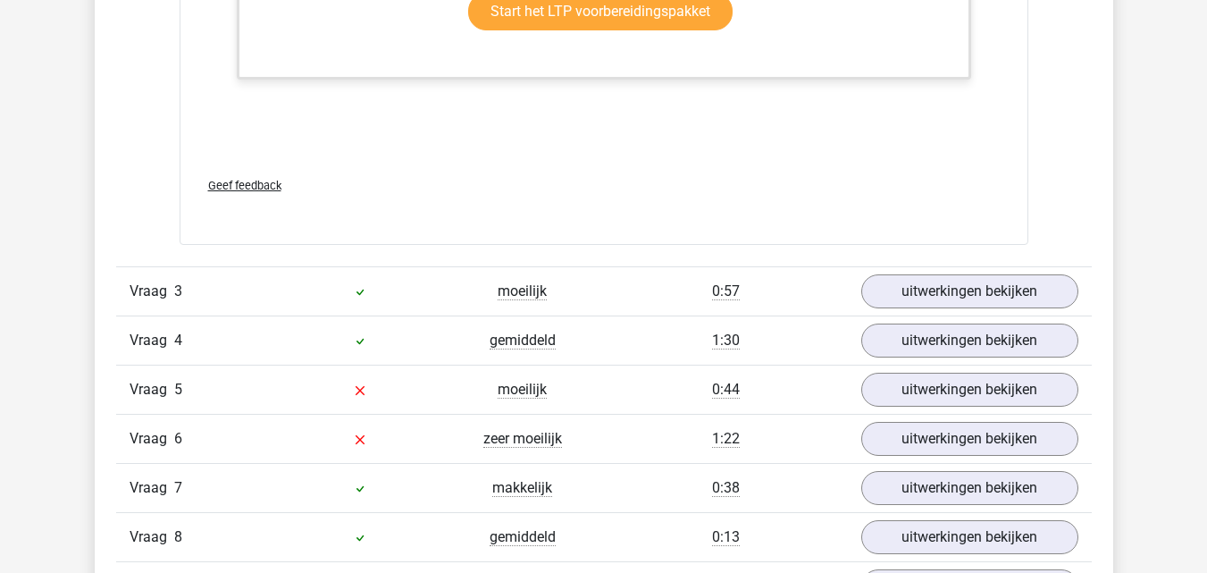
scroll to position [4081, 0]
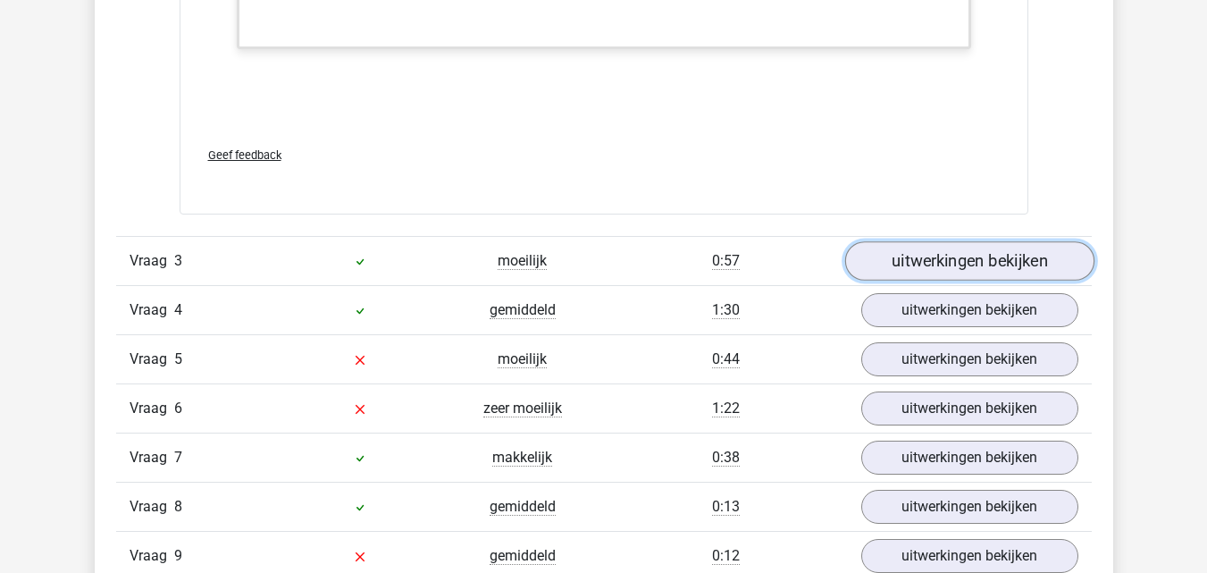
click at [896, 251] on link "uitwerkingen bekijken" at bounding box center [968, 260] width 249 height 39
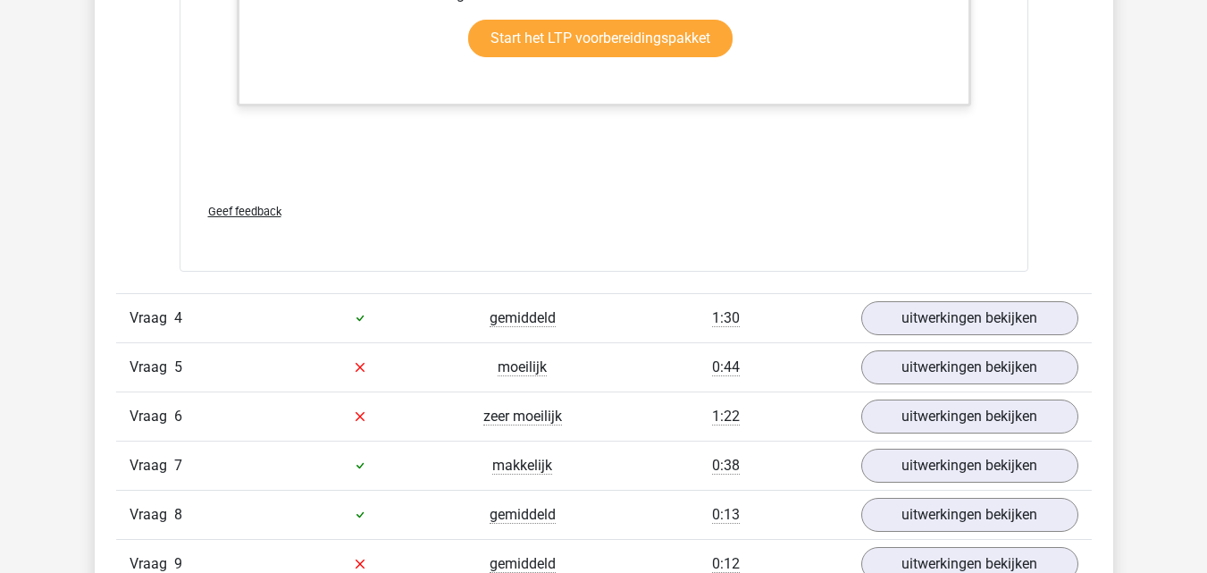
scroll to position [5161, 0]
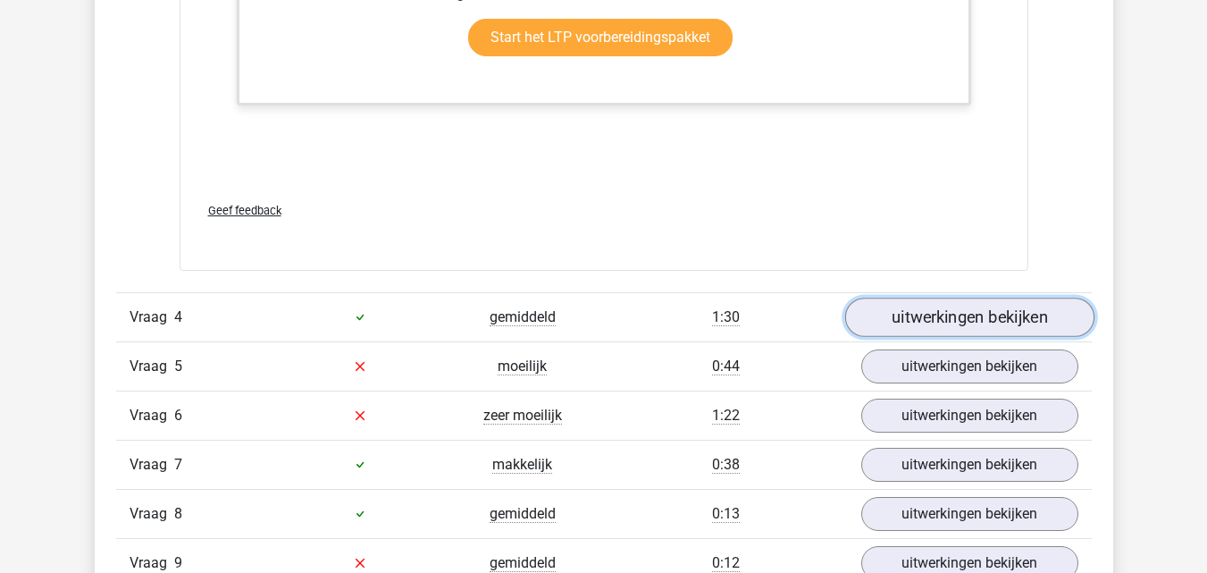
click at [921, 317] on link "uitwerkingen bekijken" at bounding box center [968, 316] width 249 height 39
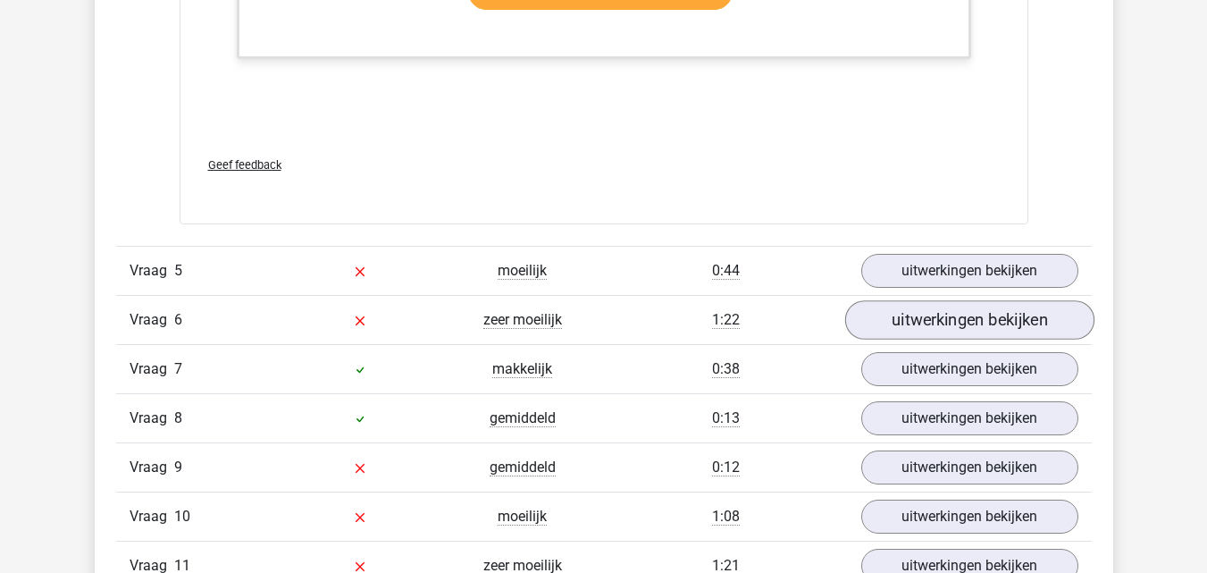
scroll to position [6448, 0]
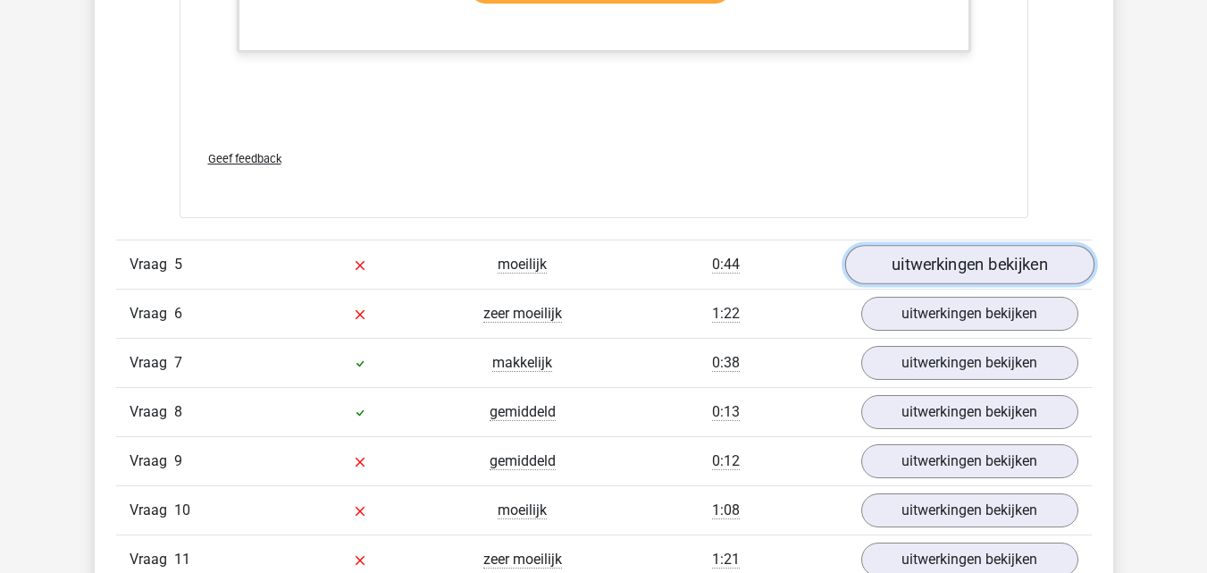
click at [938, 247] on link "uitwerkingen bekijken" at bounding box center [968, 264] width 249 height 39
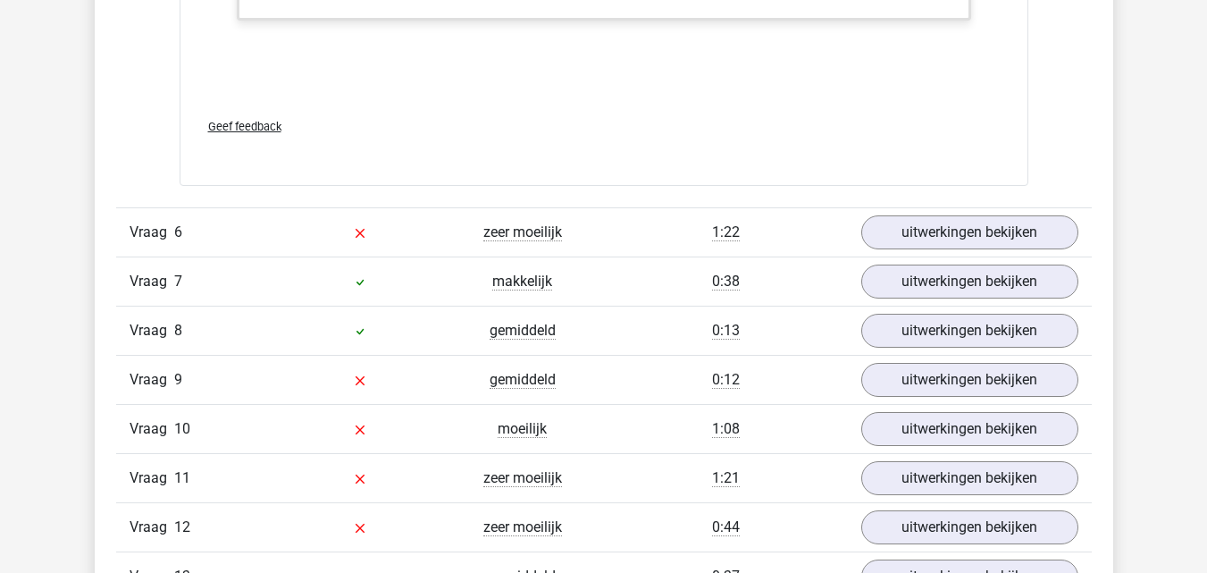
scroll to position [7717, 0]
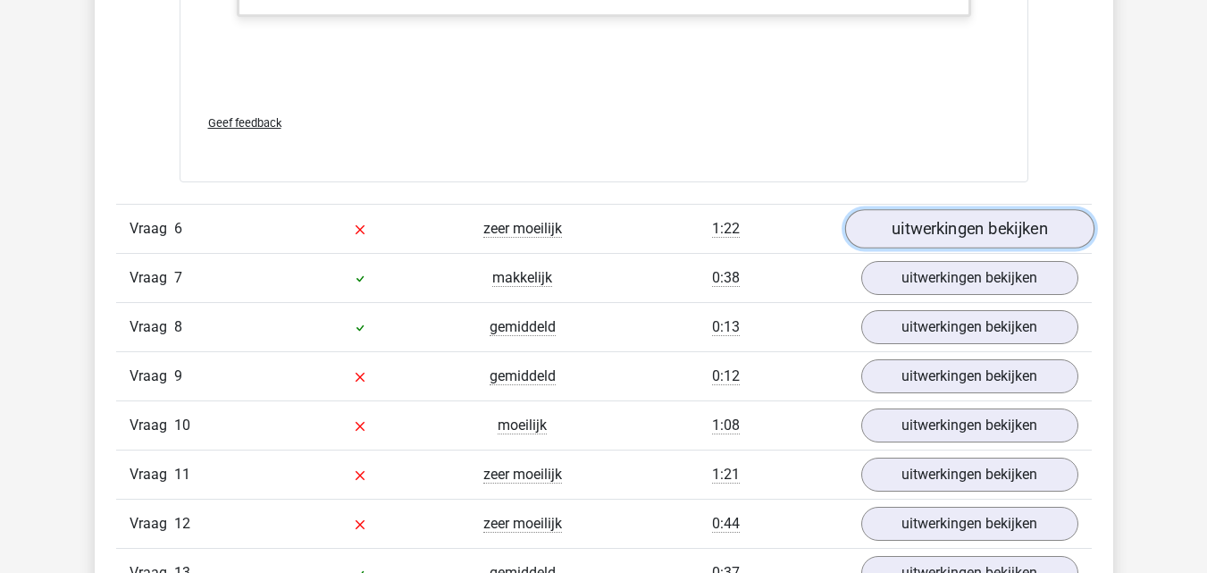
click at [875, 238] on link "uitwerkingen bekijken" at bounding box center [968, 228] width 249 height 39
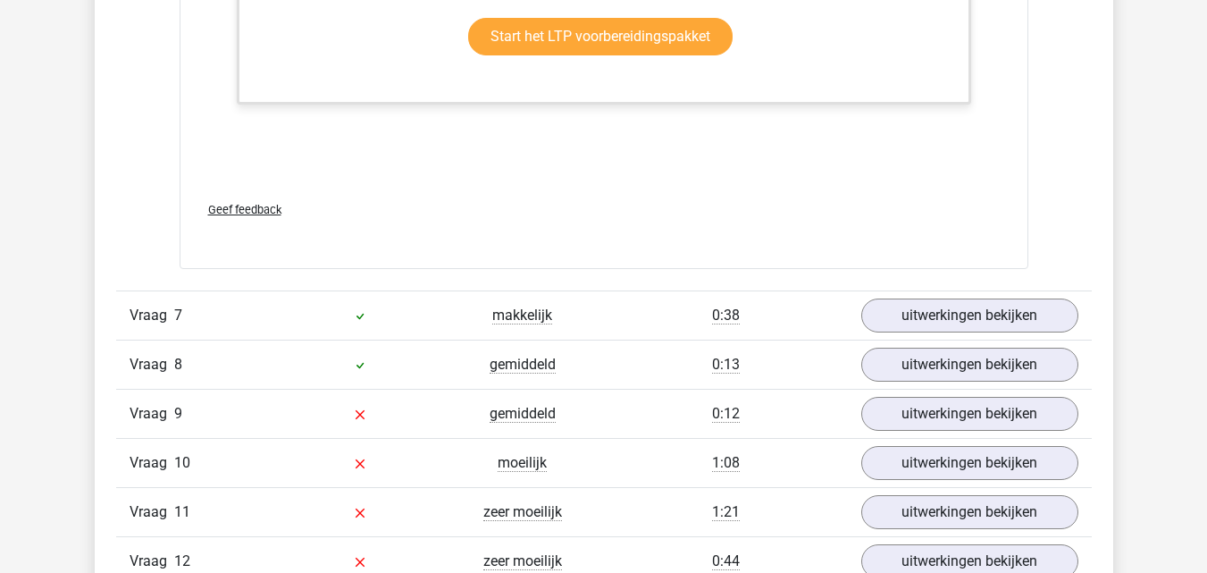
scroll to position [8865, 0]
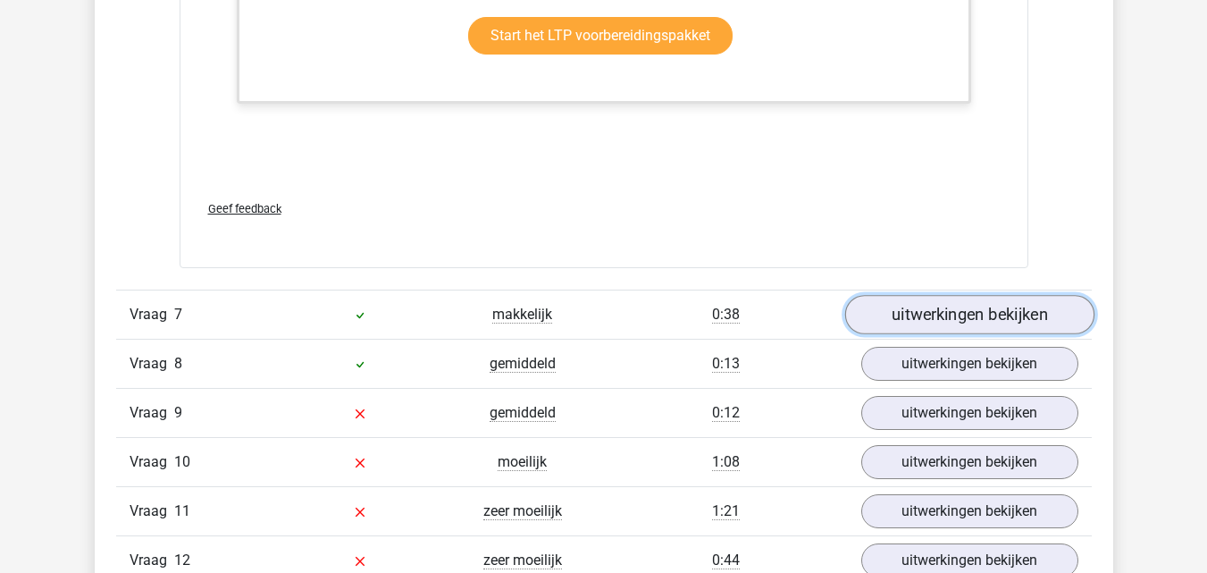
click at [921, 322] on link "uitwerkingen bekijken" at bounding box center [968, 314] width 249 height 39
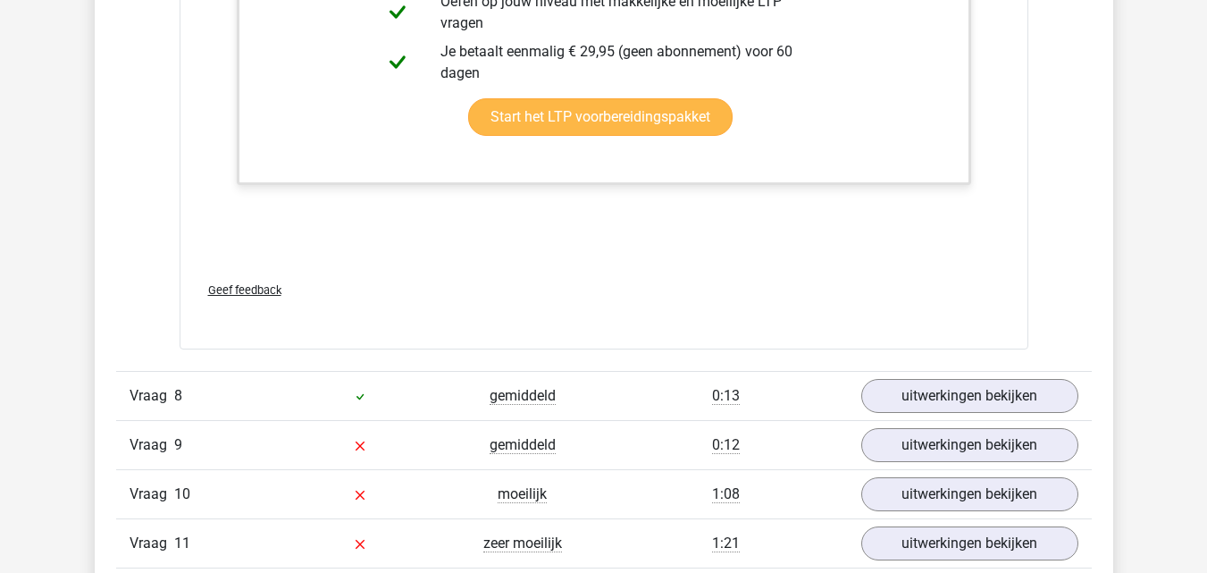
scroll to position [9736, 0]
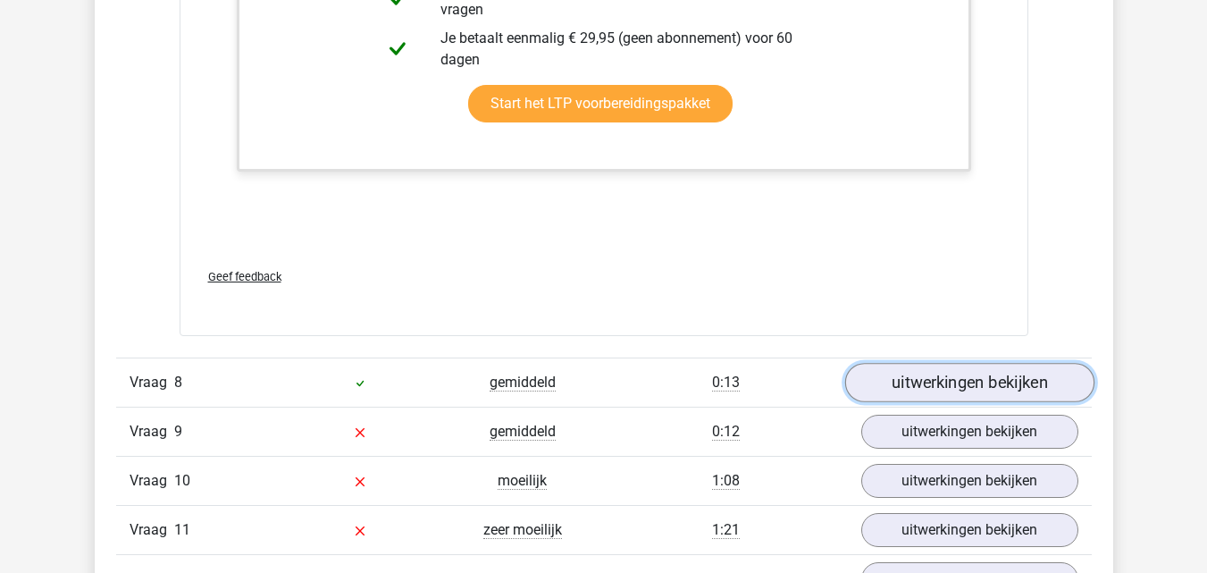
click at [925, 382] on link "uitwerkingen bekijken" at bounding box center [968, 383] width 249 height 39
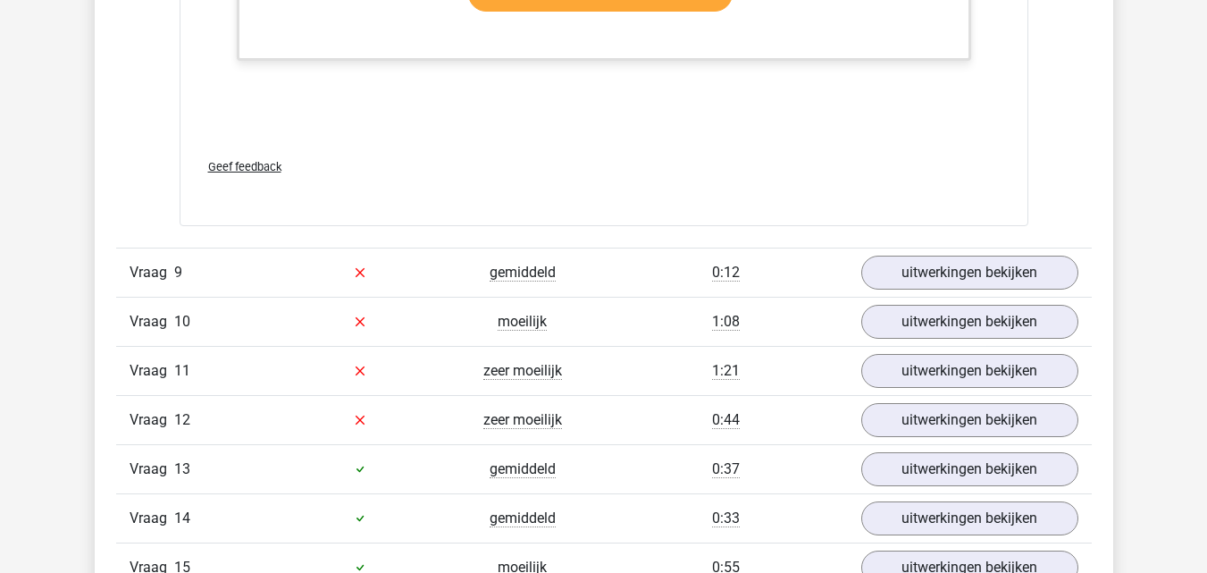
scroll to position [10789, 0]
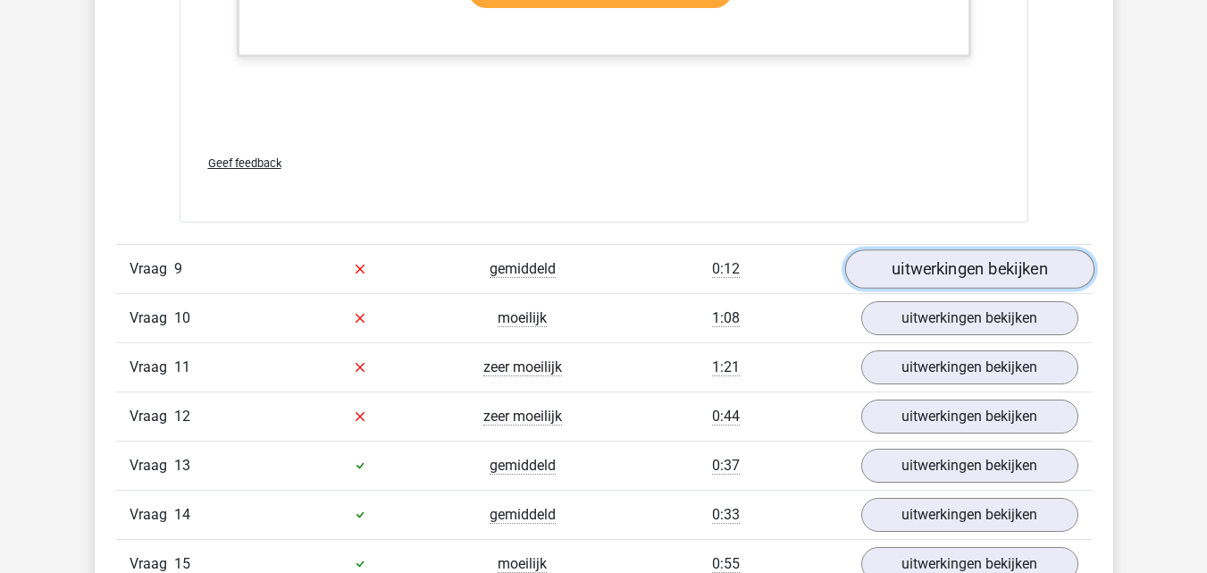
click at [904, 265] on link "uitwerkingen bekijken" at bounding box center [968, 268] width 249 height 39
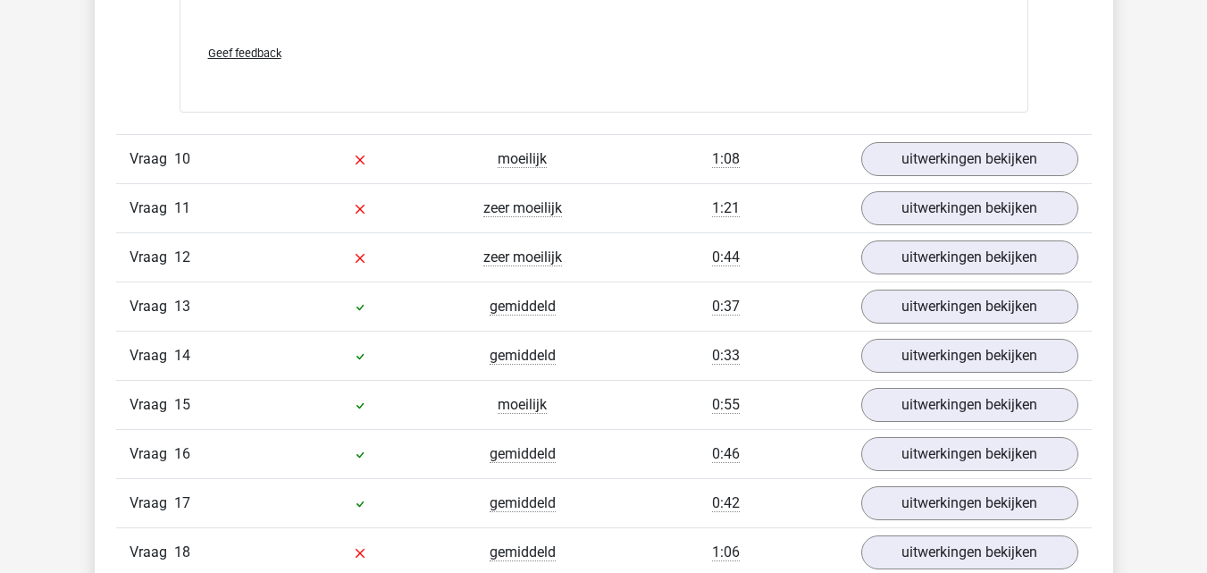
scroll to position [11839, 0]
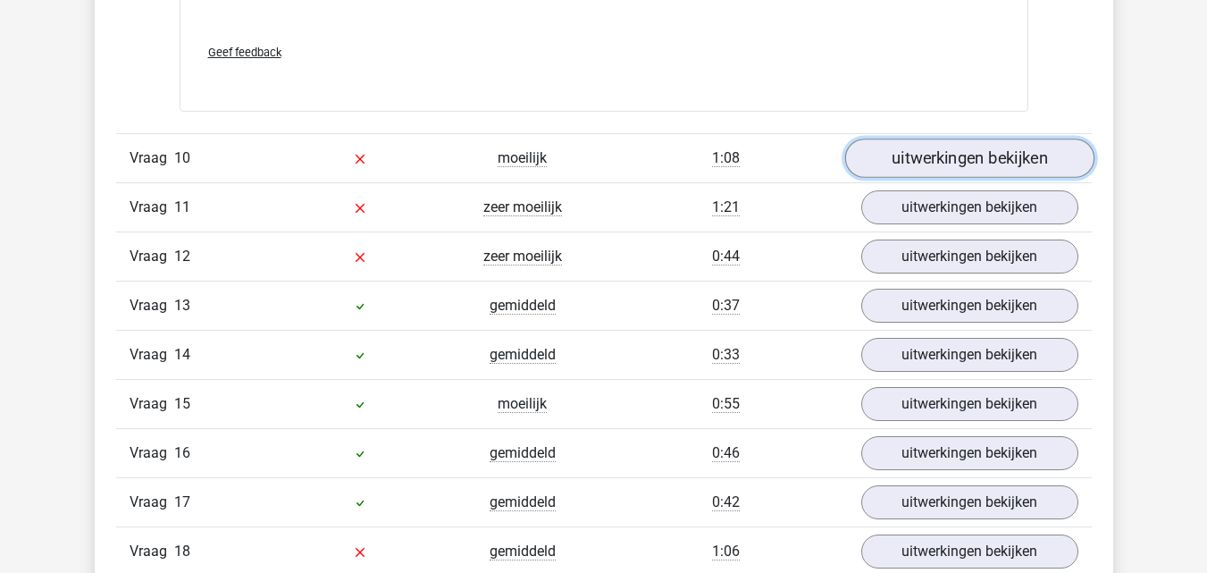
click at [963, 160] on link "uitwerkingen bekijken" at bounding box center [968, 157] width 249 height 39
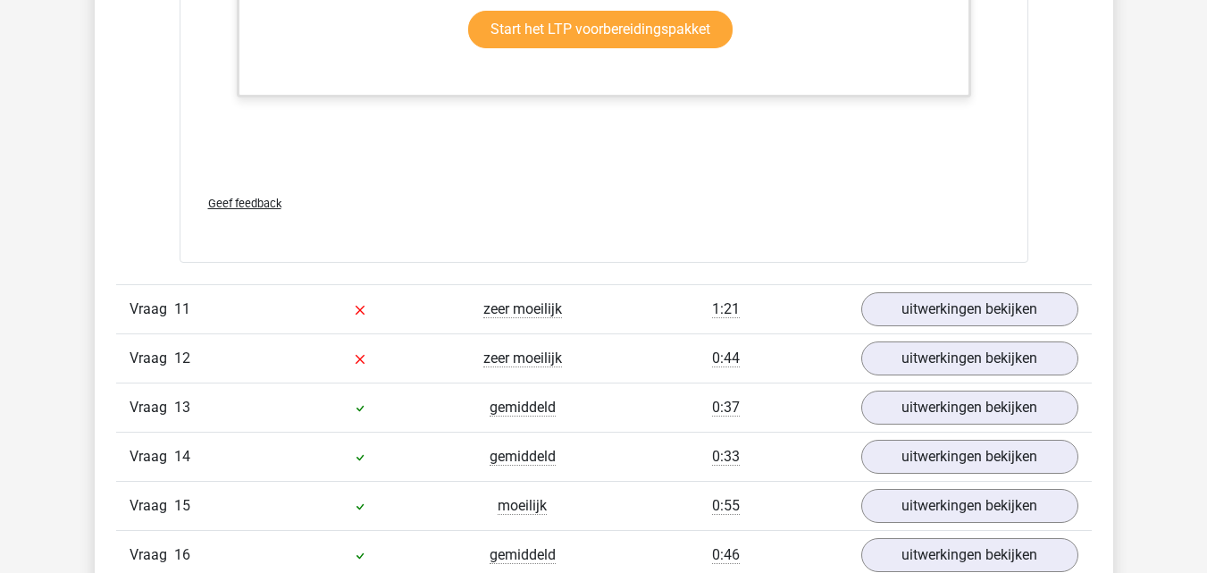
scroll to position [13217, 0]
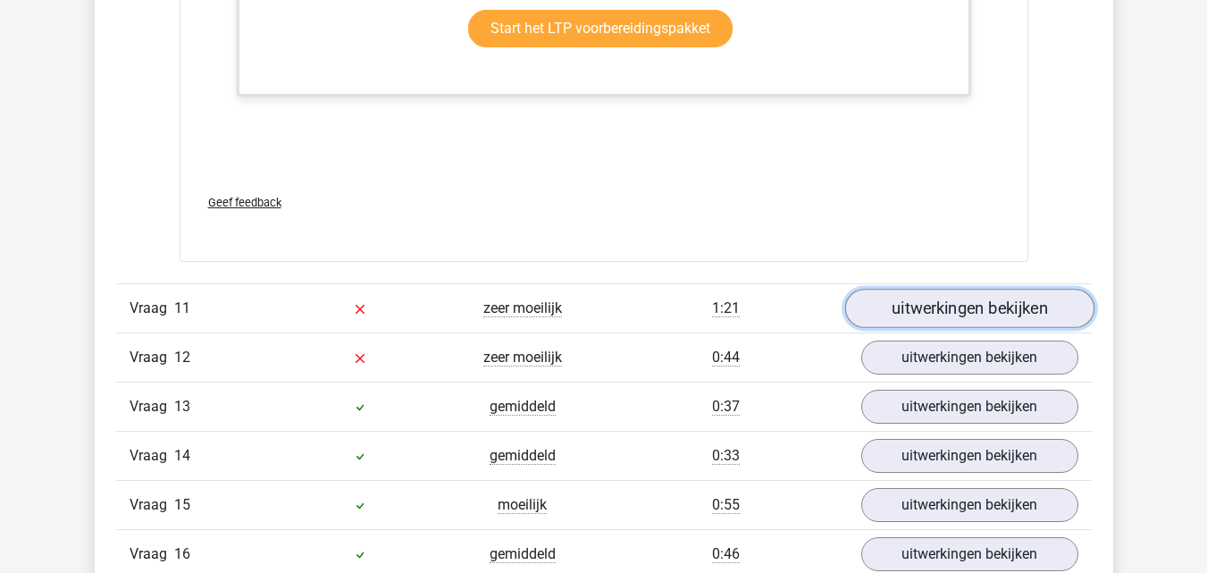
click at [933, 295] on link "uitwerkingen bekijken" at bounding box center [968, 308] width 249 height 39
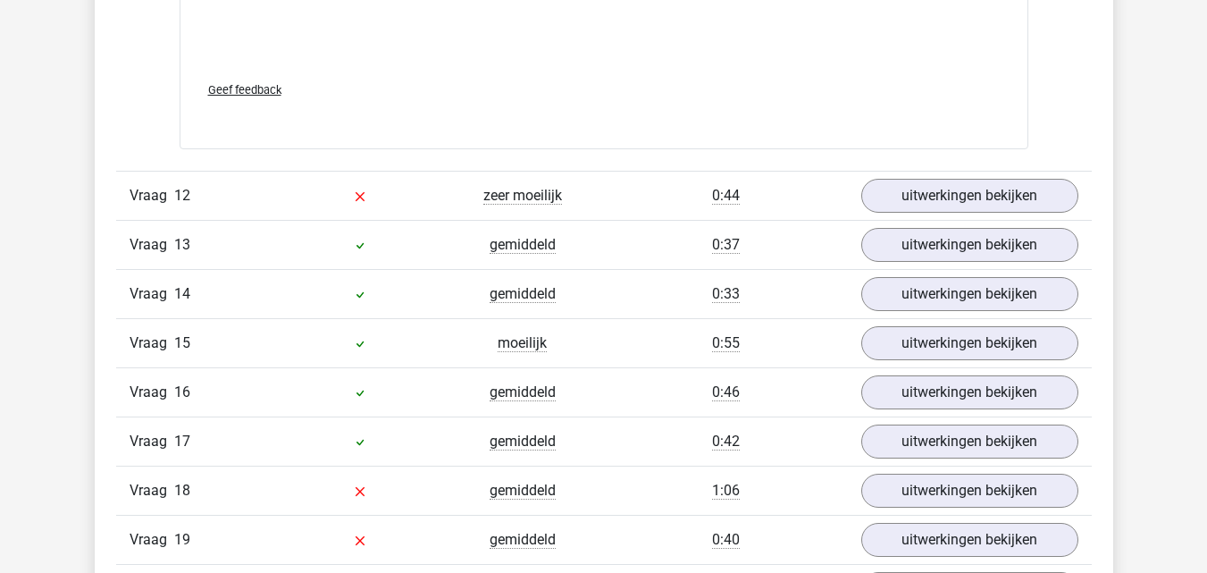
scroll to position [14880, 0]
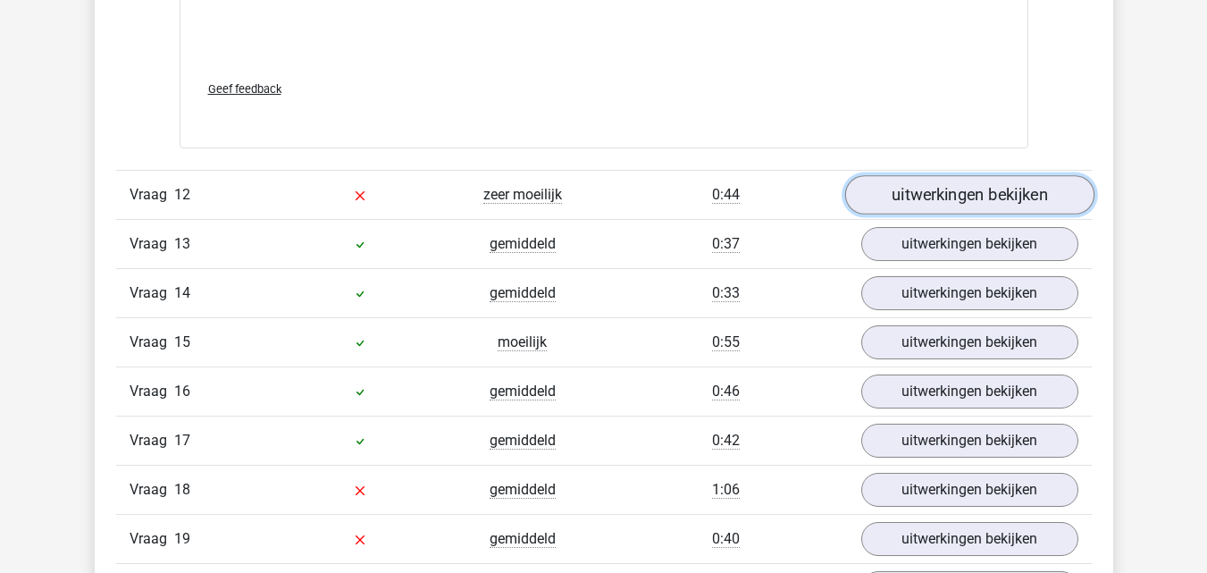
click at [944, 190] on link "uitwerkingen bekijken" at bounding box center [968, 195] width 249 height 39
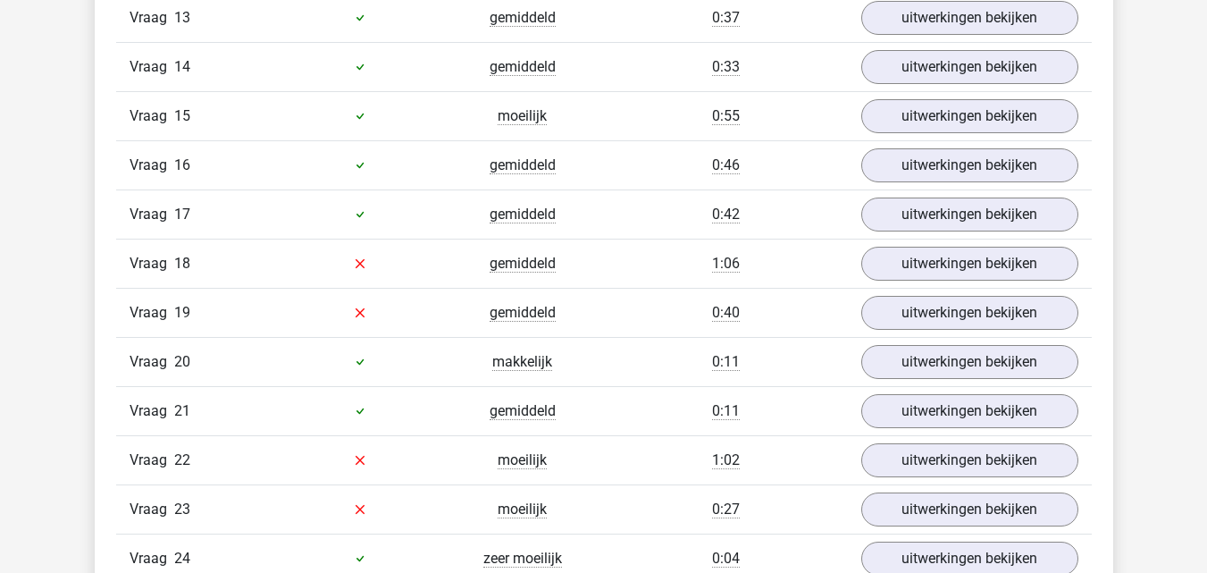
scroll to position [16609, 0]
click at [886, 26] on link "uitwerkingen bekijken" at bounding box center [968, 16] width 249 height 39
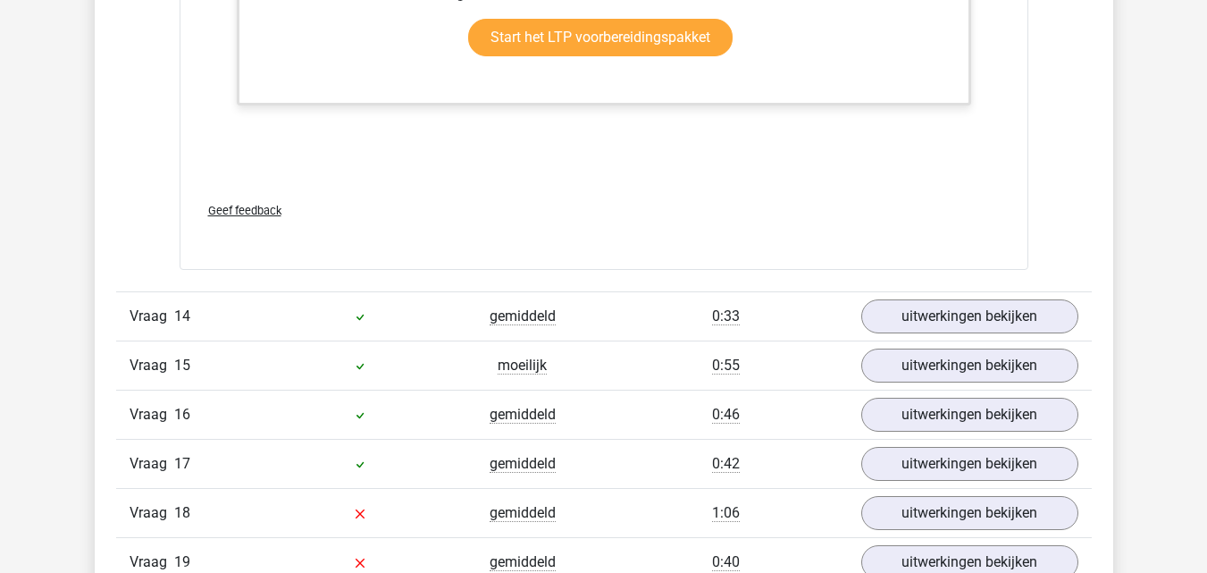
scroll to position [17449, 0]
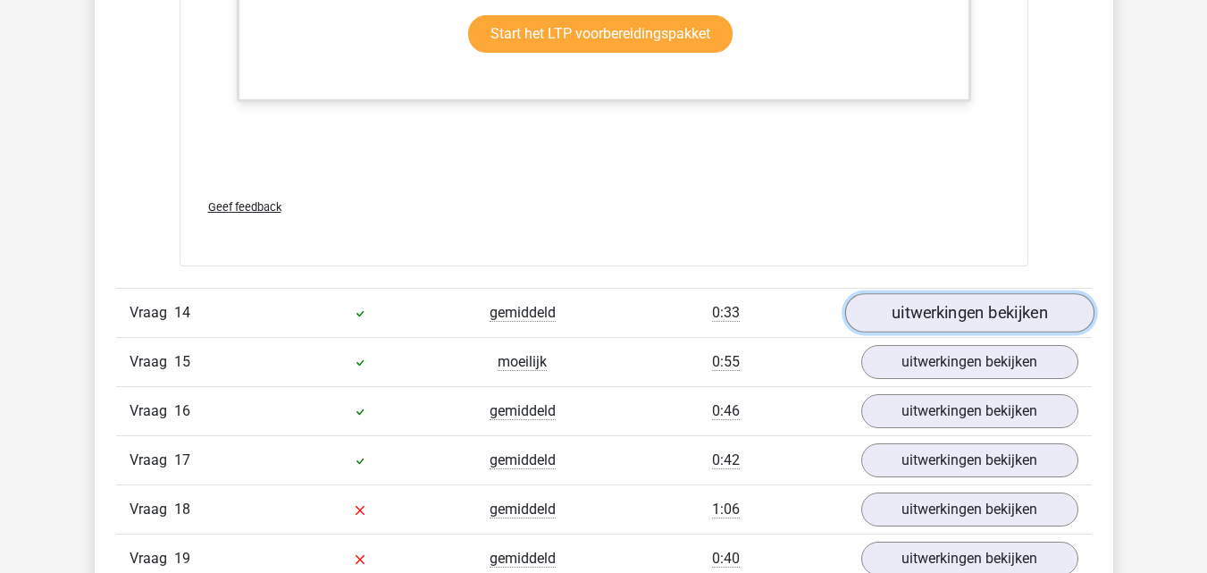
click at [941, 331] on link "uitwerkingen bekijken" at bounding box center [968, 312] width 249 height 39
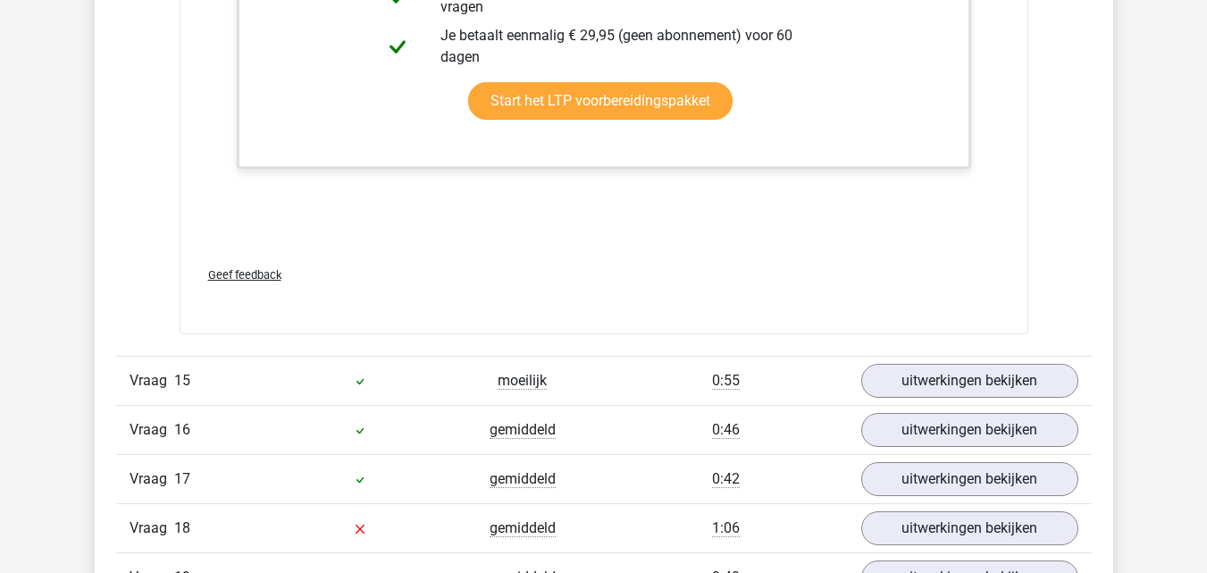
scroll to position [18521, 0]
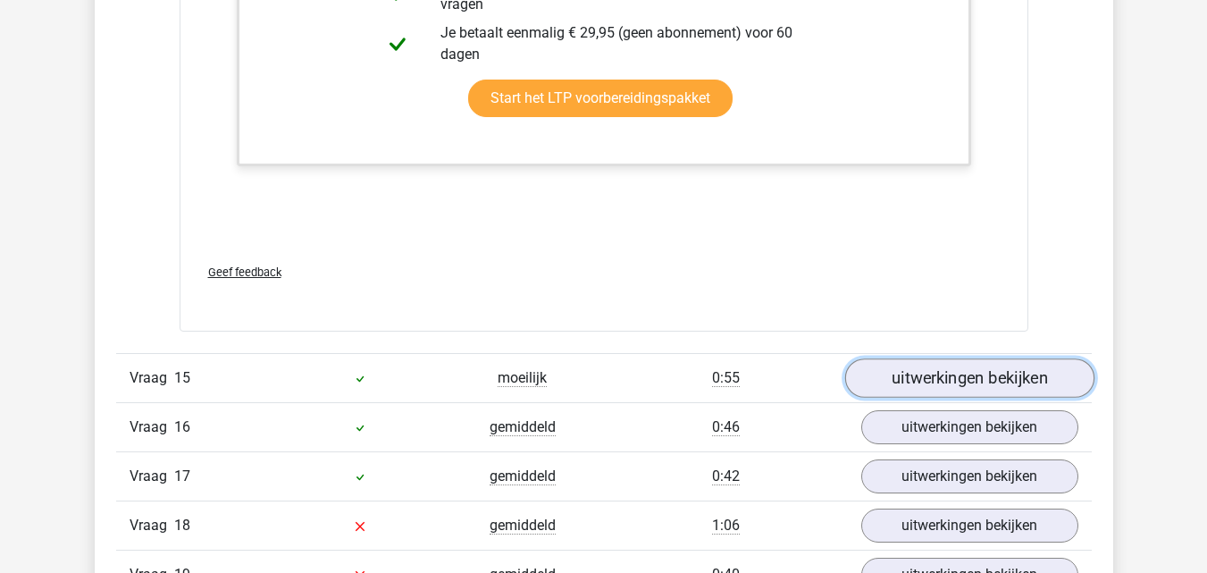
click at [873, 372] on link "uitwerkingen bekijken" at bounding box center [968, 377] width 249 height 39
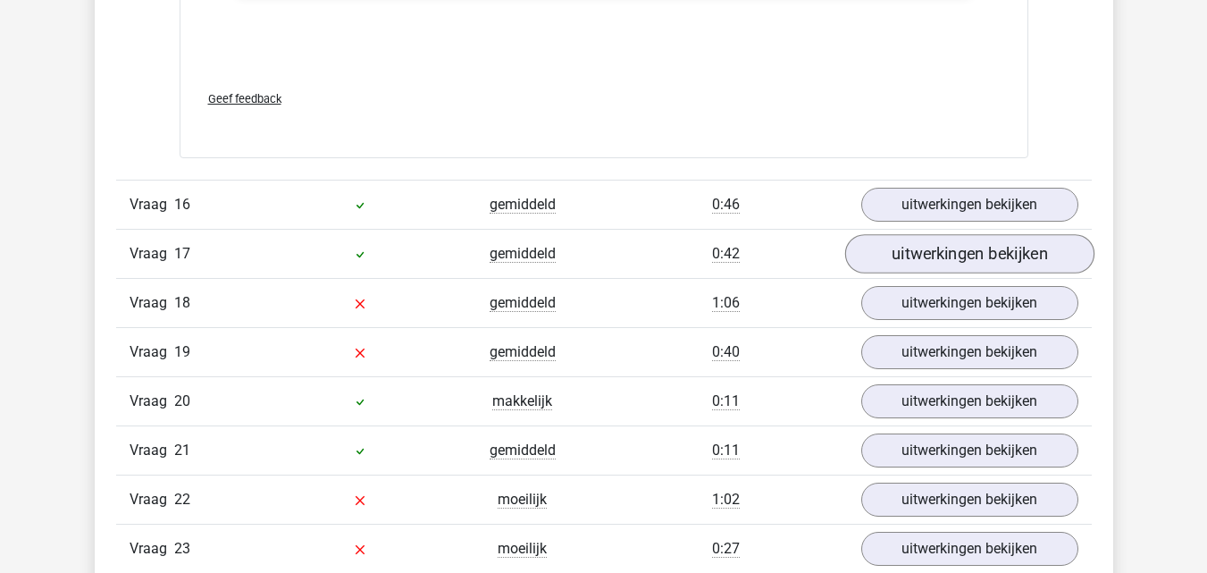
scroll to position [19833, 0]
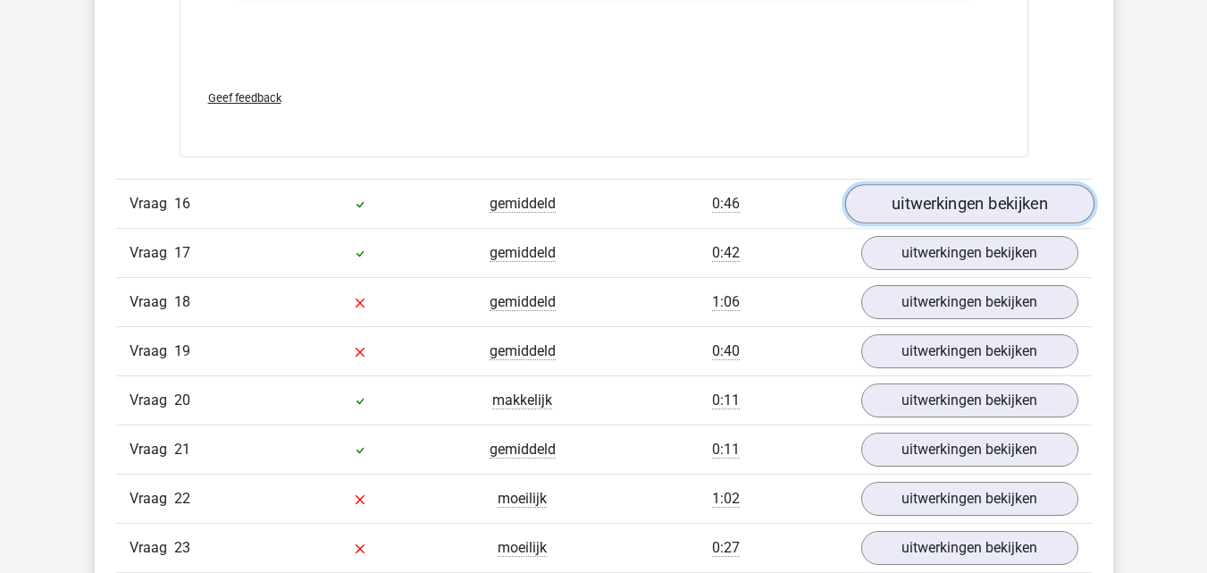
click at [902, 212] on link "uitwerkingen bekijken" at bounding box center [968, 203] width 249 height 39
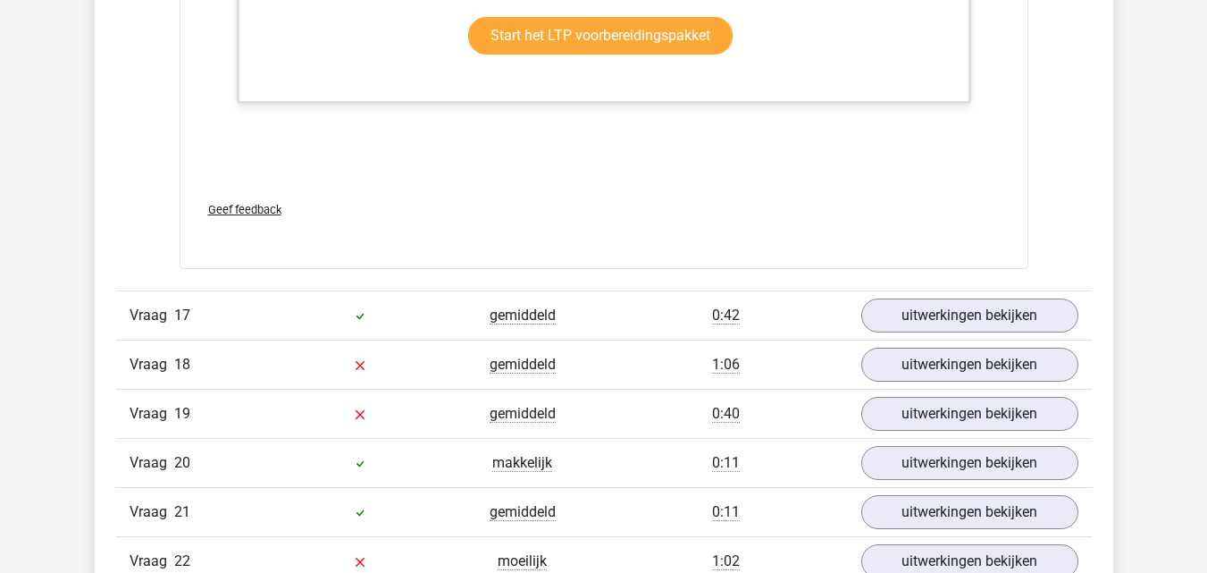
scroll to position [20956, 0]
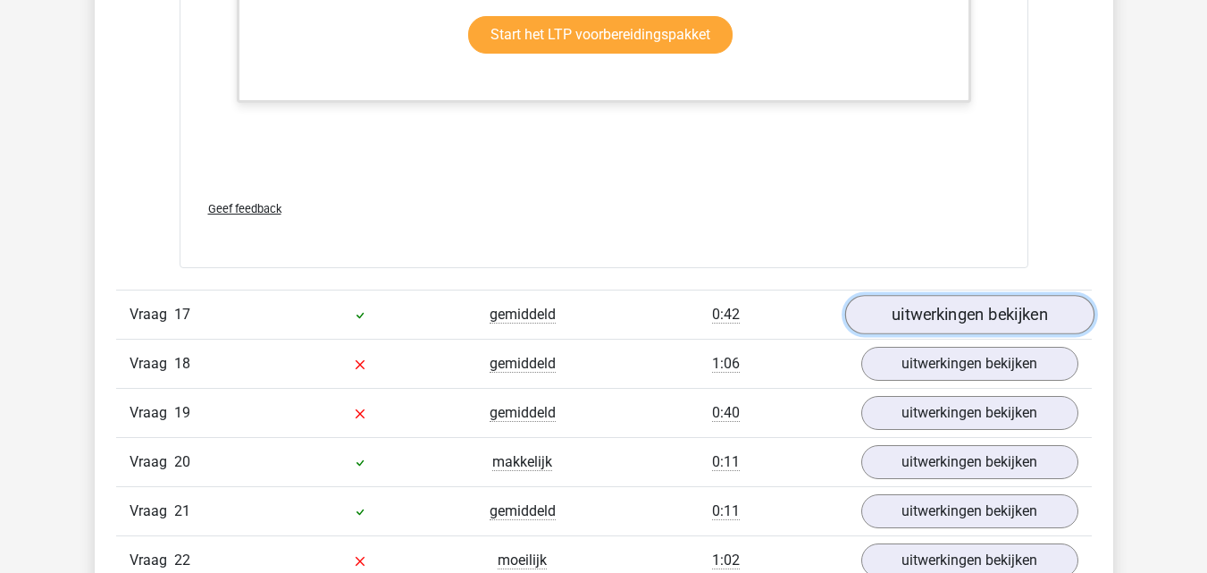
click at [953, 315] on link "uitwerkingen bekijken" at bounding box center [968, 314] width 249 height 39
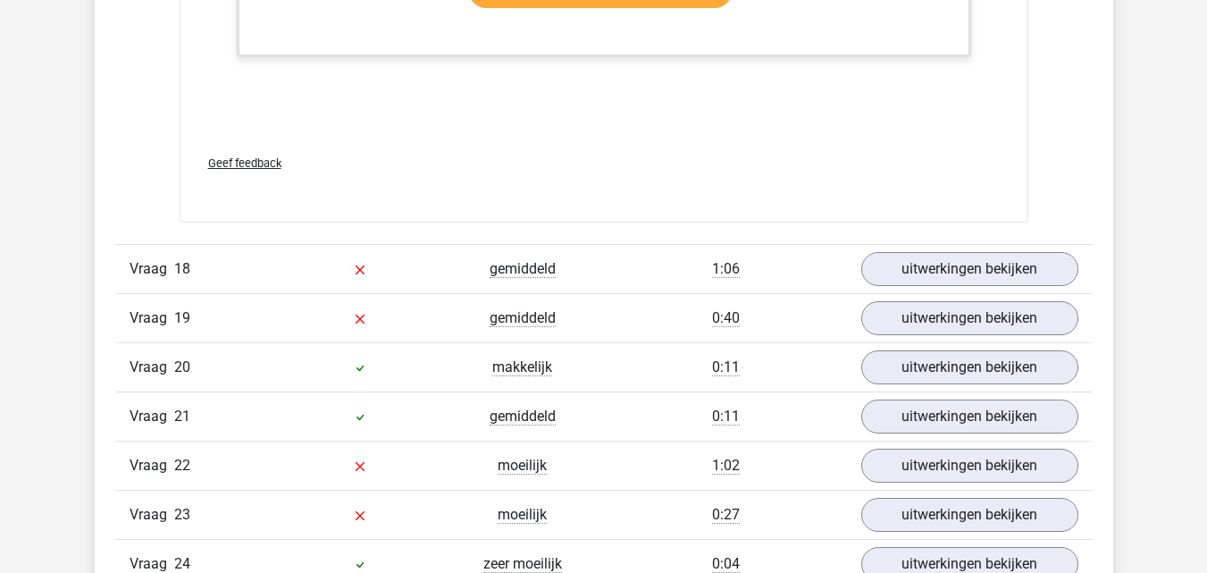
scroll to position [22236, 0]
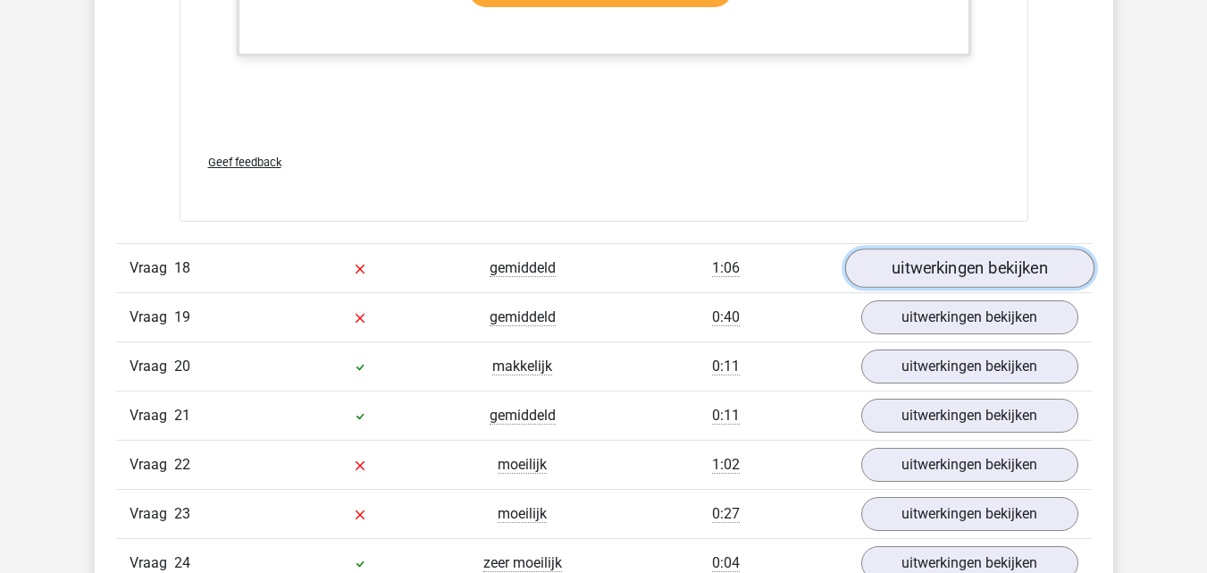
click at [906, 280] on link "uitwerkingen bekijken" at bounding box center [968, 267] width 249 height 39
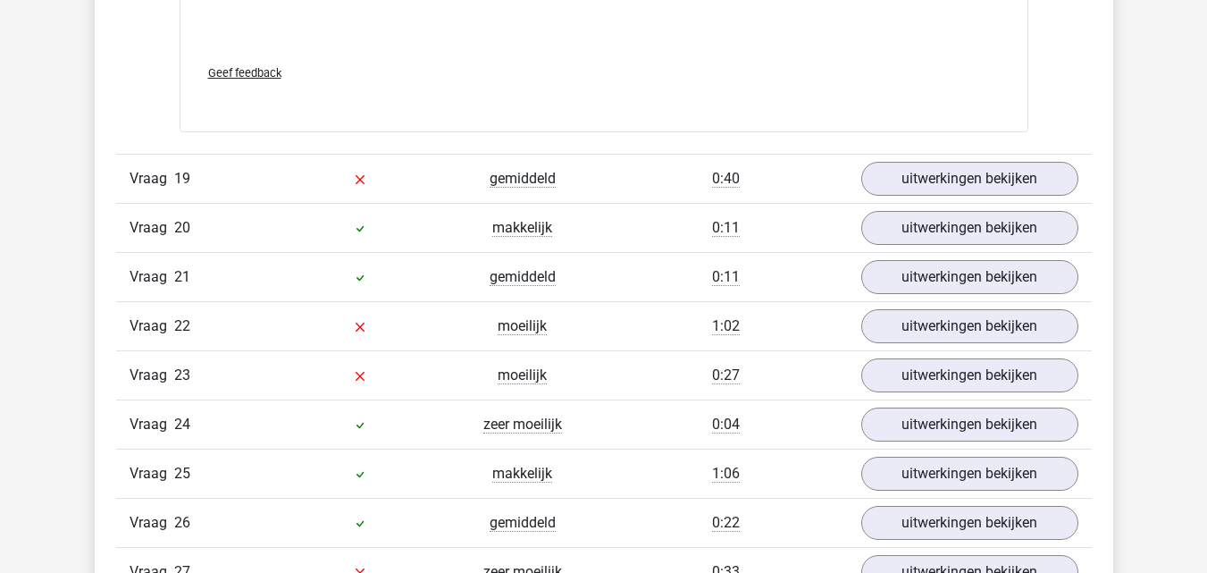
scroll to position [23559, 0]
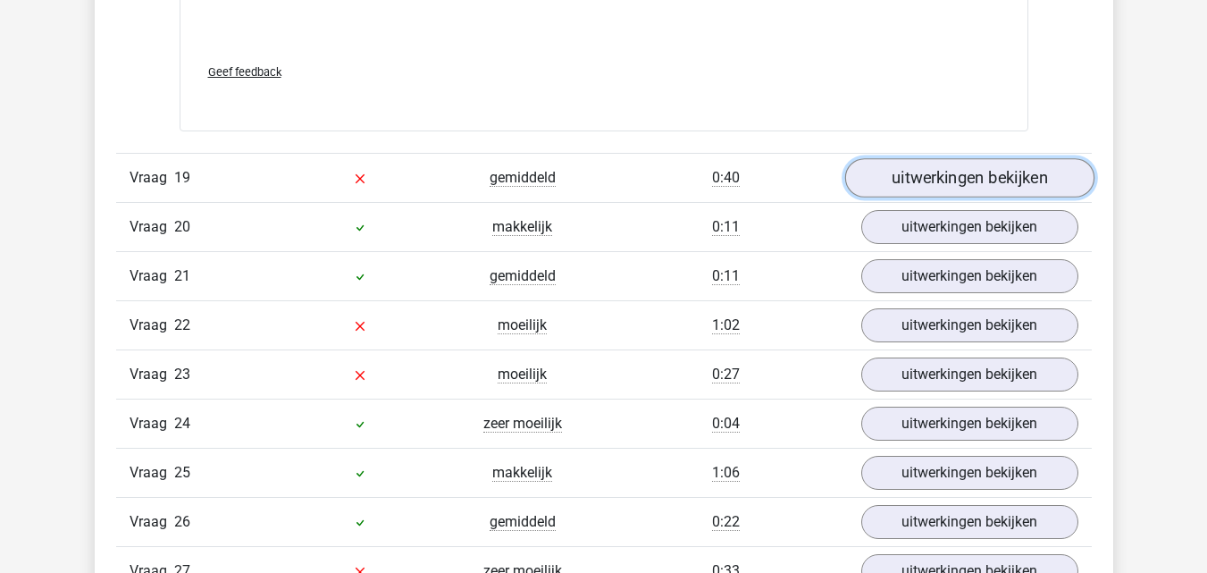
click at [917, 180] on link "uitwerkingen bekijken" at bounding box center [968, 178] width 249 height 39
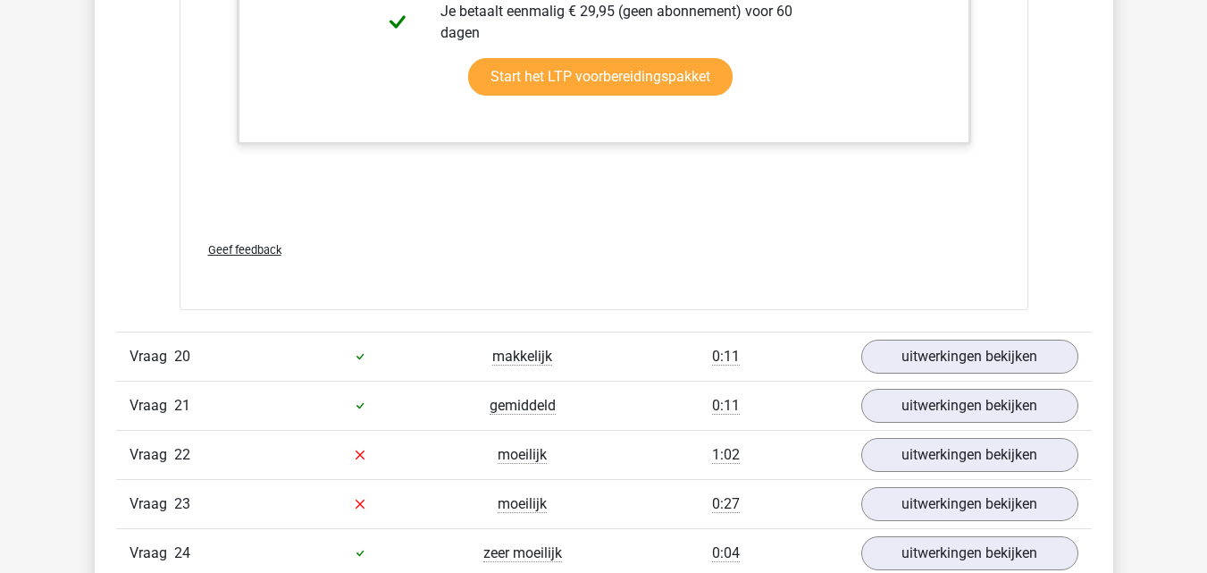
scroll to position [24516, 0]
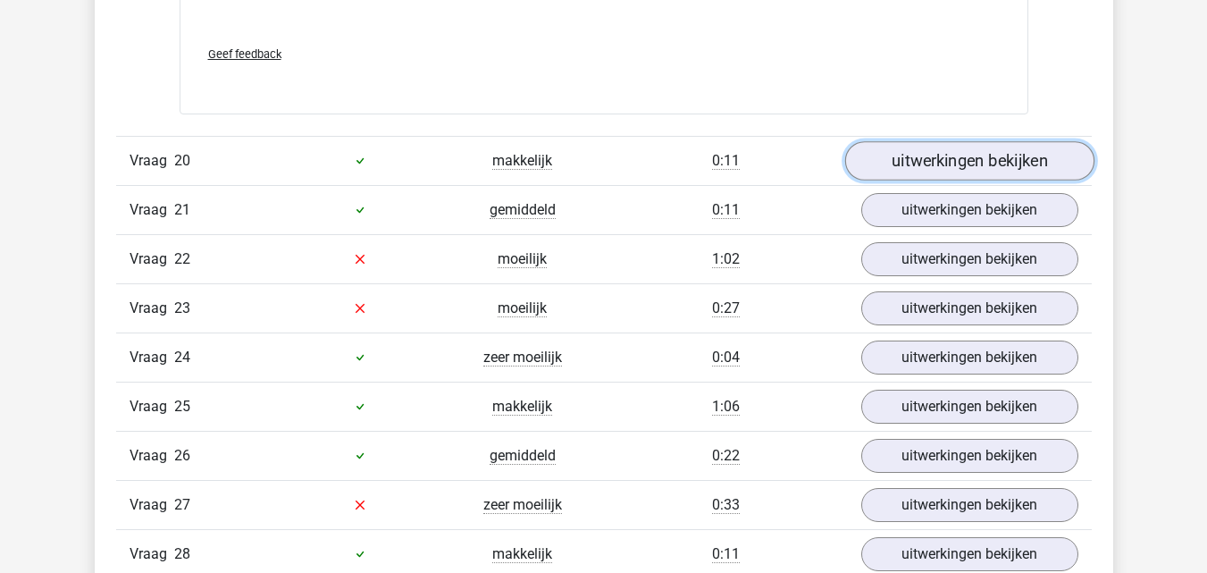
click at [917, 155] on link "uitwerkingen bekijken" at bounding box center [968, 160] width 249 height 39
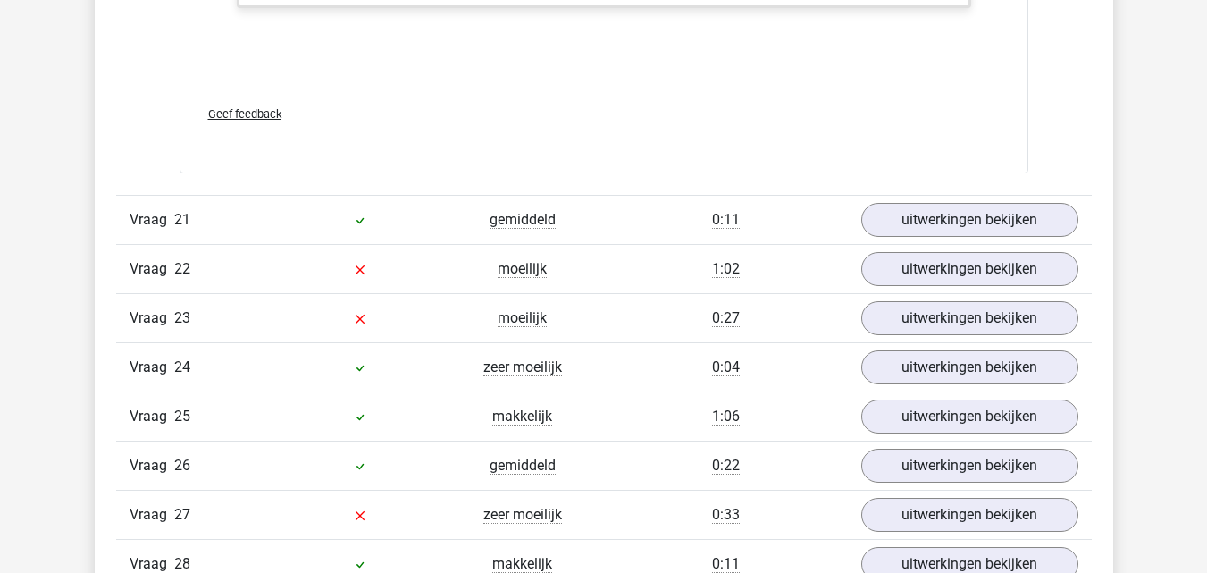
scroll to position [25418, 0]
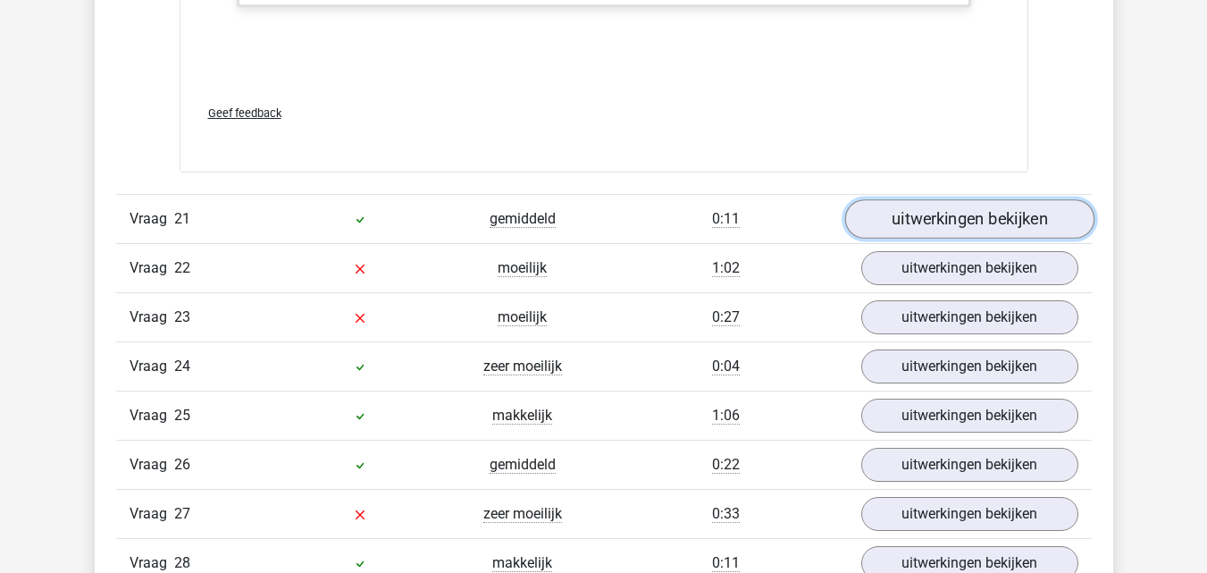
click at [899, 229] on link "uitwerkingen bekijken" at bounding box center [968, 218] width 249 height 39
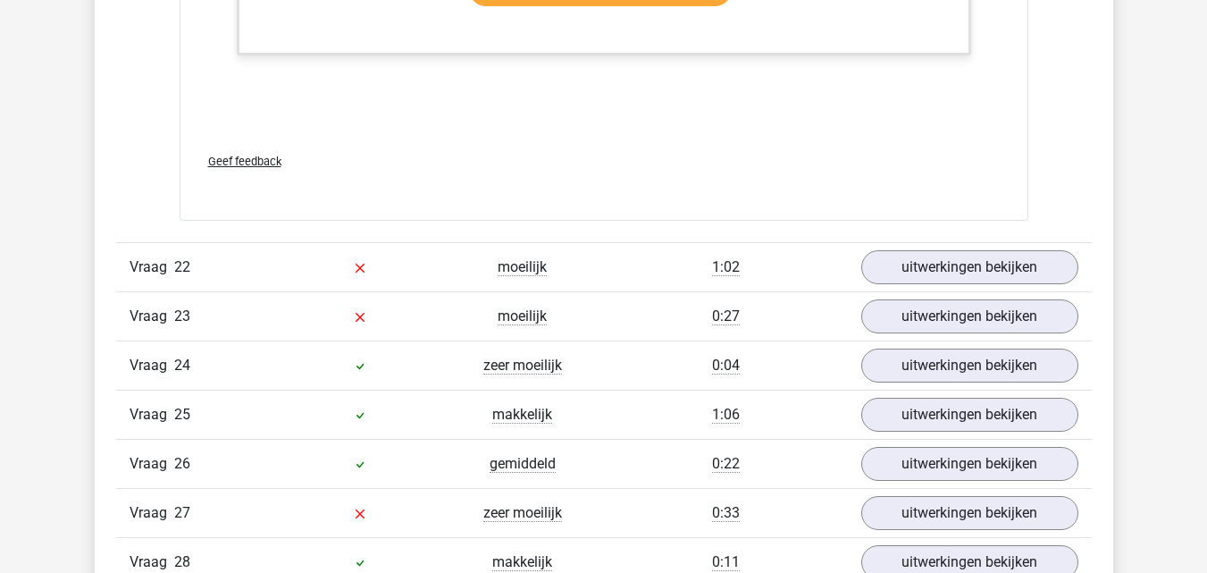
scroll to position [26394, 0]
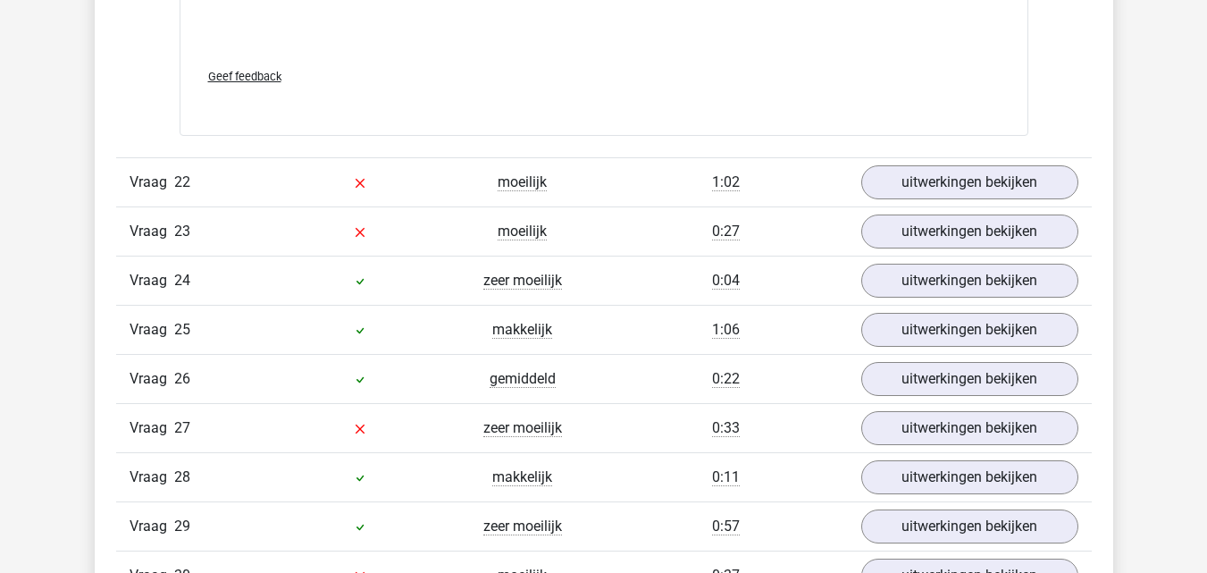
click at [908, 162] on div "Vraag 22 moeilijk 1:02 uitwerkingen bekijken" at bounding box center [603, 181] width 975 height 49
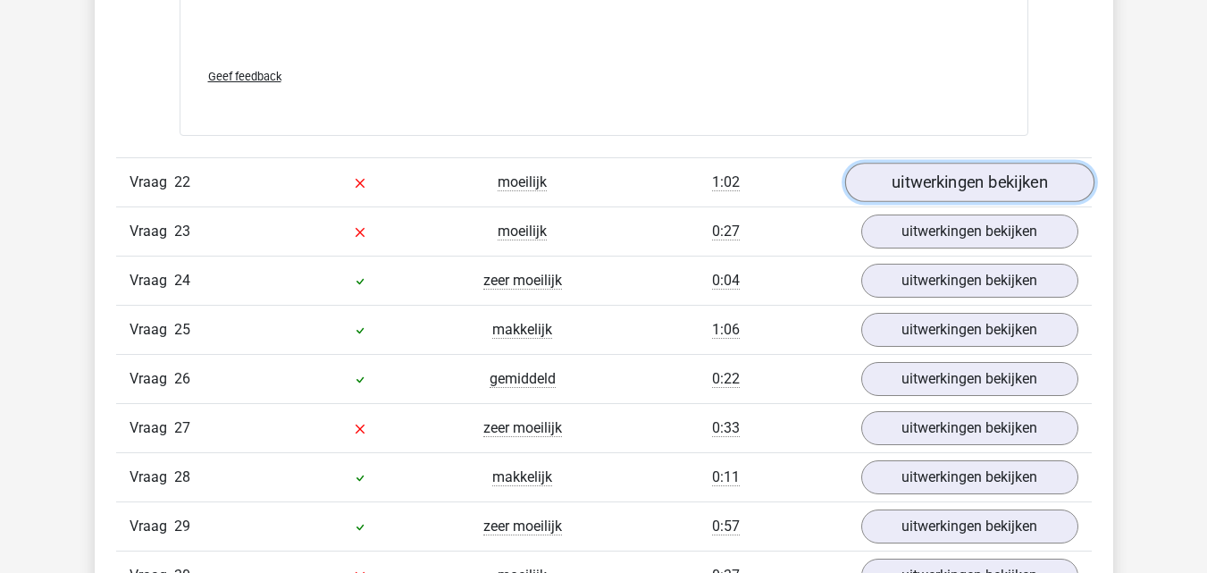
click at [908, 175] on link "uitwerkingen bekijken" at bounding box center [968, 182] width 249 height 39
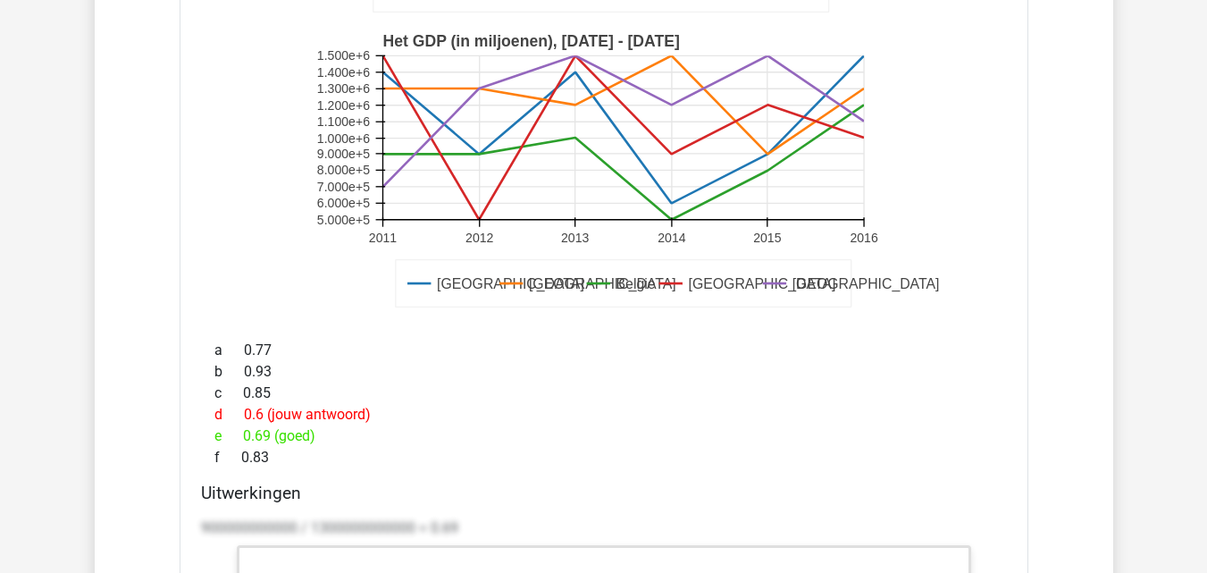
scroll to position [26931, 0]
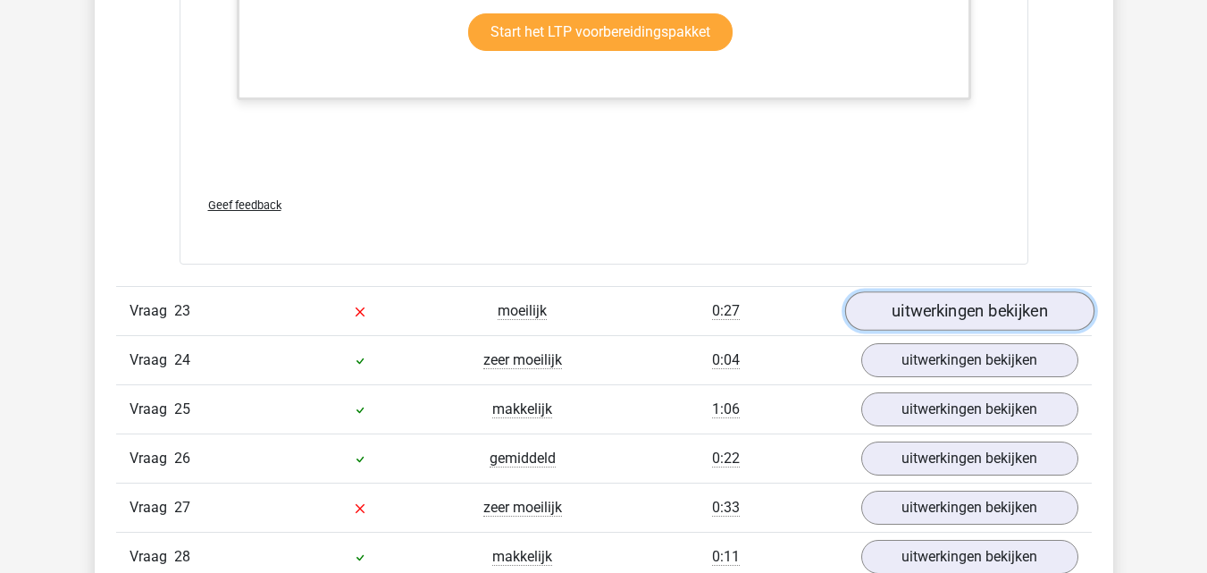
click at [900, 310] on link "uitwerkingen bekijken" at bounding box center [968, 310] width 249 height 39
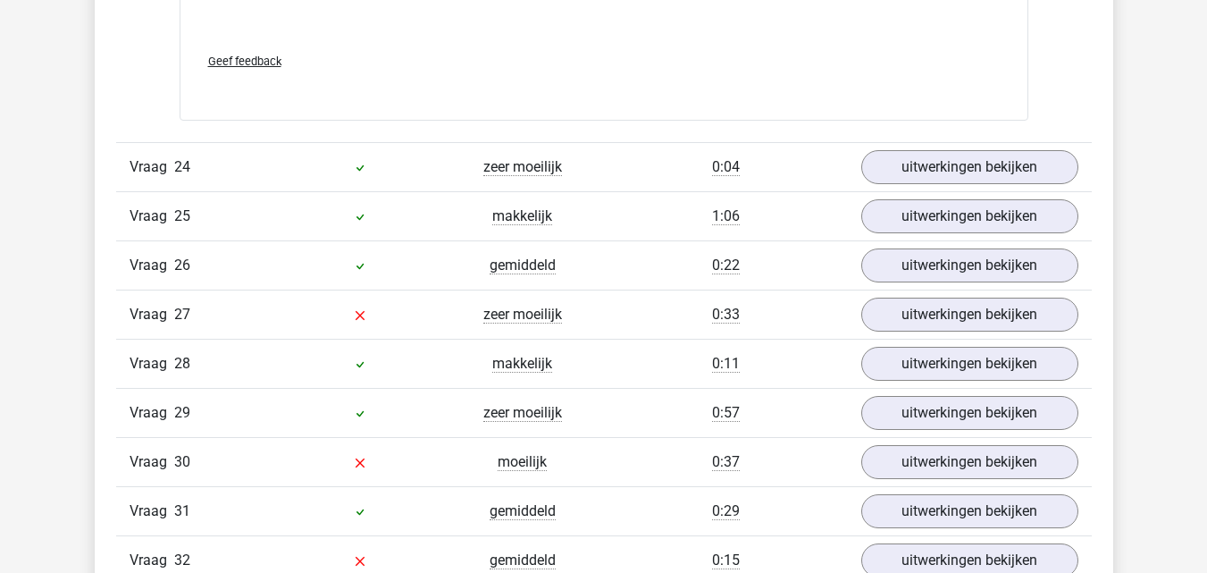
scroll to position [29510, 0]
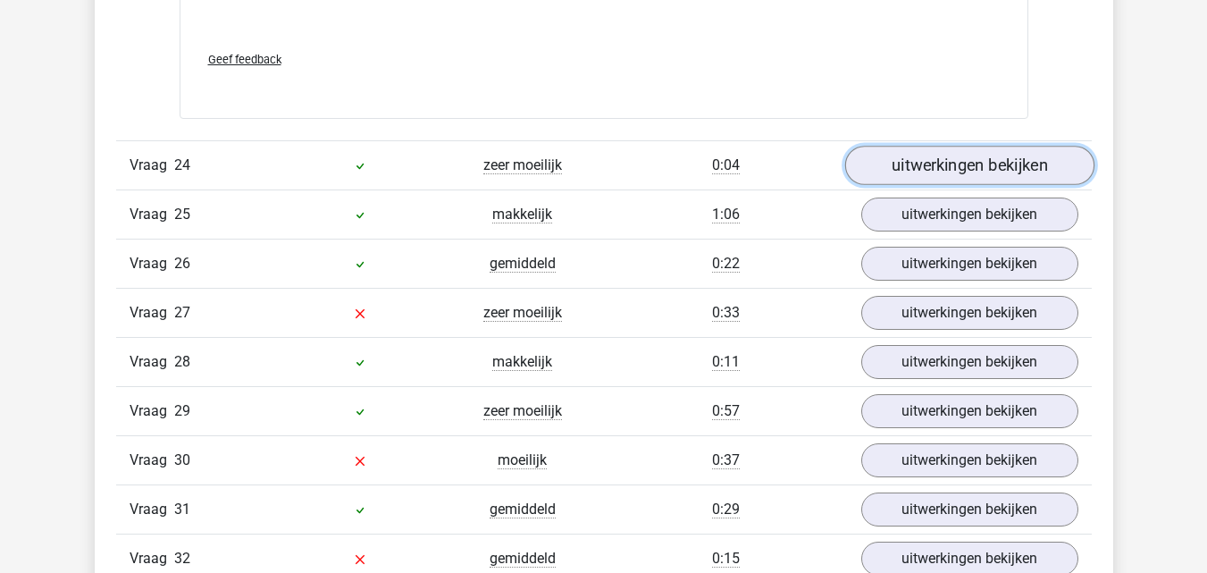
click at [944, 172] on link "uitwerkingen bekijken" at bounding box center [968, 165] width 249 height 39
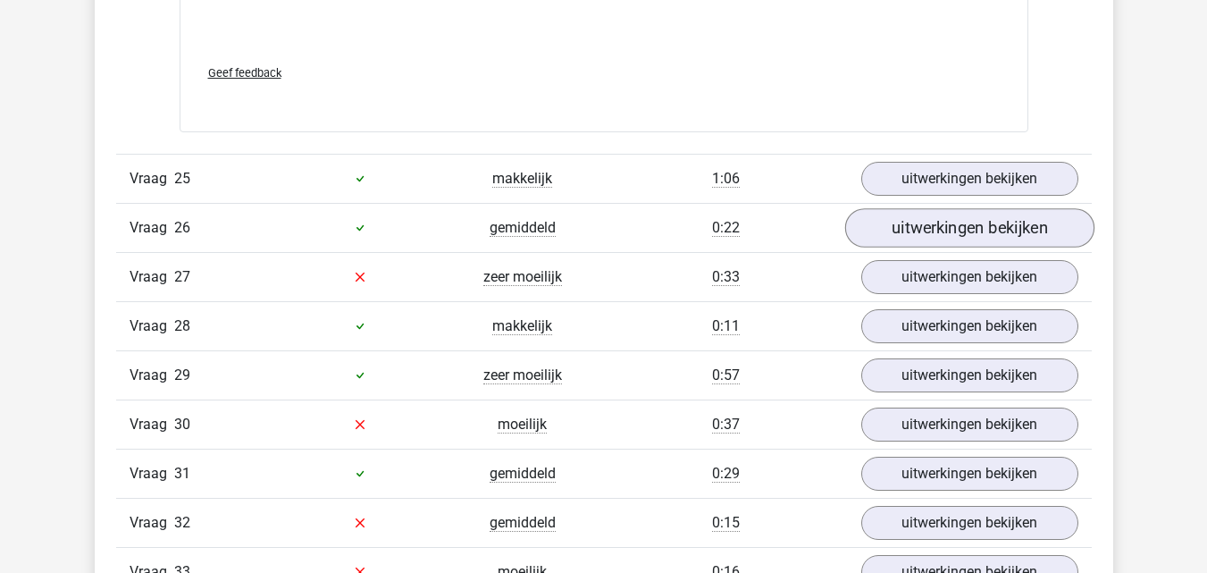
scroll to position [31049, 0]
click at [904, 197] on div "Vraag 25 makkelijk 1:06 uitwerkingen bekijken" at bounding box center [603, 177] width 975 height 49
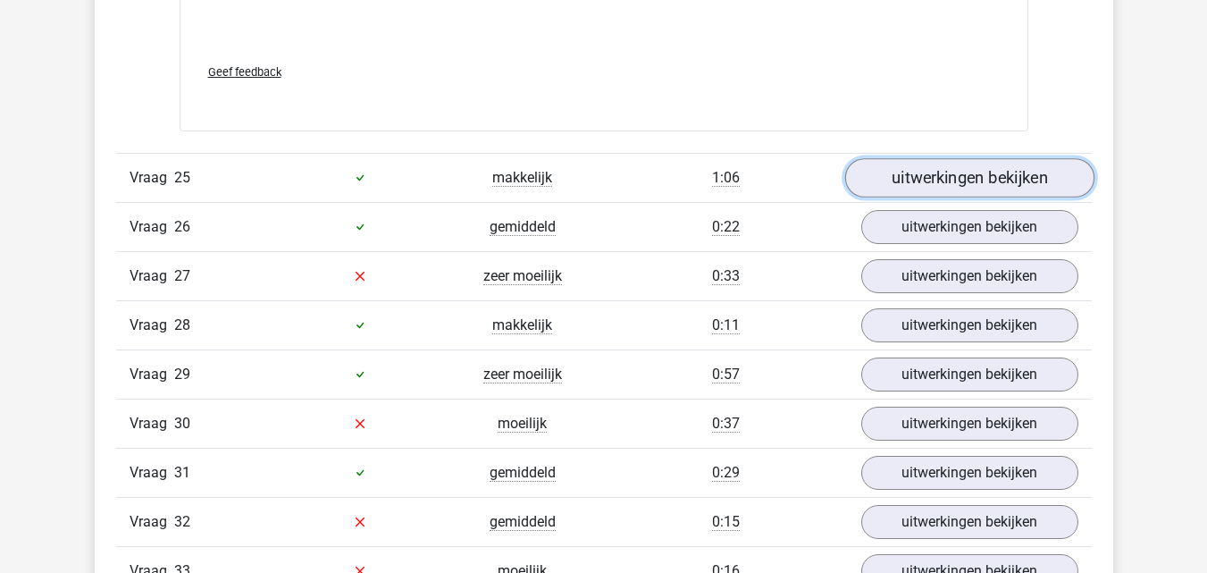
click at [895, 175] on link "uitwerkingen bekijken" at bounding box center [968, 177] width 249 height 39
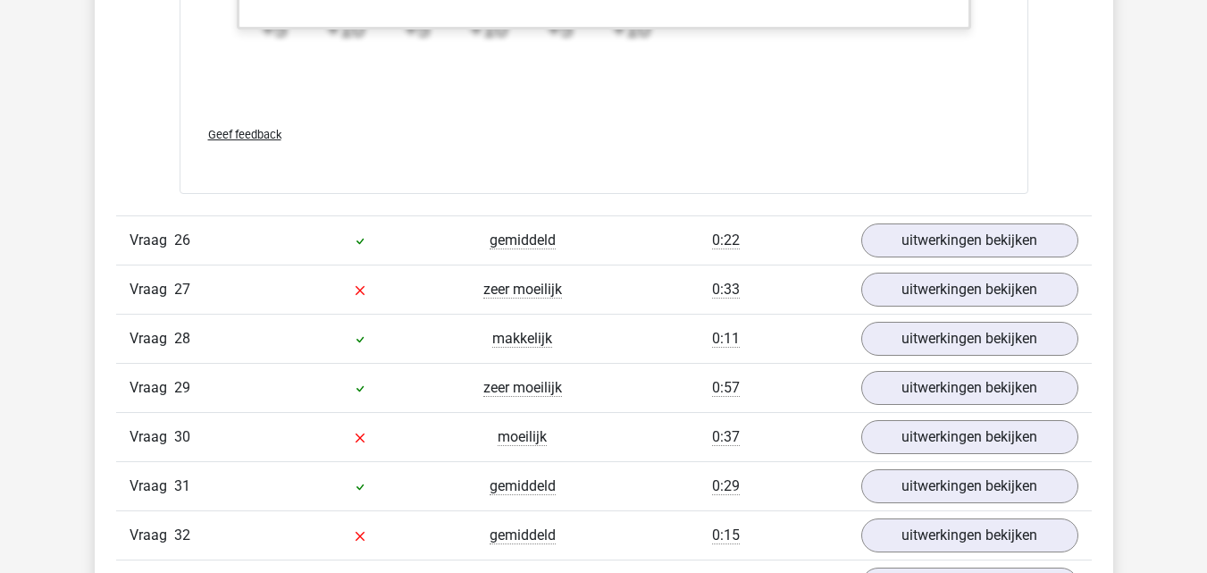
scroll to position [32123, 0]
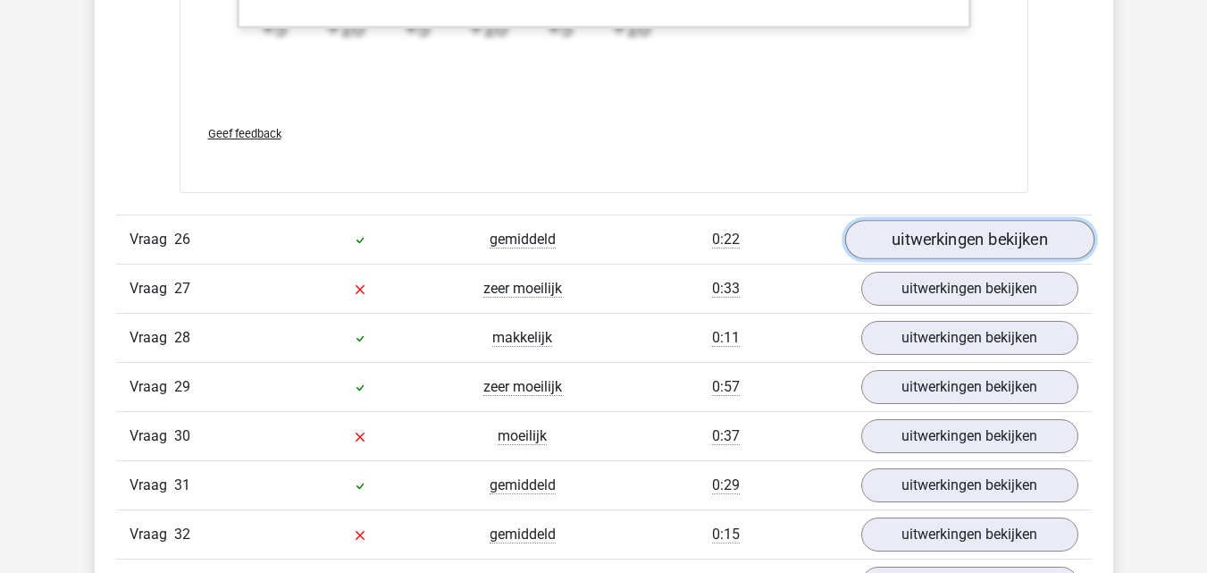
click at [915, 235] on link "uitwerkingen bekijken" at bounding box center [968, 240] width 249 height 39
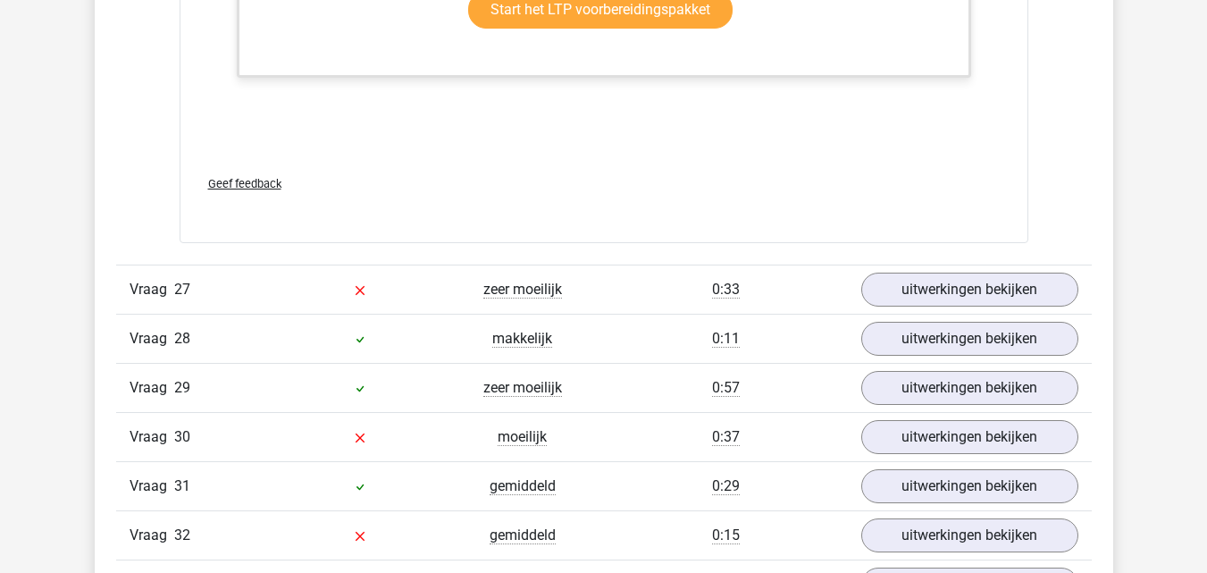
scroll to position [33217, 0]
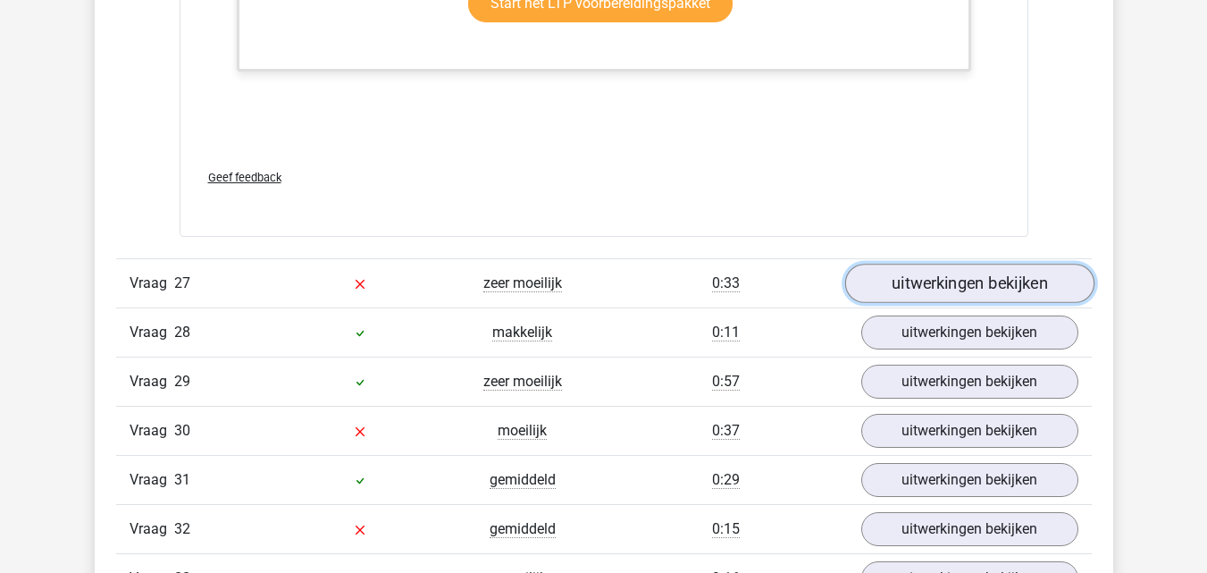
click at [902, 292] on link "uitwerkingen bekijken" at bounding box center [968, 283] width 249 height 39
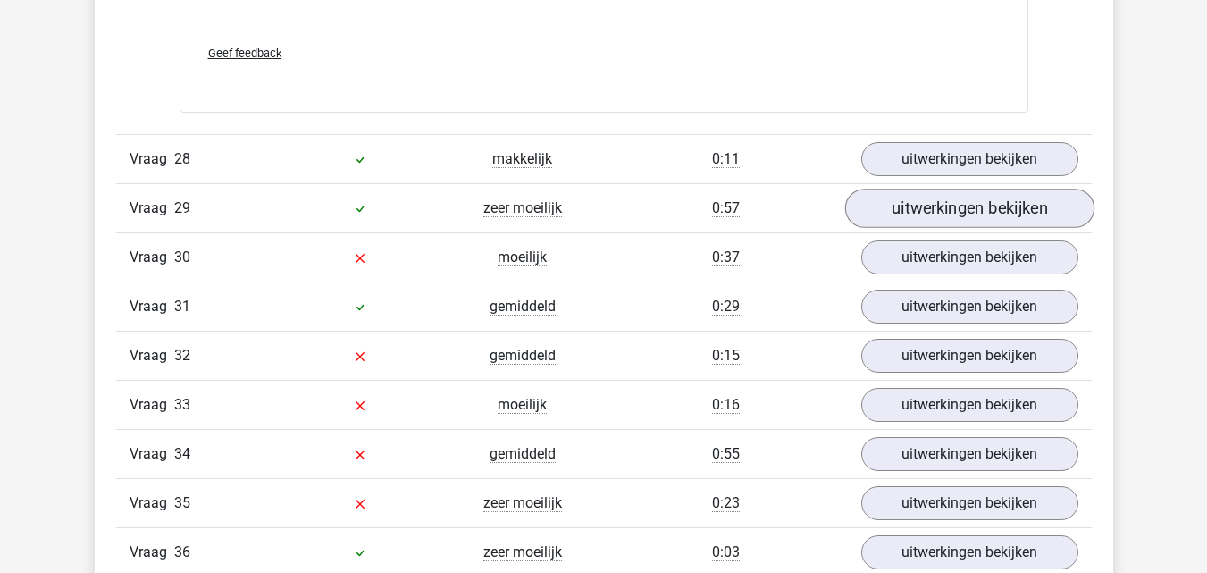
scroll to position [34479, 0]
click at [890, 176] on div "Vraag 28 makkelijk 0:11 uitwerkingen bekijken" at bounding box center [603, 157] width 975 height 49
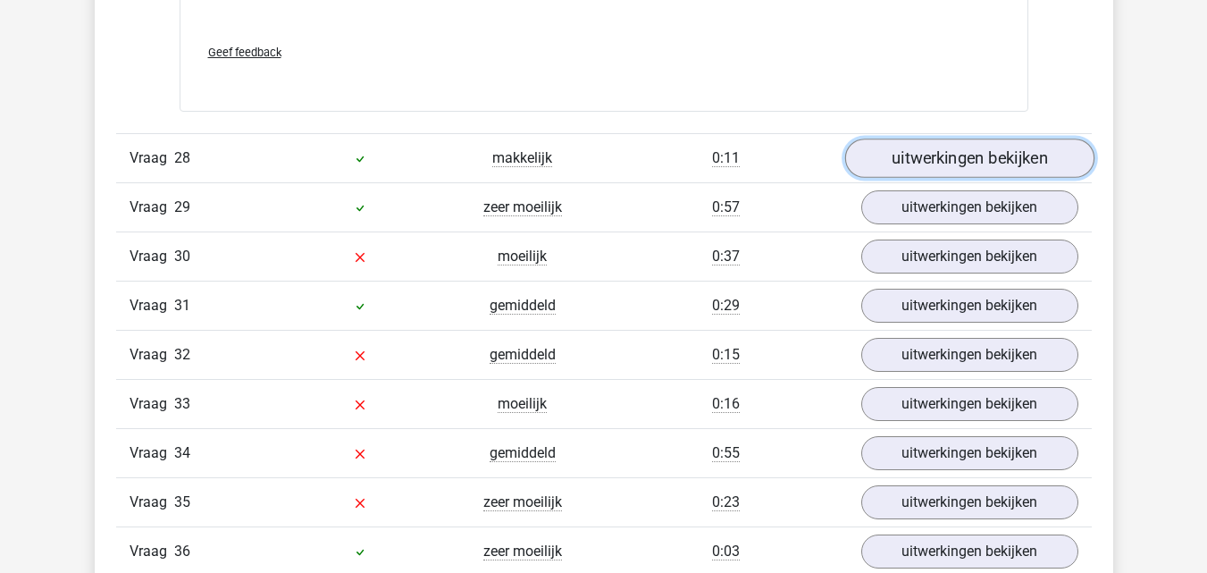
click at [880, 172] on link "uitwerkingen bekijken" at bounding box center [968, 157] width 249 height 39
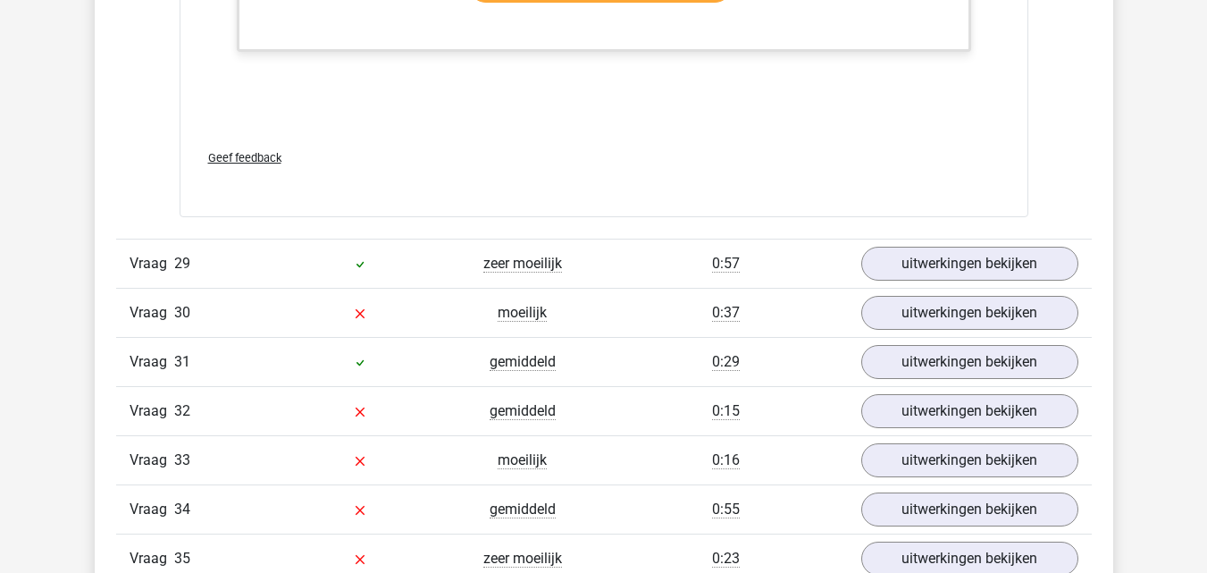
scroll to position [35608, 0]
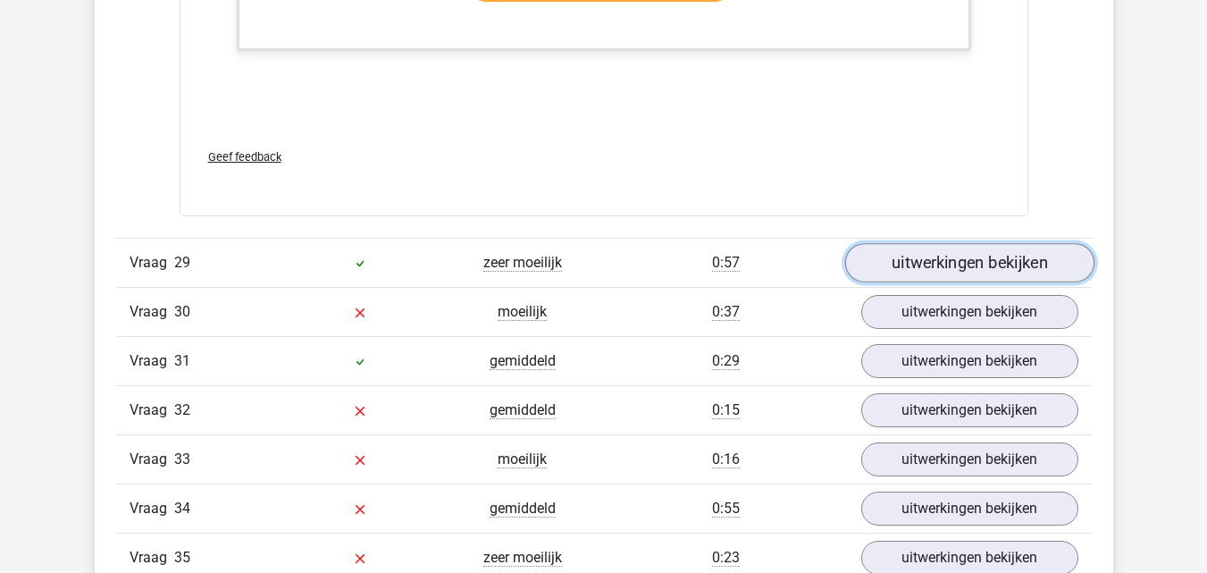
click at [907, 255] on link "uitwerkingen bekijken" at bounding box center [968, 262] width 249 height 39
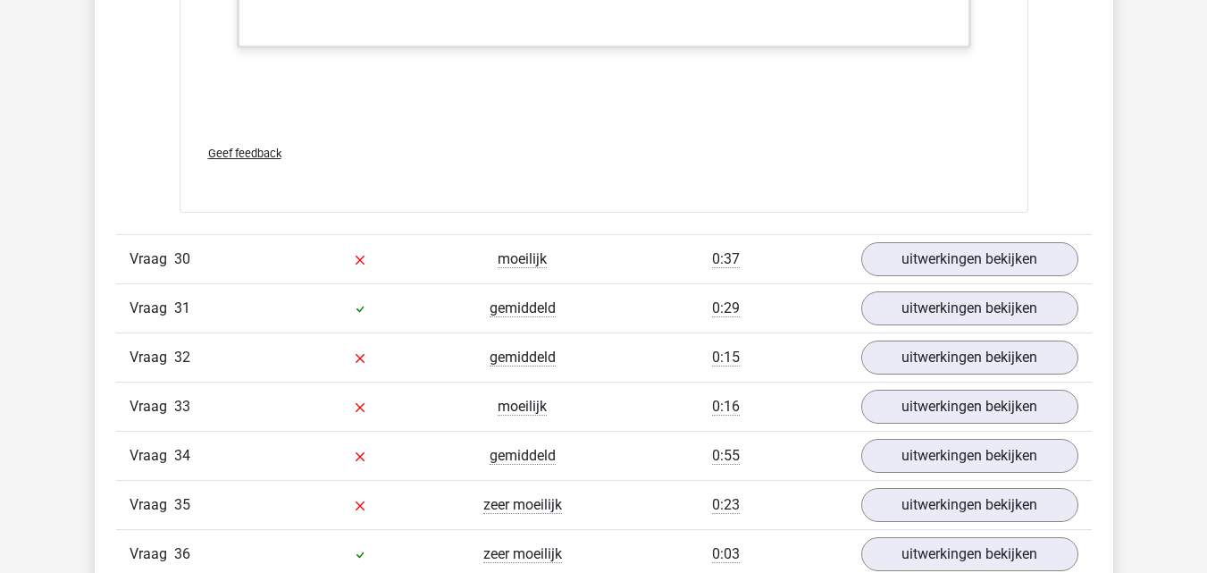
scroll to position [36926, 0]
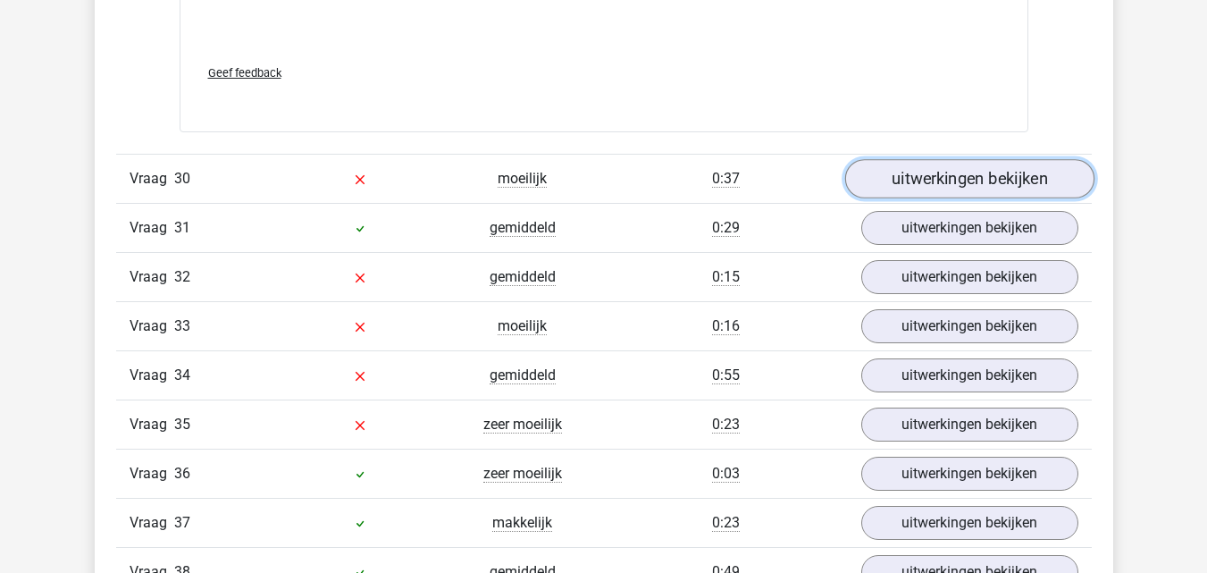
click at [892, 190] on link "uitwerkingen bekijken" at bounding box center [968, 178] width 249 height 39
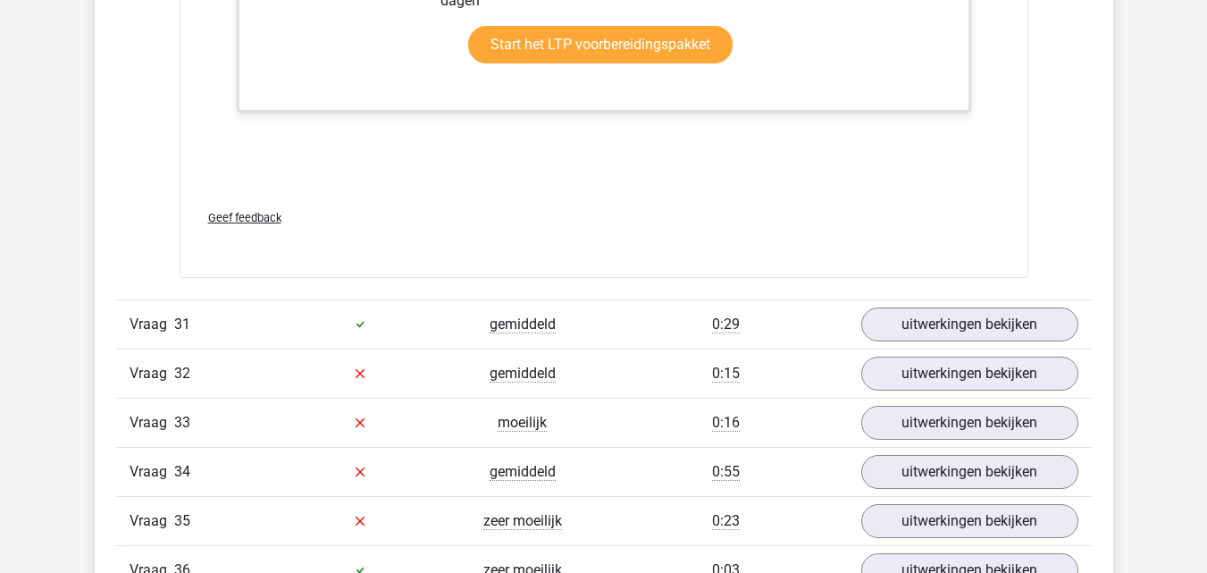
scroll to position [38015, 0]
click at [923, 321] on link "uitwerkingen bekijken" at bounding box center [968, 323] width 249 height 39
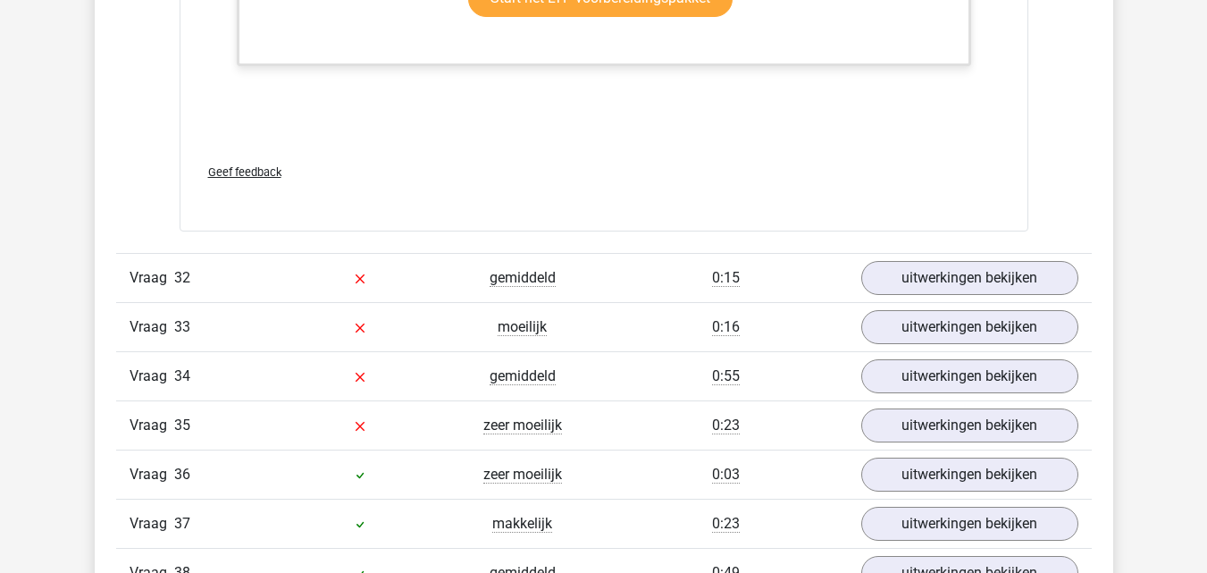
scroll to position [39001, 0]
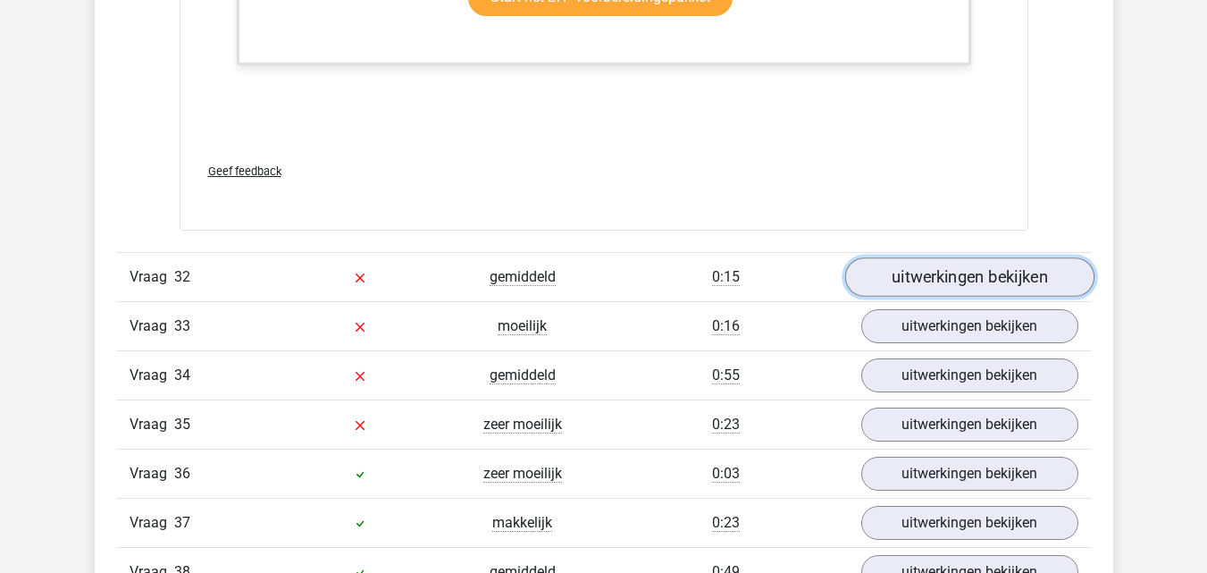
click at [875, 274] on link "uitwerkingen bekijken" at bounding box center [968, 276] width 249 height 39
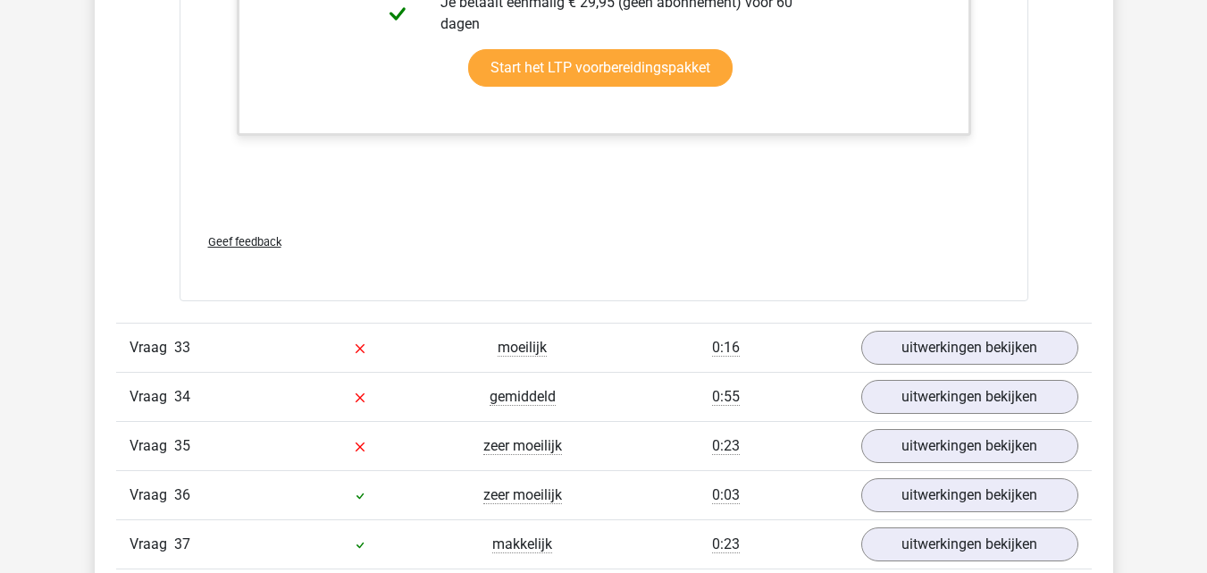
scroll to position [39870, 0]
click at [896, 347] on link "uitwerkingen bekijken" at bounding box center [968, 346] width 249 height 39
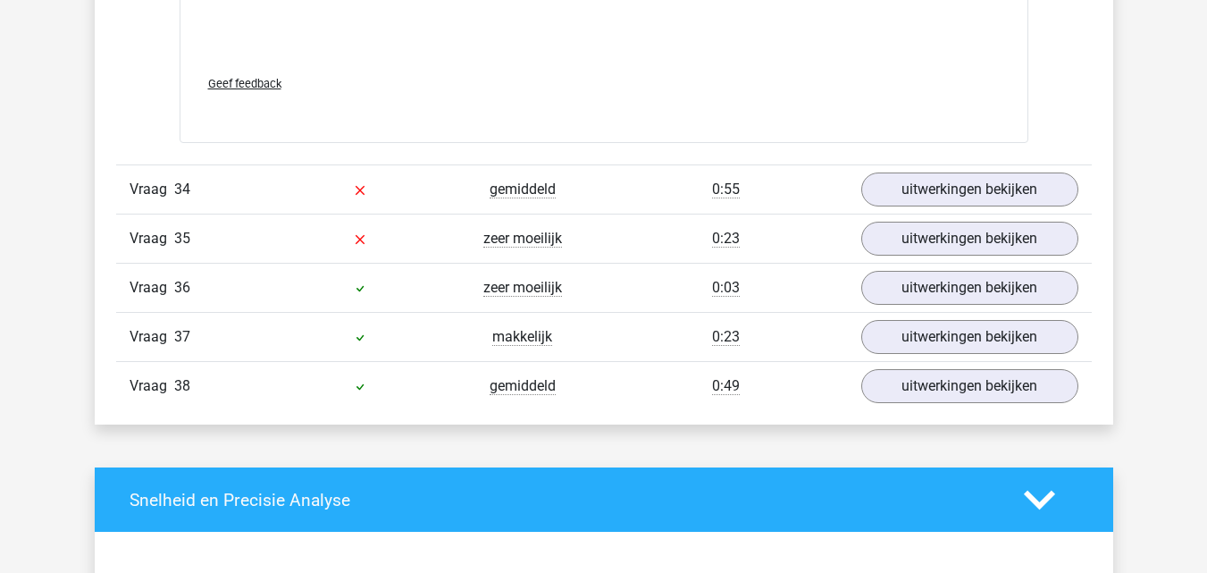
scroll to position [40945, 0]
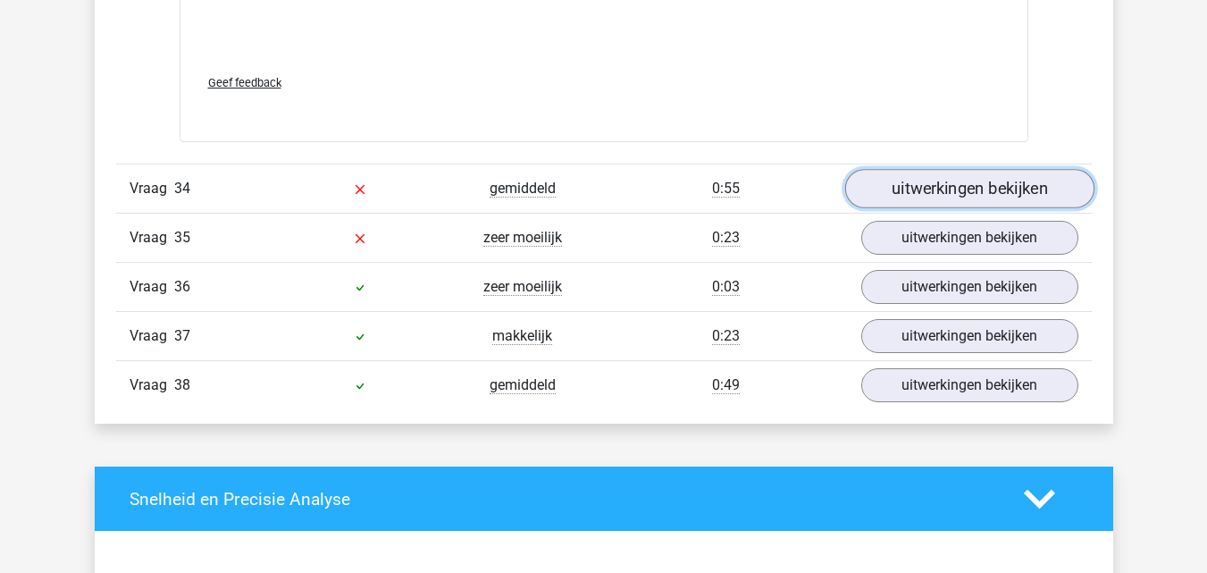
click at [888, 190] on link "uitwerkingen bekijken" at bounding box center [968, 188] width 249 height 39
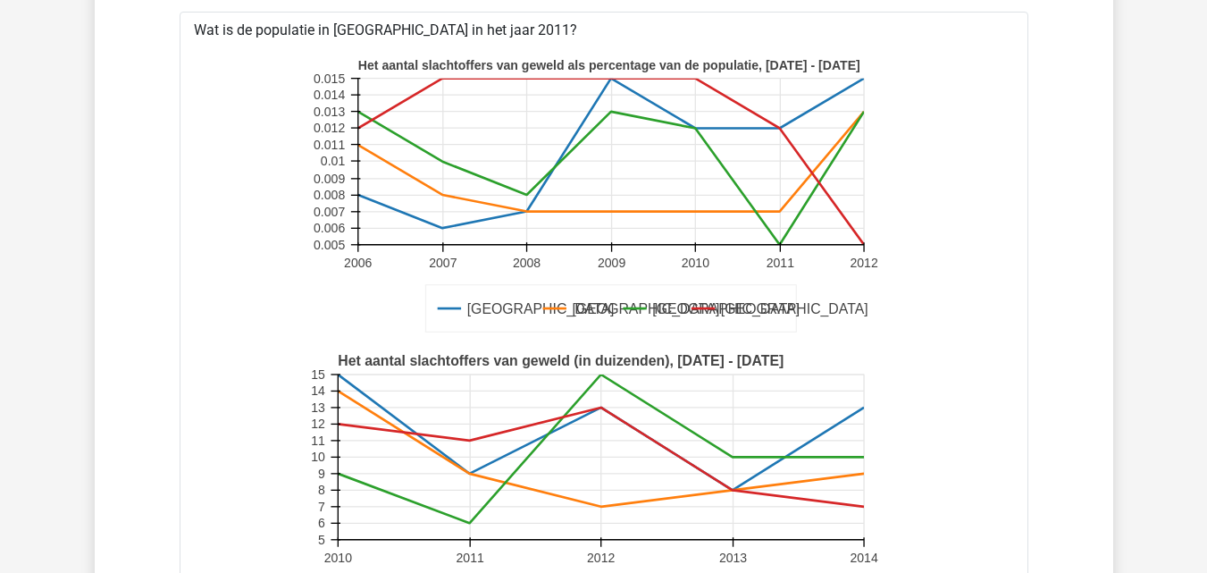
scroll to position [41167, 0]
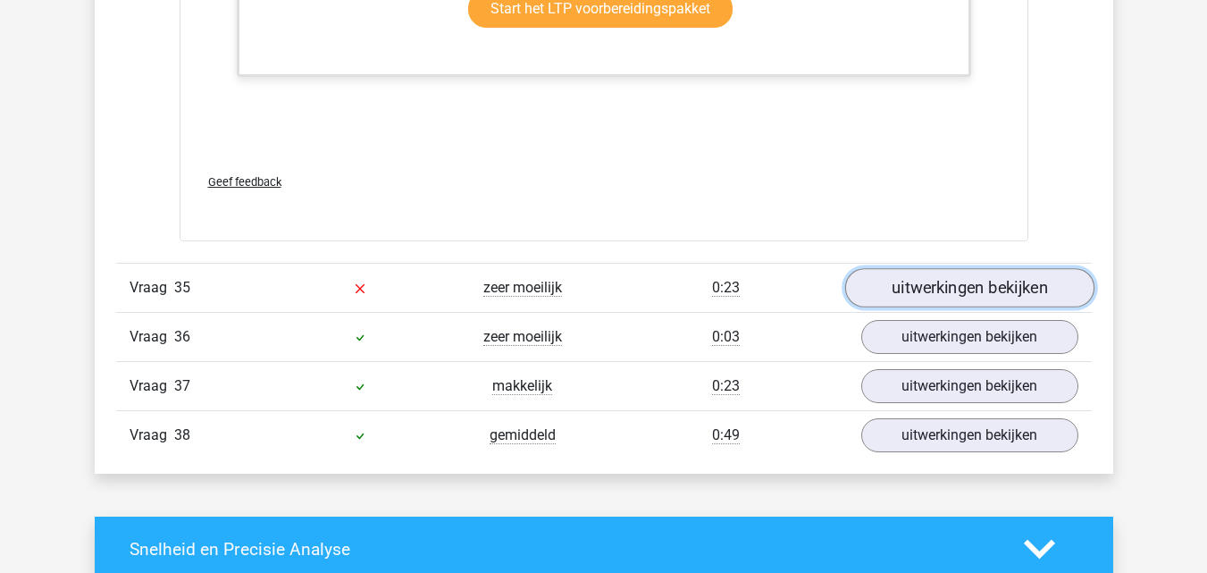
click at [926, 293] on link "uitwerkingen bekijken" at bounding box center [968, 288] width 249 height 39
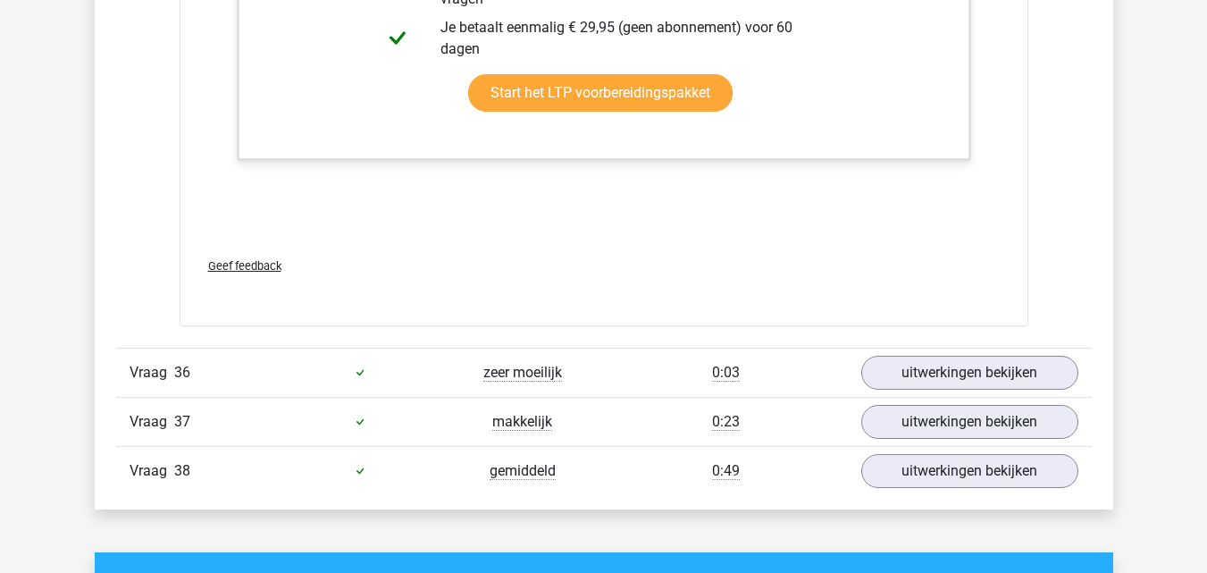
scroll to position [43864, 0]
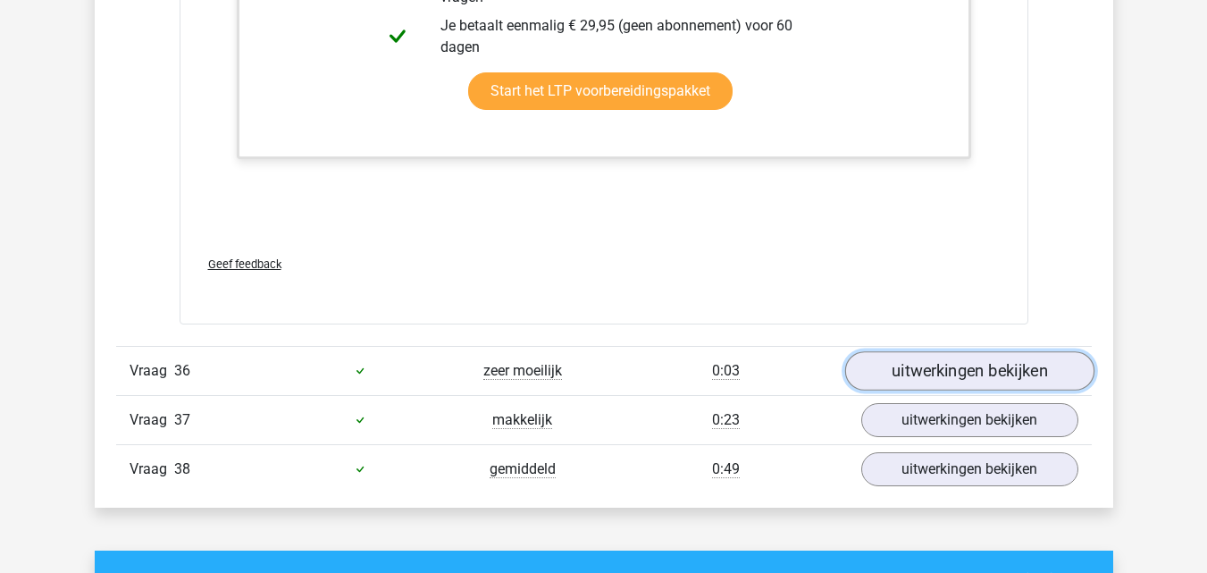
click at [928, 363] on link "uitwerkingen bekijken" at bounding box center [968, 370] width 249 height 39
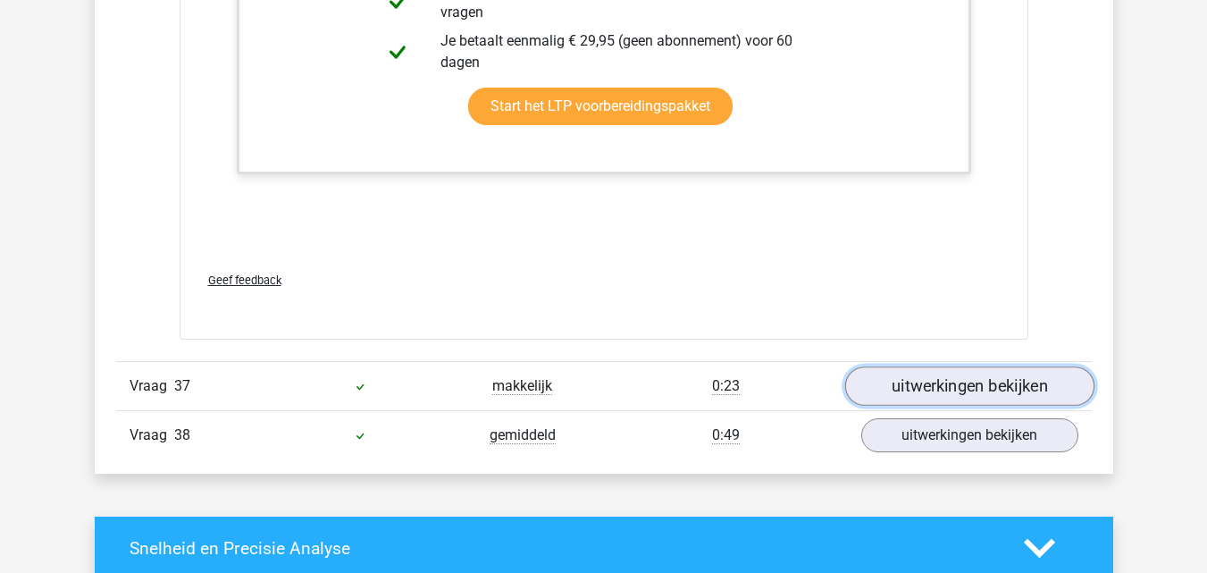
click at [899, 387] on link "uitwerkingen bekijken" at bounding box center [968, 385] width 249 height 39
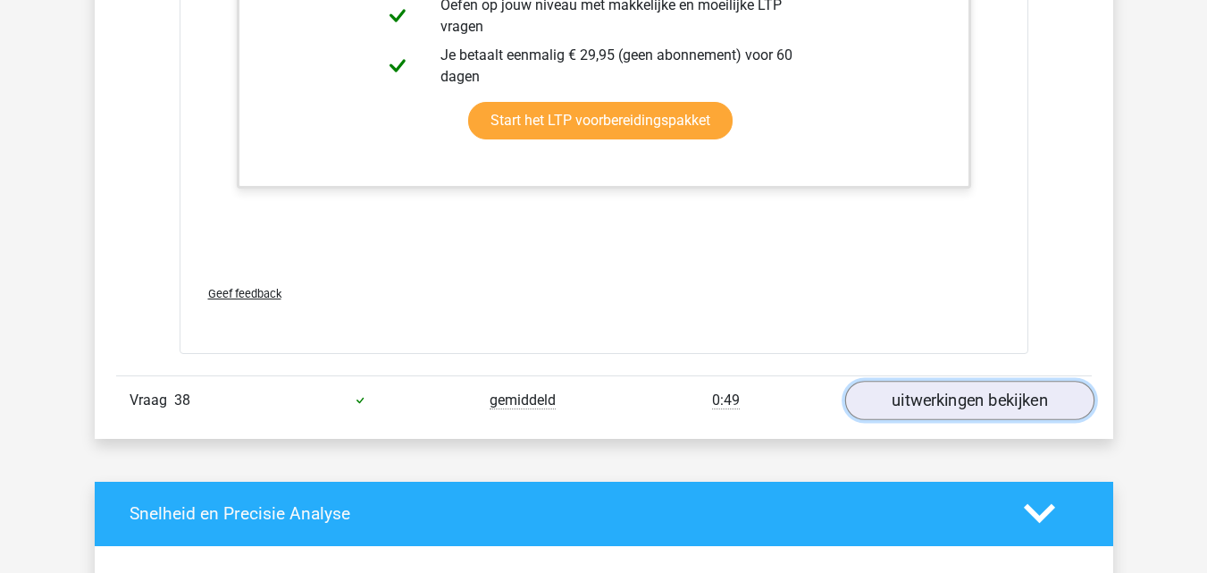
click at [882, 406] on link "uitwerkingen bekijken" at bounding box center [968, 400] width 249 height 39
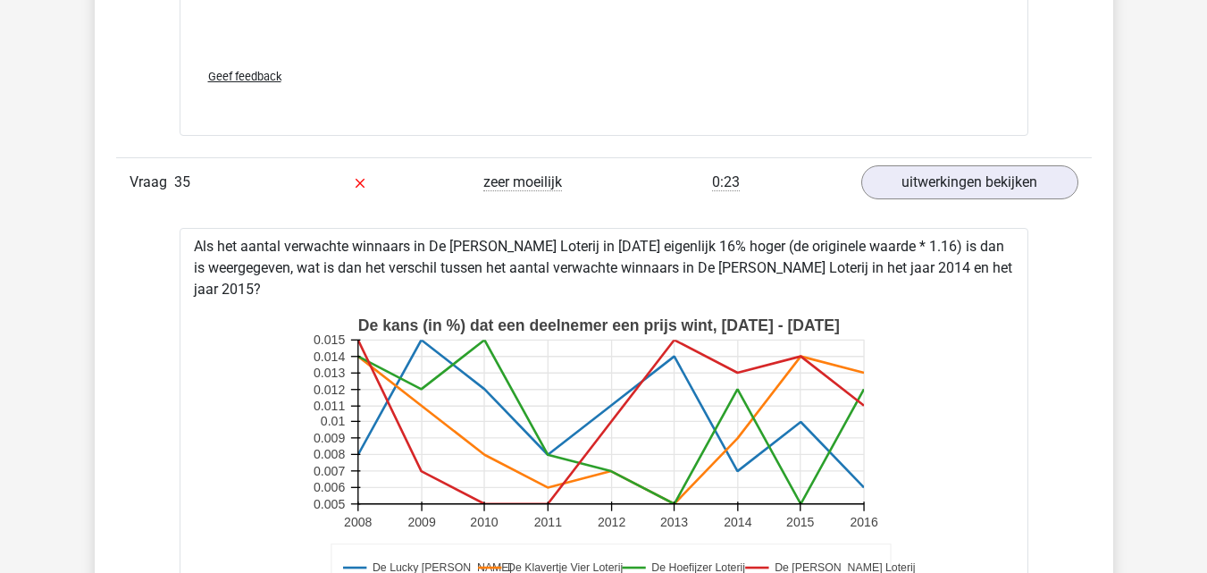
scroll to position [41295, 0]
